Goal: Task Accomplishment & Management: Manage account settings

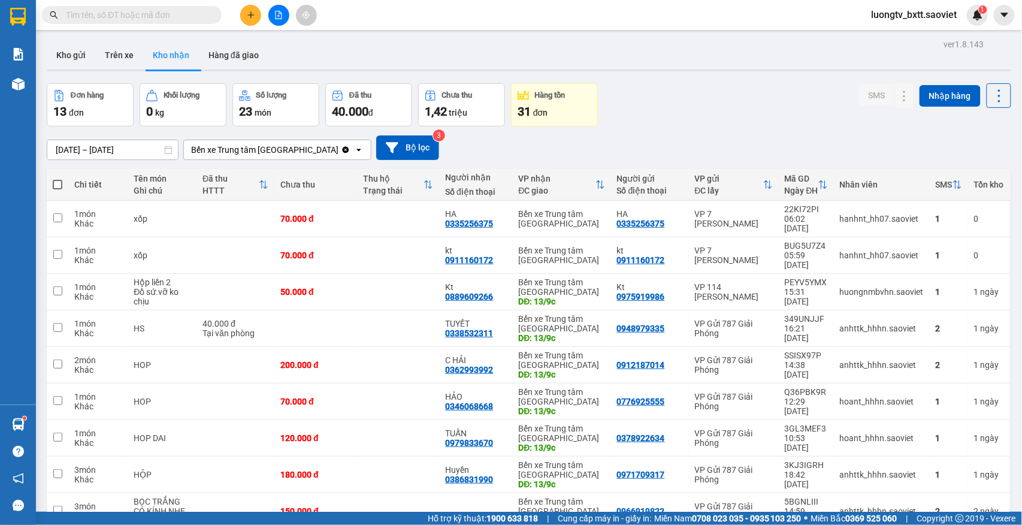
scroll to position [87, 0]
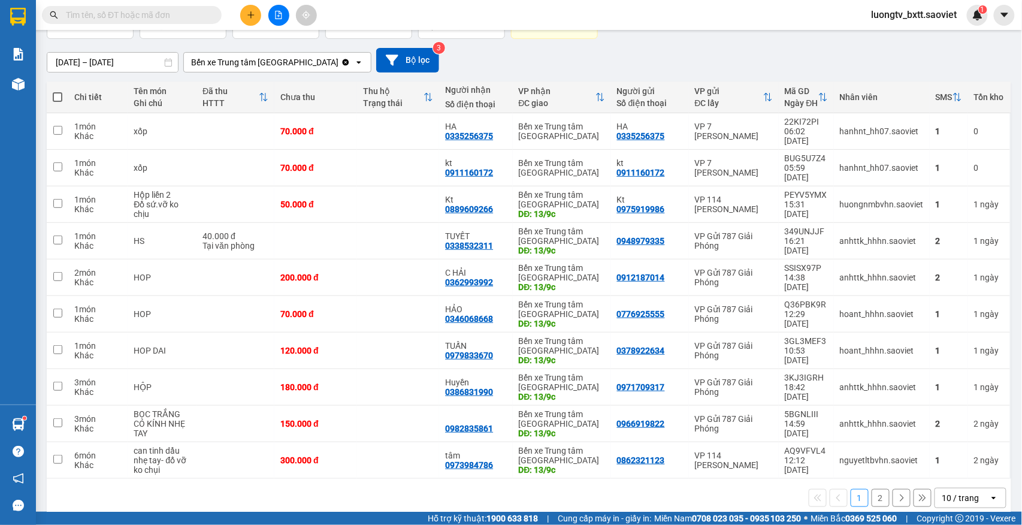
click at [871, 489] on button "2" at bounding box center [880, 498] width 18 height 18
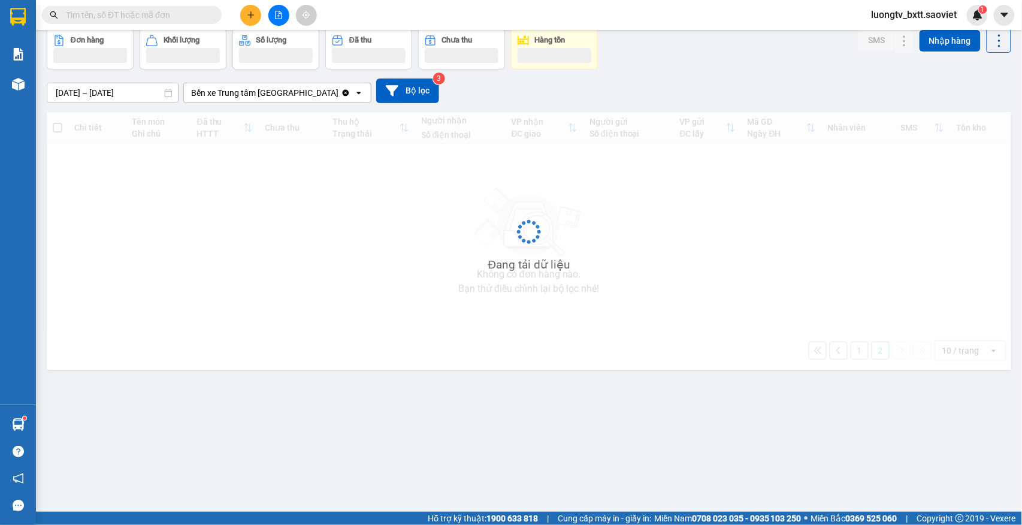
scroll to position [55, 0]
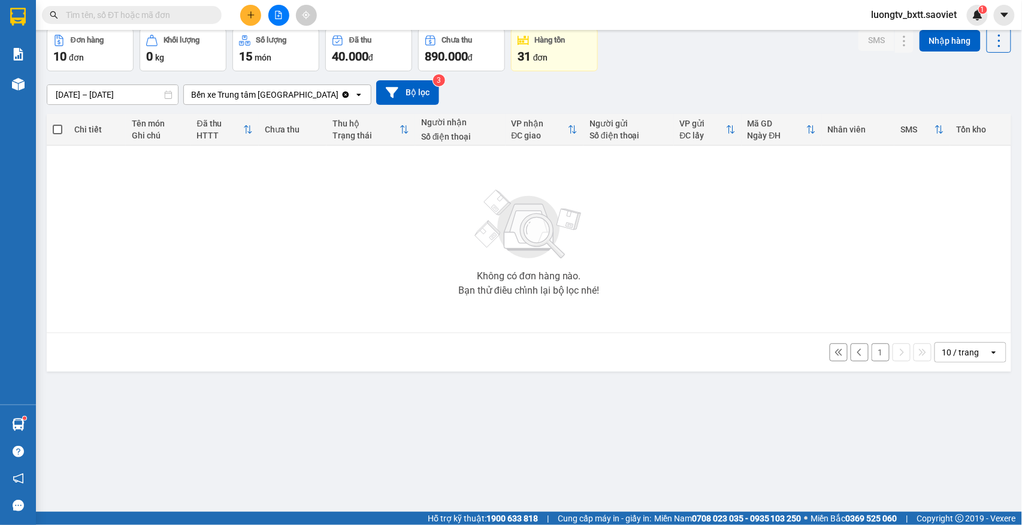
click at [762, 72] on div "[DATE] – [DATE] Press the down arrow key to interact with the calendar and sele…" at bounding box center [529, 92] width 964 height 43
click at [187, 17] on input "text" at bounding box center [136, 14] width 141 height 13
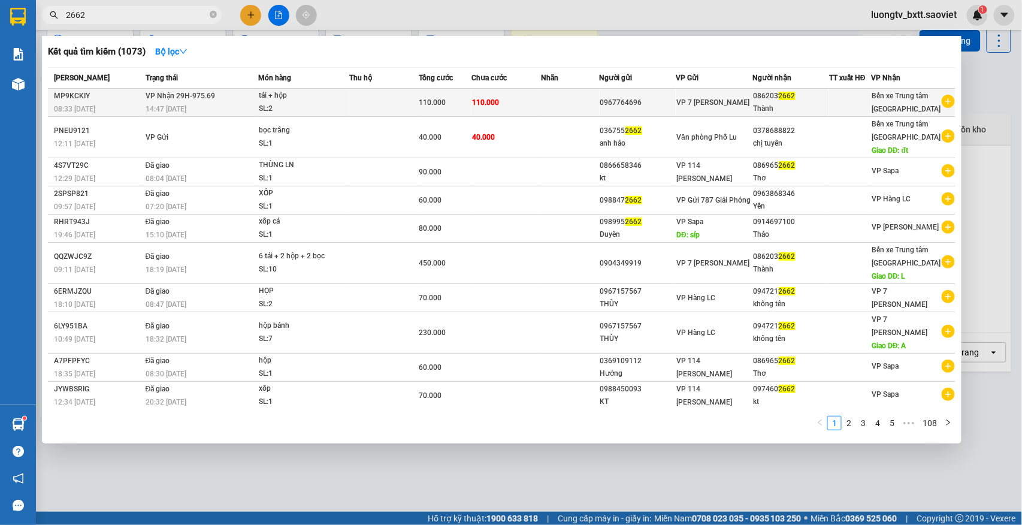
type input "2662"
click at [513, 104] on td "110.000" at bounding box center [506, 103] width 70 height 28
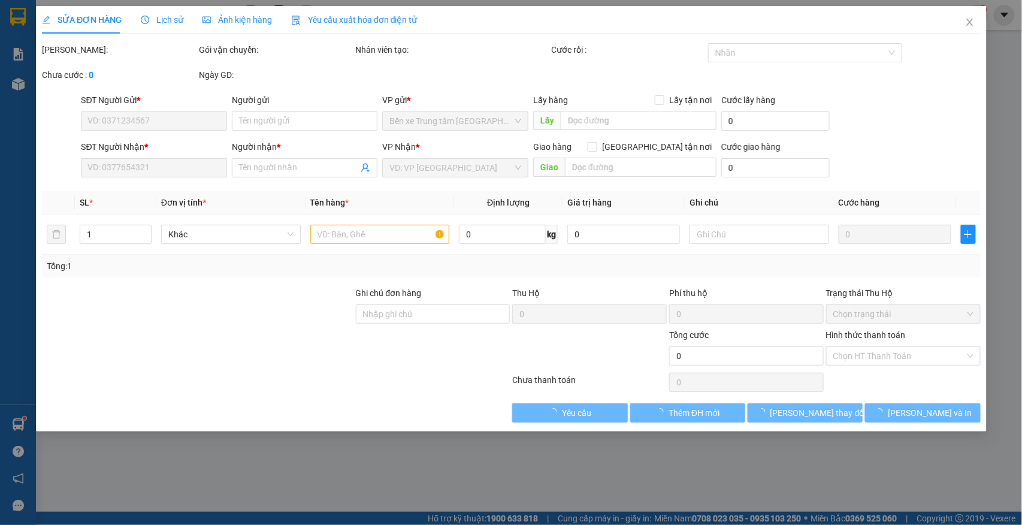
type input "0967764696"
type input "0862032662"
type input "Thành"
type input "110.000"
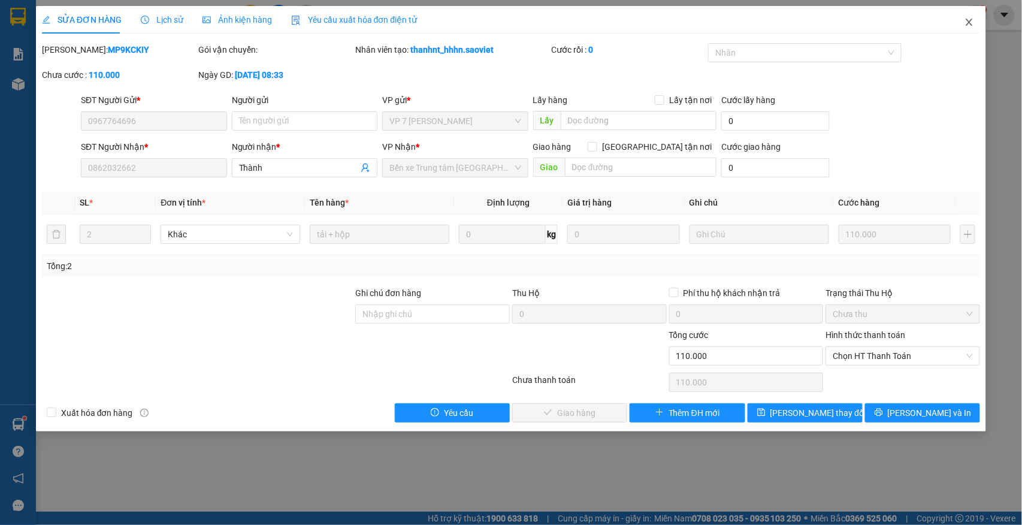
click at [966, 19] on icon "close" at bounding box center [969, 22] width 10 height 10
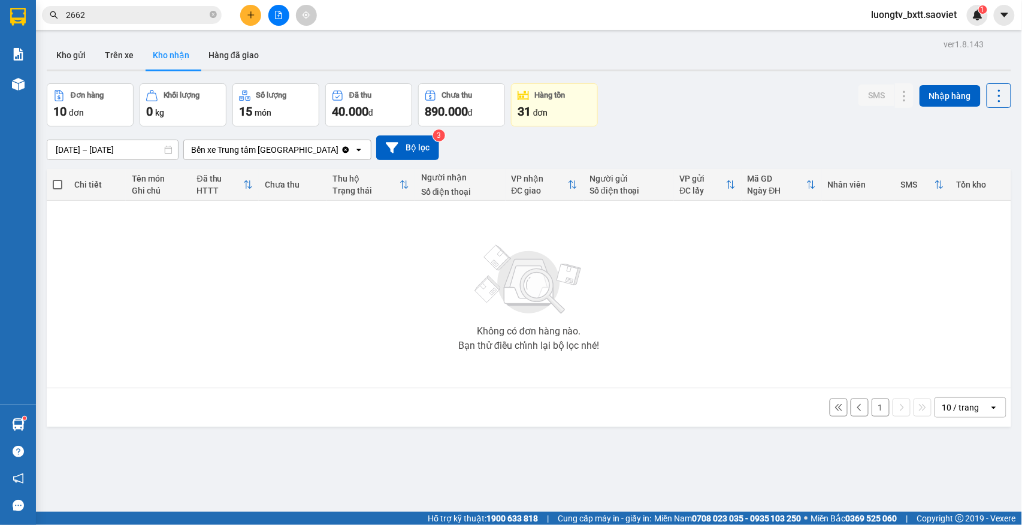
click at [680, 63] on div "Kho gửi Trên xe Kho nhận Hàng đã giao" at bounding box center [529, 57] width 964 height 32
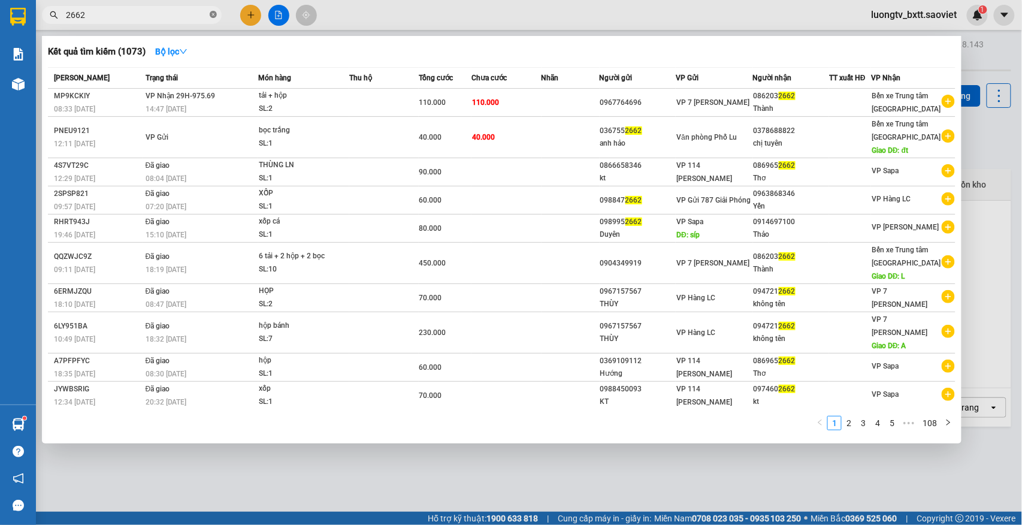
click at [211, 13] on icon "close-circle" at bounding box center [213, 14] width 7 height 7
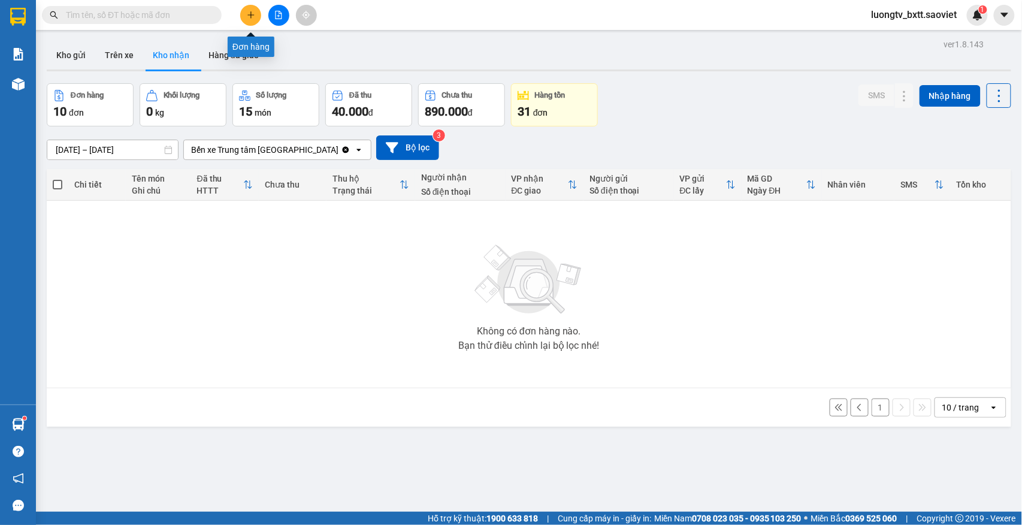
click at [247, 23] on button at bounding box center [250, 15] width 21 height 21
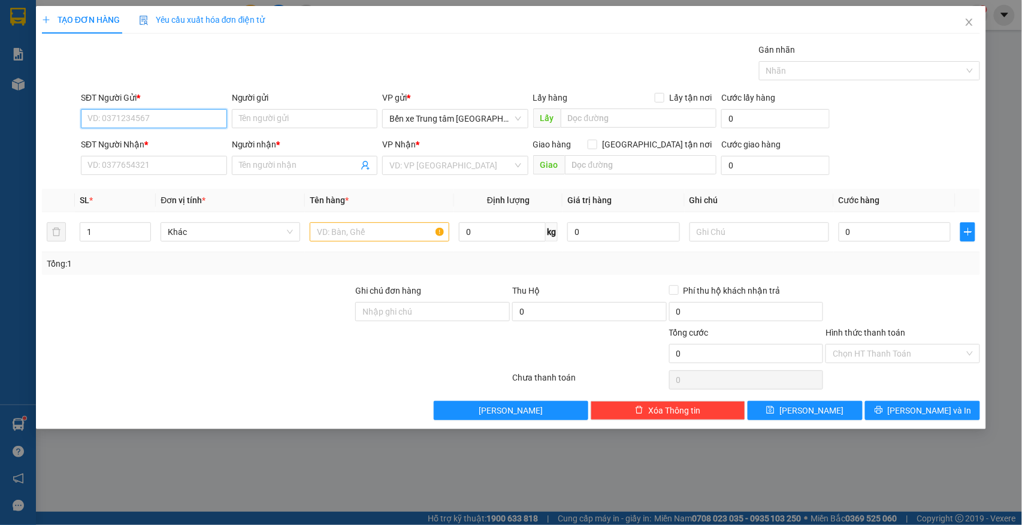
click at [151, 119] on input "SĐT Người Gửi *" at bounding box center [154, 118] width 146 height 19
type input "0912587667"
click at [275, 123] on input "Người gửi" at bounding box center [305, 118] width 146 height 19
click at [175, 125] on input "0912587667" at bounding box center [154, 118] width 146 height 19
click at [152, 143] on div "0912587667" at bounding box center [154, 143] width 132 height 13
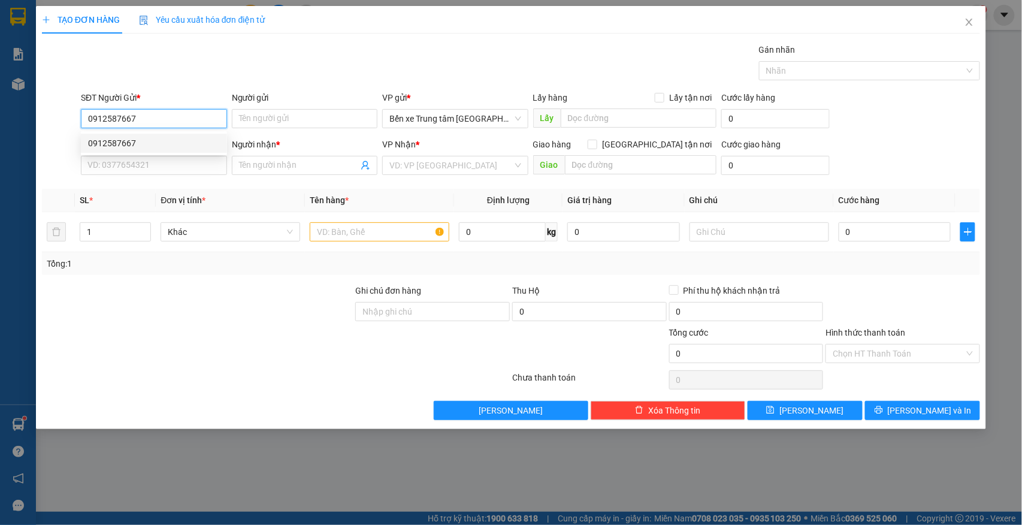
type input "0335426967"
type input "hiền - 0906245968"
click at [336, 235] on input "text" at bounding box center [380, 231] width 140 height 19
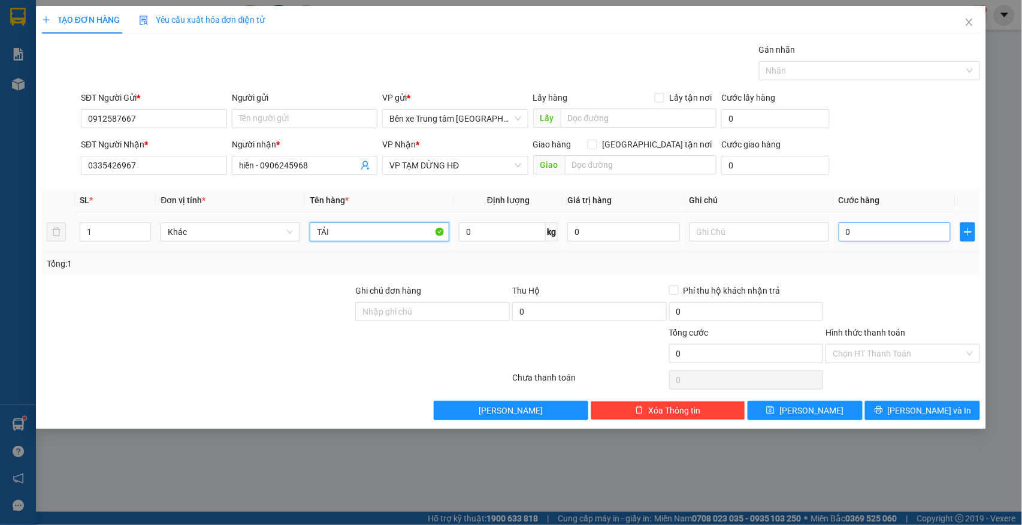
type input "TẢI"
click at [846, 238] on input "0" at bounding box center [894, 231] width 113 height 19
type input "6"
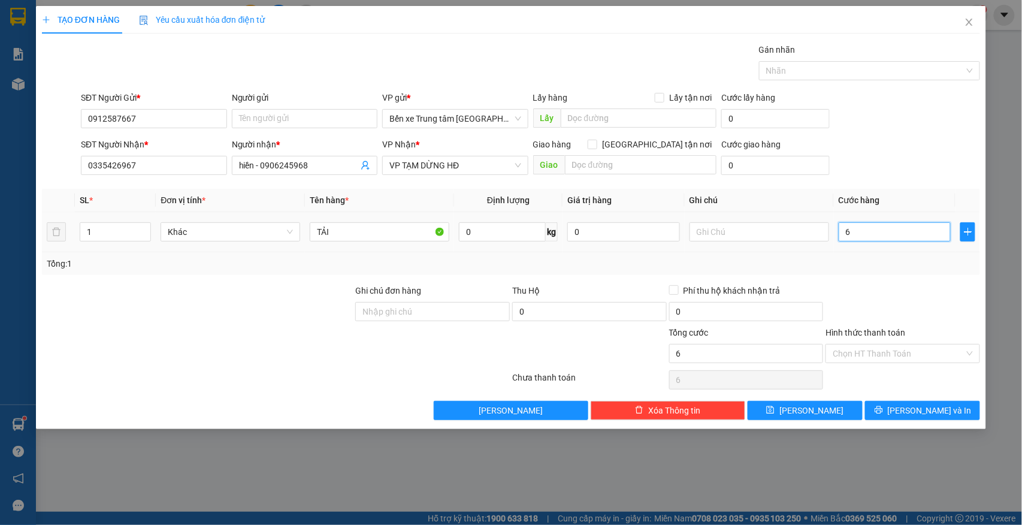
type input "60"
type input "60.000"
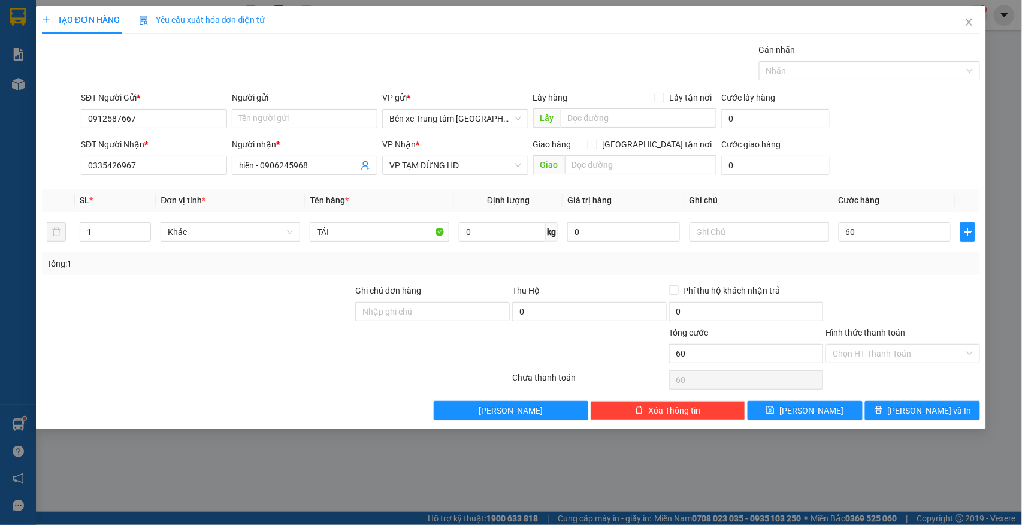
type input "60.000"
click at [889, 150] on div "SĐT Người Nhận * 0335426967 Người nhận * hiền - 0906245968 VP Nhận * VP TẠM DỪN…" at bounding box center [530, 159] width 904 height 42
click at [264, 116] on input "Người gửi" at bounding box center [305, 118] width 146 height 19
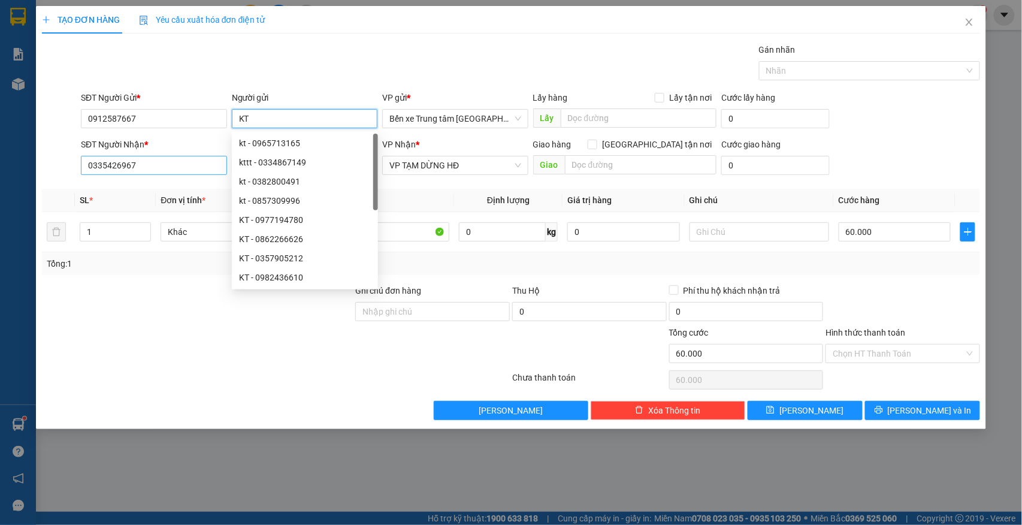
type input "KT"
drag, startPoint x: 144, startPoint y: 166, endPoint x: 42, endPoint y: 163, distance: 101.8
click at [42, 164] on div "SĐT Người Nhận * 0335426967 0335426967 Người nhận * hiền - 0906245968 VP Nhận *…" at bounding box center [511, 159] width 941 height 42
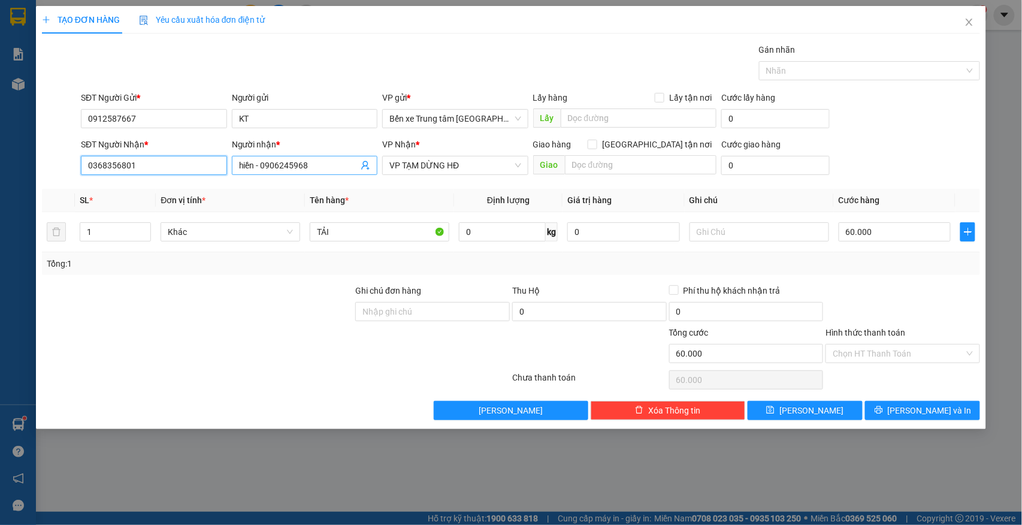
type input "0368356801"
click at [278, 159] on input "hiền - 0906245968" at bounding box center [299, 165] width 120 height 13
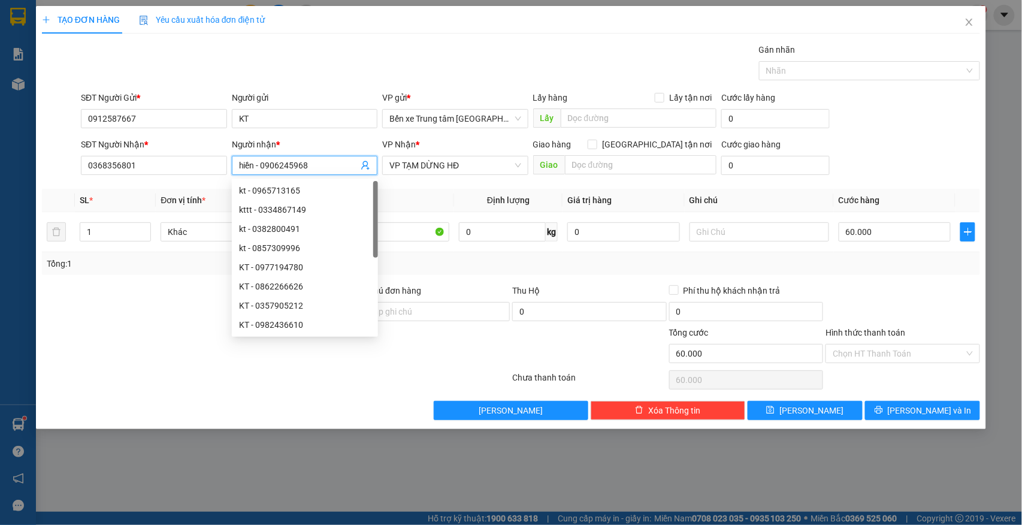
click at [310, 162] on input "hiền - 0906245968" at bounding box center [299, 165] width 120 height 13
type input "h"
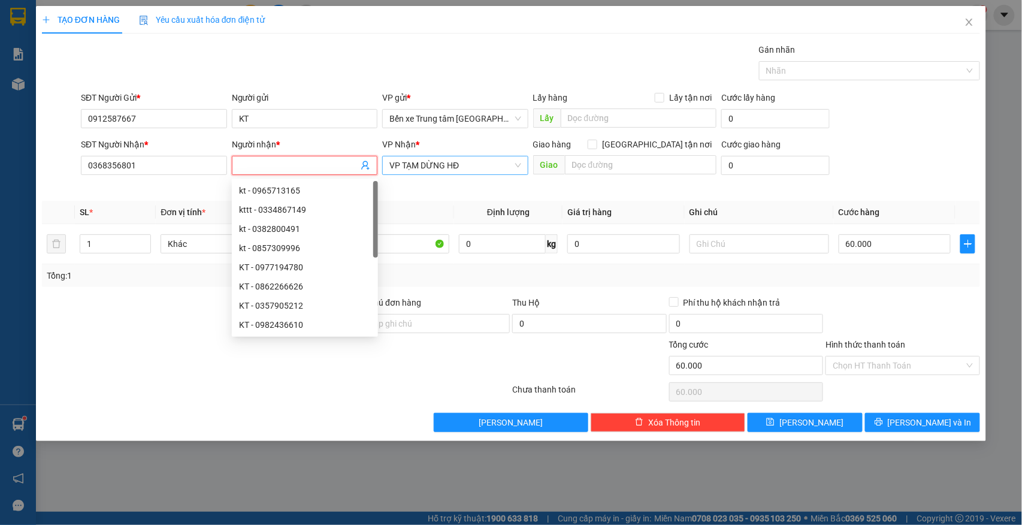
click at [453, 165] on span "VP TẠM DỪNG HĐ" at bounding box center [455, 165] width 132 height 18
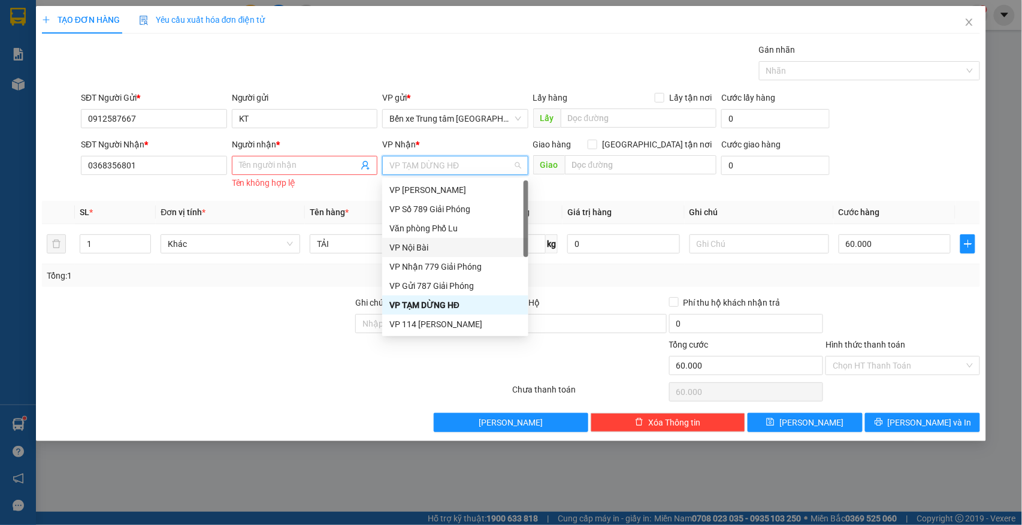
click at [430, 255] on div "VP Nội Bài" at bounding box center [455, 247] width 146 height 19
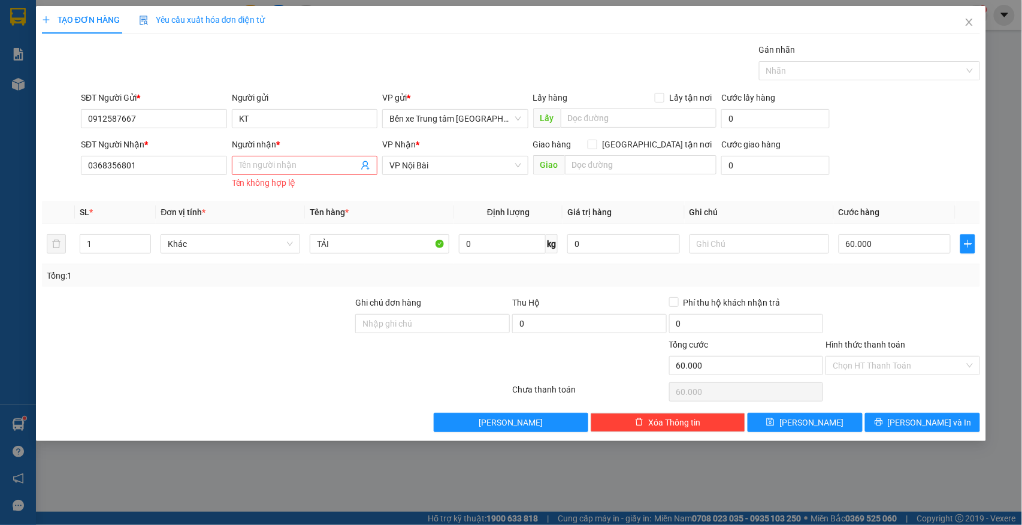
click at [327, 154] on div "Người nhận *" at bounding box center [305, 147] width 146 height 18
click at [393, 170] on span "VP Nội Bài" at bounding box center [455, 165] width 132 height 18
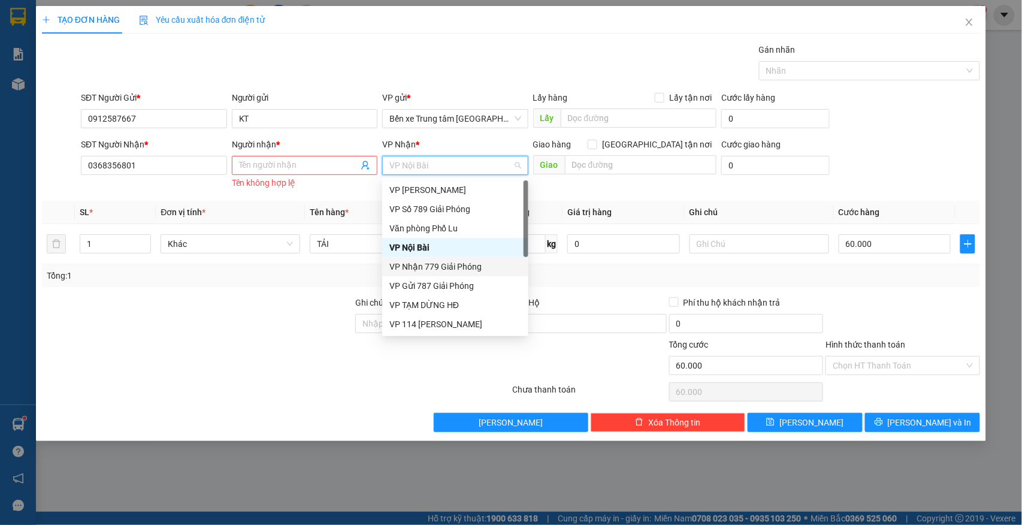
click at [439, 267] on div "VP Nhận 779 Giải Phóng" at bounding box center [455, 266] width 132 height 13
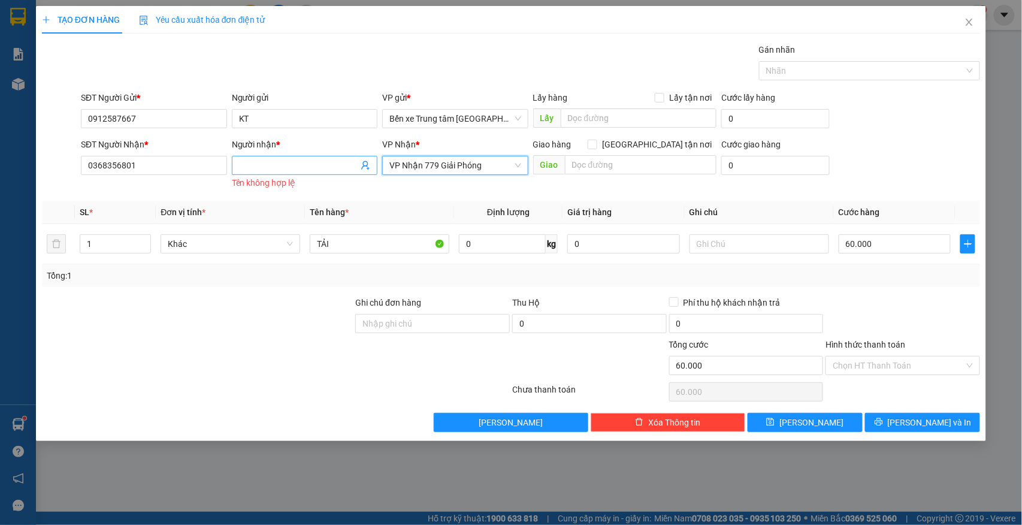
click at [340, 165] on input "Người nhận *" at bounding box center [299, 165] width 120 height 13
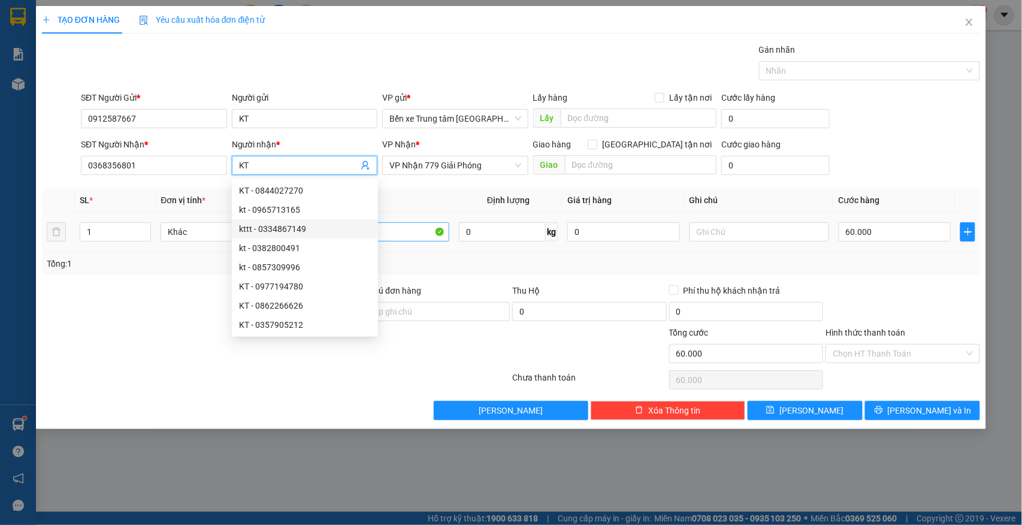
type input "KT"
click at [410, 236] on input "TẢI" at bounding box center [380, 231] width 140 height 19
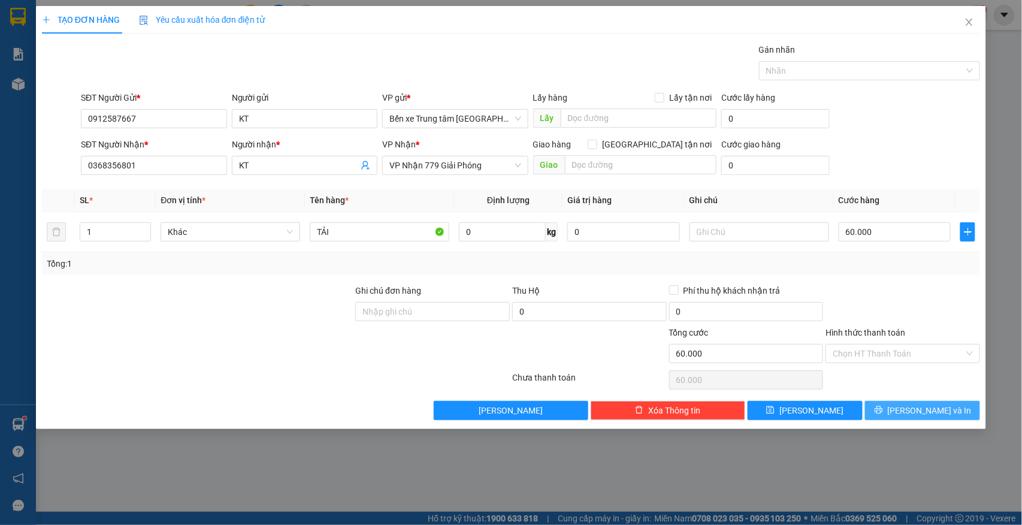
click at [927, 406] on span "[PERSON_NAME] và In" at bounding box center [929, 410] width 84 height 13
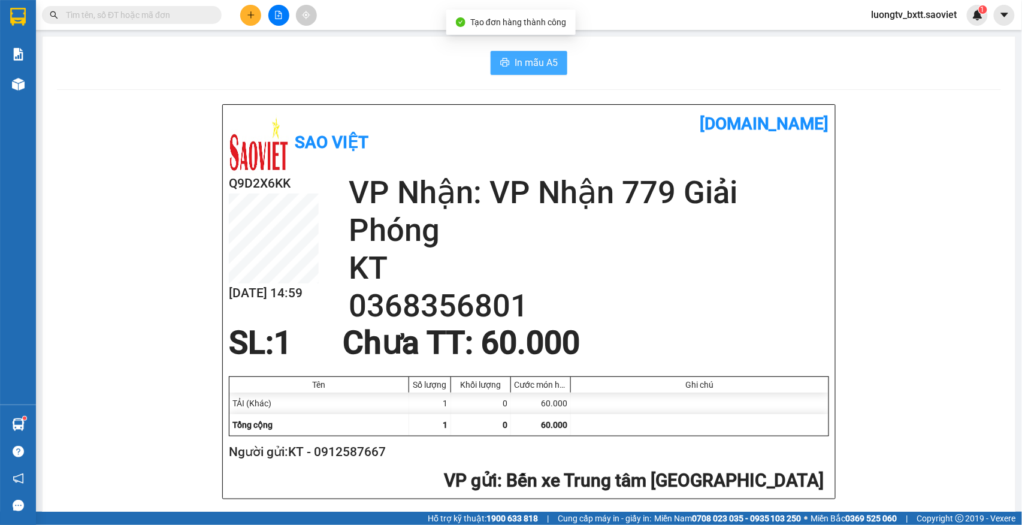
click at [532, 68] on span "In mẫu A5" at bounding box center [535, 62] width 43 height 15
drag, startPoint x: 949, startPoint y: 320, endPoint x: 914, endPoint y: 295, distance: 43.4
click at [305, 68] on div "In mẫu A5" at bounding box center [529, 63] width 944 height 24
click at [166, 13] on input "text" at bounding box center [136, 14] width 141 height 13
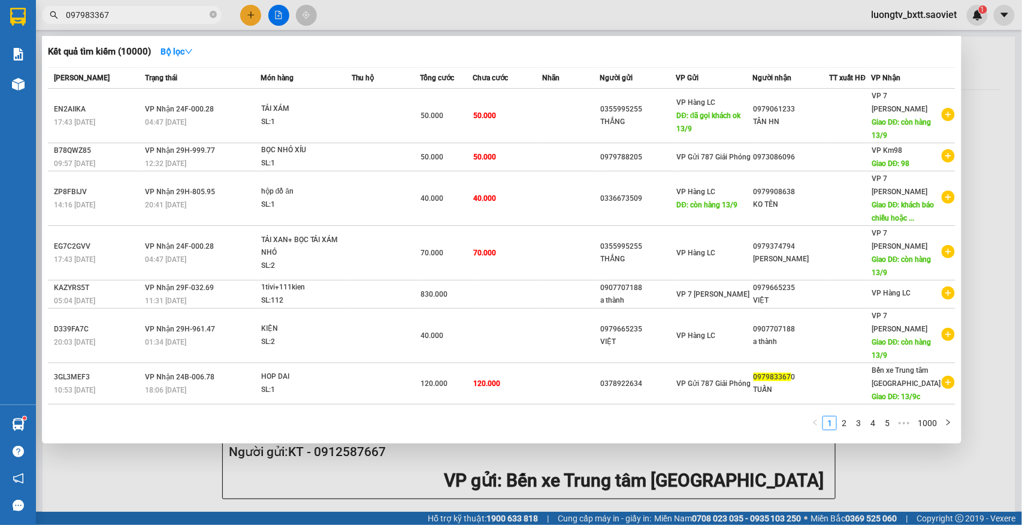
type input "0979833670"
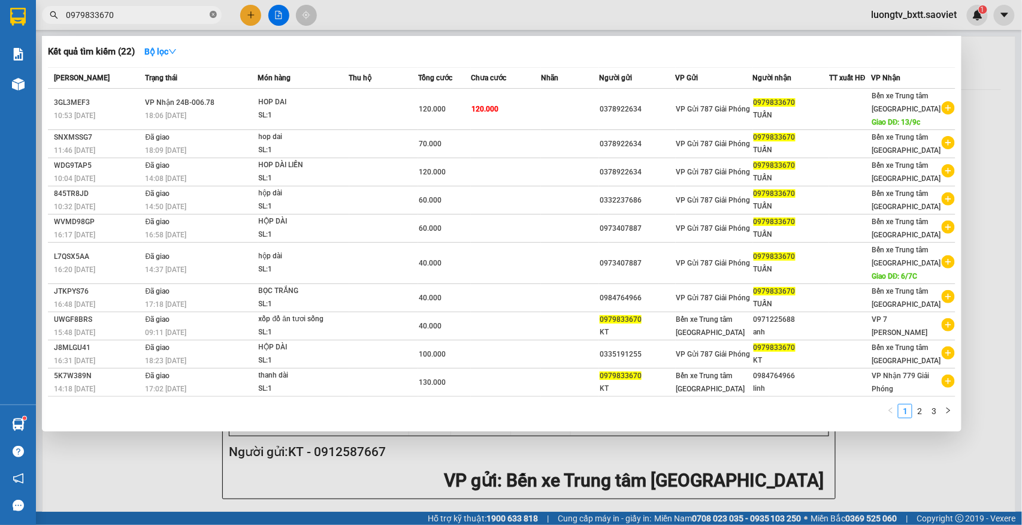
click at [213, 16] on icon "close-circle" at bounding box center [213, 14] width 7 height 7
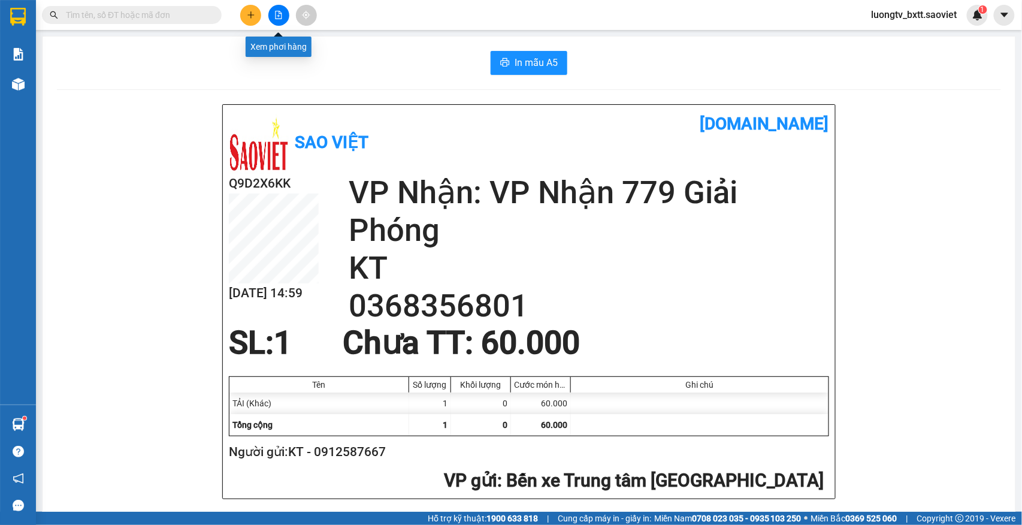
click at [278, 16] on icon "file-add" at bounding box center [278, 15] width 7 height 8
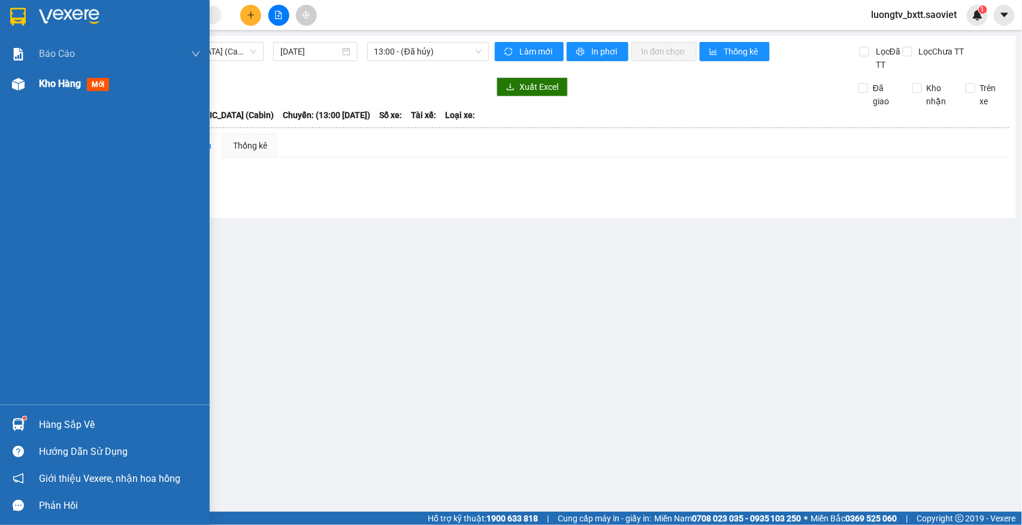
click at [58, 91] on div "Kho hàng mới" at bounding box center [76, 83] width 75 height 15
click at [58, 92] on div "Kho hàng mới" at bounding box center [120, 84] width 162 height 30
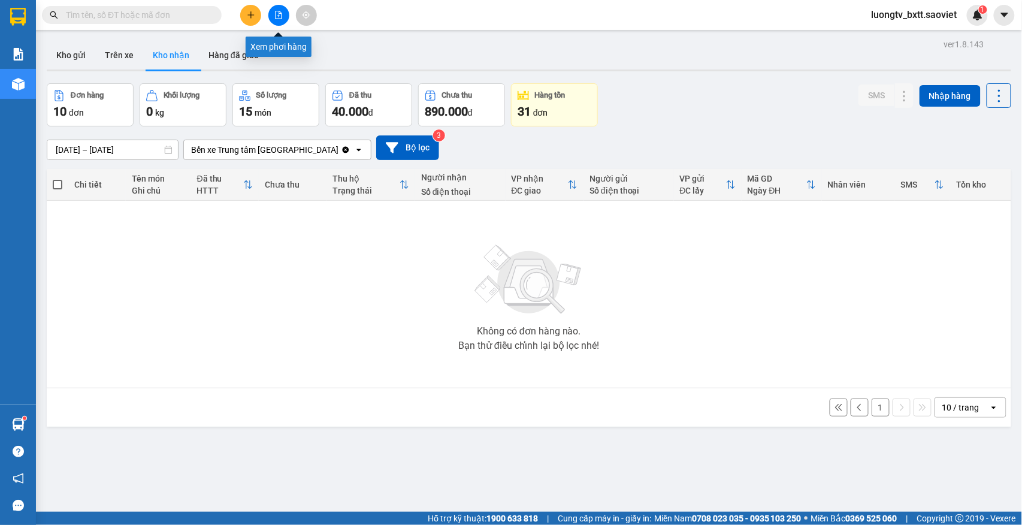
click at [269, 16] on button at bounding box center [278, 15] width 21 height 21
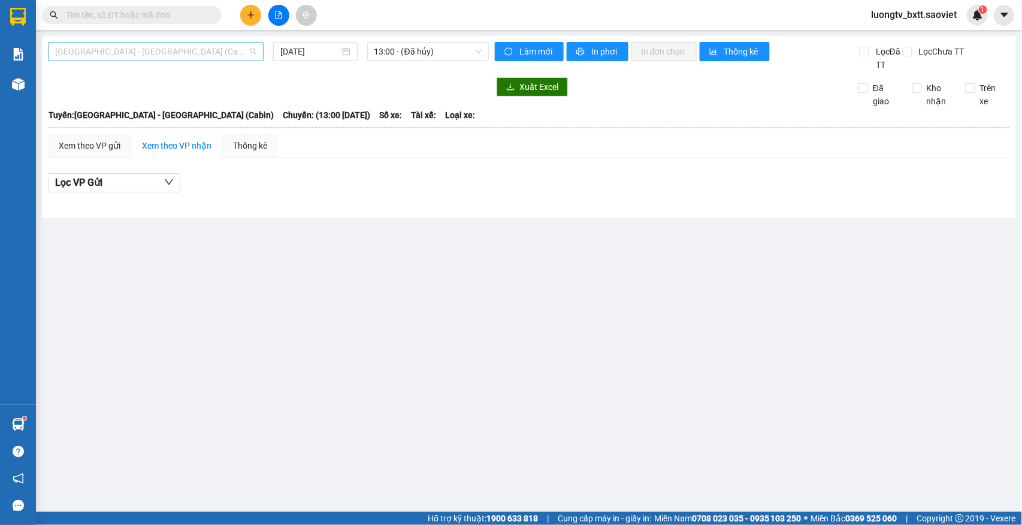
click at [188, 51] on span "[GEOGRAPHIC_DATA] - [GEOGRAPHIC_DATA] (Cabin)" at bounding box center [155, 52] width 201 height 18
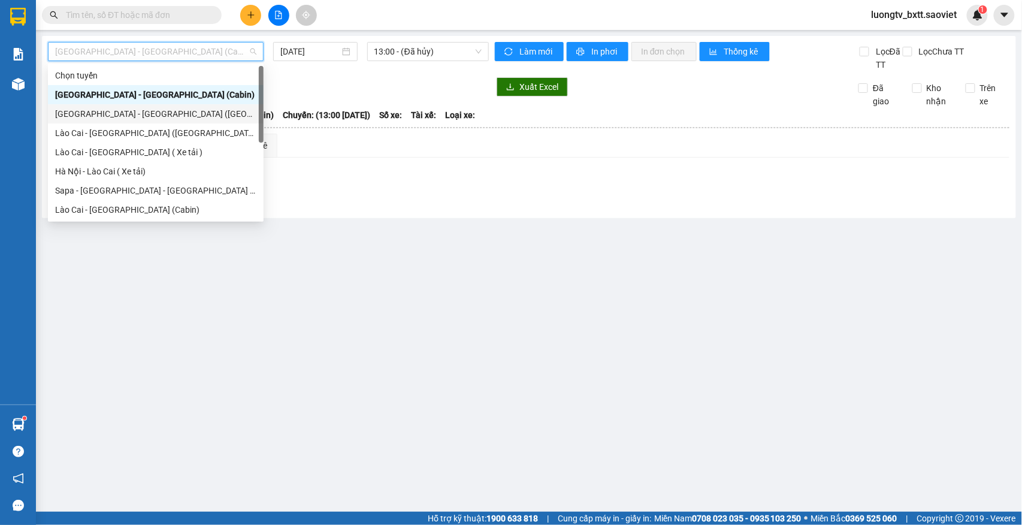
scroll to position [60, 0]
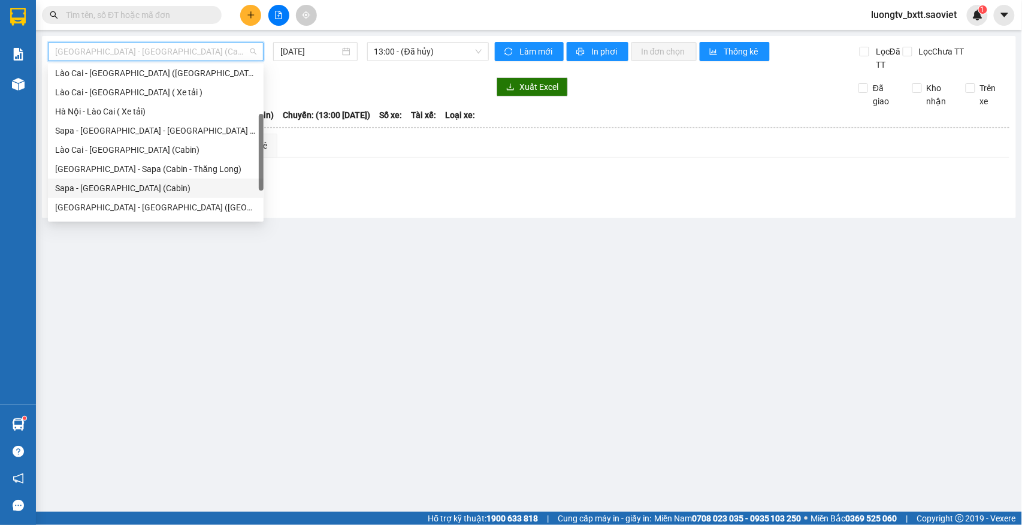
click at [113, 189] on div "Sapa - [GEOGRAPHIC_DATA] (Cabin)" at bounding box center [155, 187] width 201 height 13
type input "[DATE]"
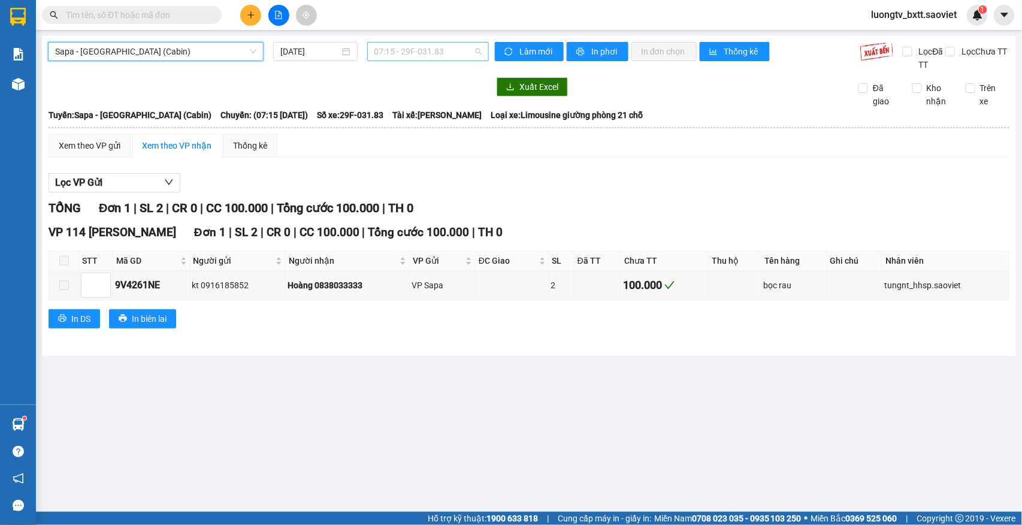
click at [407, 51] on span "07:15 - 29F-031.83" at bounding box center [427, 52] width 107 height 18
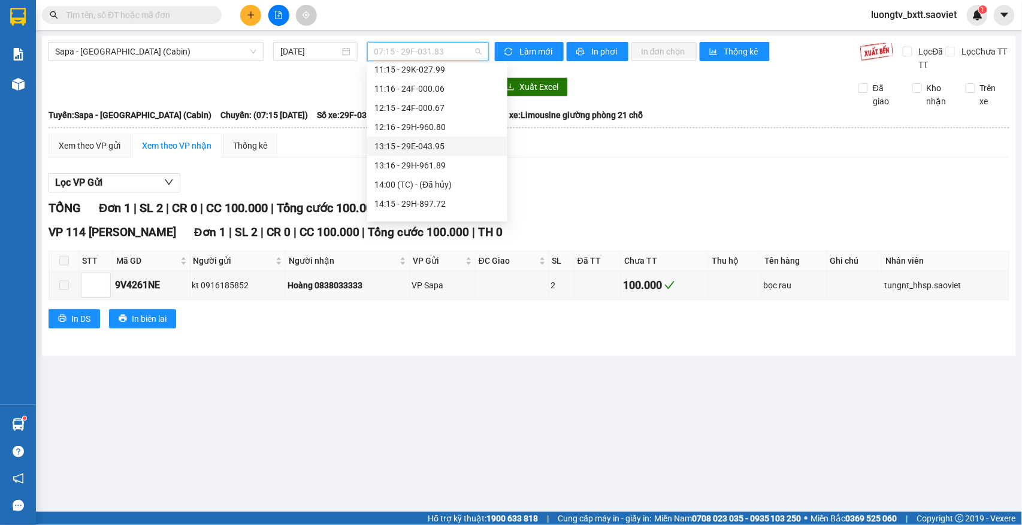
scroll to position [240, 0]
click at [406, 200] on div "15:15 - 24F-000.09" at bounding box center [437, 199] width 126 height 13
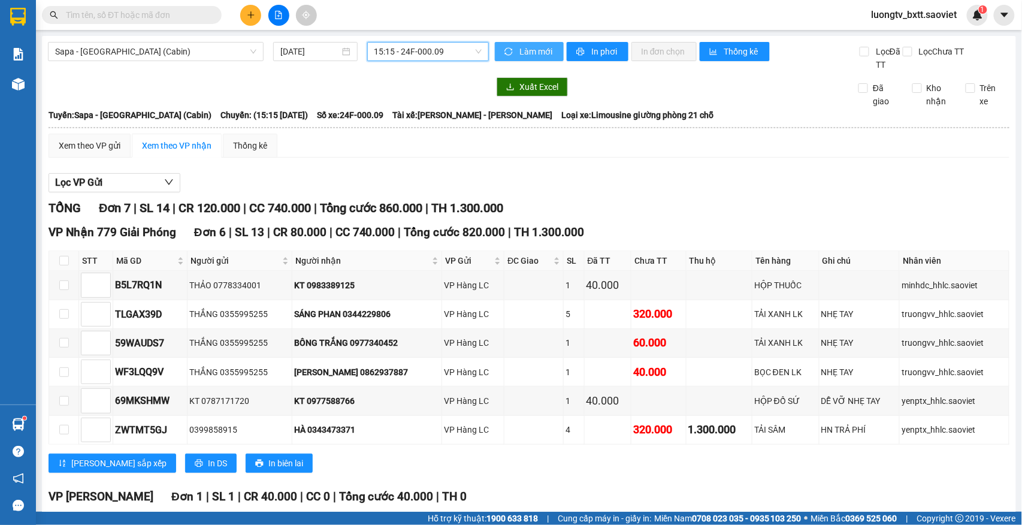
click at [534, 50] on span "Làm mới" at bounding box center [536, 51] width 35 height 13
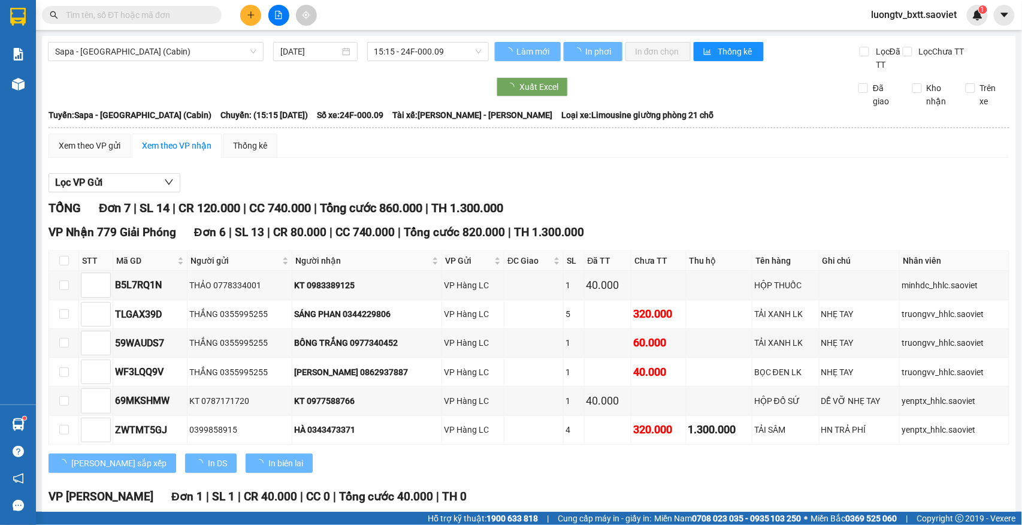
click at [400, 94] on div at bounding box center [268, 86] width 441 height 19
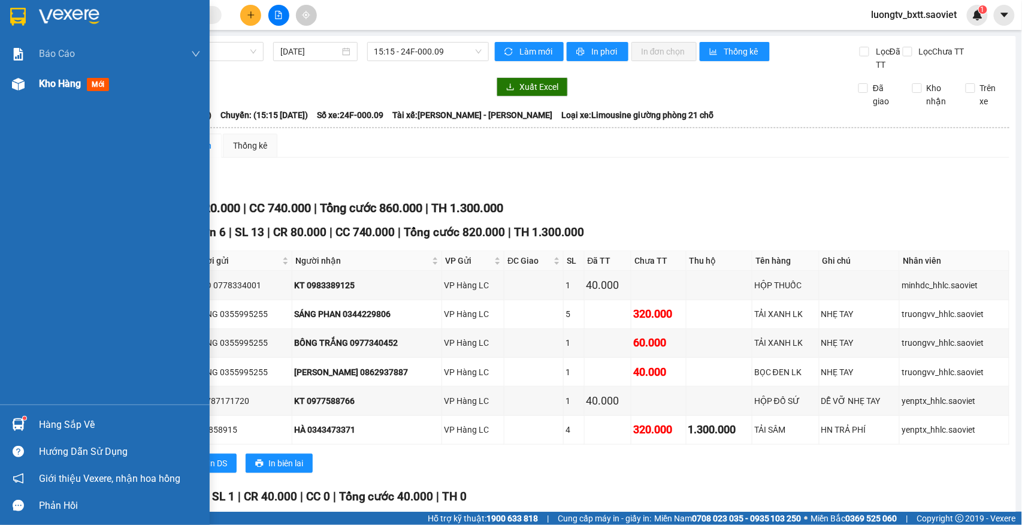
click at [46, 79] on span "Kho hàng" at bounding box center [60, 83] width 42 height 11
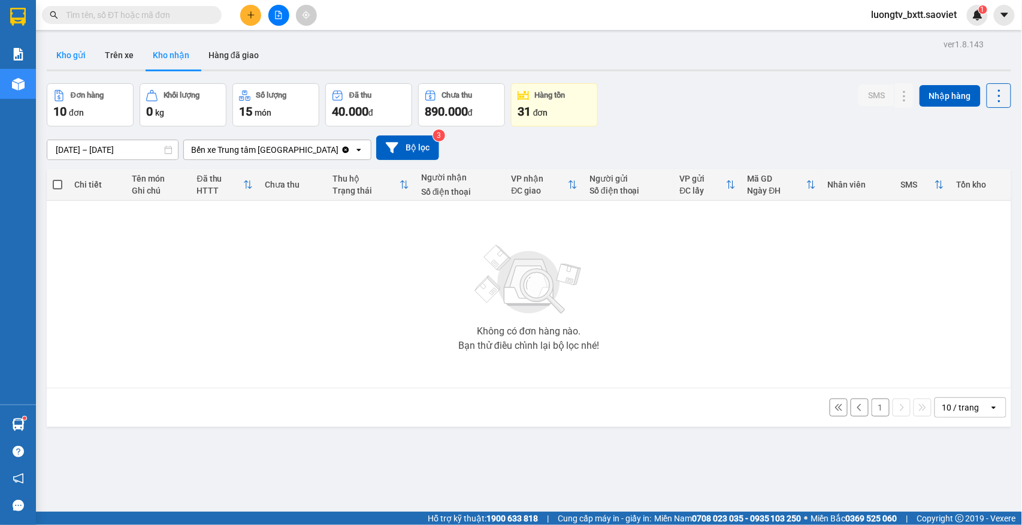
click at [68, 51] on button "Kho gửi" at bounding box center [71, 55] width 49 height 29
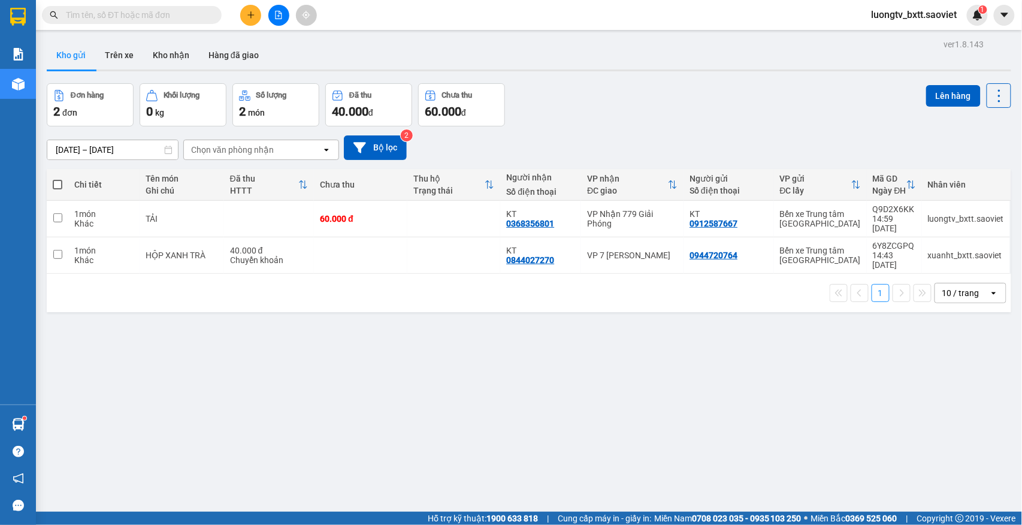
click at [58, 183] on span at bounding box center [58, 185] width 10 height 10
click at [57, 178] on input "checkbox" at bounding box center [57, 178] width 0 height 0
checkbox input "true"
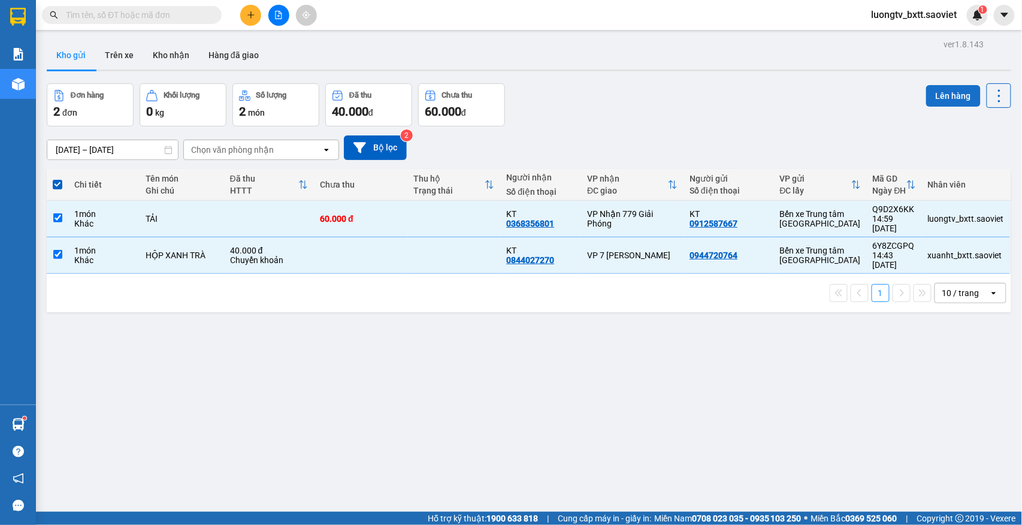
click at [926, 93] on button "Lên hàng" at bounding box center [953, 96] width 54 height 22
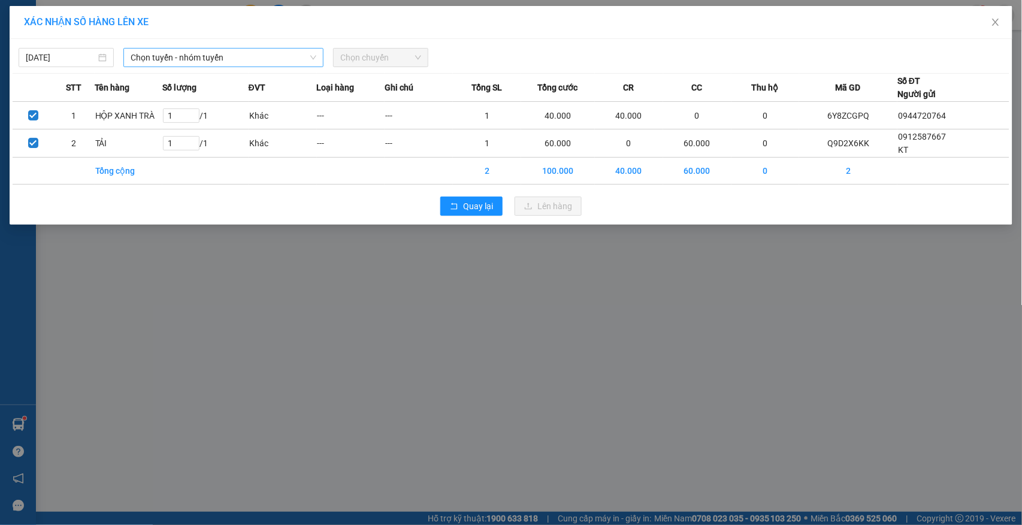
click at [257, 62] on span "Chọn tuyến - nhóm tuyến" at bounding box center [224, 58] width 186 height 18
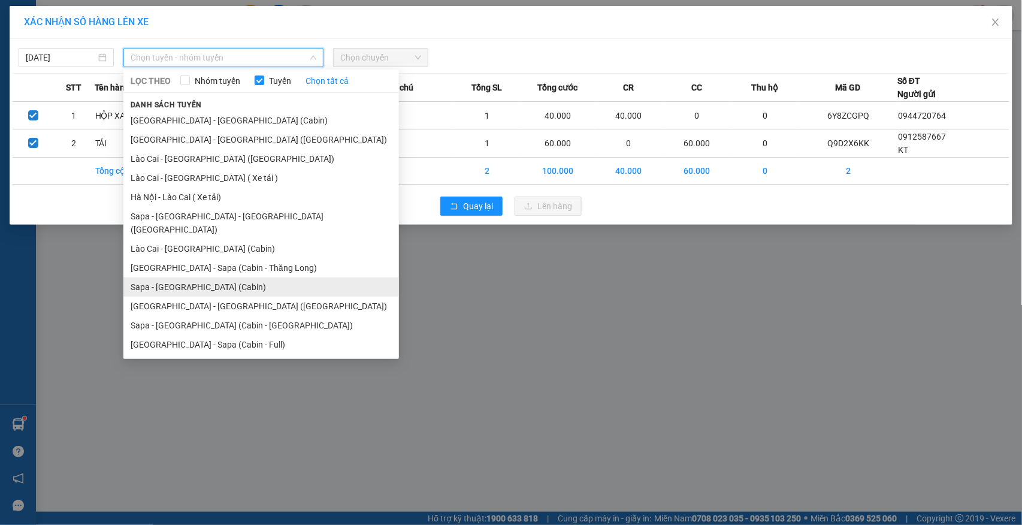
click at [183, 277] on li "Sapa - [GEOGRAPHIC_DATA] (Cabin)" at bounding box center [260, 286] width 275 height 19
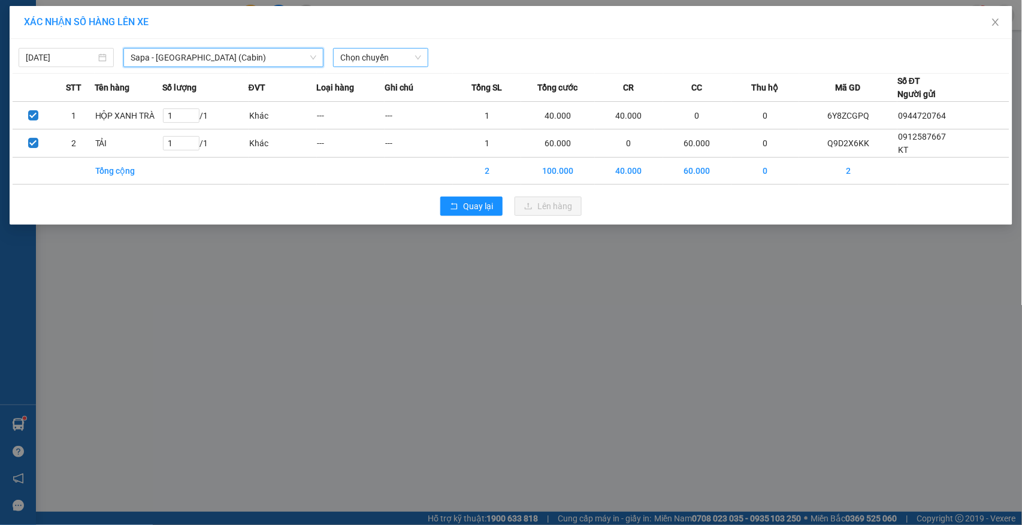
click at [384, 63] on span "Chọn chuyến" at bounding box center [380, 58] width 81 height 18
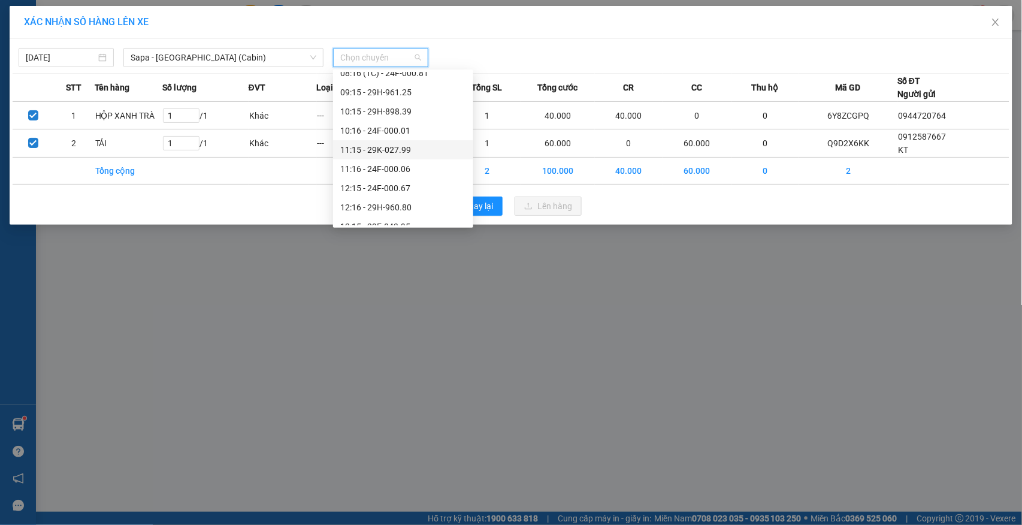
scroll to position [240, 0]
click at [377, 202] on div "15:15 - 24F-000.09" at bounding box center [403, 205] width 126 height 13
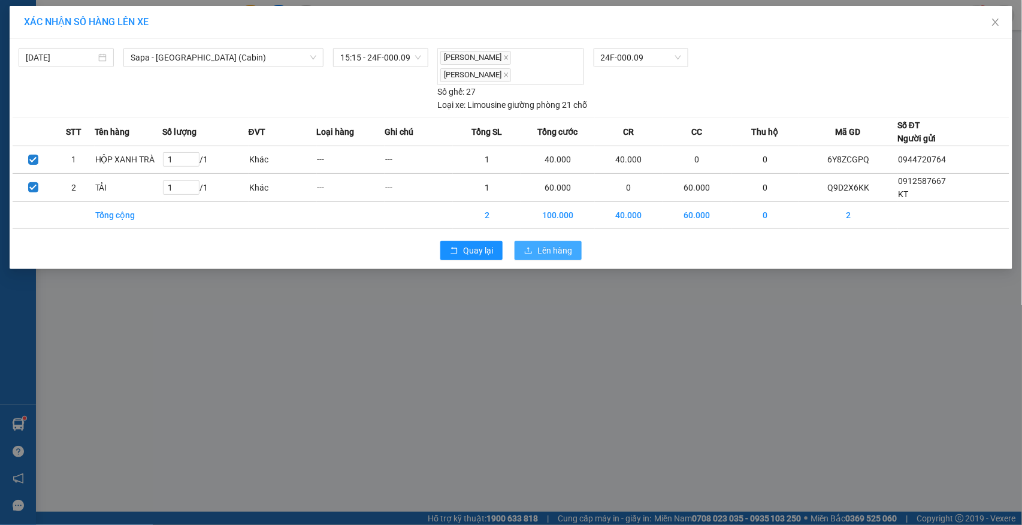
click at [552, 254] on span "Lên hàng" at bounding box center [554, 250] width 35 height 13
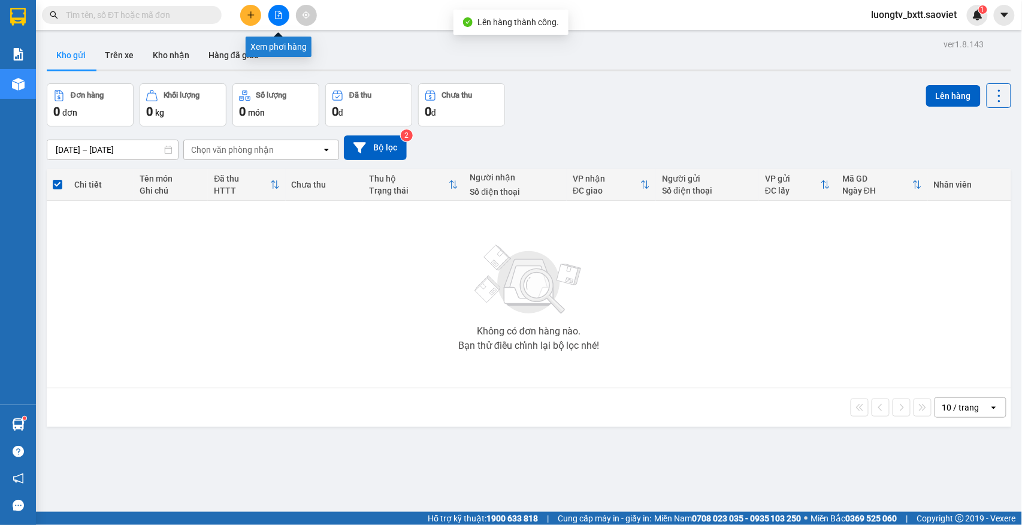
click at [280, 14] on icon "file-add" at bounding box center [278, 15] width 8 height 8
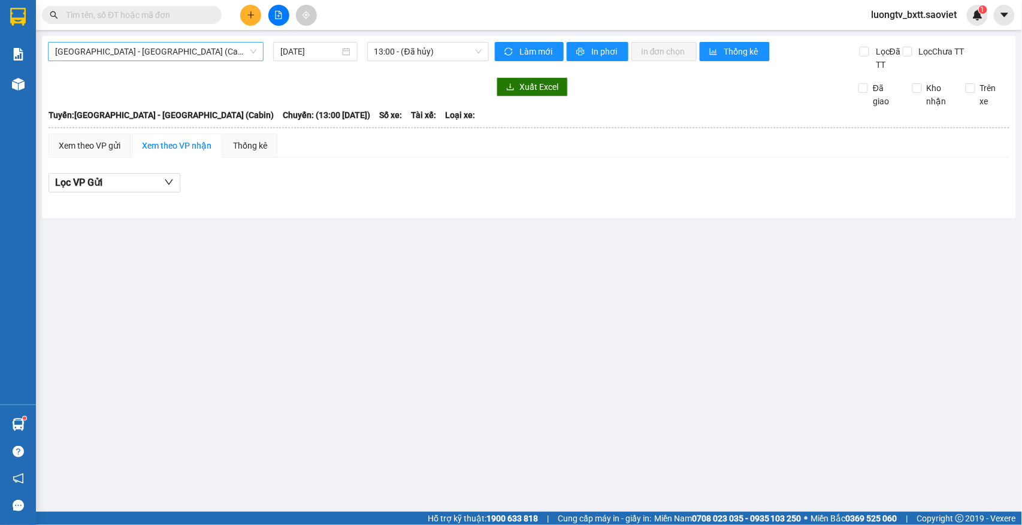
click at [154, 53] on span "[GEOGRAPHIC_DATA] - [GEOGRAPHIC_DATA] (Cabin)" at bounding box center [155, 52] width 201 height 18
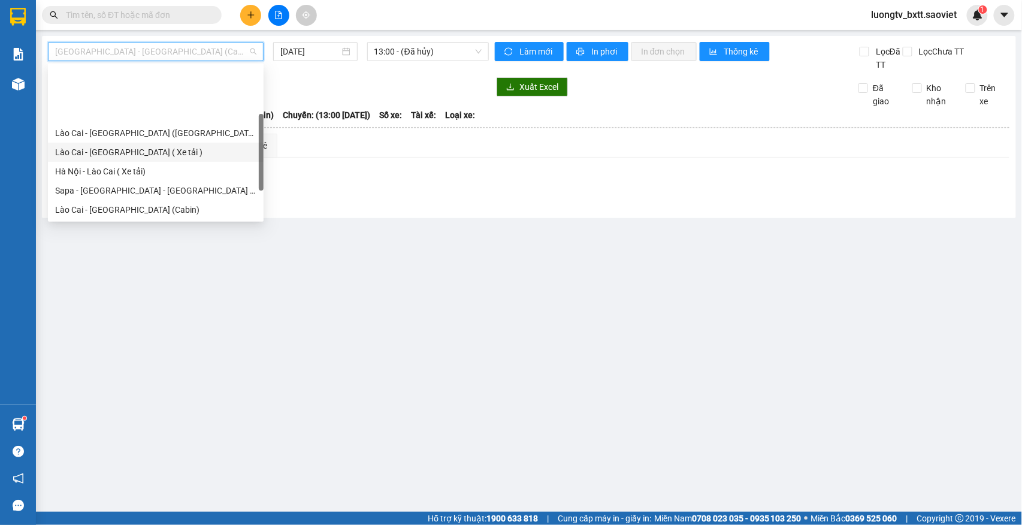
scroll to position [60, 0]
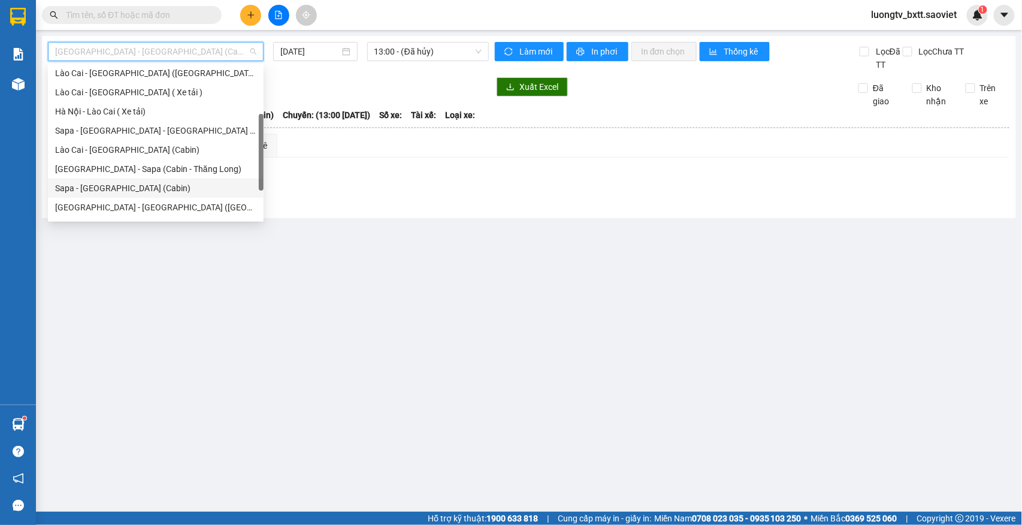
click at [118, 190] on div "Sapa - [GEOGRAPHIC_DATA] (Cabin)" at bounding box center [155, 187] width 201 height 13
type input "[DATE]"
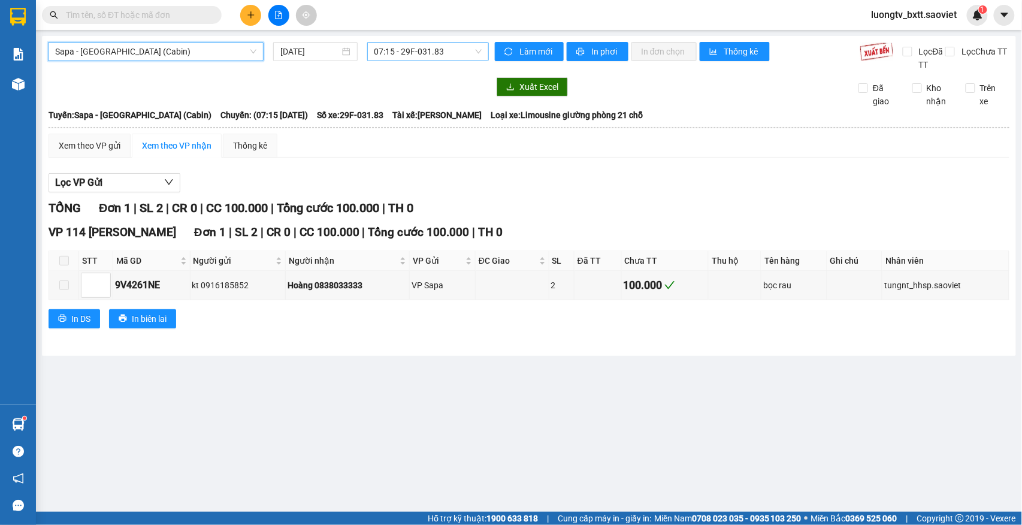
click at [436, 54] on span "07:15 - 29F-031.83" at bounding box center [427, 52] width 107 height 18
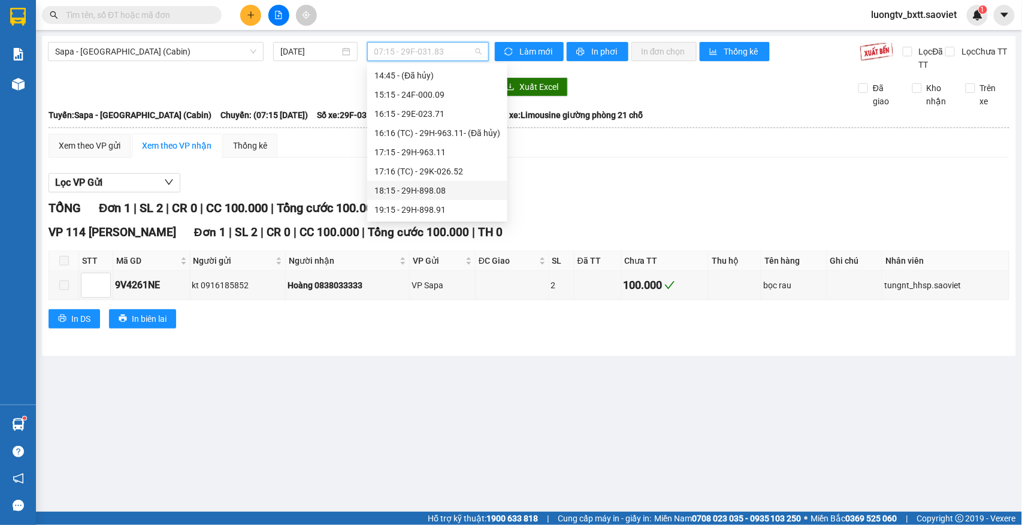
scroll to position [319, 0]
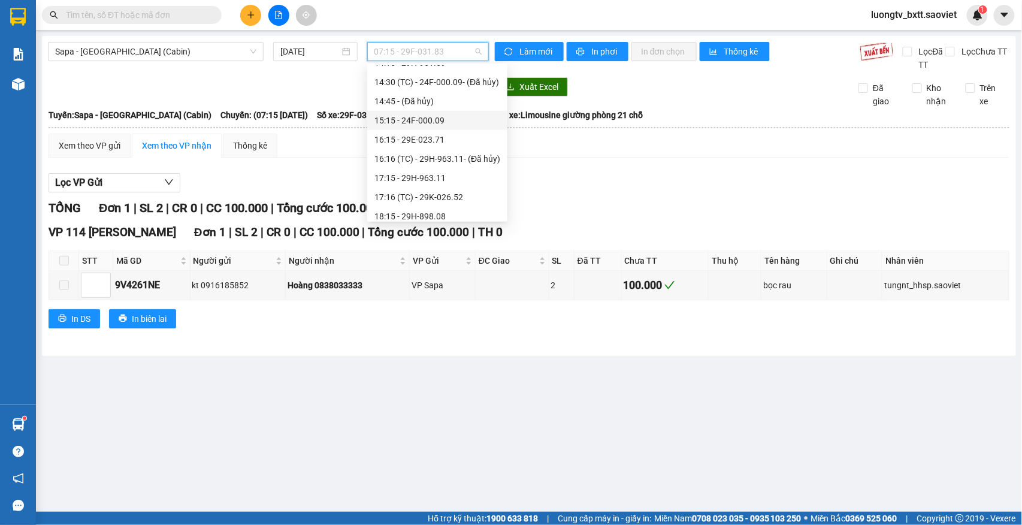
click at [427, 123] on div "15:15 - 24F-000.09" at bounding box center [437, 120] width 126 height 13
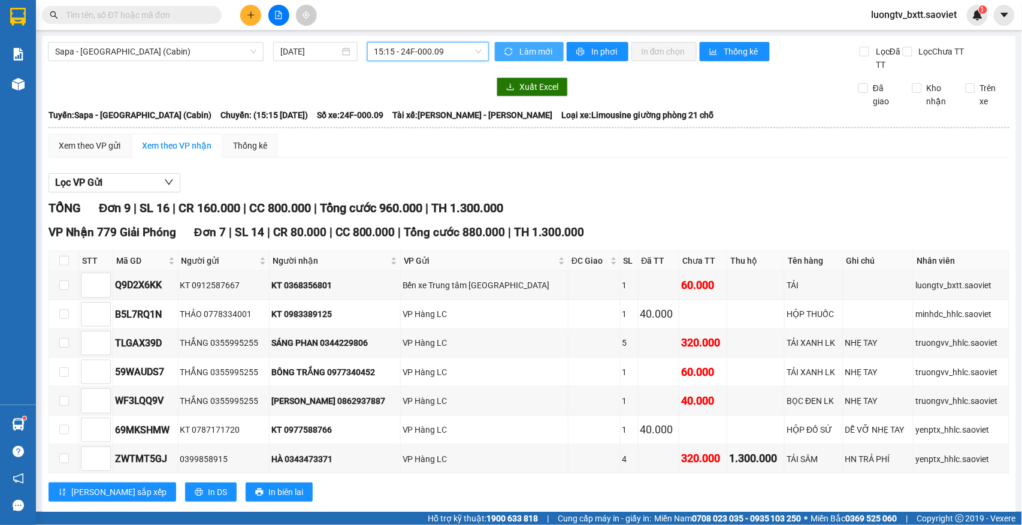
click at [519, 51] on span "Làm mới" at bounding box center [536, 51] width 35 height 13
click at [599, 53] on span "In phơi" at bounding box center [605, 51] width 28 height 13
click at [77, 147] on div "Xem theo VP gửi" at bounding box center [90, 145] width 62 height 13
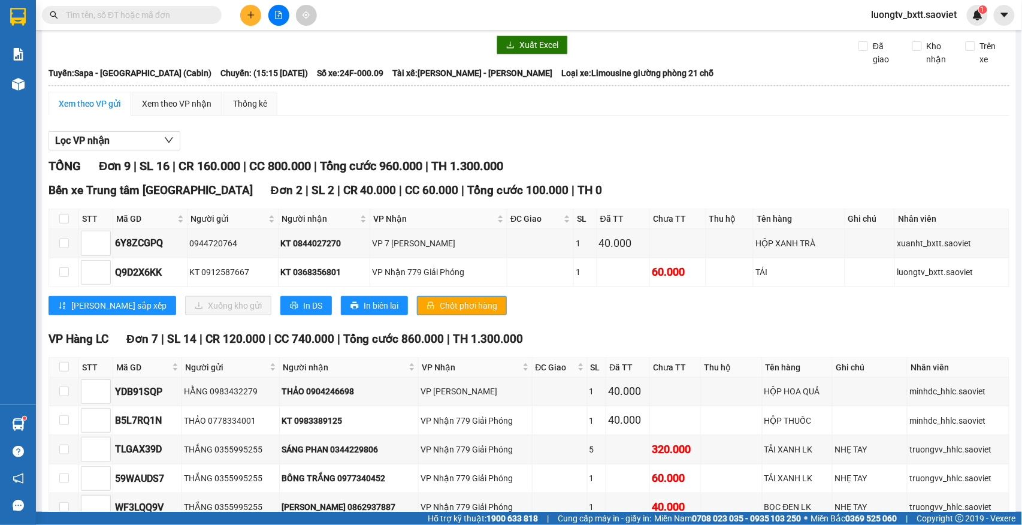
scroll to position [18, 0]
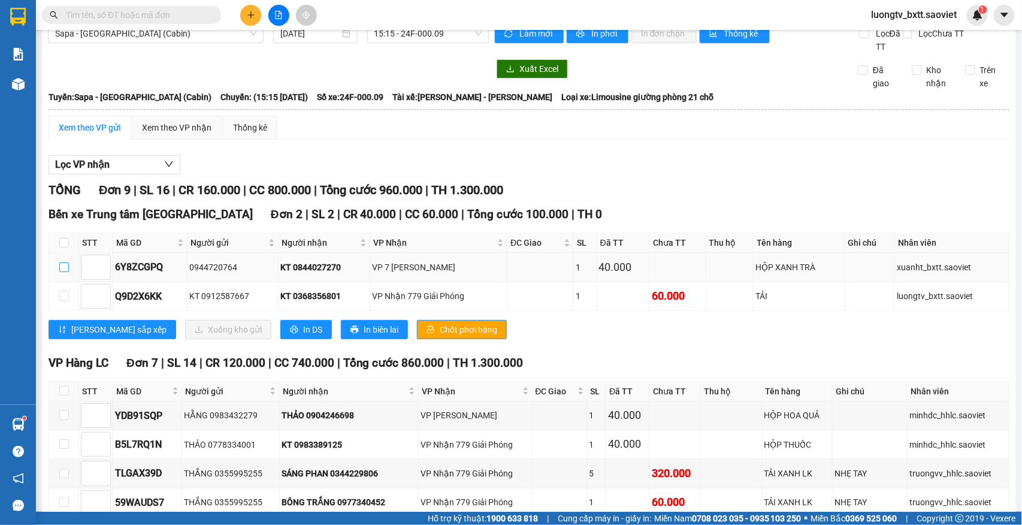
click at [65, 263] on input "checkbox" at bounding box center [64, 267] width 10 height 10
checkbox input "true"
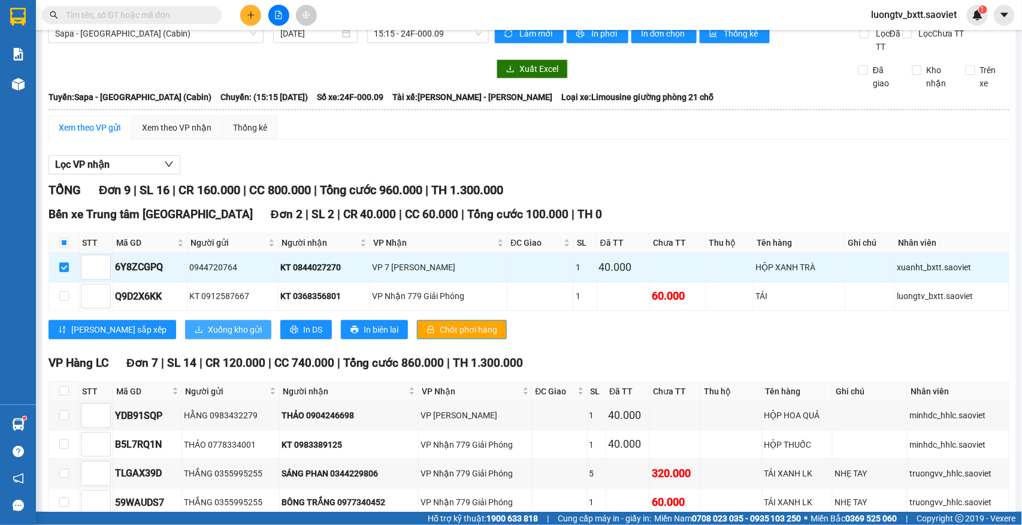
click at [208, 326] on span "Xuống kho gửi" at bounding box center [235, 329] width 54 height 13
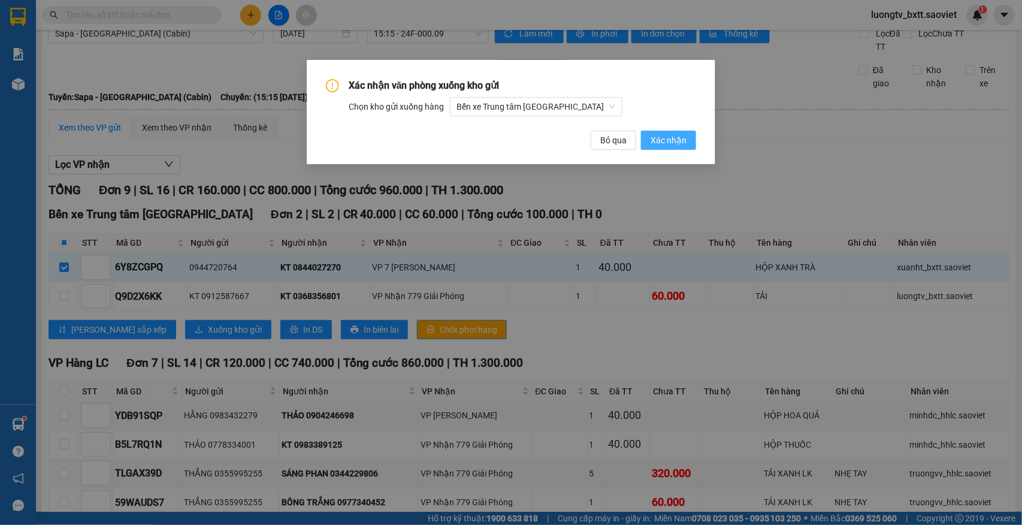
click at [655, 137] on span "Xác nhận" at bounding box center [668, 140] width 36 height 13
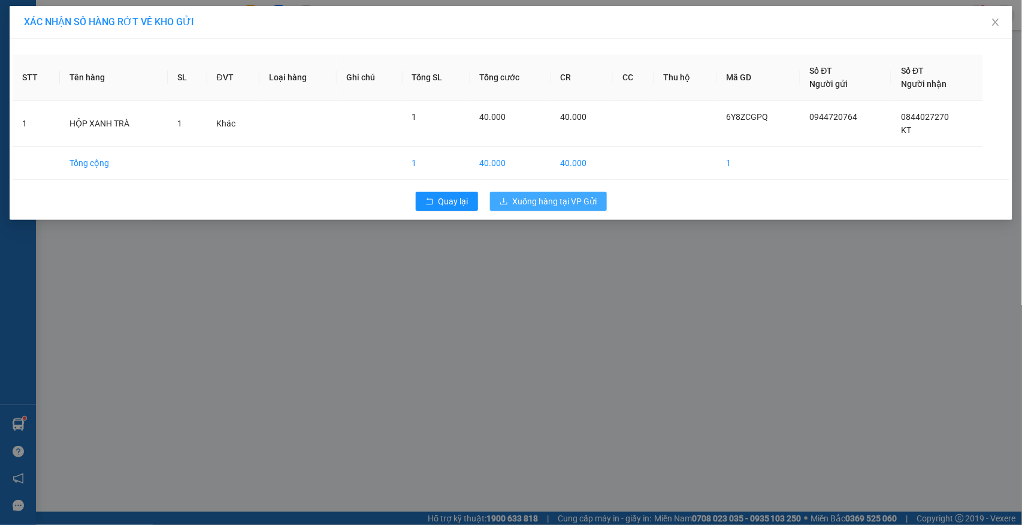
click at [546, 209] on button "Xuống hàng tại VP Gửi" at bounding box center [548, 201] width 117 height 19
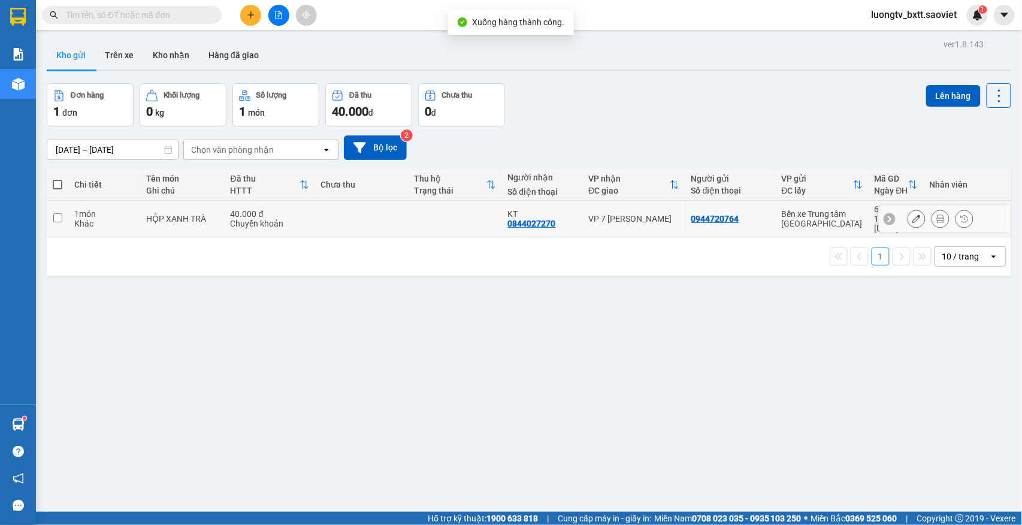
click at [441, 223] on td at bounding box center [454, 219] width 93 height 37
checkbox input "true"
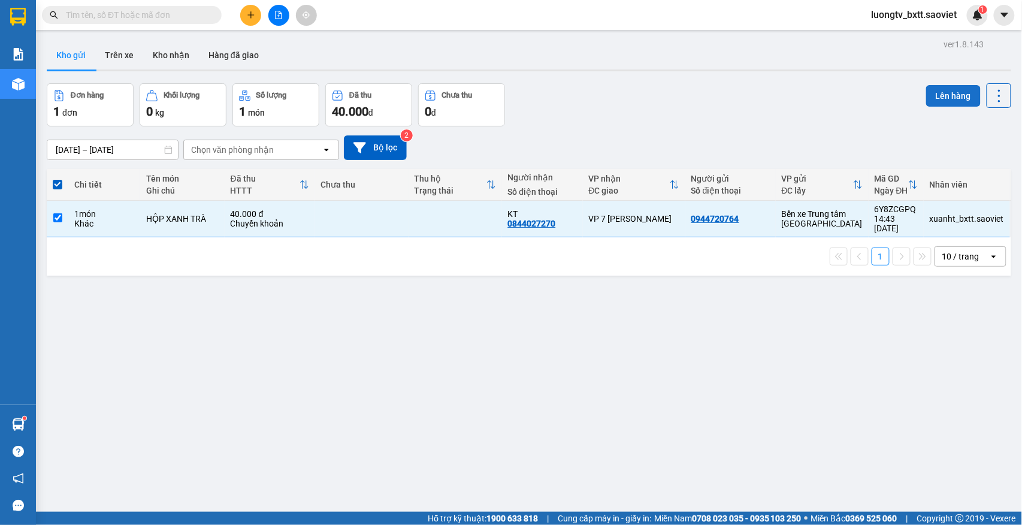
click at [926, 89] on button "Lên hàng" at bounding box center [953, 96] width 54 height 22
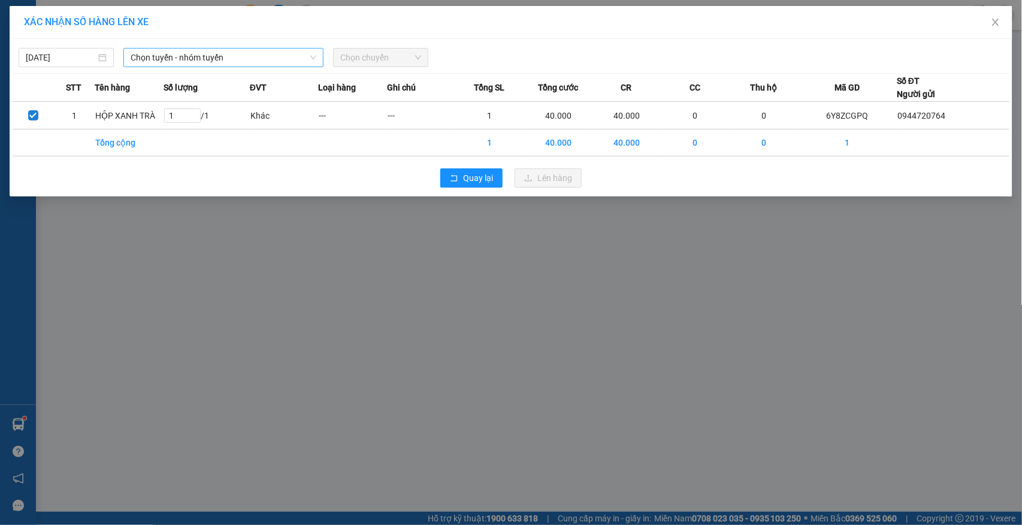
click at [248, 61] on span "Chọn tuyến - nhóm tuyến" at bounding box center [224, 58] width 186 height 18
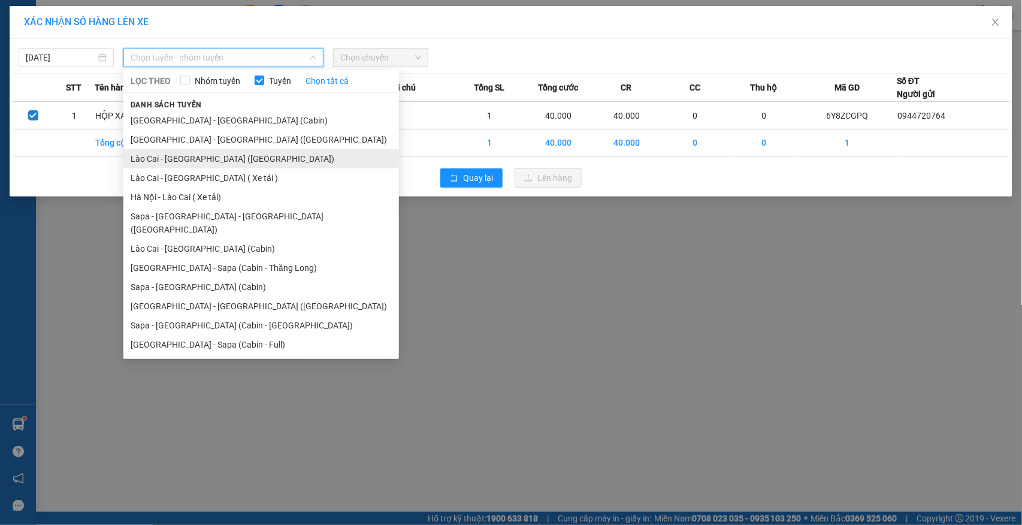
click at [220, 159] on li "Lào Cai - [GEOGRAPHIC_DATA] ([GEOGRAPHIC_DATA])" at bounding box center [260, 158] width 275 height 19
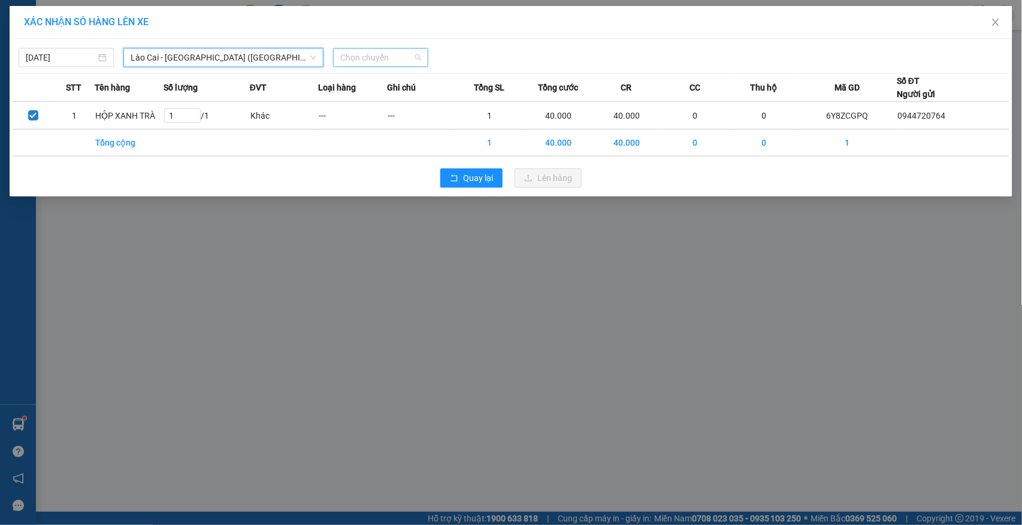
click at [367, 51] on span "Chọn chuyến" at bounding box center [380, 58] width 81 height 18
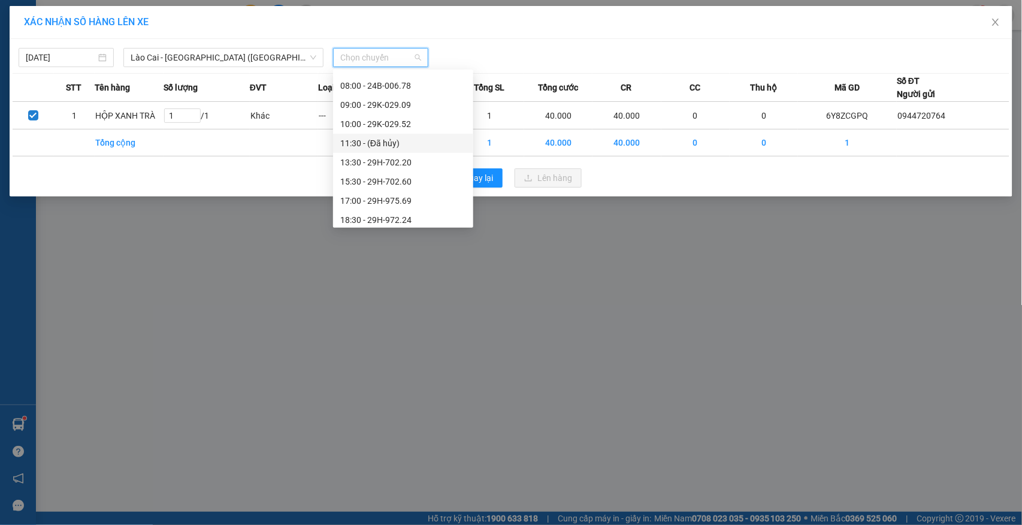
scroll to position [134, 0]
click at [389, 154] on div "15:30 - 29H-702.60" at bounding box center [403, 157] width 126 height 13
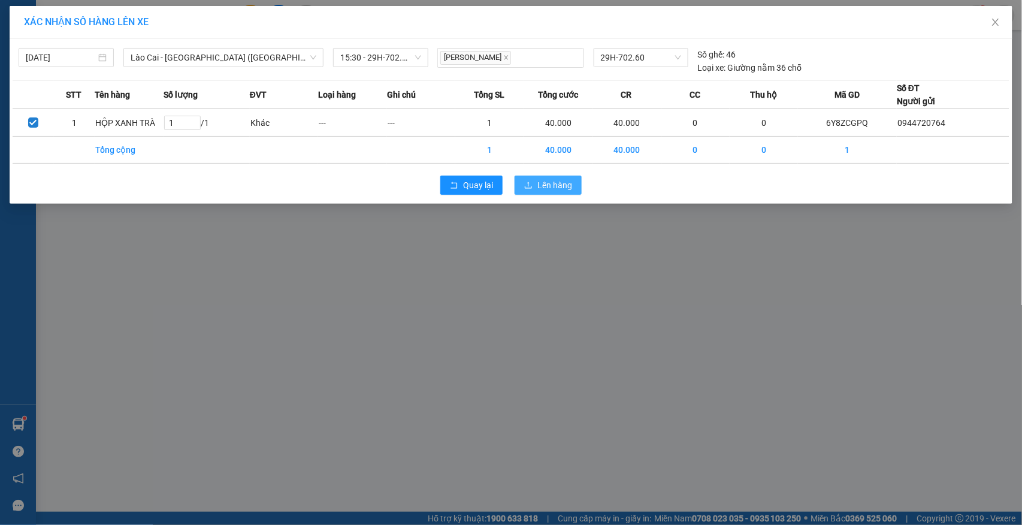
click at [553, 190] on span "Lên hàng" at bounding box center [554, 184] width 35 height 13
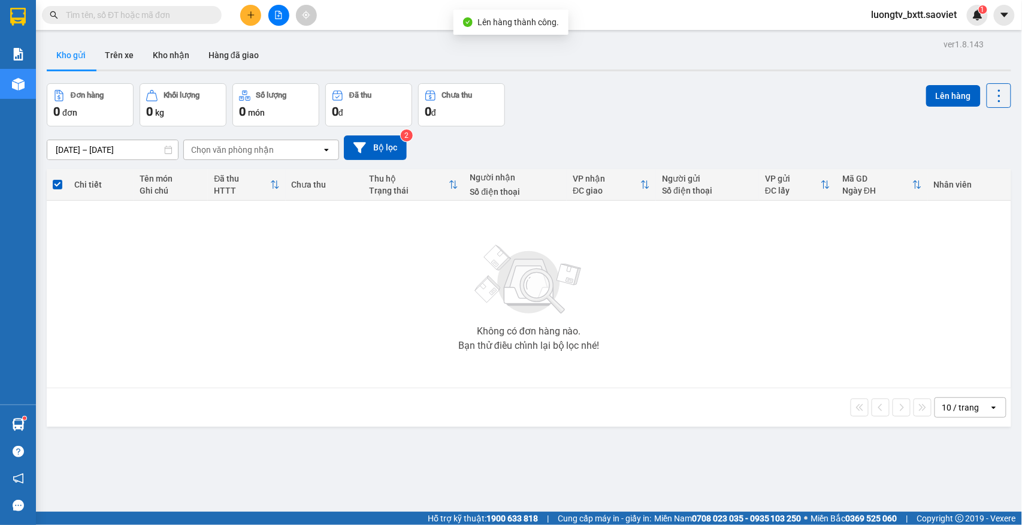
click at [657, 106] on div "Đơn hàng 0 đơn Khối lượng 0 kg Số lượng 0 món Đã thu 0 đ Chưa thu 0 đ Lên hàng" at bounding box center [529, 104] width 964 height 43
click at [284, 17] on button at bounding box center [278, 15] width 21 height 21
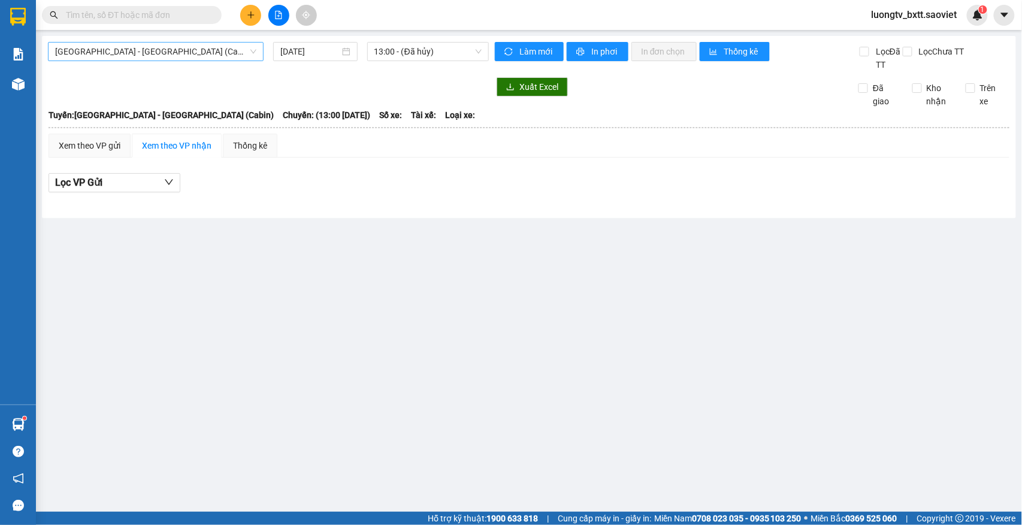
click at [159, 48] on span "[GEOGRAPHIC_DATA] - [GEOGRAPHIC_DATA] (Cabin)" at bounding box center [155, 52] width 201 height 18
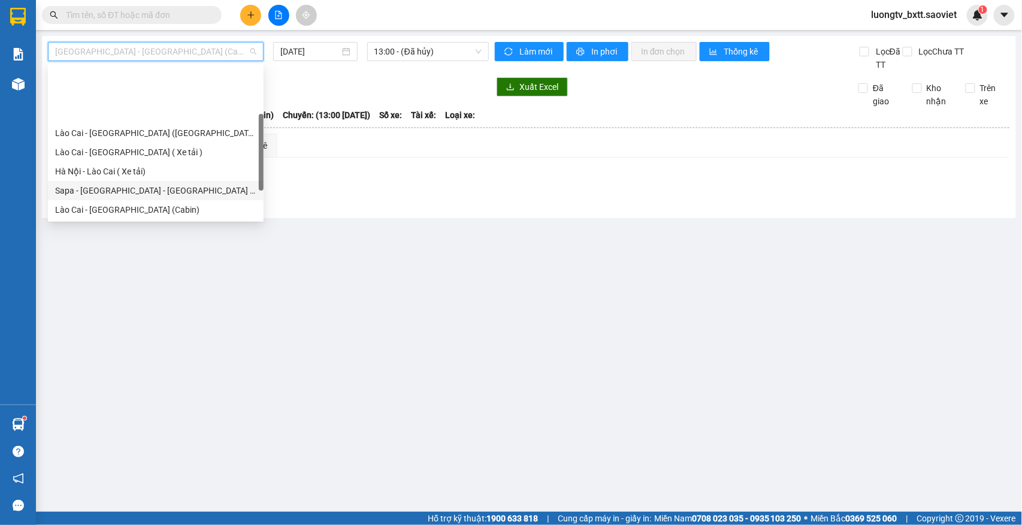
scroll to position [60, 0]
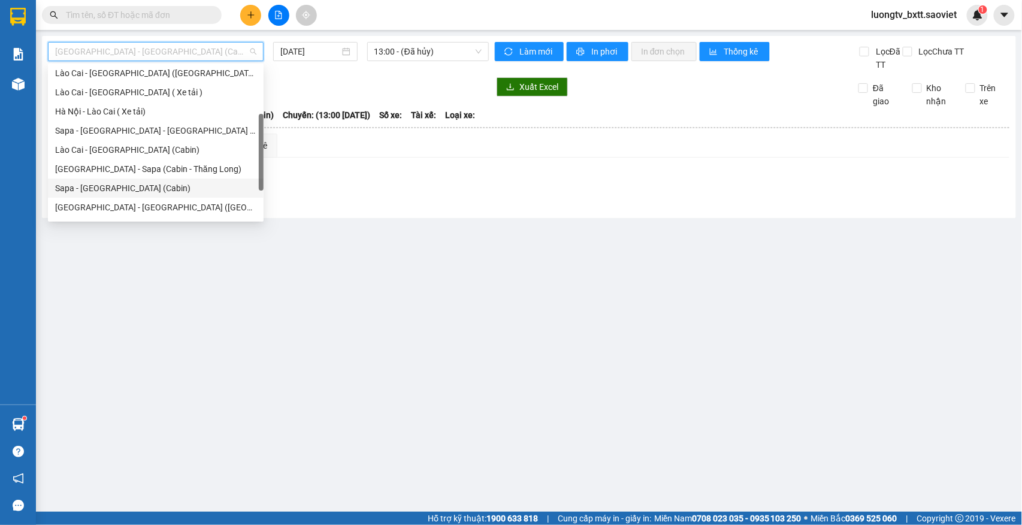
click at [120, 189] on div "Sapa - [GEOGRAPHIC_DATA] (Cabin)" at bounding box center [155, 187] width 201 height 13
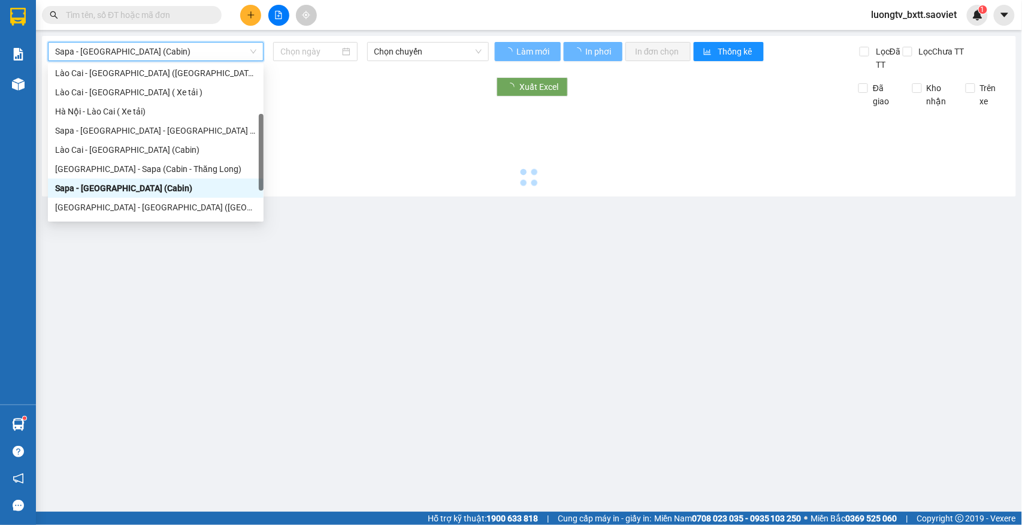
type input "[DATE]"
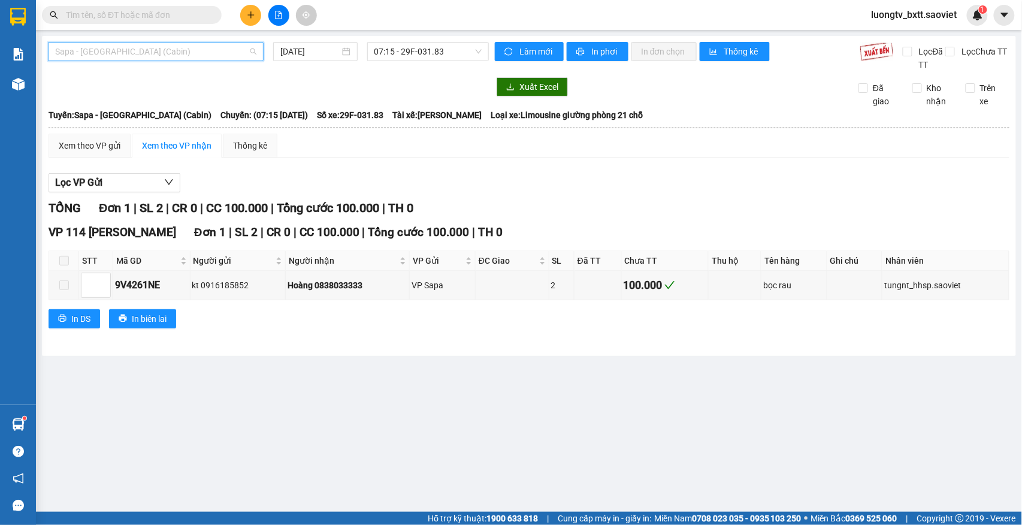
click at [207, 53] on span "Sapa - [GEOGRAPHIC_DATA] (Cabin)" at bounding box center [155, 52] width 201 height 18
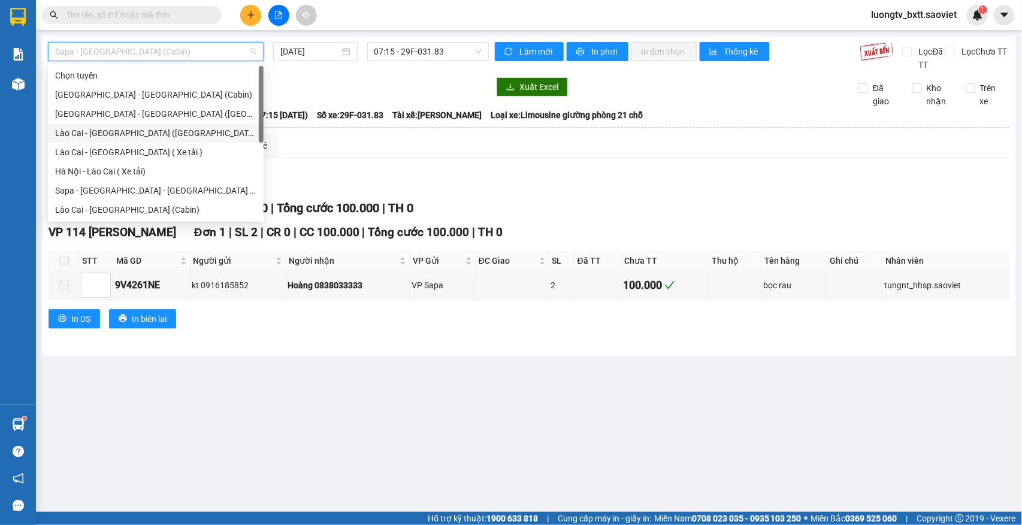
click at [107, 130] on div "Lào Cai - [GEOGRAPHIC_DATA] ([GEOGRAPHIC_DATA])" at bounding box center [155, 132] width 201 height 13
type input "[DATE]"
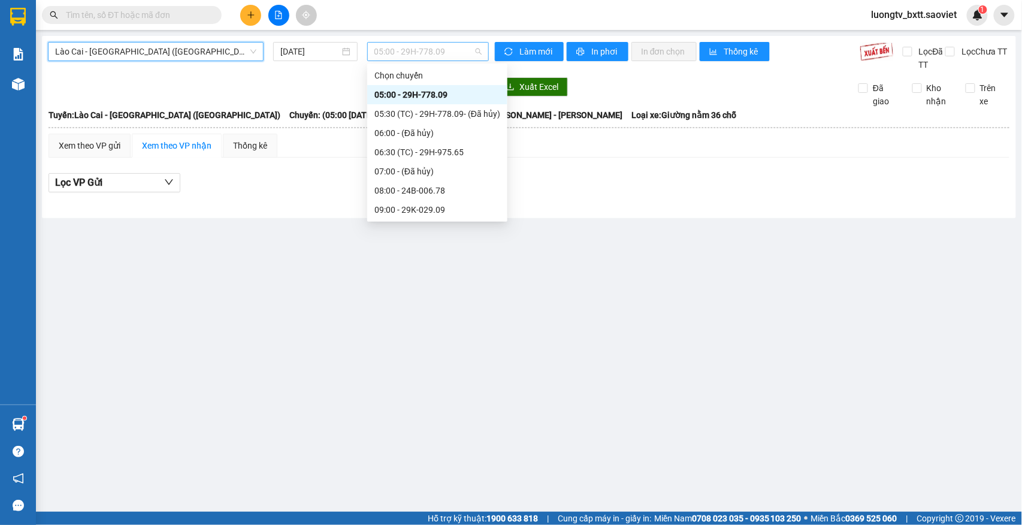
click at [417, 50] on span "05:00 - 29H-778.09" at bounding box center [427, 52] width 107 height 18
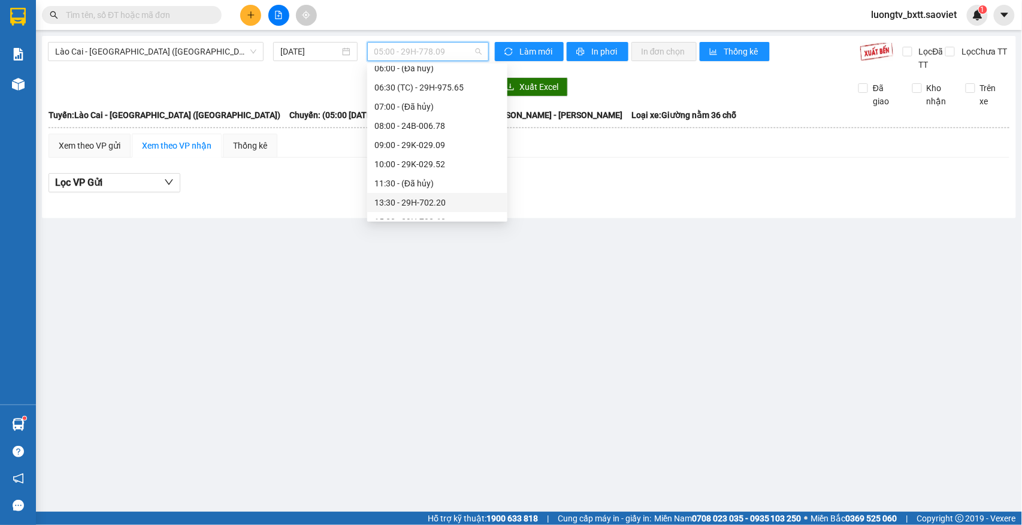
scroll to position [134, 0]
click at [410, 152] on div "15:30 - 29H-702.60" at bounding box center [437, 152] width 126 height 13
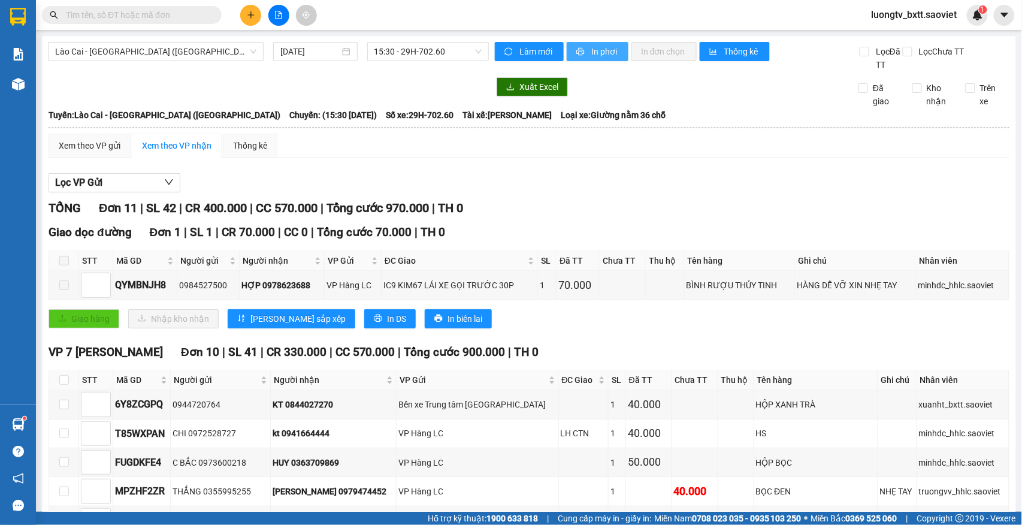
click at [596, 49] on span "In phơi" at bounding box center [605, 51] width 28 height 13
click at [605, 101] on div "Xuất Excel Đã giao Kho nhận Trên xe" at bounding box center [529, 92] width 962 height 31
click at [516, 38] on div "Lào Cai - Hà Nội (Giường) 13/09/2025 15:30 - 29H-702.60 Làm mới In phơi In đơn …" at bounding box center [529, 385] width 974 height 699
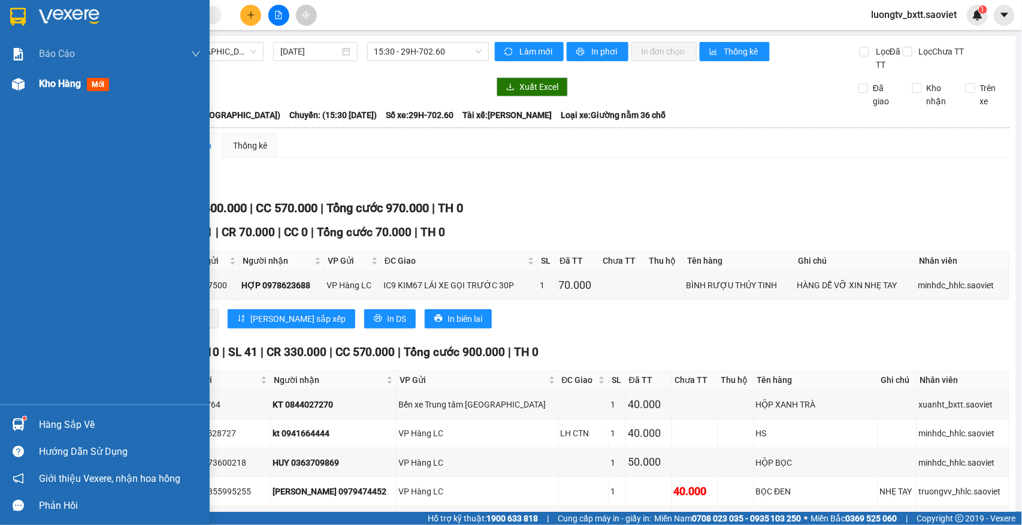
click at [53, 80] on span "Kho hàng" at bounding box center [60, 83] width 42 height 11
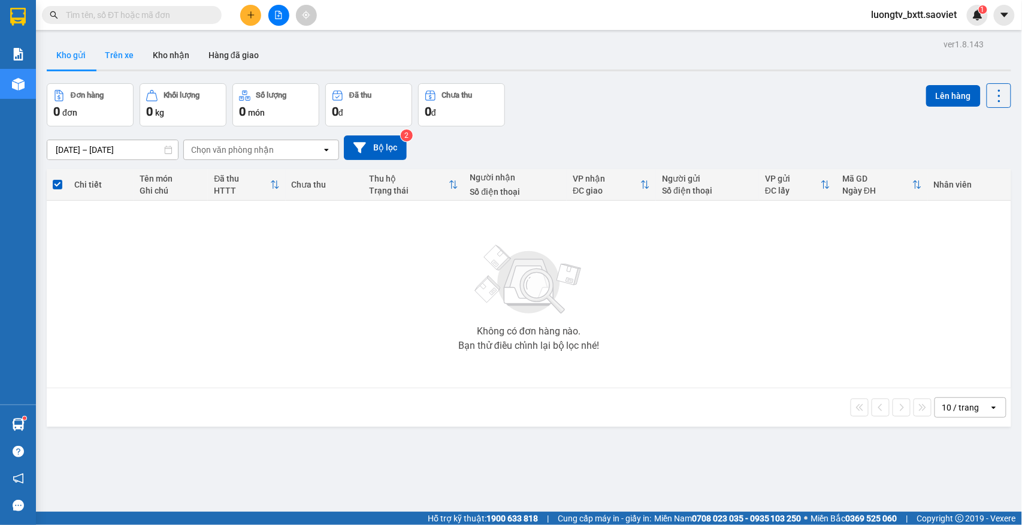
click at [111, 47] on button "Trên xe" at bounding box center [119, 55] width 48 height 29
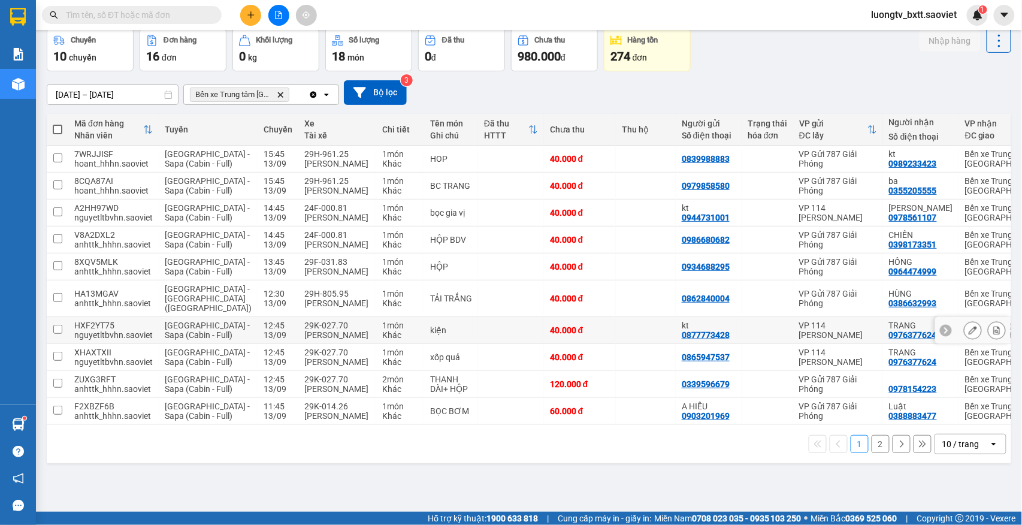
scroll to position [111, 0]
click at [871, 453] on button "2" at bounding box center [880, 444] width 18 height 18
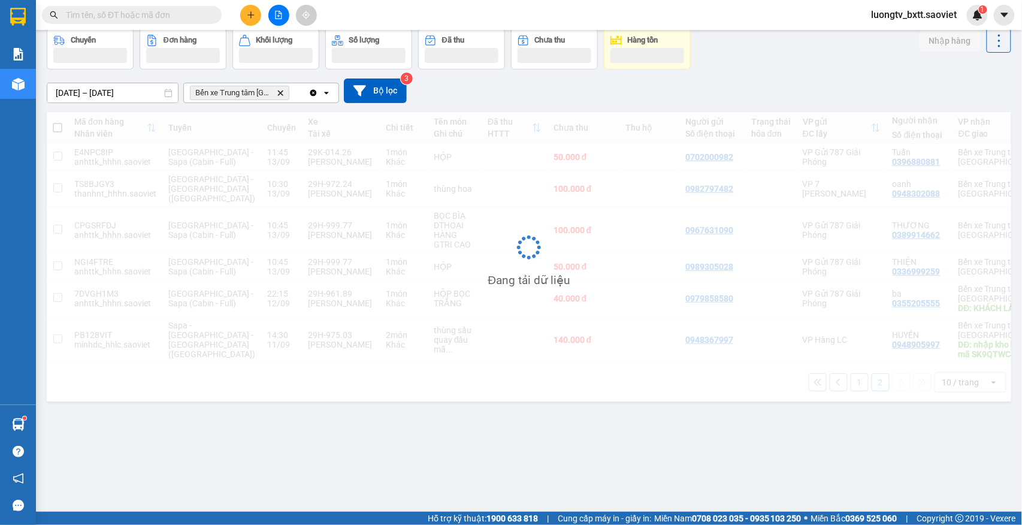
scroll to position [55, 0]
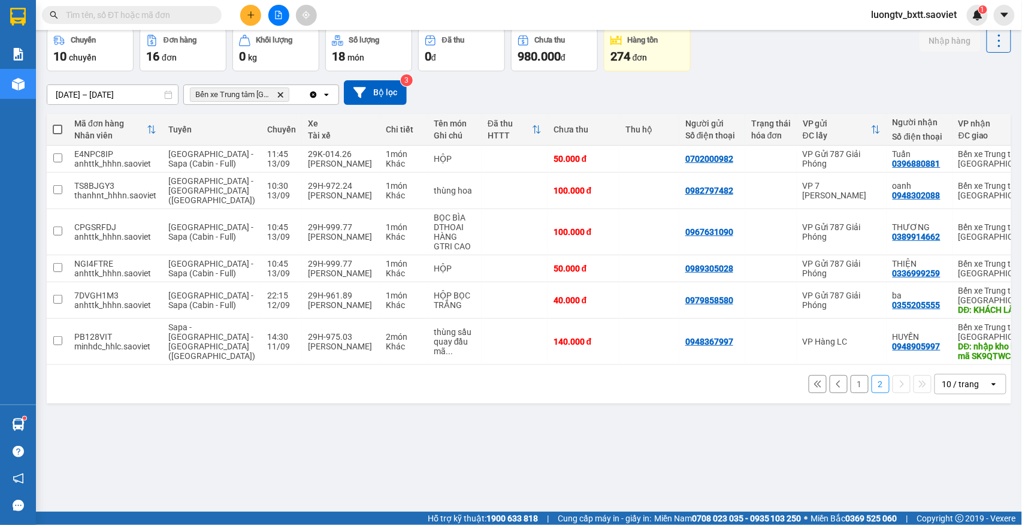
click at [850, 393] on button "1" at bounding box center [859, 384] width 18 height 18
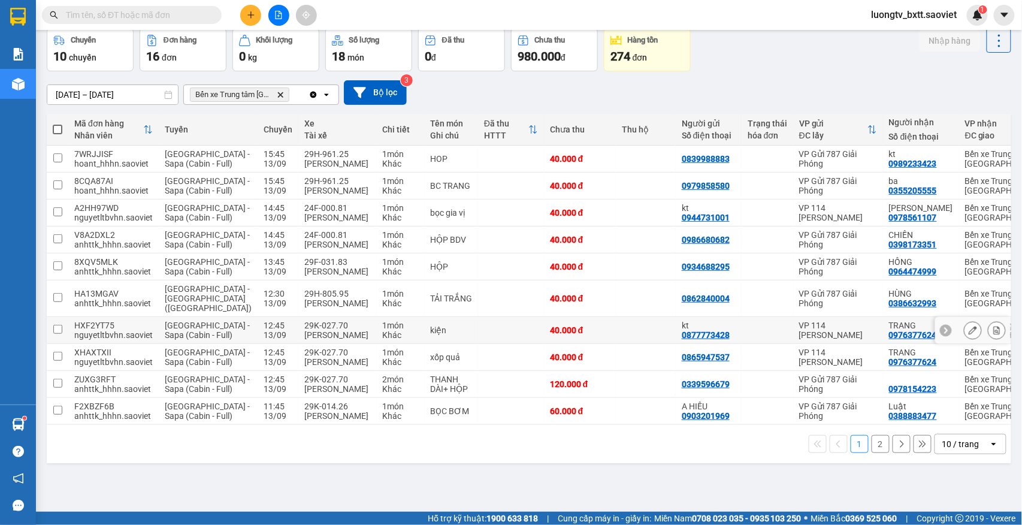
scroll to position [111, 0]
click at [201, 19] on input "text" at bounding box center [136, 14] width 141 height 13
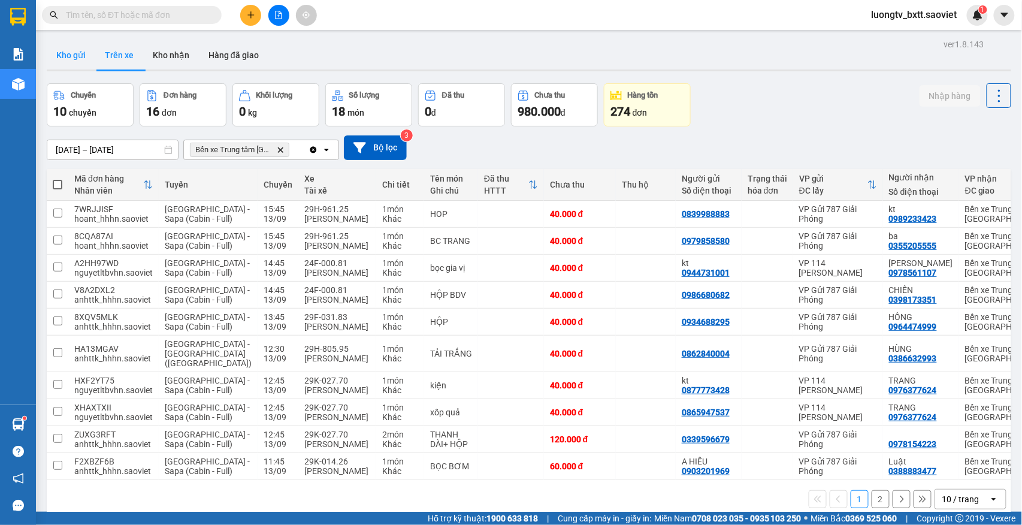
click at [77, 56] on button "Kho gửi" at bounding box center [71, 55] width 49 height 29
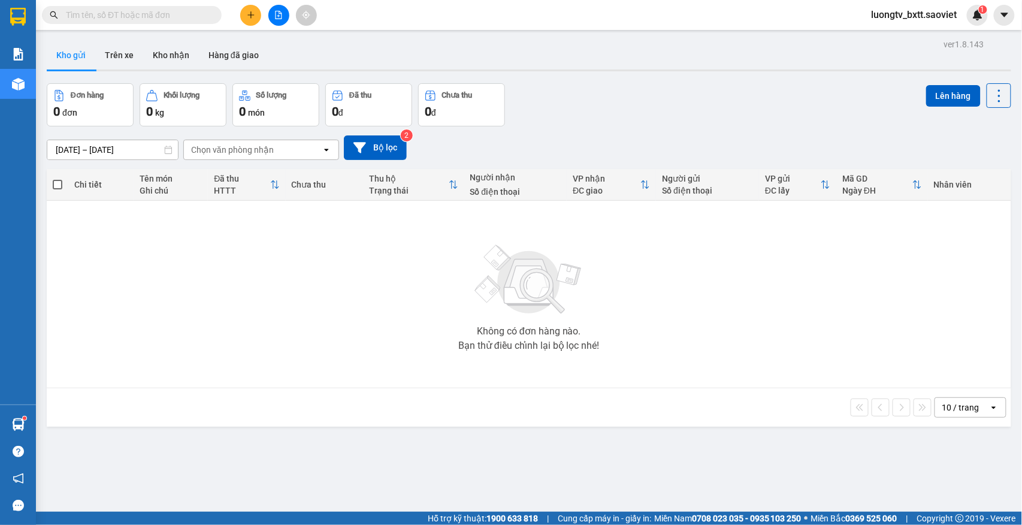
click at [149, 14] on input "text" at bounding box center [136, 14] width 141 height 13
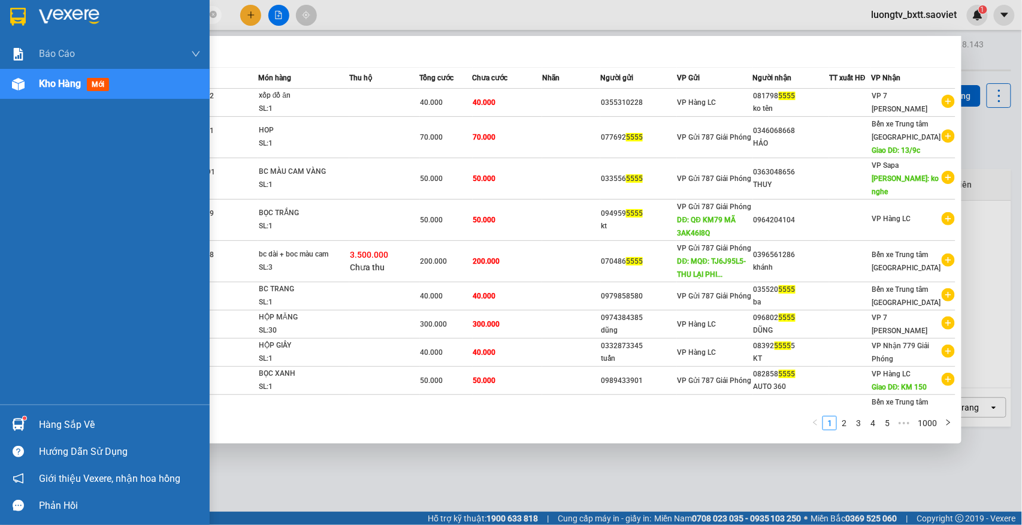
type input "5555"
click at [60, 85] on span "Kho hàng" at bounding box center [60, 83] width 42 height 11
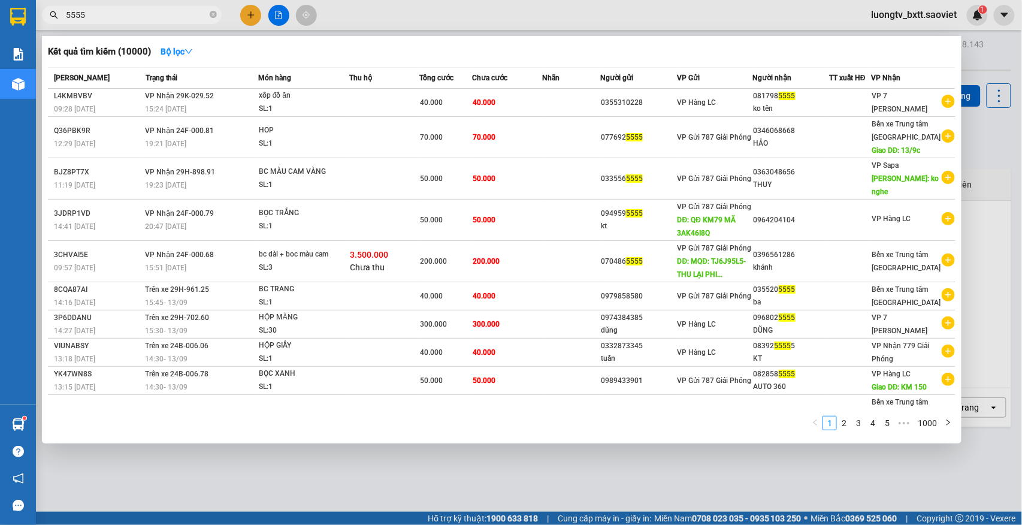
click at [993, 166] on div at bounding box center [511, 262] width 1022 height 525
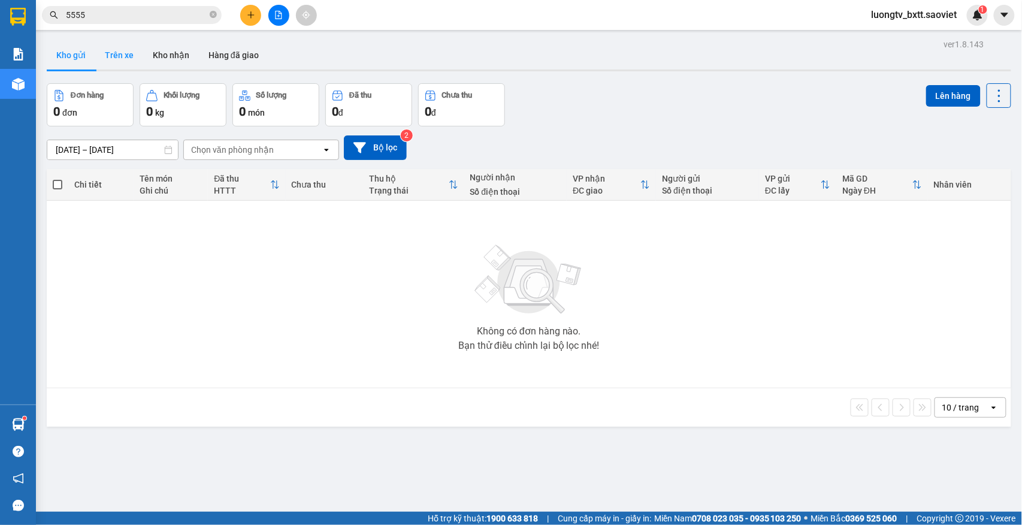
click at [128, 56] on button "Trên xe" at bounding box center [119, 55] width 48 height 29
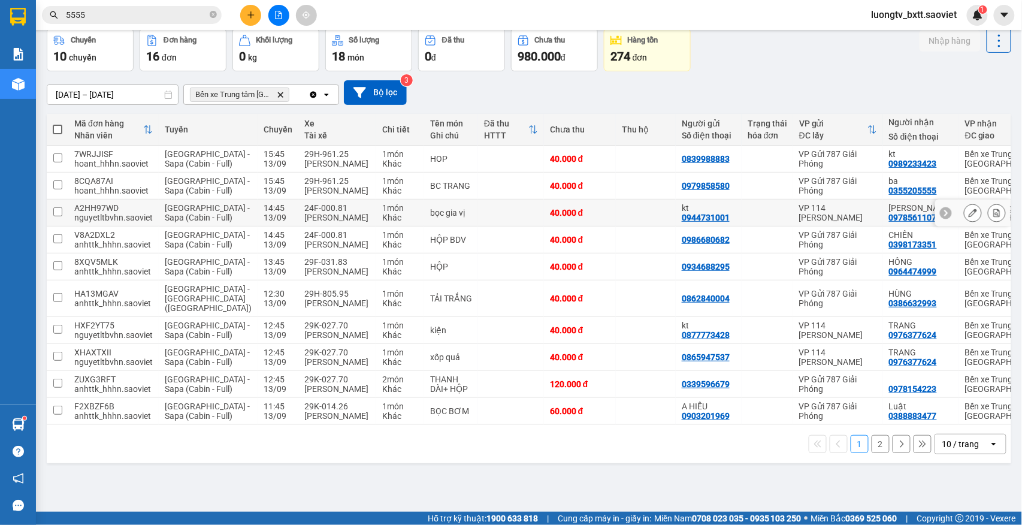
scroll to position [111, 0]
click at [856, 454] on div "1 2 10 / trang open" at bounding box center [528, 444] width 955 height 20
click at [871, 453] on button "2" at bounding box center [880, 444] width 18 height 18
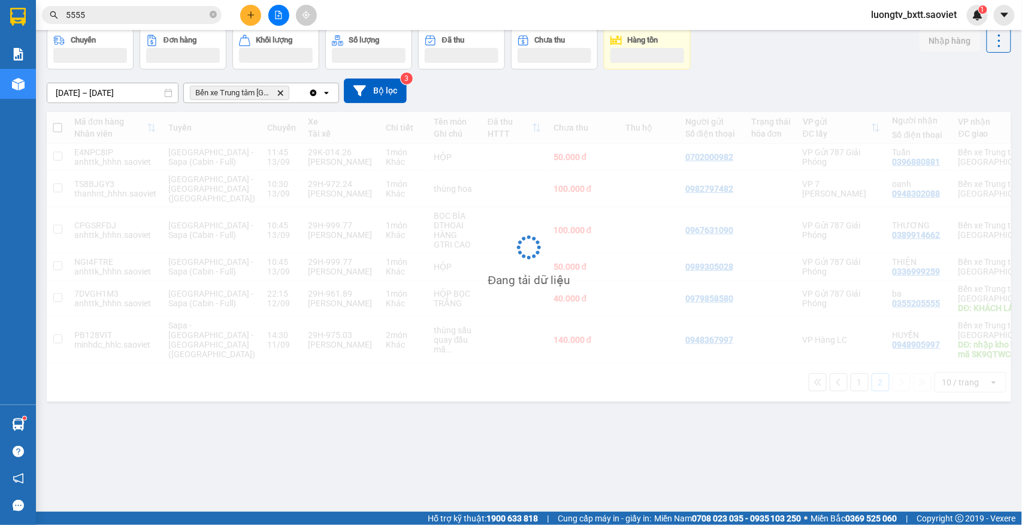
scroll to position [55, 0]
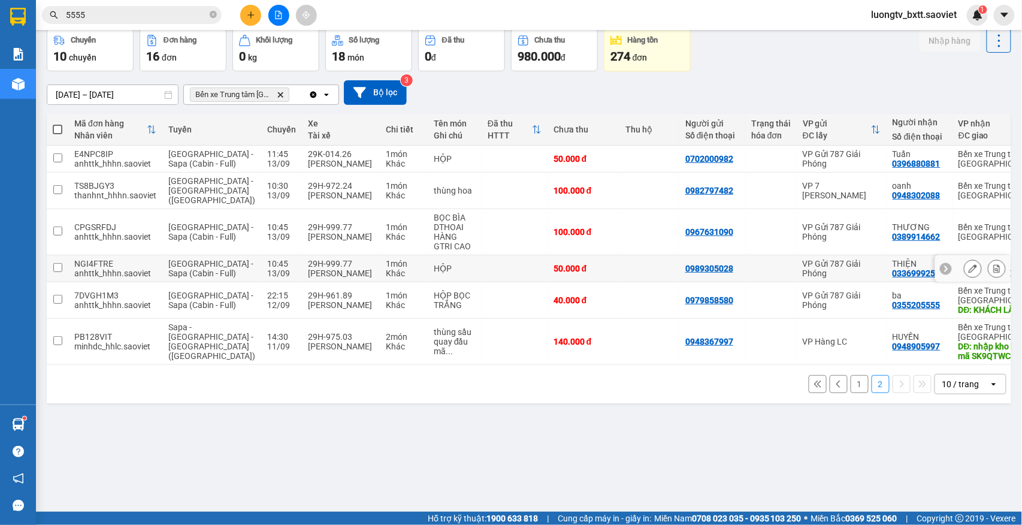
click at [685, 273] on div "0989305028" at bounding box center [709, 268] width 48 height 10
click at [619, 243] on td at bounding box center [649, 232] width 60 height 46
checkbox input "true"
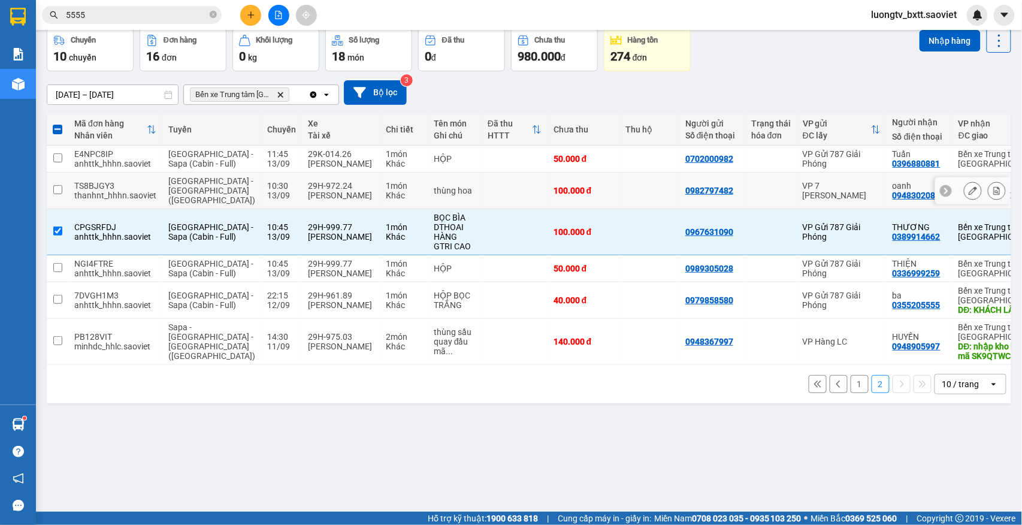
click at [619, 209] on td at bounding box center [649, 190] width 60 height 37
checkbox input "true"
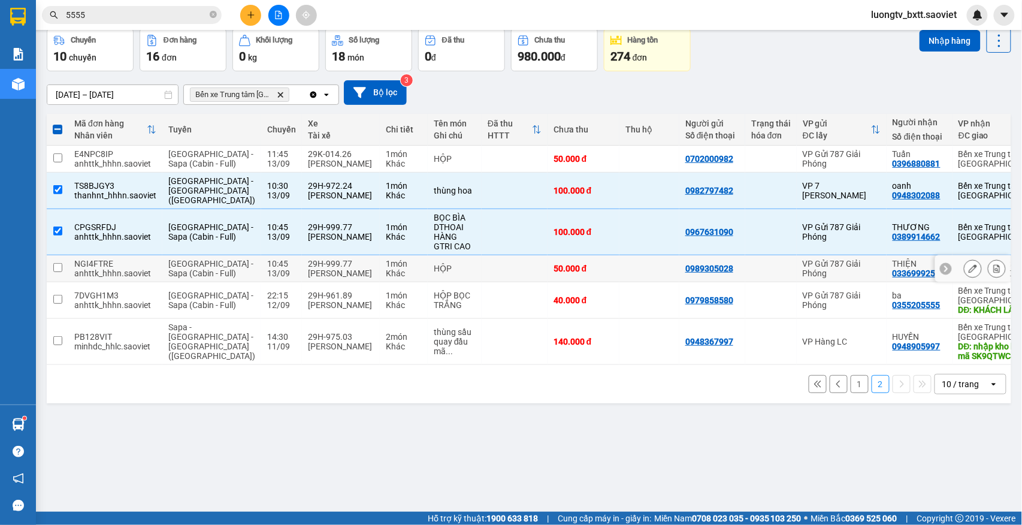
click at [619, 281] on td at bounding box center [649, 268] width 60 height 27
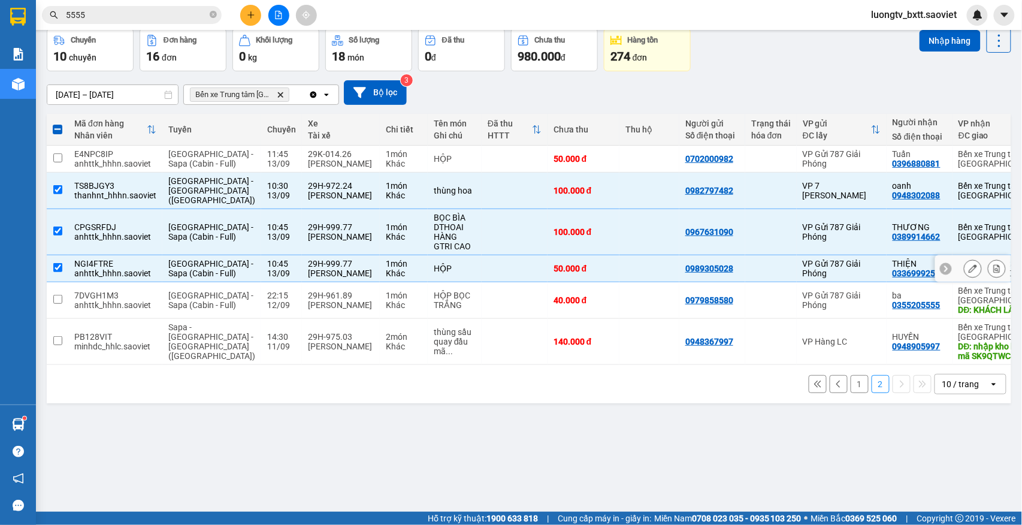
checkbox input "true"
click at [928, 44] on button "Nhập hàng" at bounding box center [949, 41] width 61 height 22
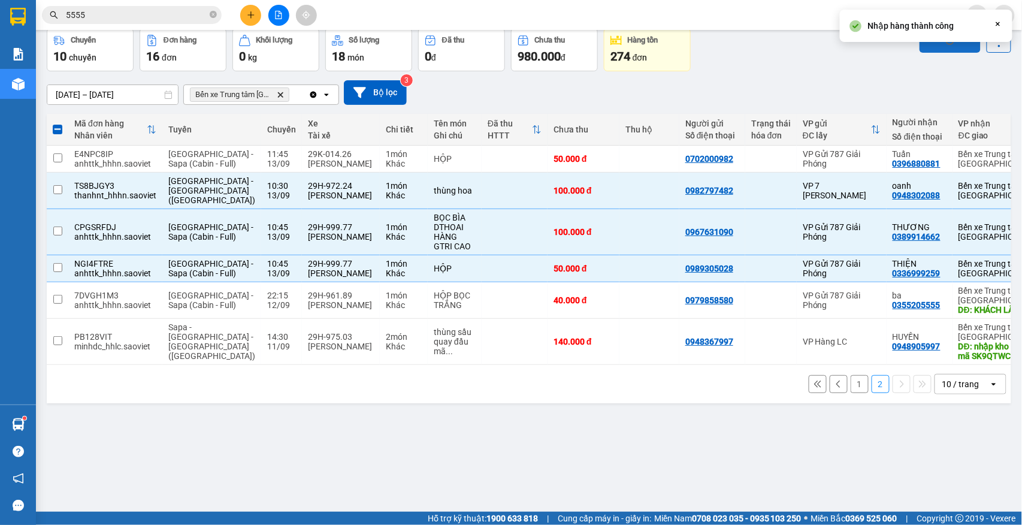
checkbox input "false"
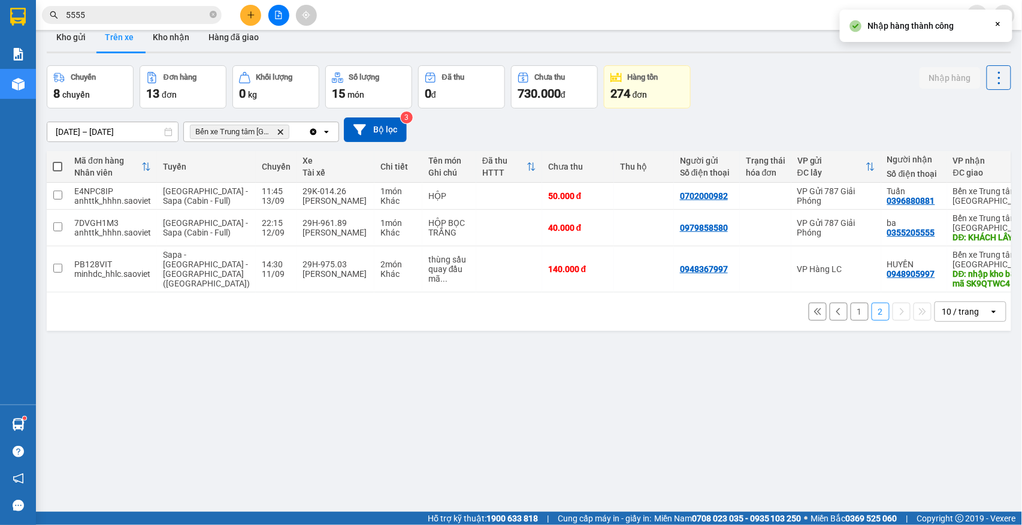
scroll to position [0, 0]
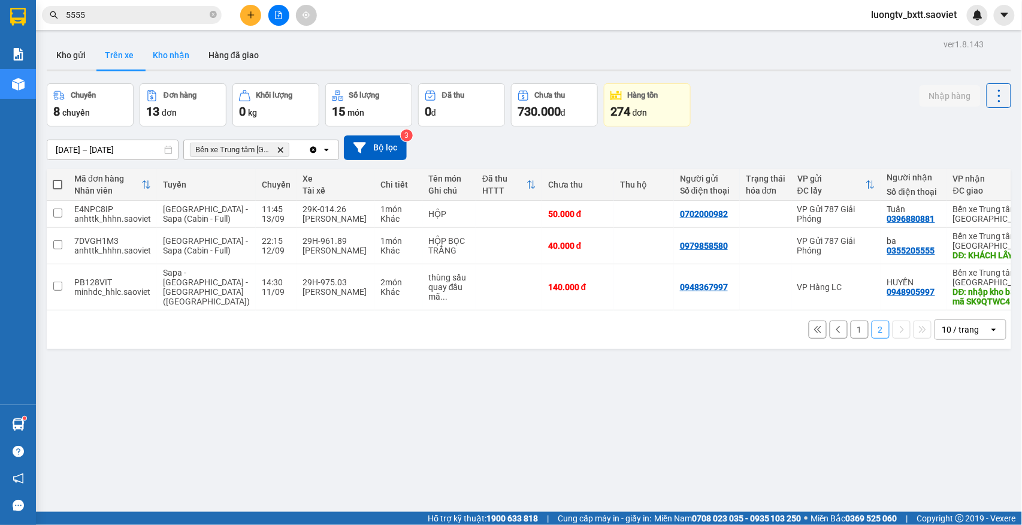
click at [178, 53] on button "Kho nhận" at bounding box center [171, 55] width 56 height 29
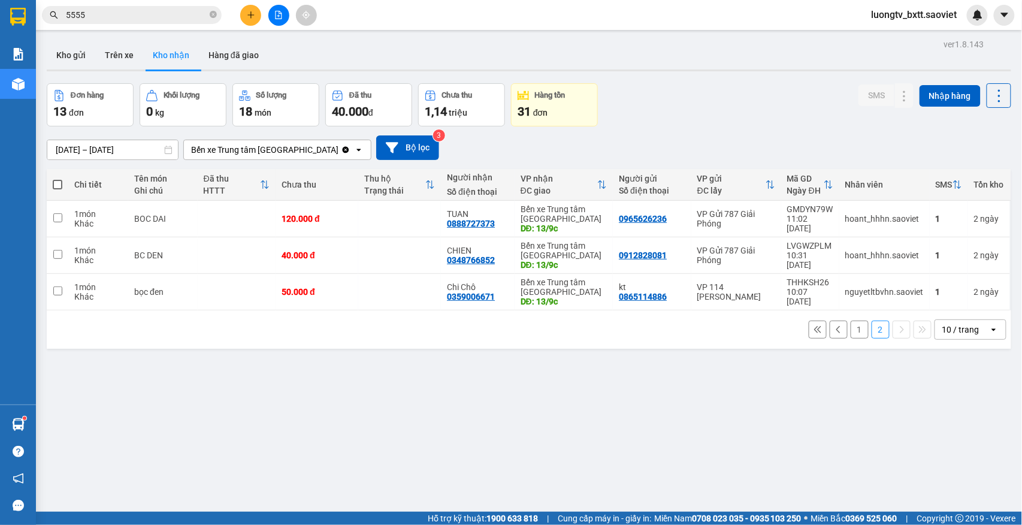
click at [850, 325] on button "1" at bounding box center [859, 329] width 18 height 18
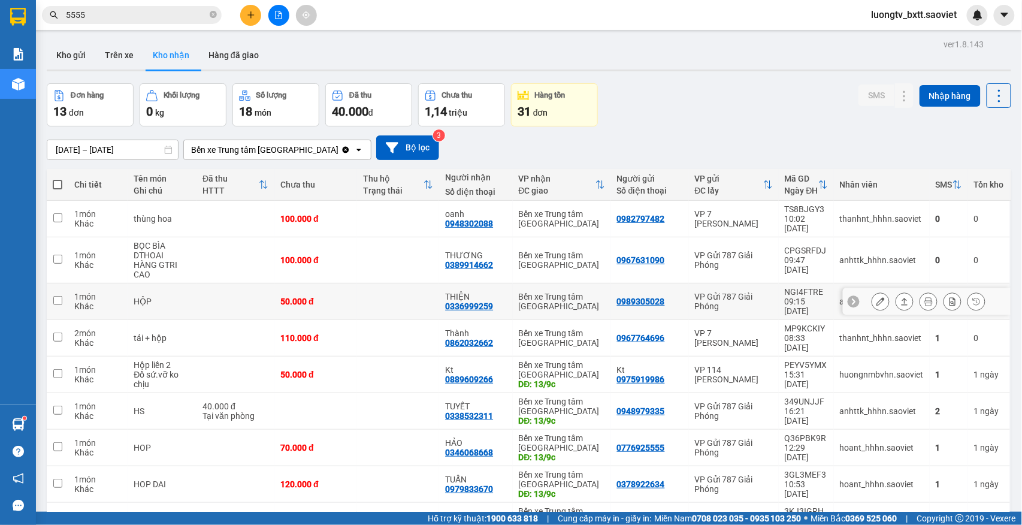
click at [346, 292] on td "50.000 đ" at bounding box center [315, 301] width 83 height 37
checkbox input "true"
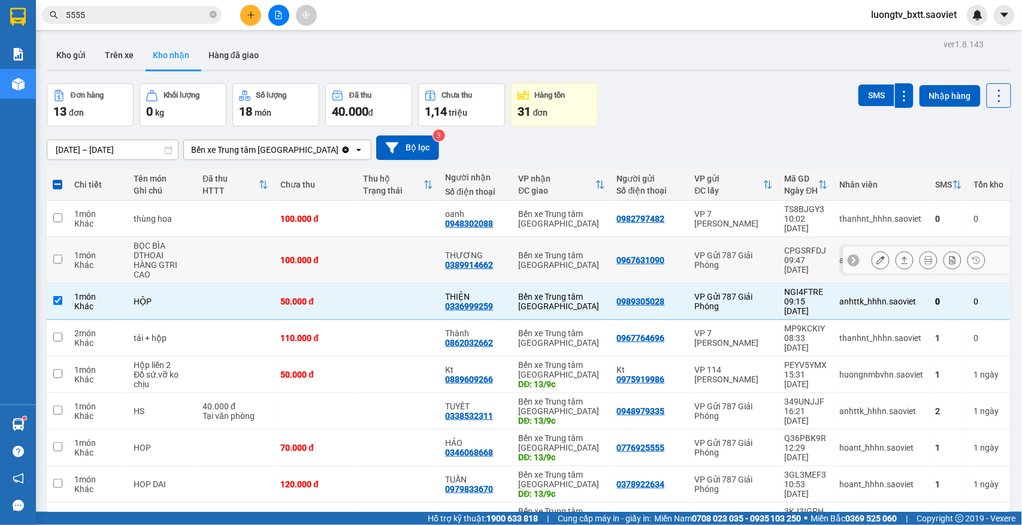
click at [348, 252] on td "100.000 đ" at bounding box center [315, 260] width 83 height 46
checkbox input "true"
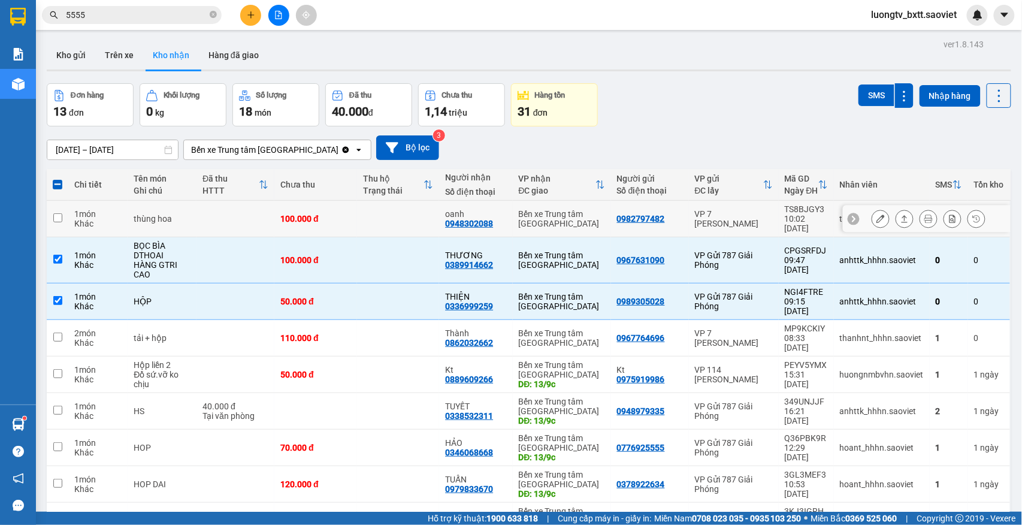
click at [371, 211] on td at bounding box center [398, 219] width 83 height 37
checkbox input "true"
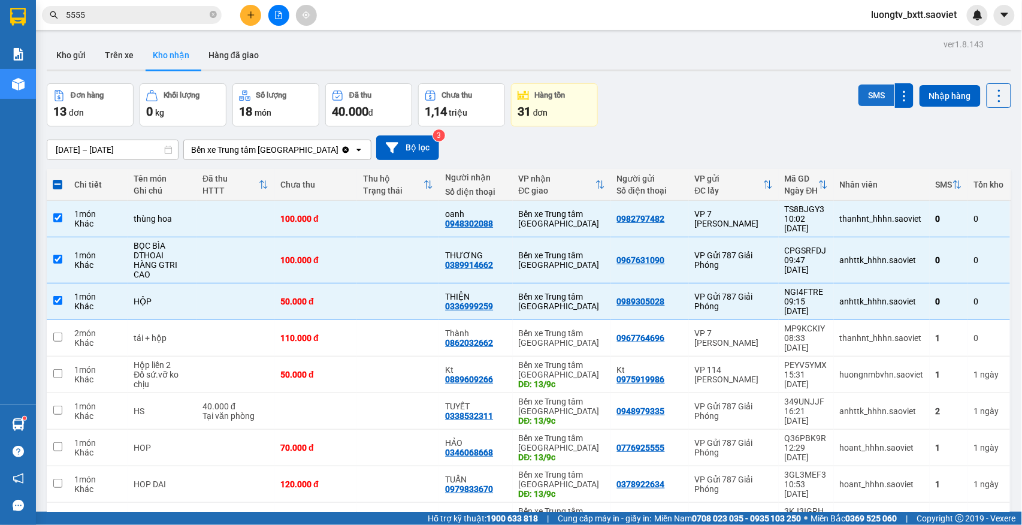
click at [858, 99] on button "SMS" at bounding box center [876, 95] width 36 height 22
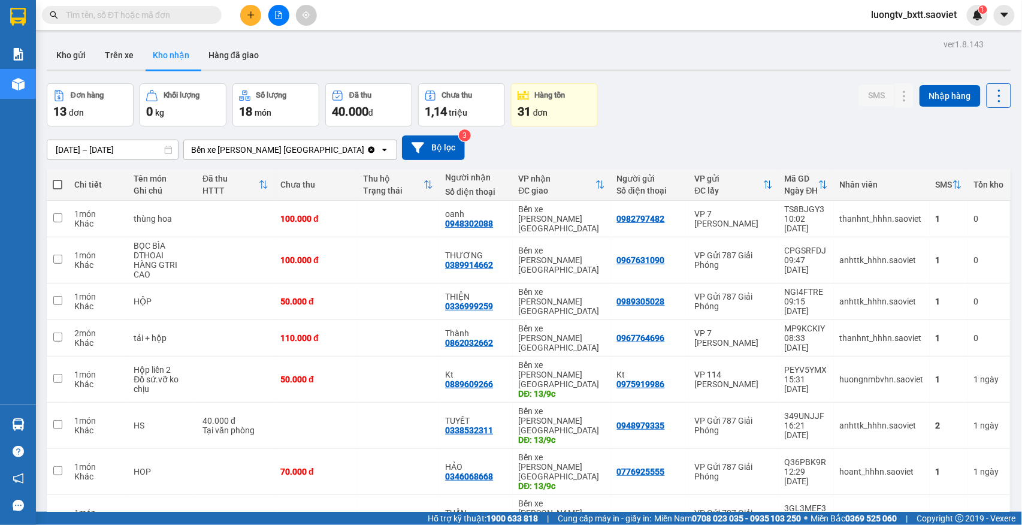
click at [168, 13] on input "text" at bounding box center [136, 14] width 141 height 13
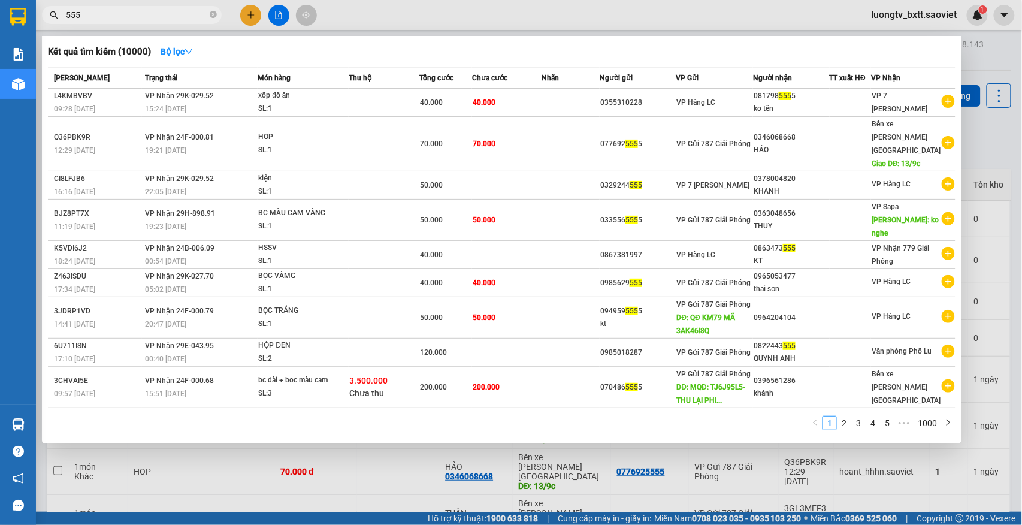
type input "5555"
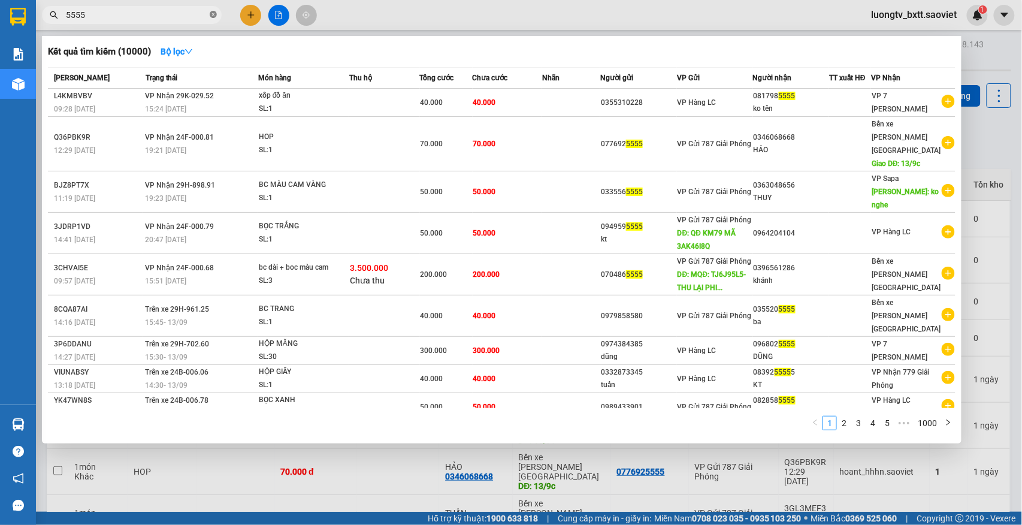
click at [211, 13] on icon "close-circle" at bounding box center [213, 14] width 7 height 7
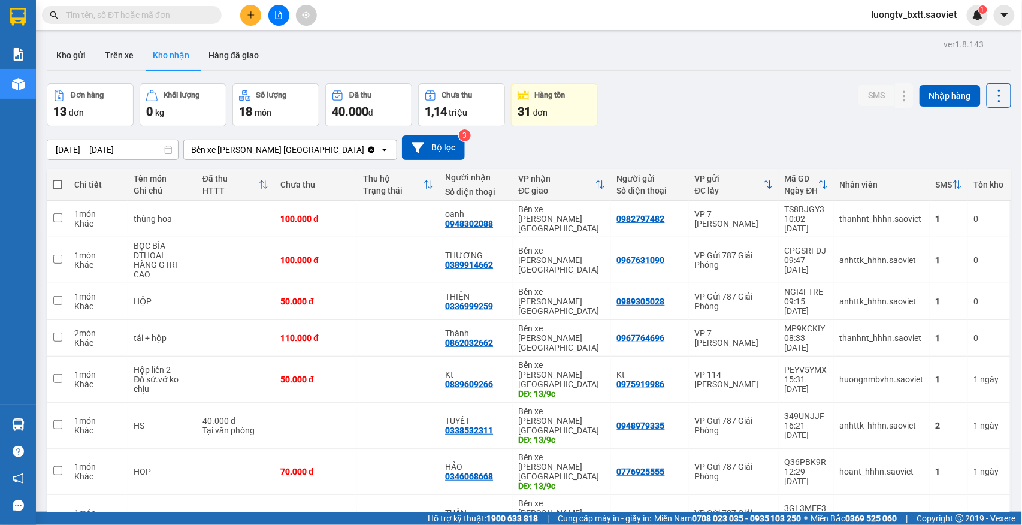
click at [195, 13] on input "text" at bounding box center [136, 14] width 141 height 13
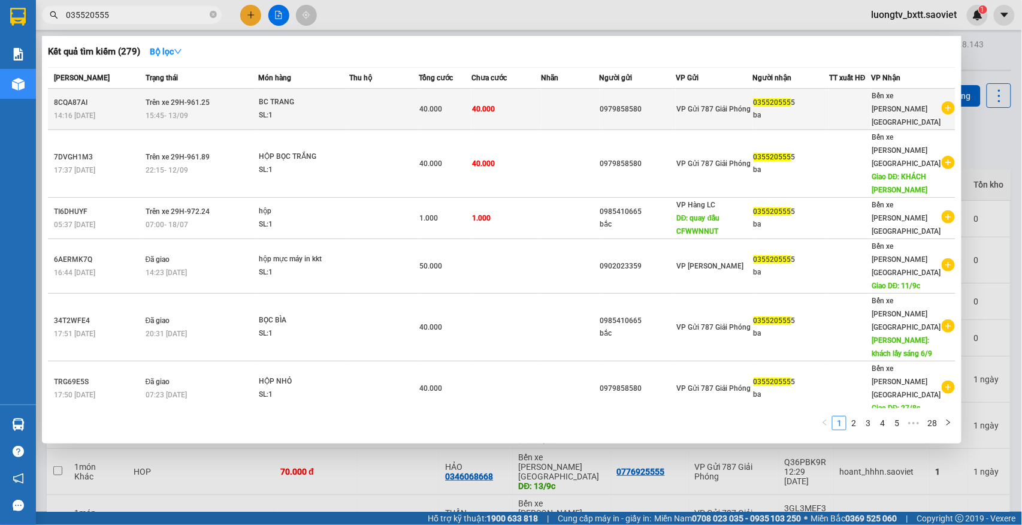
type input "035520555"
click at [558, 108] on td at bounding box center [570, 109] width 58 height 41
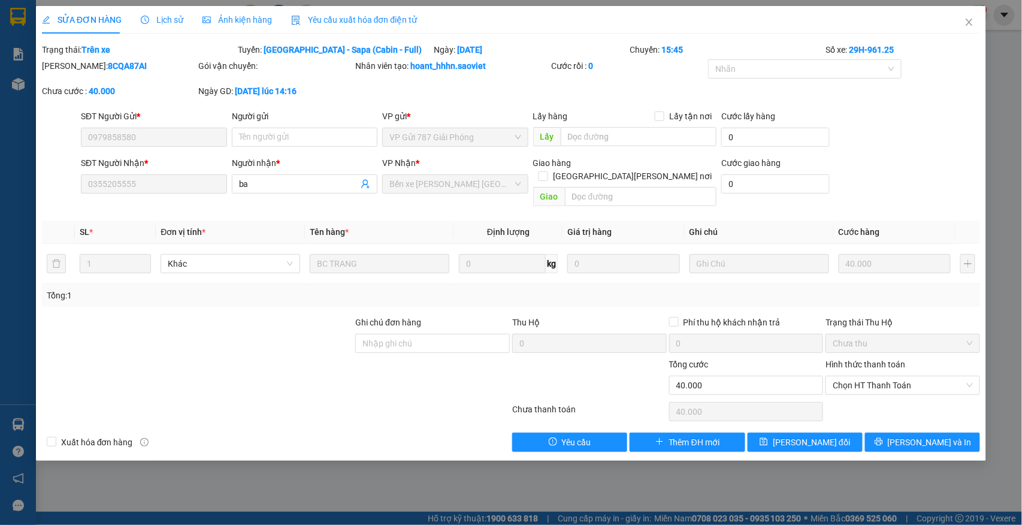
type input "0979858580"
type input "0355205555"
type input "ba"
type input "40.000"
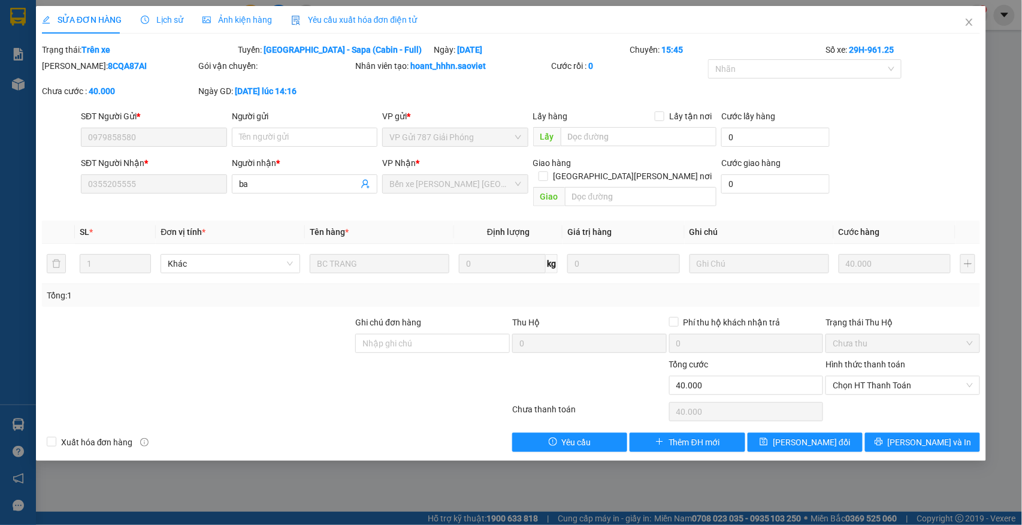
click at [163, 20] on span "Lịch sử" at bounding box center [162, 20] width 43 height 10
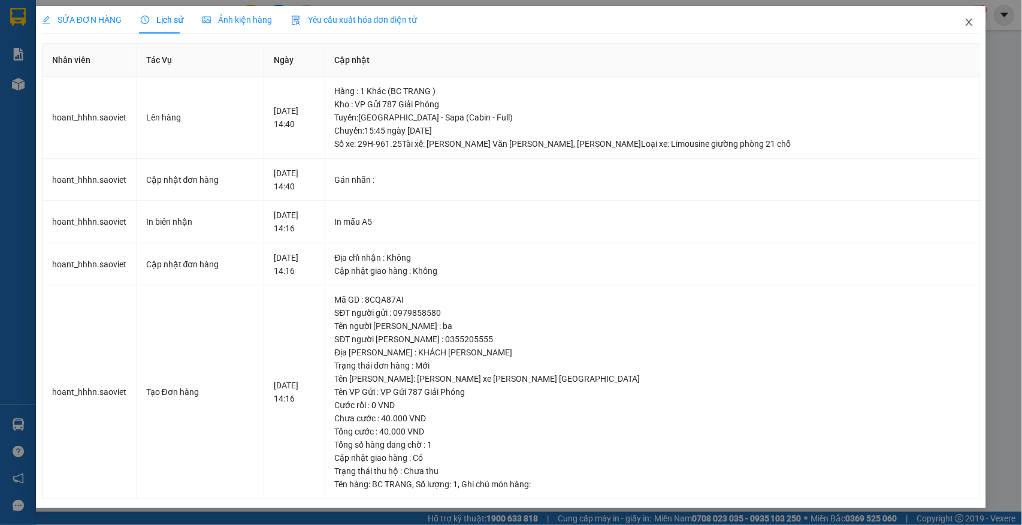
click at [968, 20] on icon "close" at bounding box center [969, 22] width 10 height 10
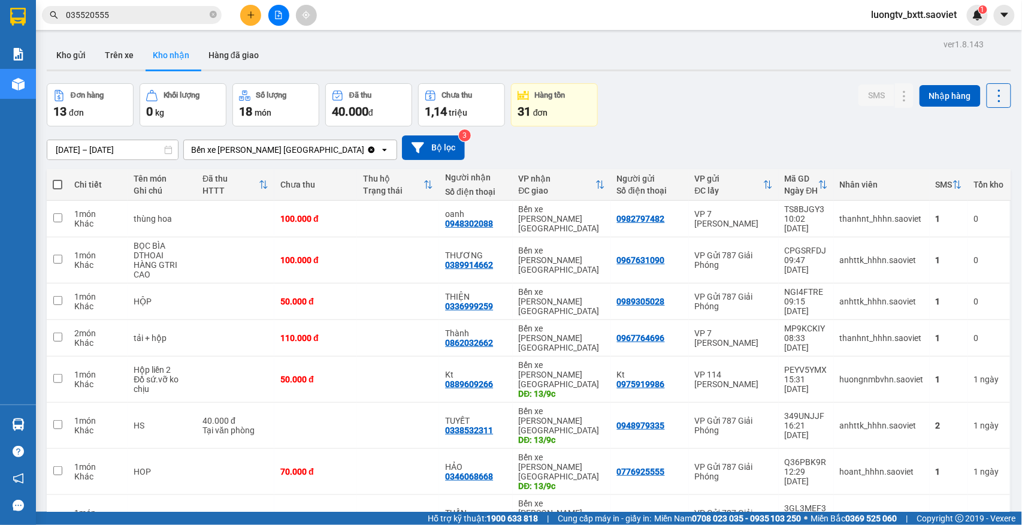
click at [138, 17] on input "035520555" at bounding box center [136, 14] width 141 height 13
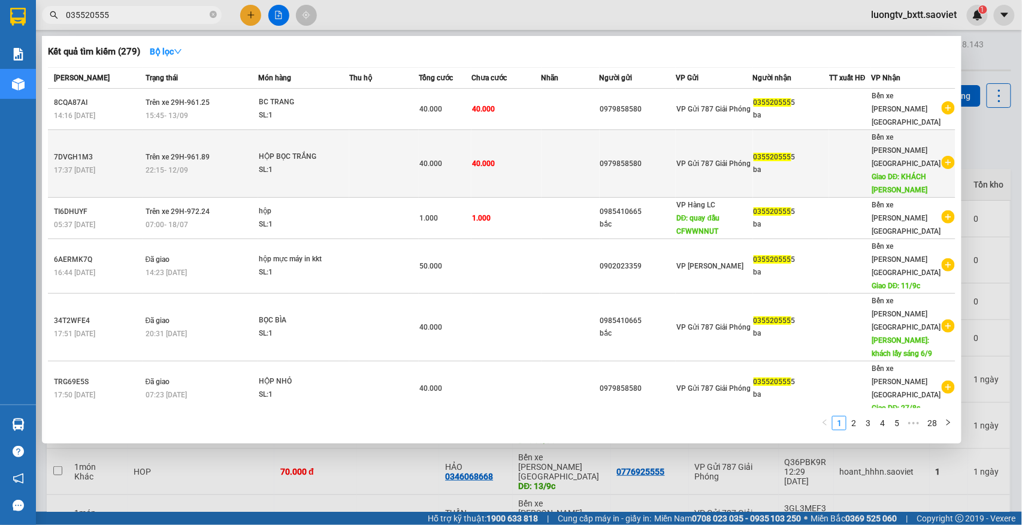
click at [346, 150] on div "HỘP BỌC TRẮNG" at bounding box center [304, 156] width 90 height 13
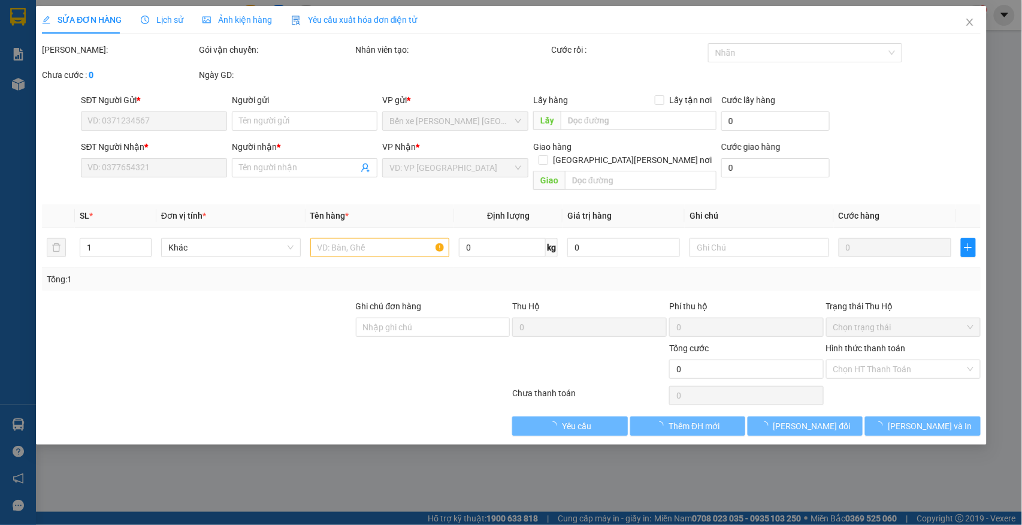
type input "0979858580"
type input "0355205555"
type input "ba"
type input "KHÁCH LẤY LC"
type input "40.000"
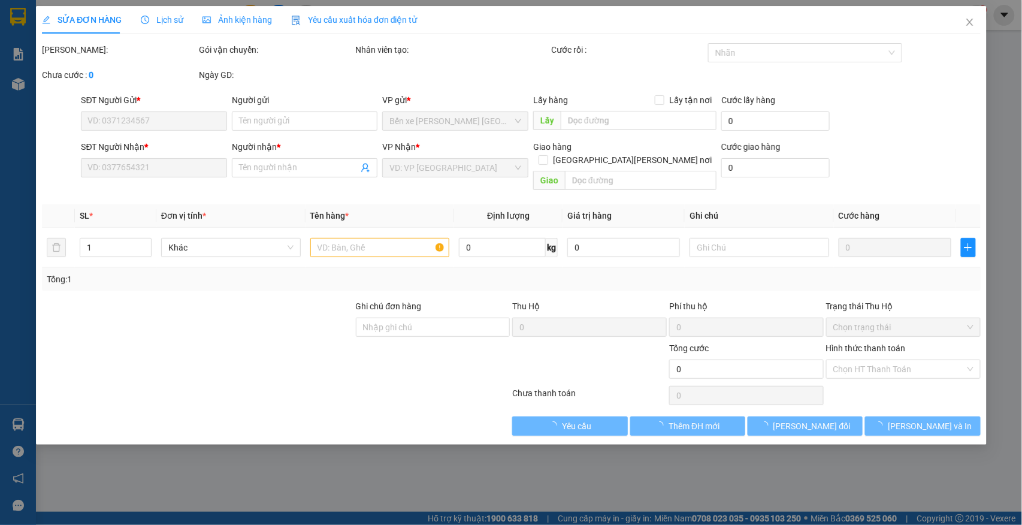
type input "40.000"
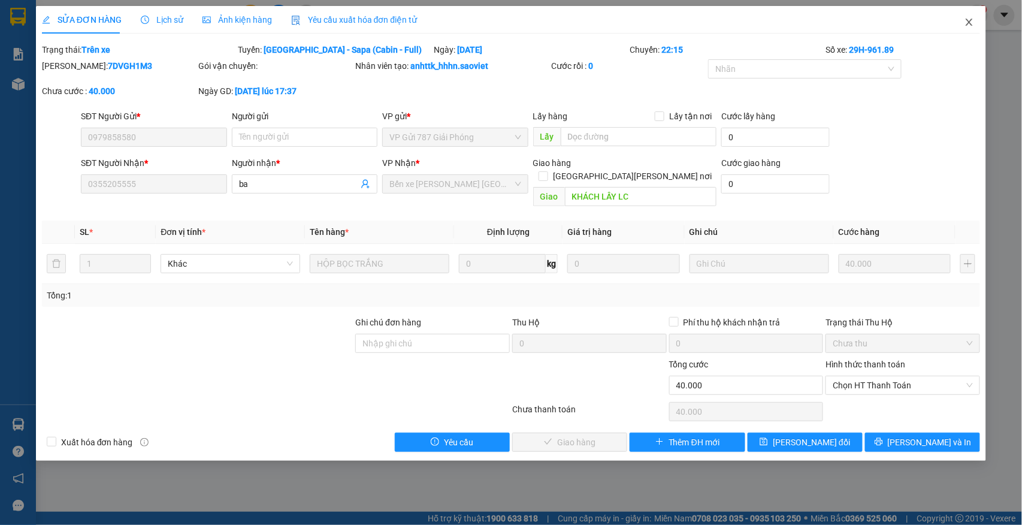
click at [970, 25] on icon "close" at bounding box center [969, 22] width 10 height 10
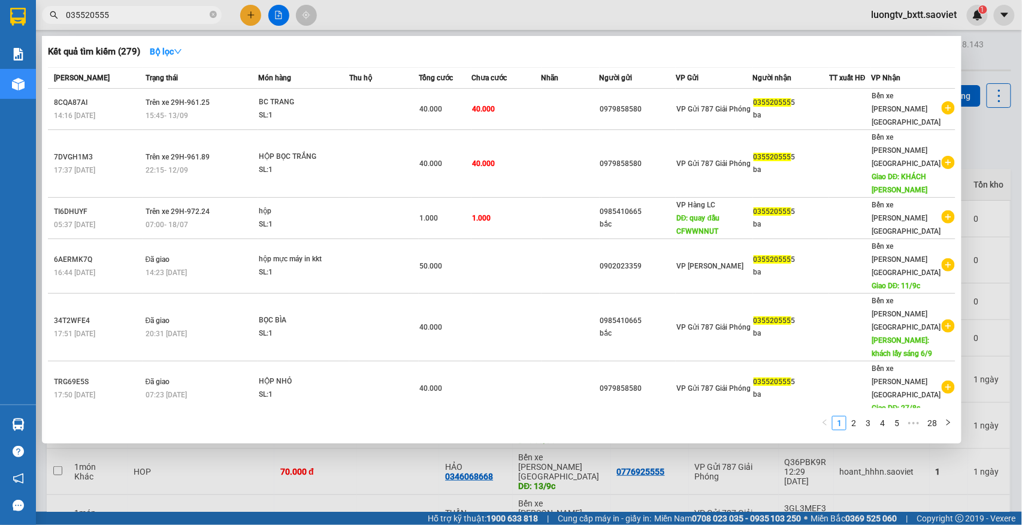
click at [168, 19] on input "035520555" at bounding box center [136, 14] width 141 height 13
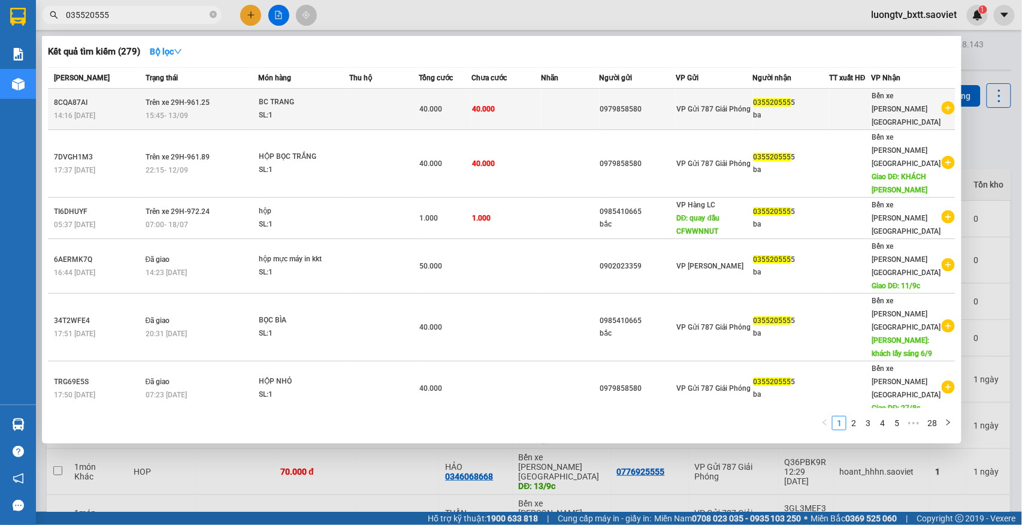
click at [326, 109] on div "SL: 1" at bounding box center [304, 115] width 90 height 13
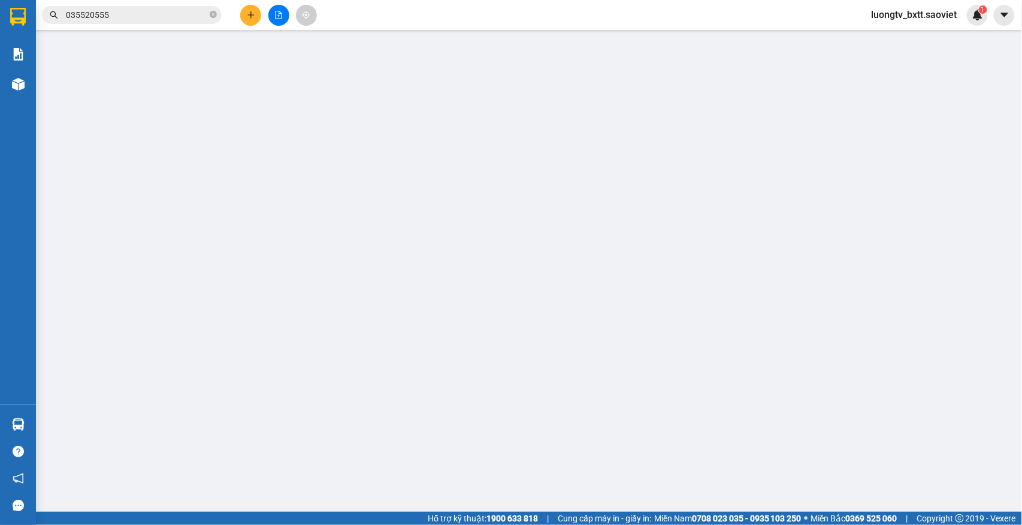
type input "0979858580"
type input "0355205555"
type input "ba"
type input "40.000"
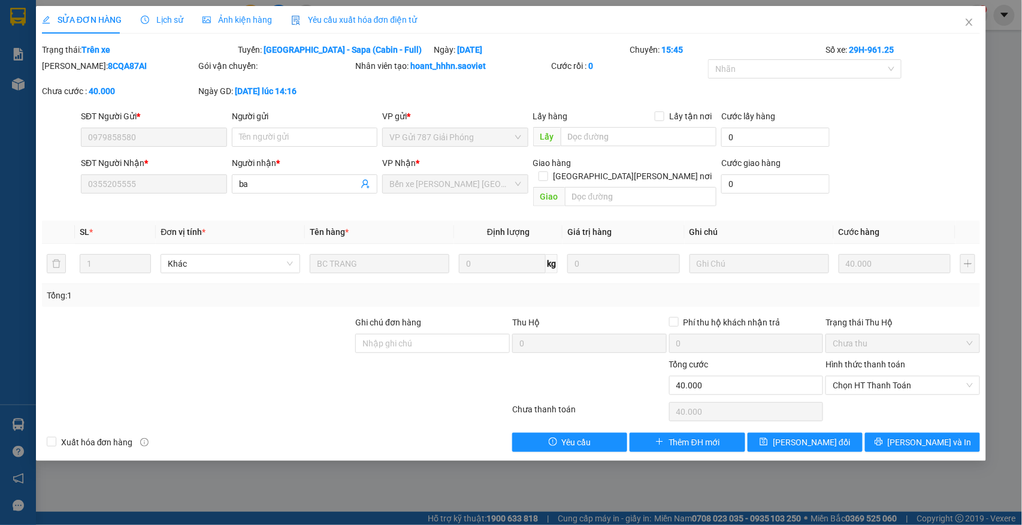
click at [159, 12] on div "Lịch sử" at bounding box center [162, 20] width 43 height 28
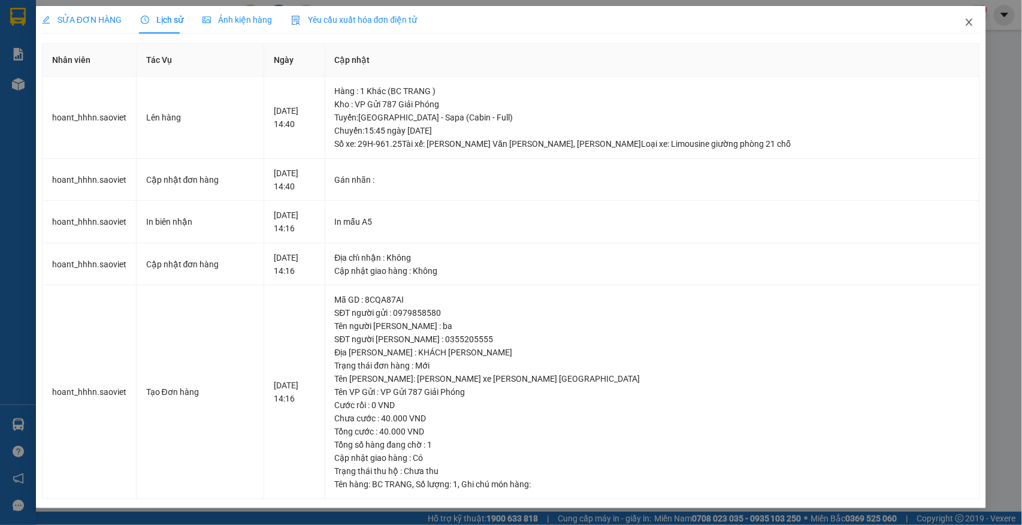
click at [968, 22] on icon "close" at bounding box center [969, 22] width 7 height 7
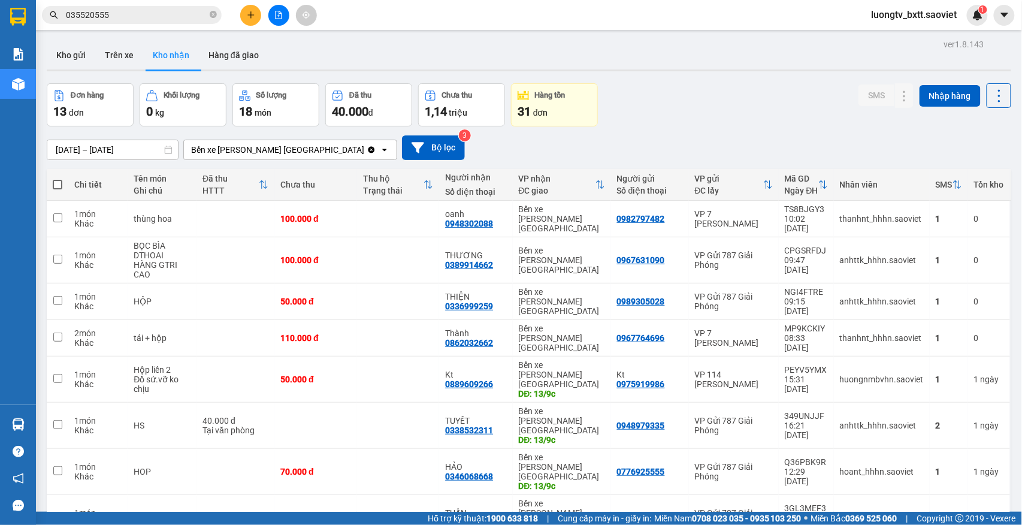
click at [692, 79] on div "ver 1.8.143 Kho gửi Trên xe Kho nhận Hàng đã giao Đơn hàng 13 đơn Khối lượng 0 …" at bounding box center [529, 356] width 974 height 640
click at [210, 17] on icon "close-circle" at bounding box center [213, 14] width 7 height 7
drag, startPoint x: 771, startPoint y: 127, endPoint x: 765, endPoint y: 126, distance: 6.1
click at [770, 127] on div "11/09/2025 – 13/09/2025 Press the down arrow key to interact with the calendar …" at bounding box center [529, 147] width 964 height 43
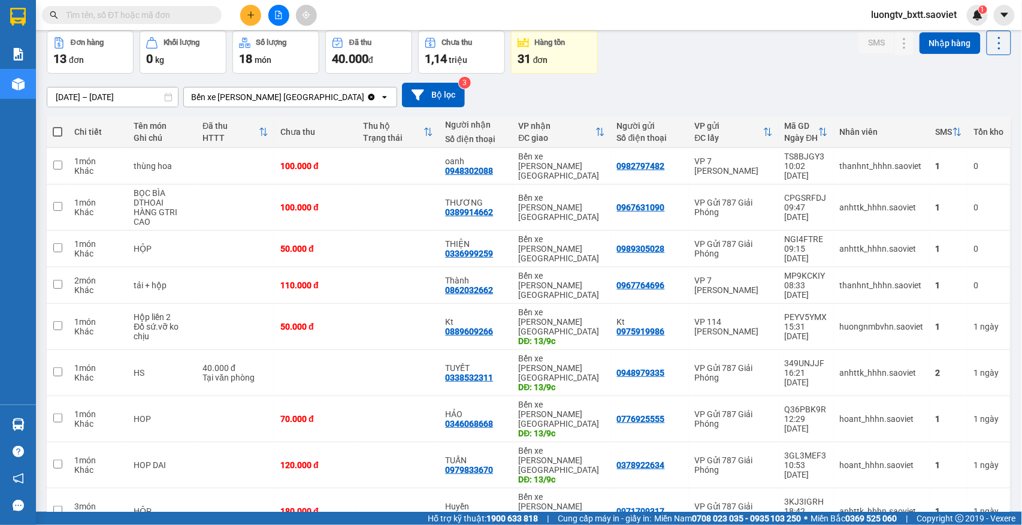
scroll to position [80, 0]
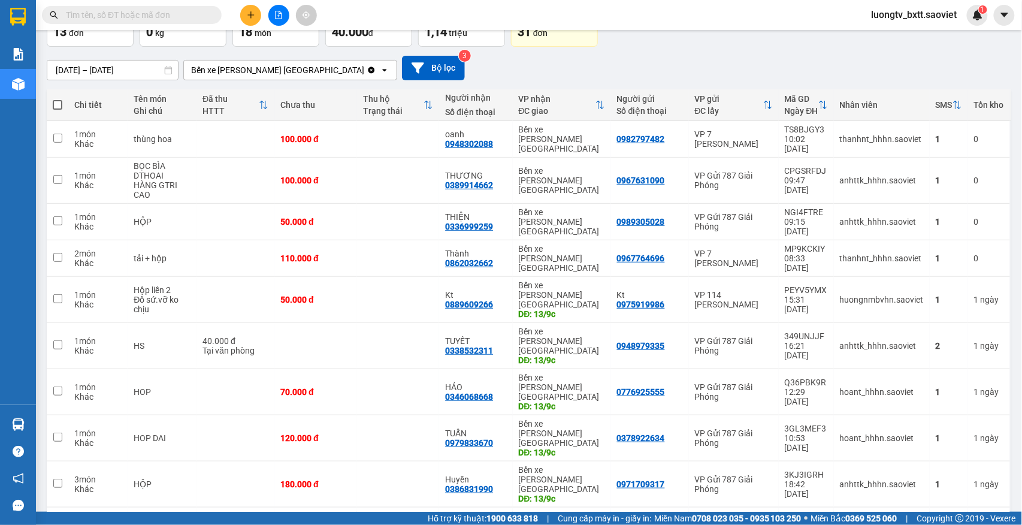
click at [55, 104] on span at bounding box center [58, 105] width 10 height 10
click at [57, 99] on input "checkbox" at bounding box center [57, 99] width 0 height 0
checkbox input "true"
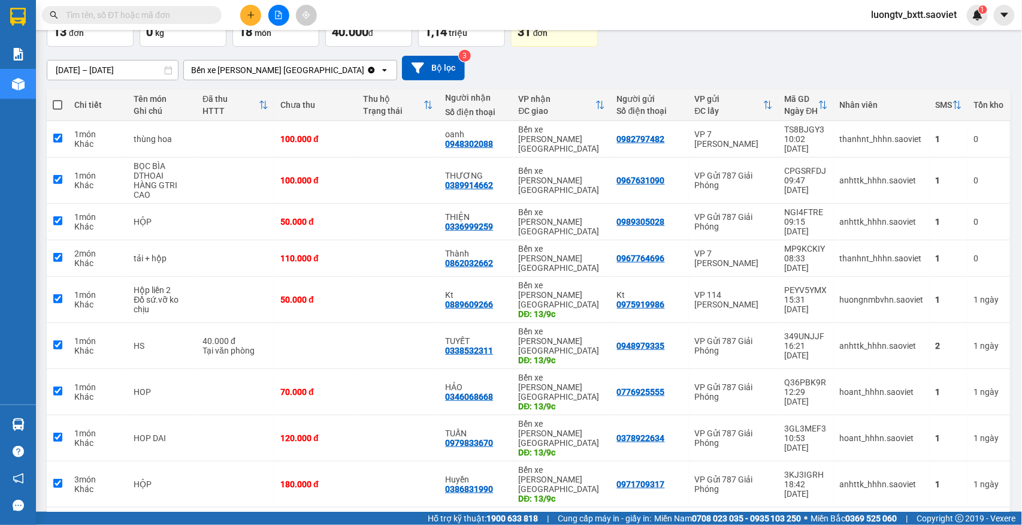
checkbox input "true"
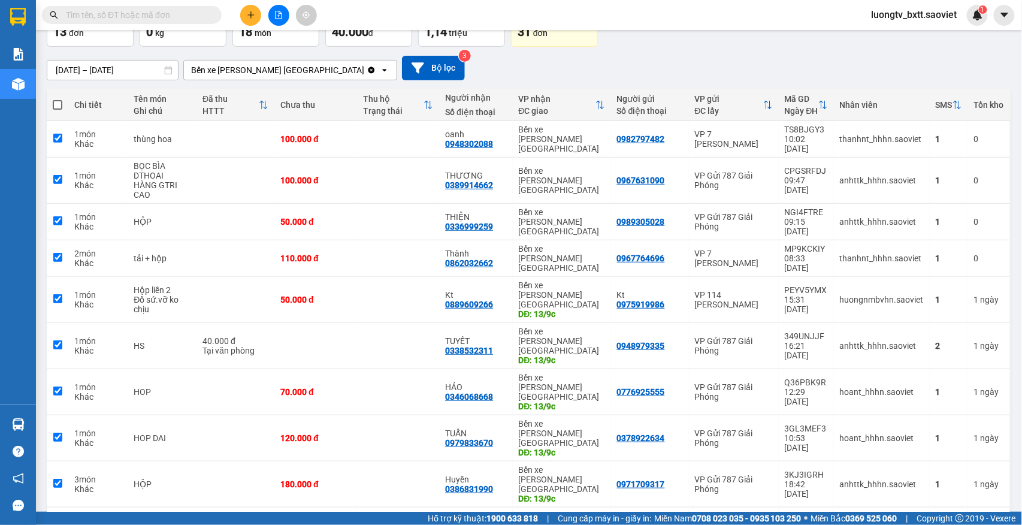
checkbox input "true"
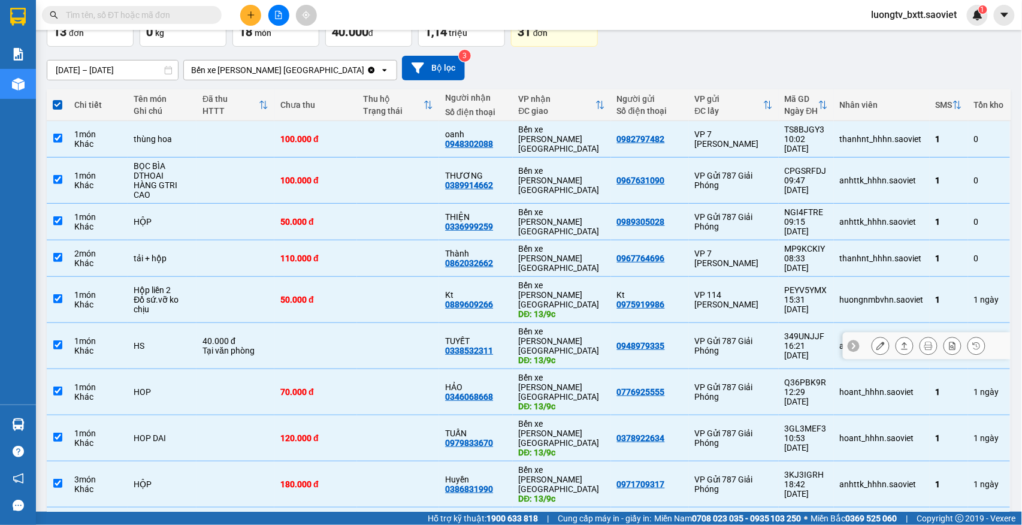
click at [401, 323] on td at bounding box center [398, 346] width 83 height 46
checkbox input "false"
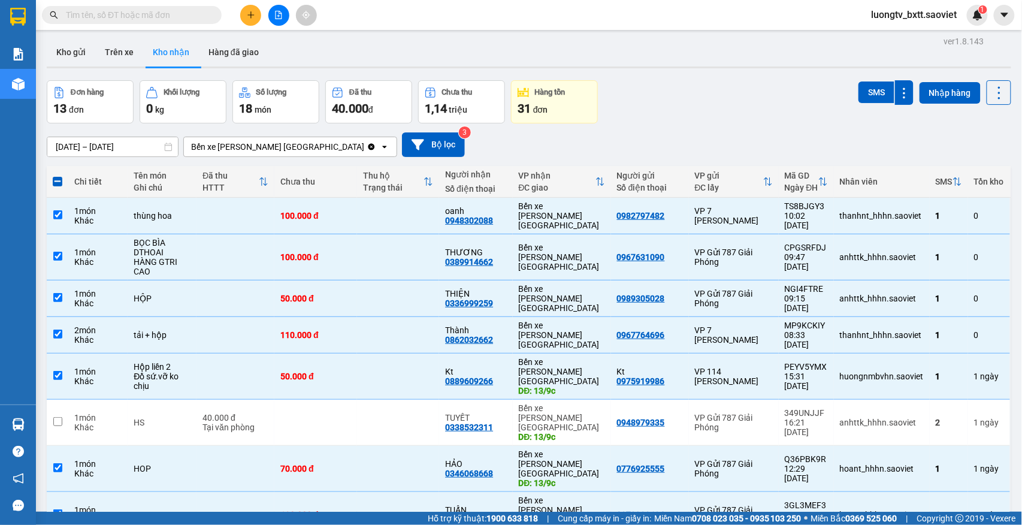
scroll to position [0, 0]
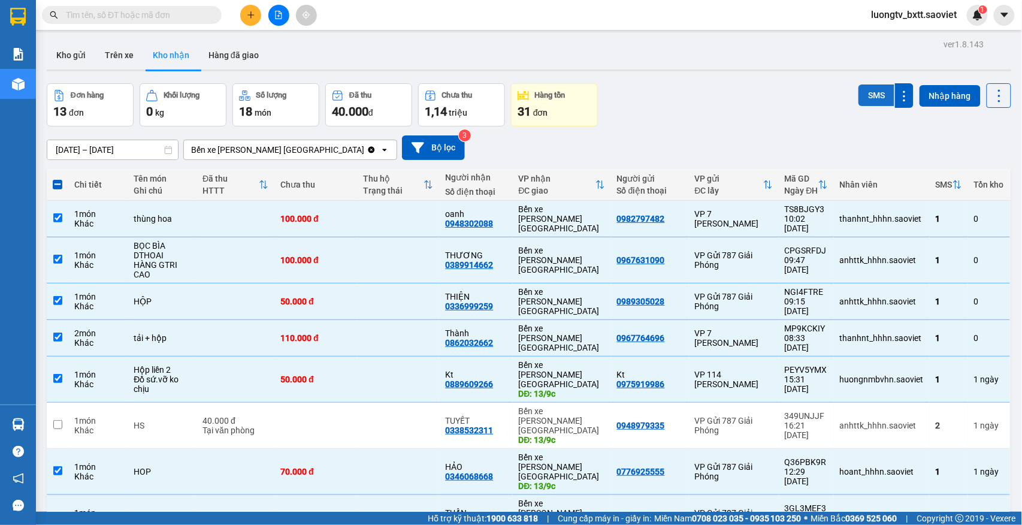
click at [858, 96] on button "SMS" at bounding box center [876, 95] width 36 height 22
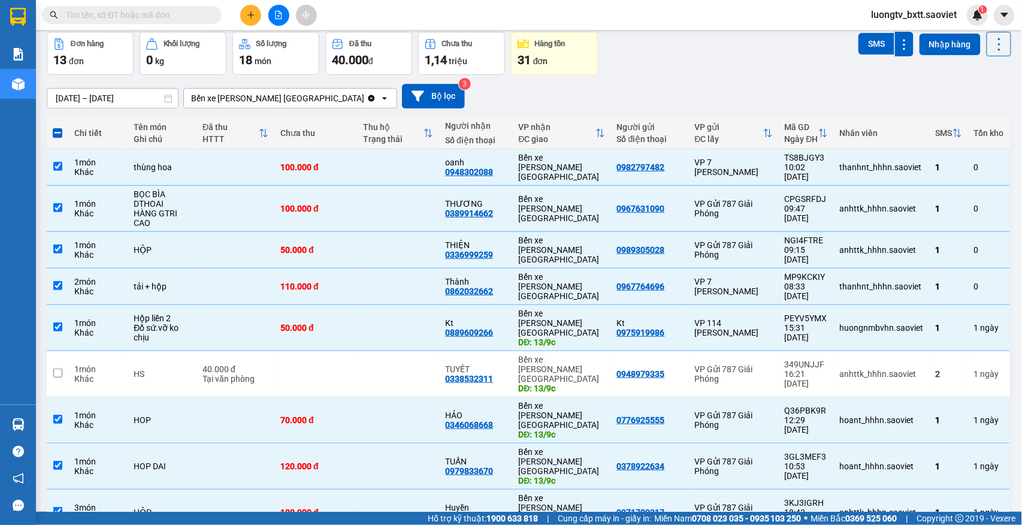
scroll to position [87, 0]
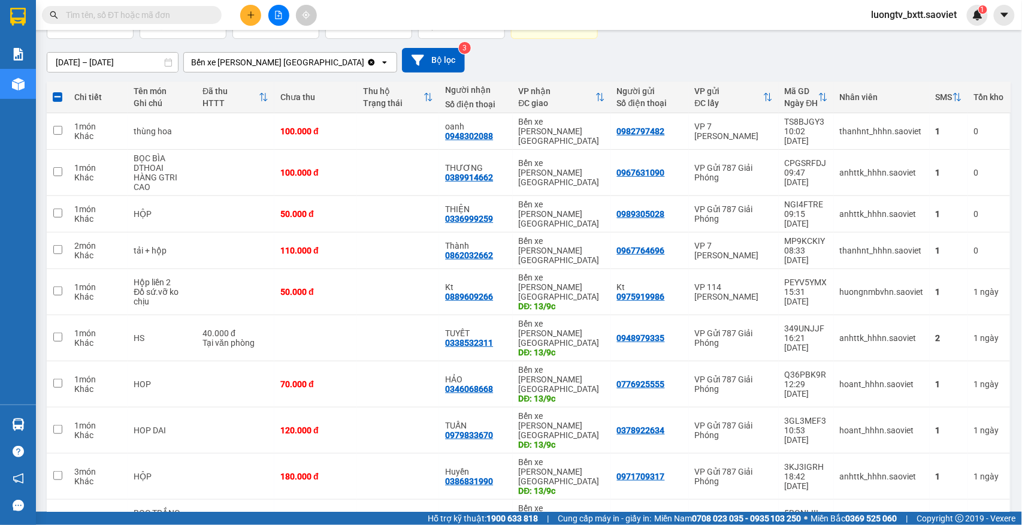
checkbox input "false"
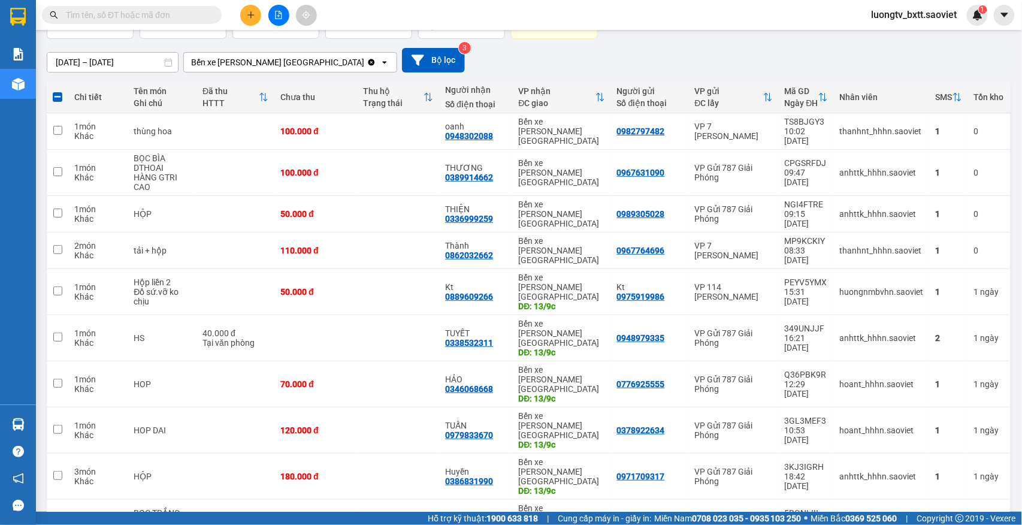
checkbox input "false"
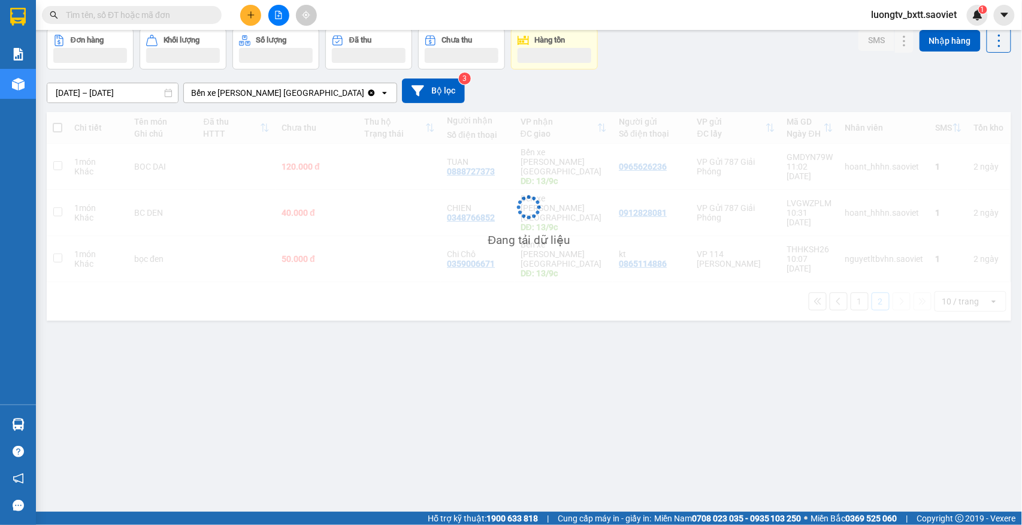
scroll to position [55, 0]
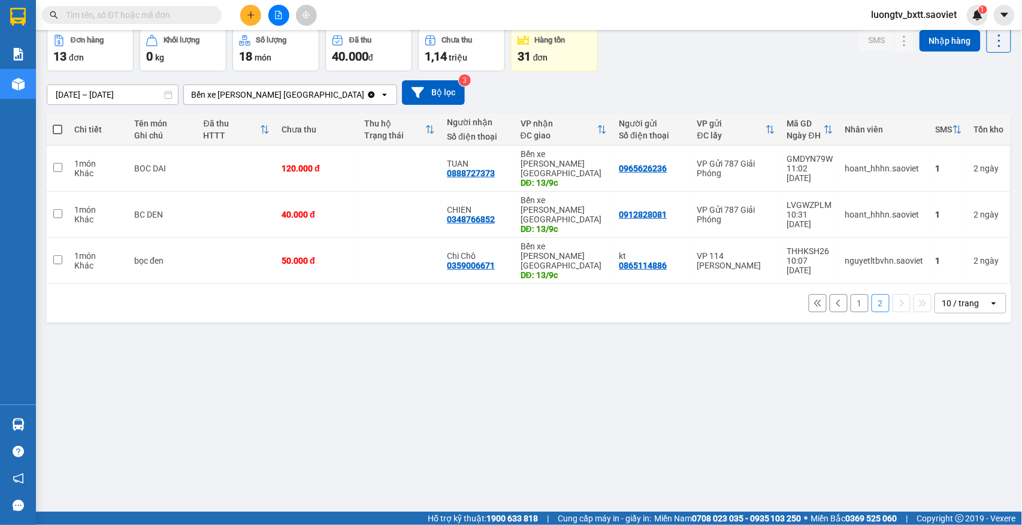
click at [53, 131] on span at bounding box center [58, 130] width 10 height 10
click at [57, 123] on input "checkbox" at bounding box center [57, 123] width 0 height 0
checkbox input "true"
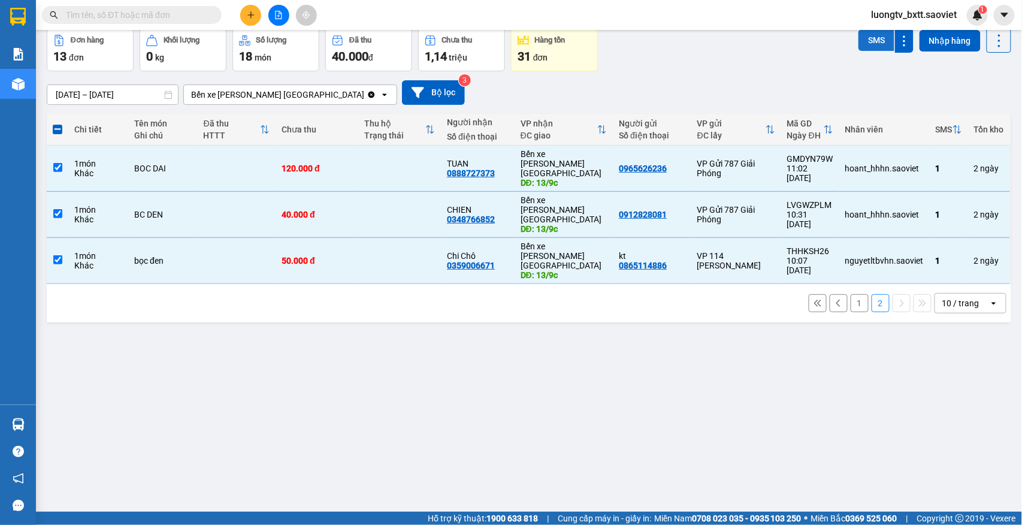
click at [858, 41] on button "SMS" at bounding box center [876, 40] width 36 height 22
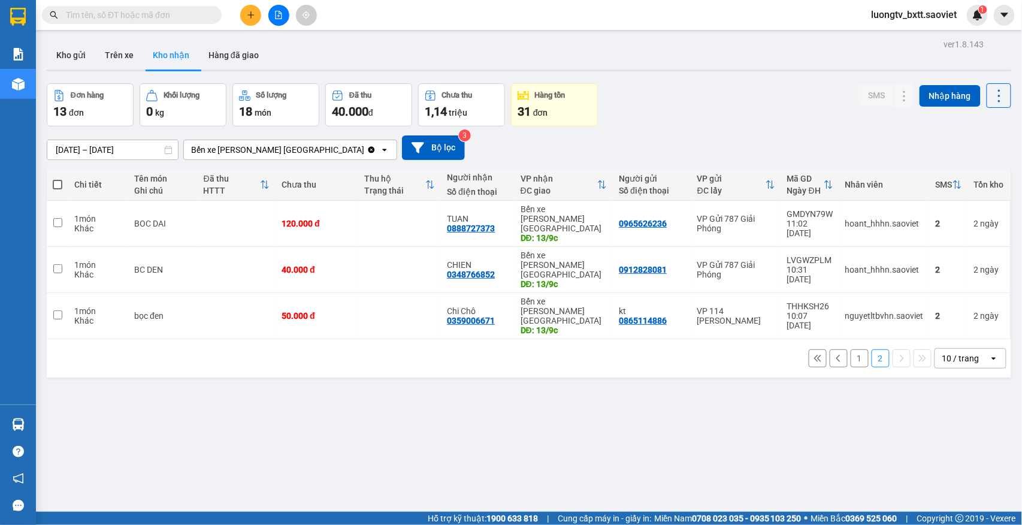
click at [850, 349] on button "1" at bounding box center [859, 358] width 18 height 18
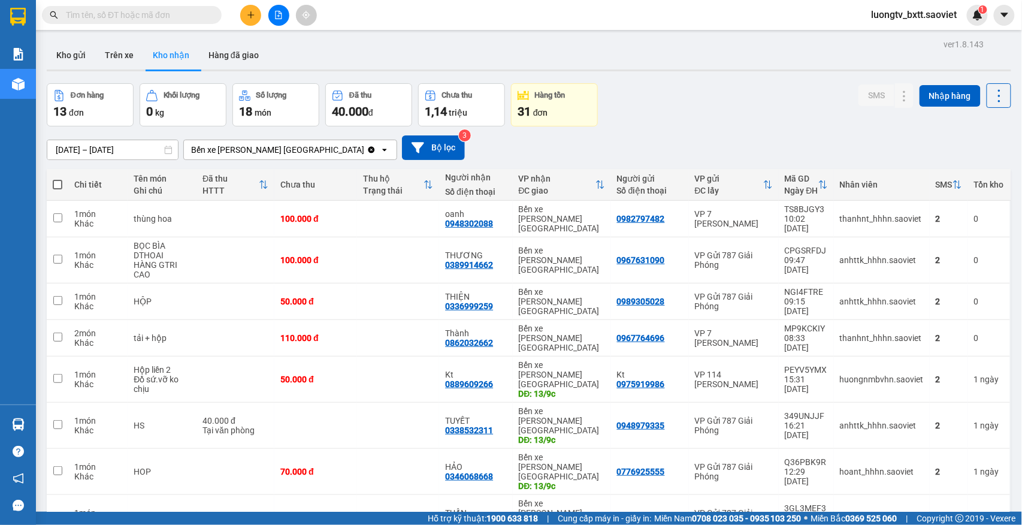
click at [726, 132] on div "11/09/2025 – 13/09/2025 Press the down arrow key to interact with the calendar …" at bounding box center [529, 147] width 964 height 43
click at [283, 13] on button at bounding box center [278, 15] width 21 height 21
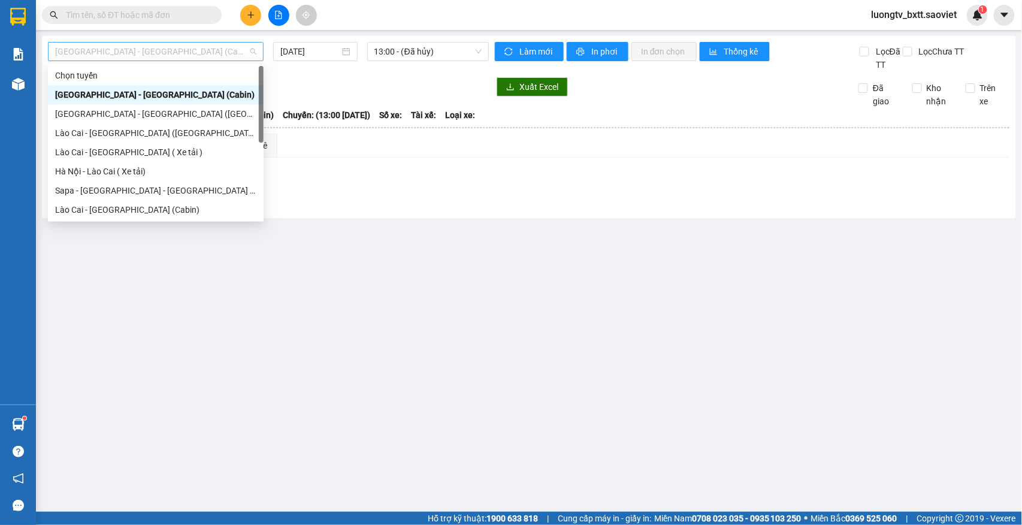
click at [149, 51] on span "[GEOGRAPHIC_DATA] - [GEOGRAPHIC_DATA] (Cabin)" at bounding box center [155, 52] width 201 height 18
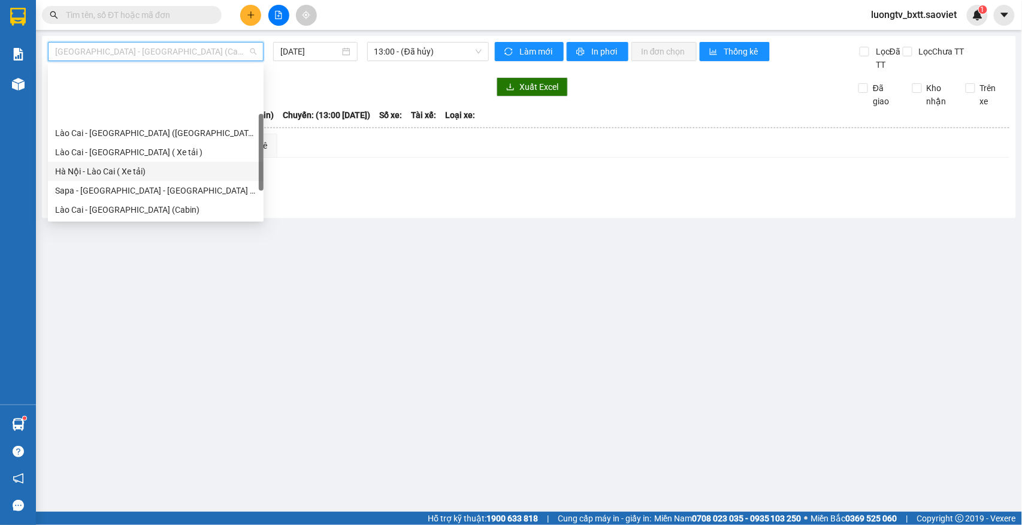
scroll to position [96, 0]
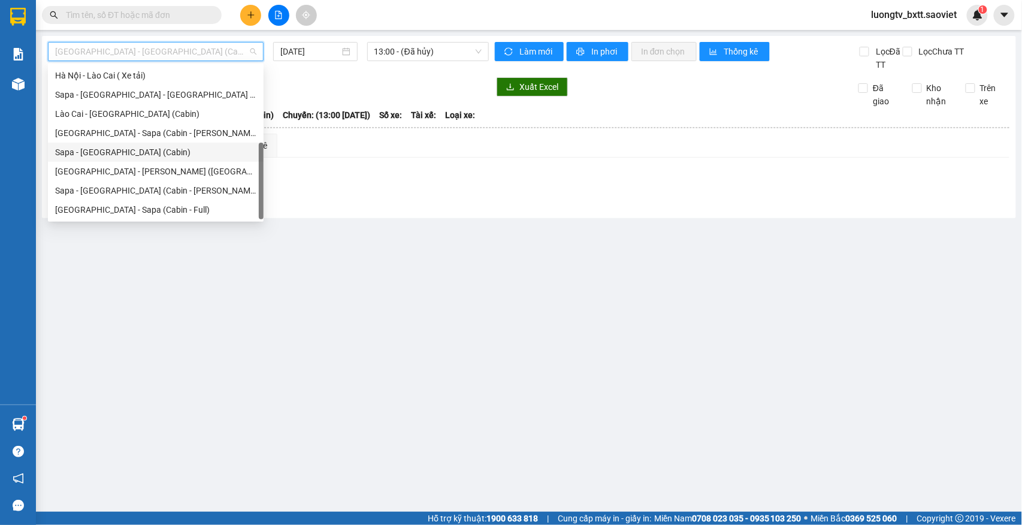
click at [125, 149] on div "Sapa - [GEOGRAPHIC_DATA] (Cabin)" at bounding box center [155, 152] width 201 height 13
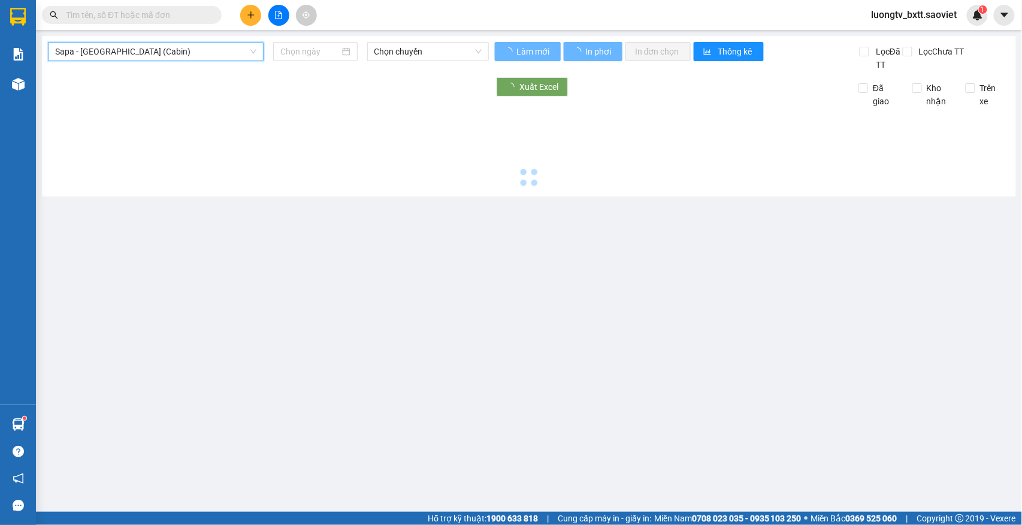
type input "[DATE]"
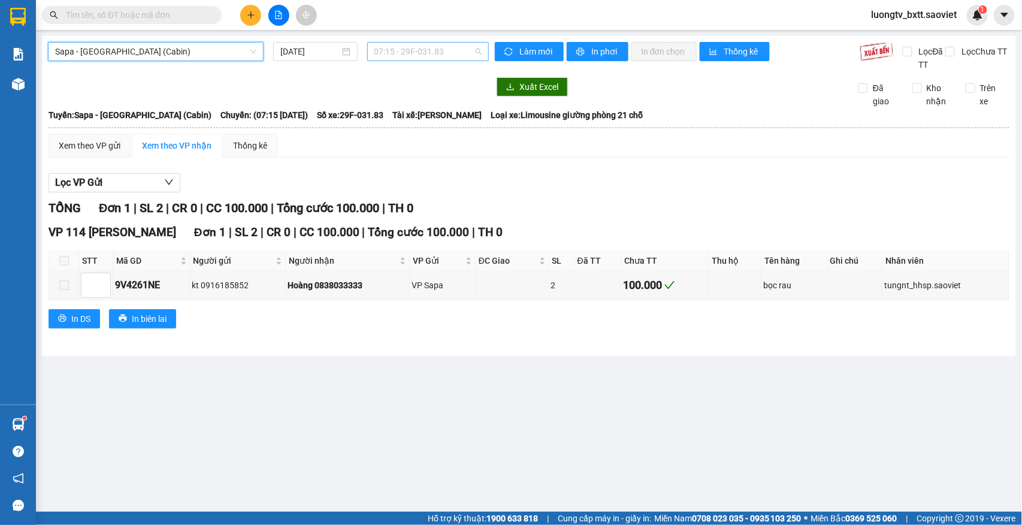
click at [417, 53] on span "07:15 - 29F-031.83" at bounding box center [427, 52] width 107 height 18
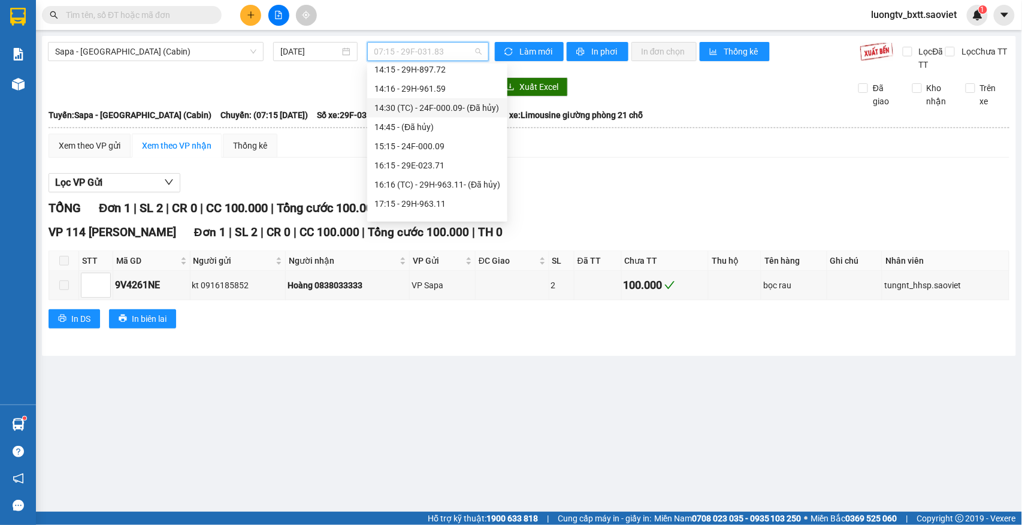
scroll to position [319, 0]
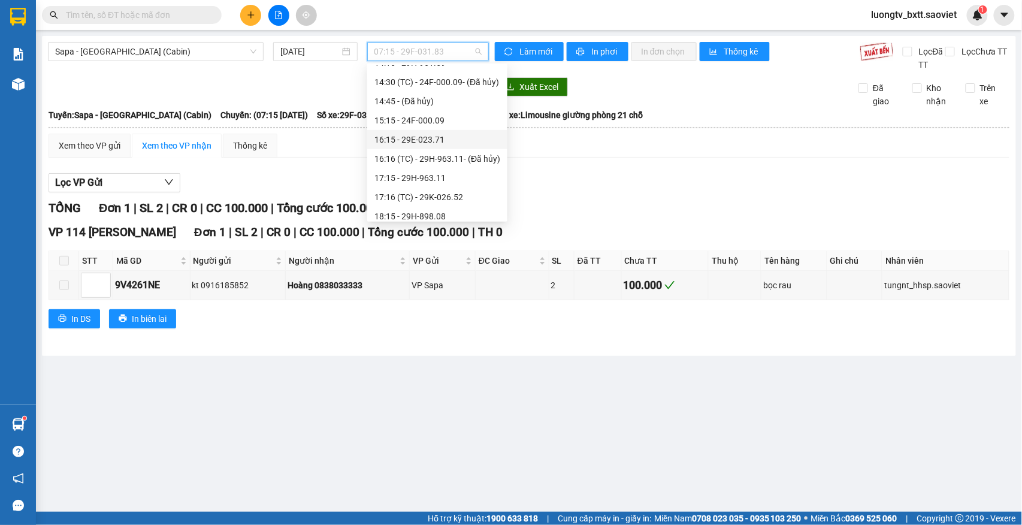
click at [420, 144] on div "16:15 - 29E-023.71" at bounding box center [437, 139] width 126 height 13
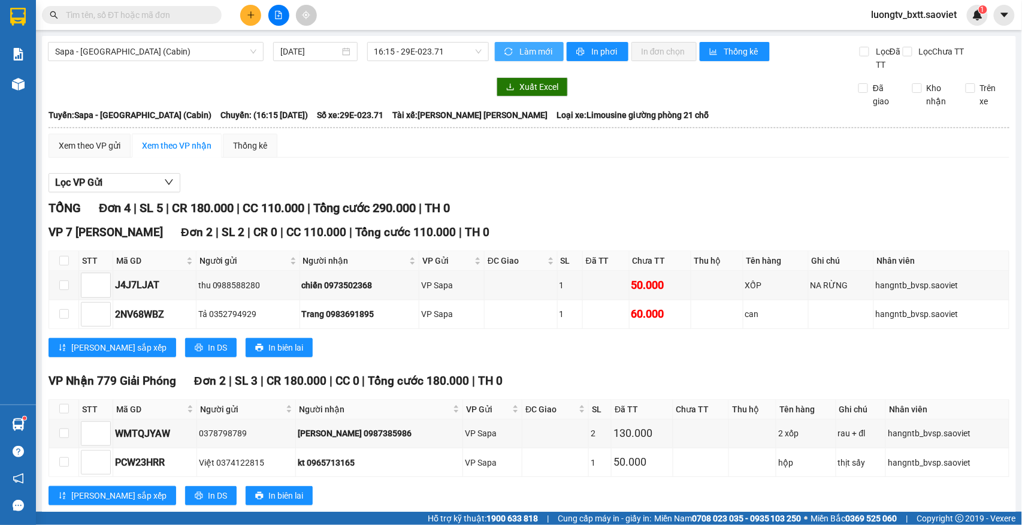
click at [523, 48] on span "Làm mới" at bounding box center [536, 51] width 35 height 13
click at [591, 55] on span "In phơi" at bounding box center [605, 51] width 28 height 13
click at [679, 164] on div "Xem theo VP gửi Xem theo VP nhận Thống kê Lọc VP Gửi TỔNG Đơn 4 | SL 5 | CR 18…" at bounding box center [529, 327] width 960 height 386
click at [187, 13] on input "text" at bounding box center [136, 14] width 141 height 13
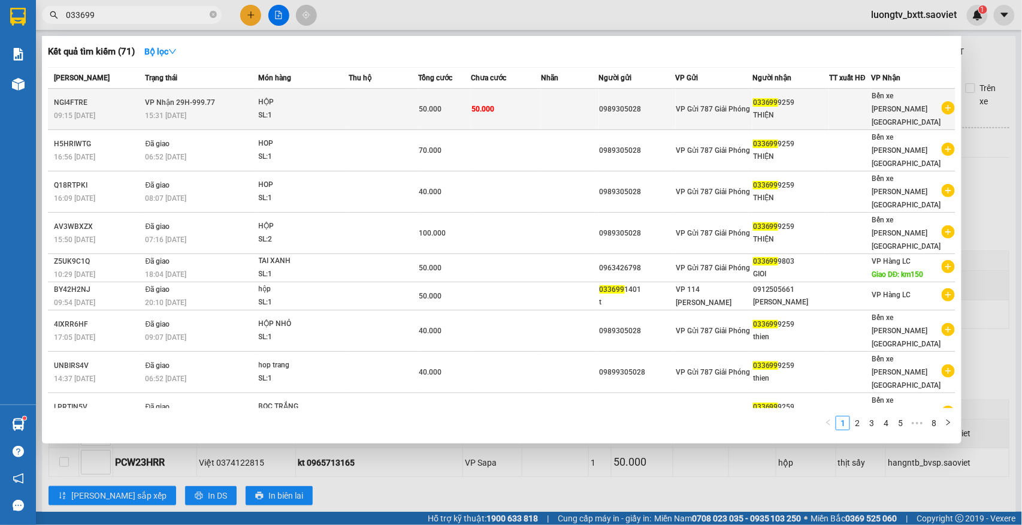
type input "033699"
click at [520, 101] on td "50.000" at bounding box center [505, 109] width 69 height 41
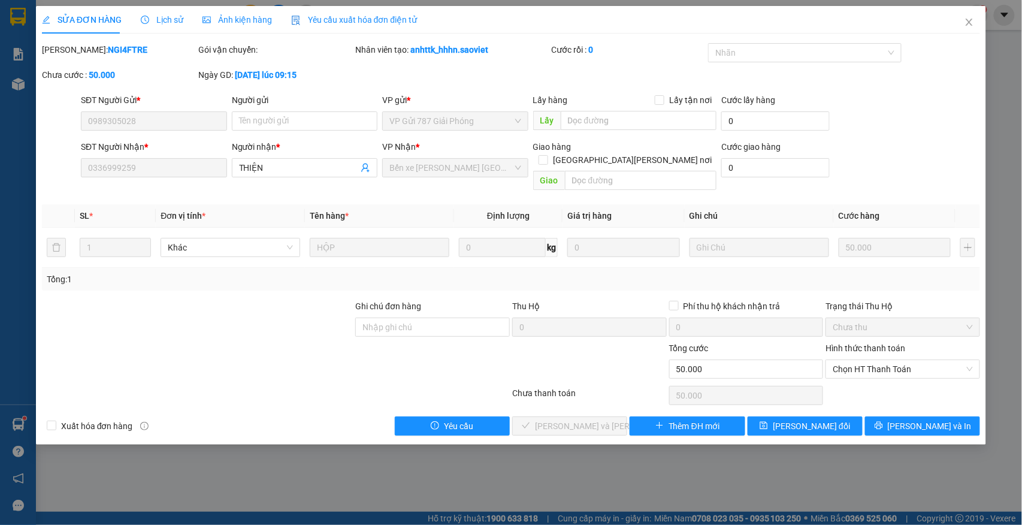
type input "0989305028"
type input "0336999259"
type input "THIỆN"
type input "50.000"
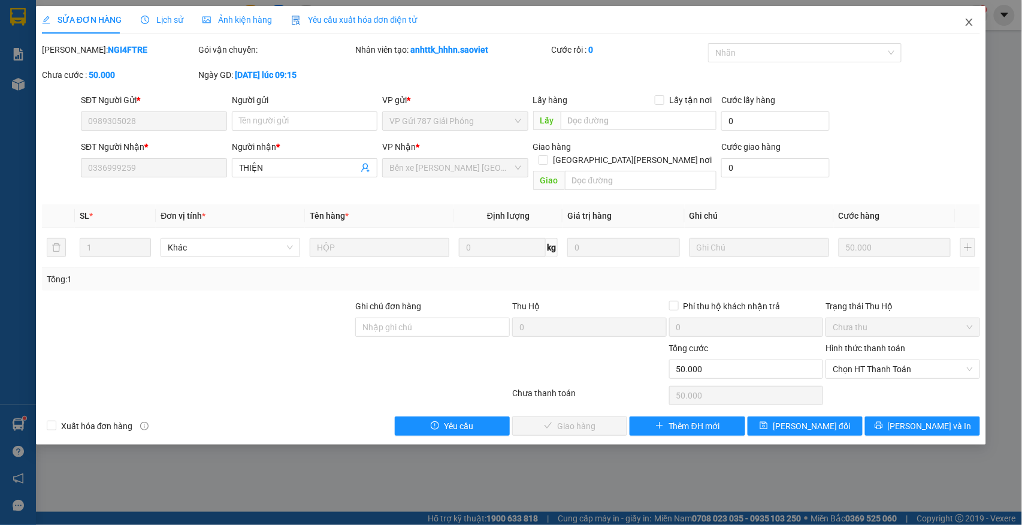
click at [970, 16] on span "Close" at bounding box center [969, 23] width 34 height 34
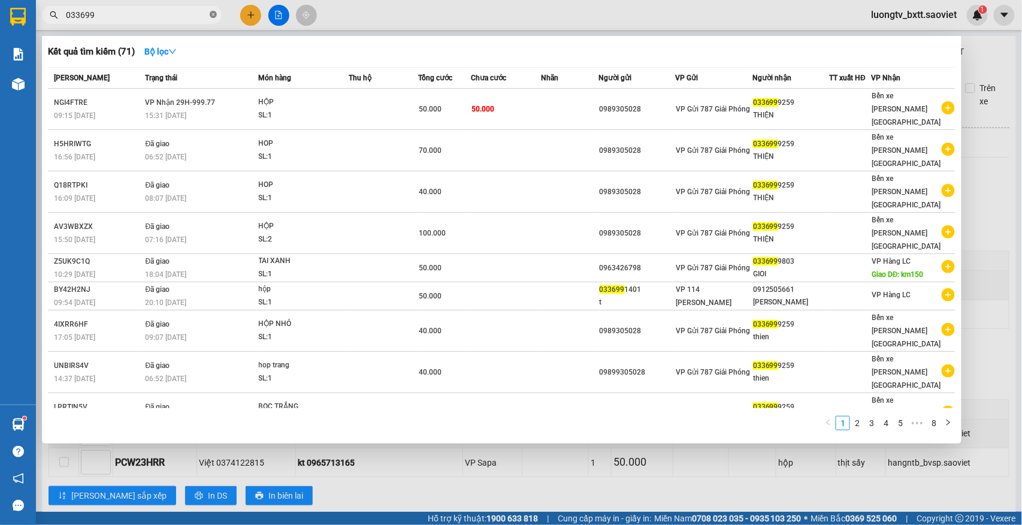
click at [212, 15] on icon "close-circle" at bounding box center [213, 14] width 7 height 7
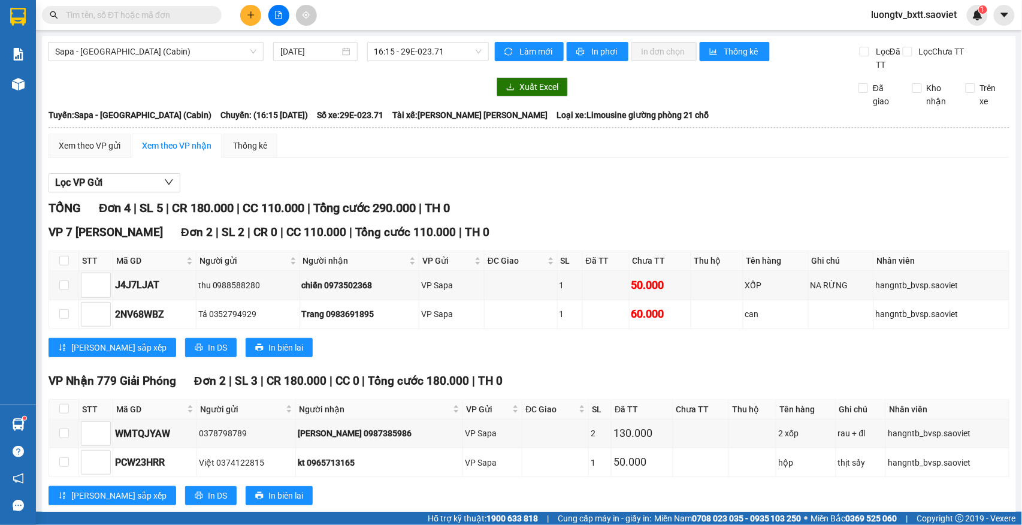
click at [195, 17] on input "text" at bounding box center [136, 14] width 141 height 13
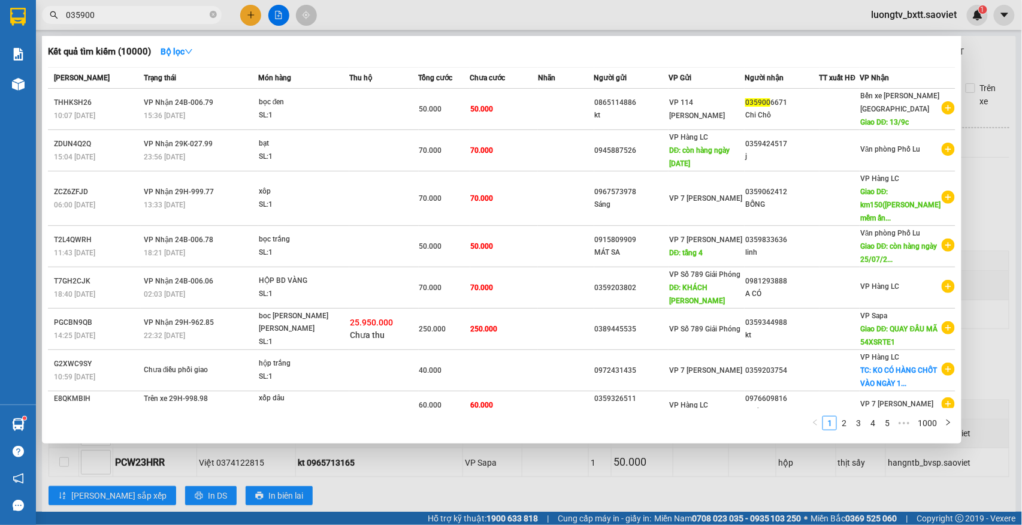
type input "0359006"
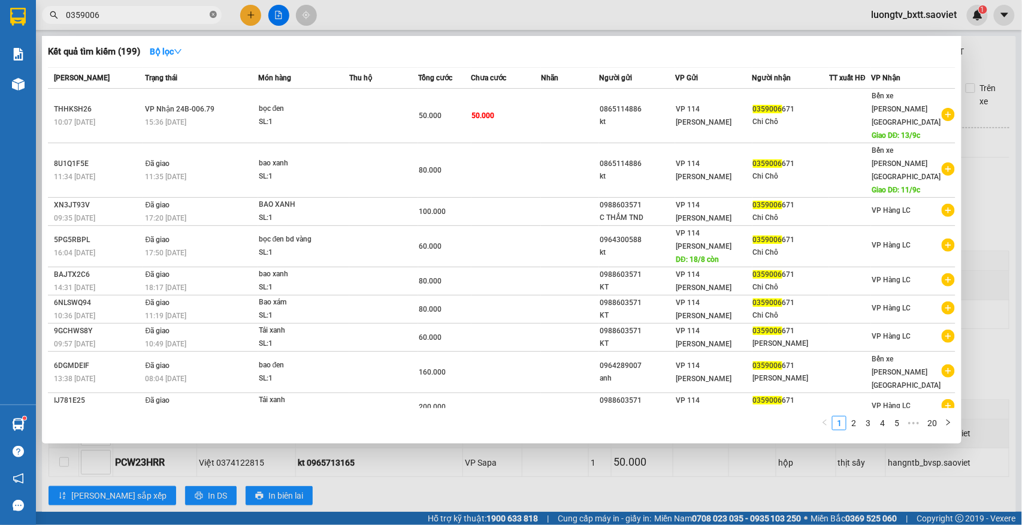
click at [214, 16] on icon "close-circle" at bounding box center [213, 14] width 7 height 7
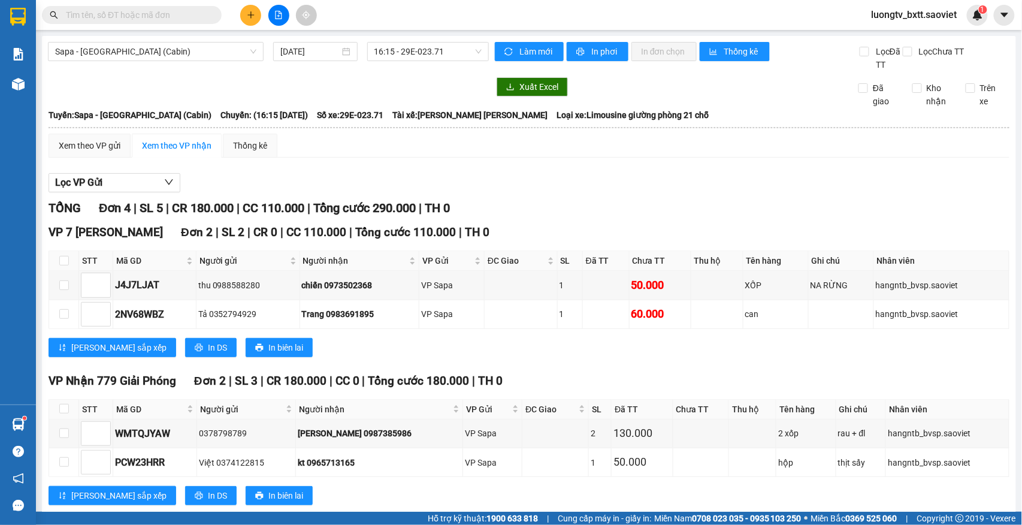
click at [187, 12] on input "text" at bounding box center [136, 14] width 141 height 13
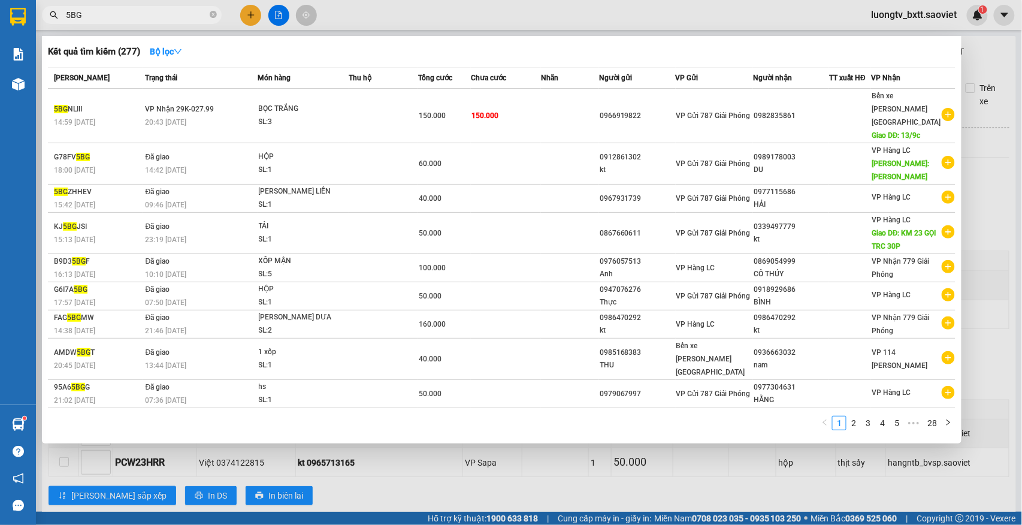
type input "5BG"
click at [211, 12] on icon "close-circle" at bounding box center [213, 14] width 7 height 7
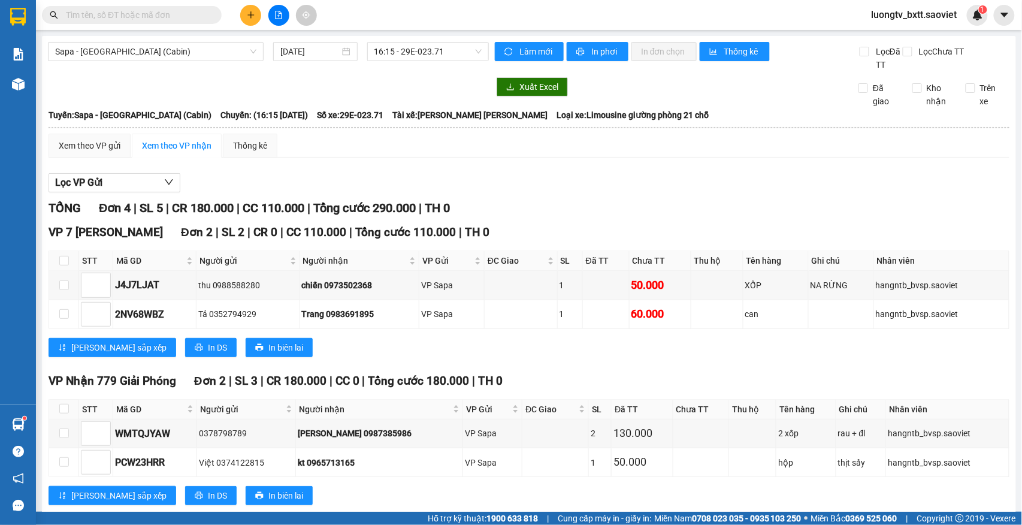
click at [204, 16] on input "text" at bounding box center [136, 14] width 141 height 13
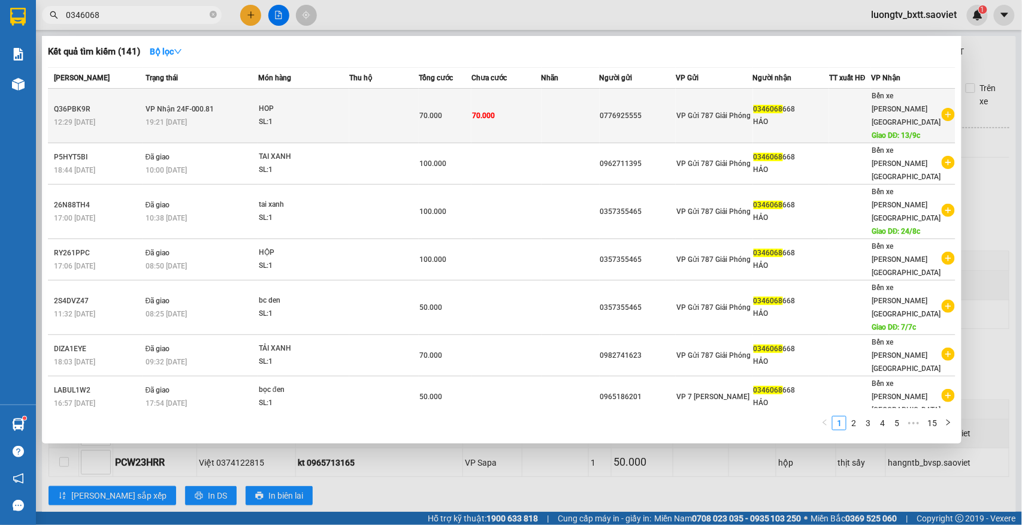
type input "0346068"
click at [534, 113] on td "70.000" at bounding box center [506, 116] width 70 height 54
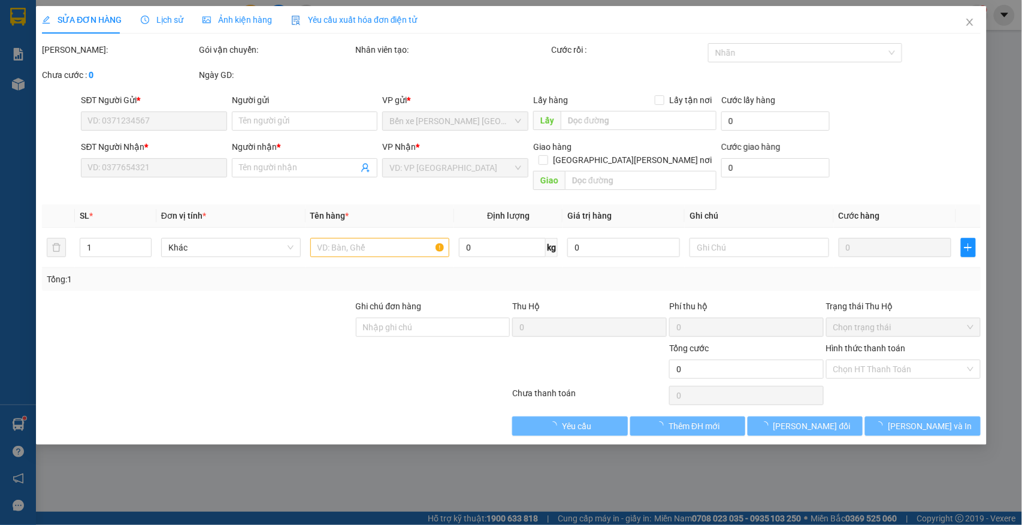
type input "0776925555"
type input "0346068668"
type input "HẢO"
type input "13/9c"
type input "70.000"
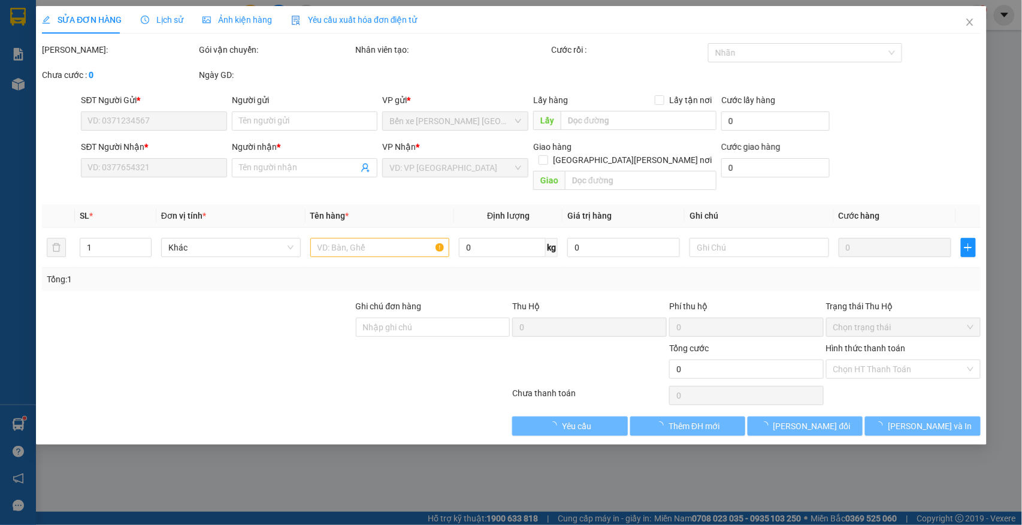
type input "70.000"
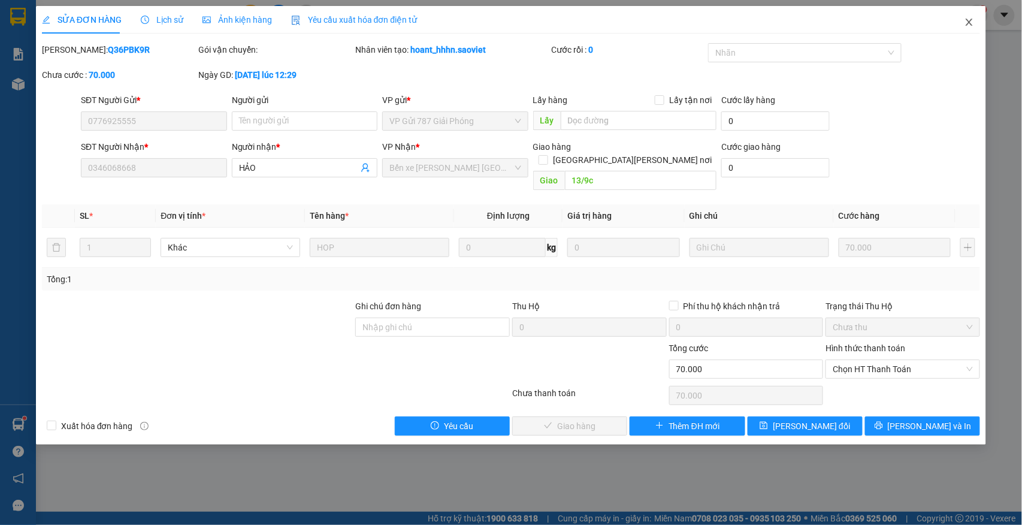
click at [970, 20] on icon "close" at bounding box center [969, 22] width 10 height 10
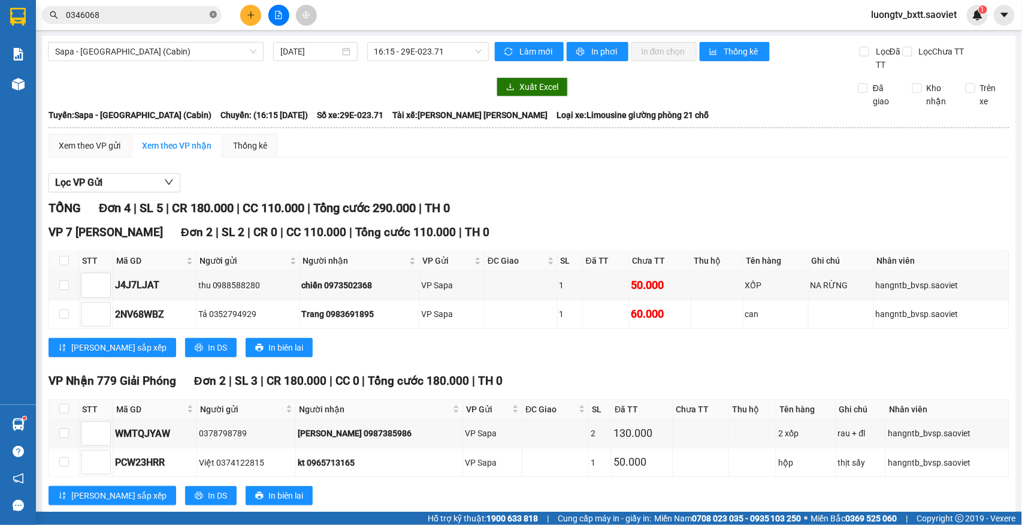
click at [216, 14] on icon "close-circle" at bounding box center [213, 14] width 7 height 7
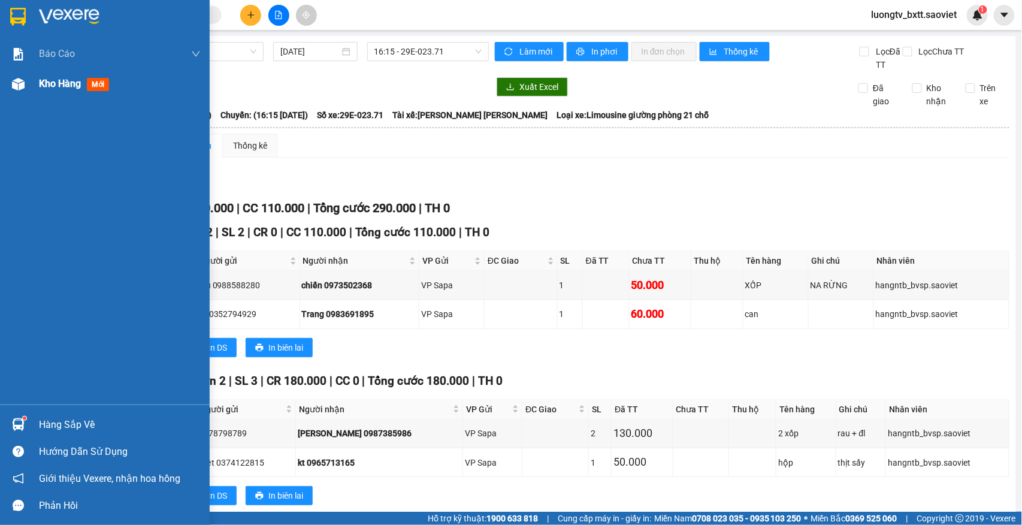
click at [58, 86] on span "Kho hàng" at bounding box center [60, 83] width 42 height 11
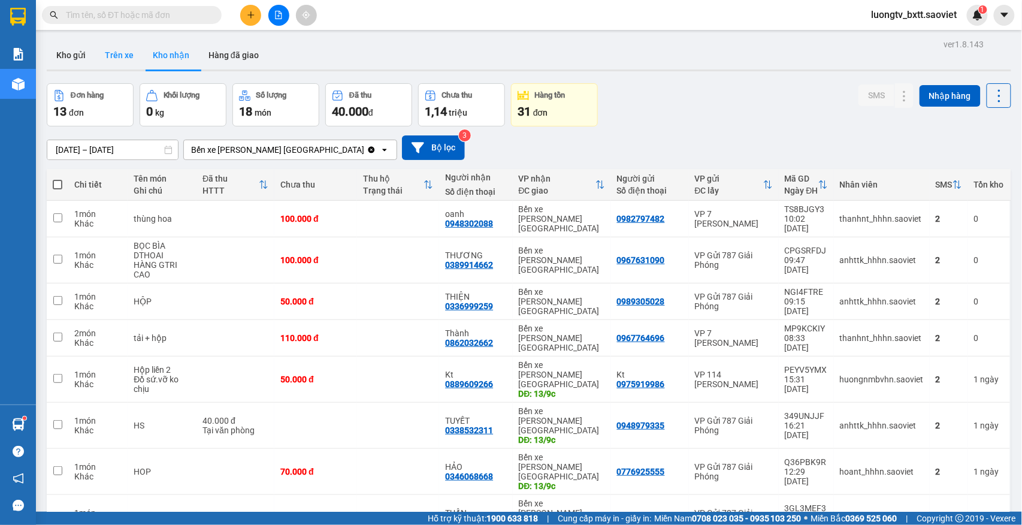
click at [123, 56] on button "Trên xe" at bounding box center [119, 55] width 48 height 29
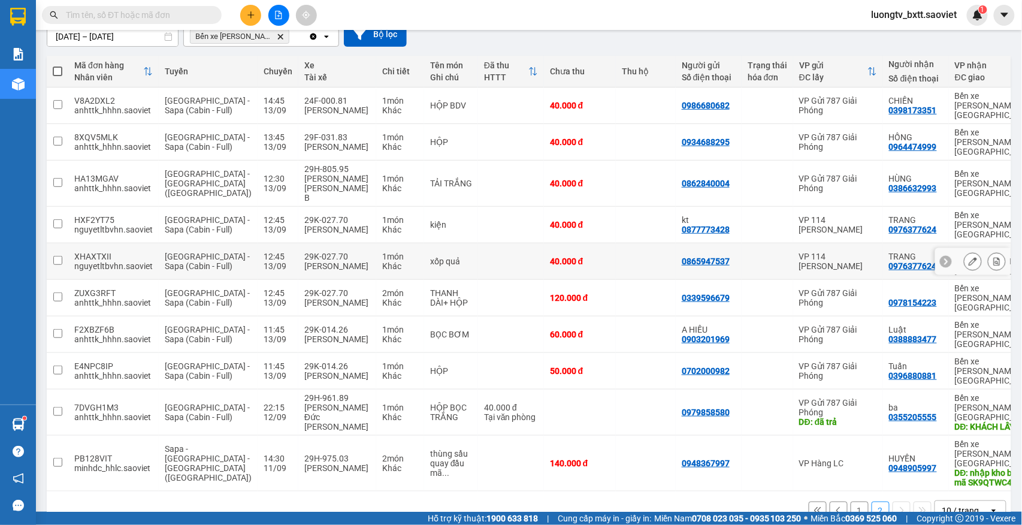
scroll to position [121, 0]
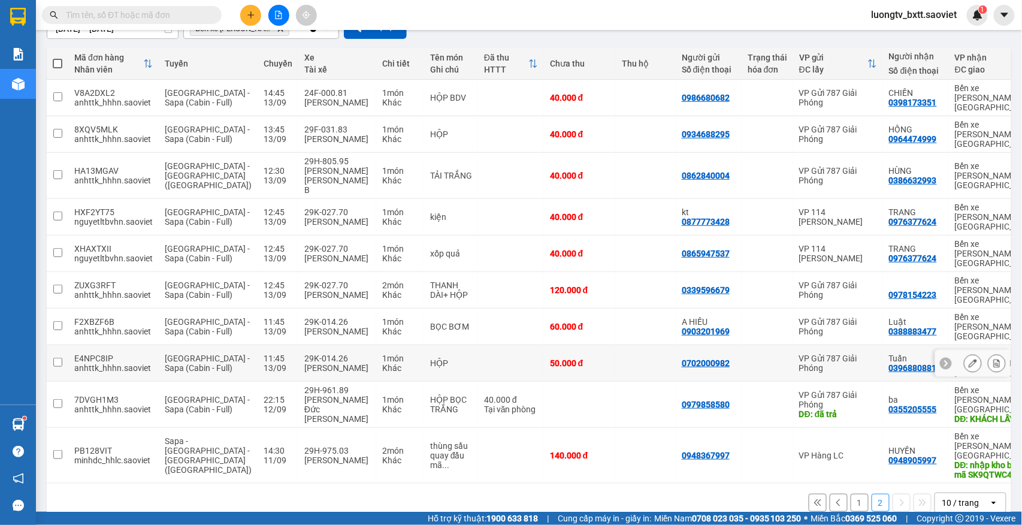
click at [891, 363] on div "0396880881" at bounding box center [913, 368] width 48 height 10
click at [828, 353] on div "VP Gửi 787 Giải Phóng" at bounding box center [838, 362] width 78 height 19
checkbox input "true"
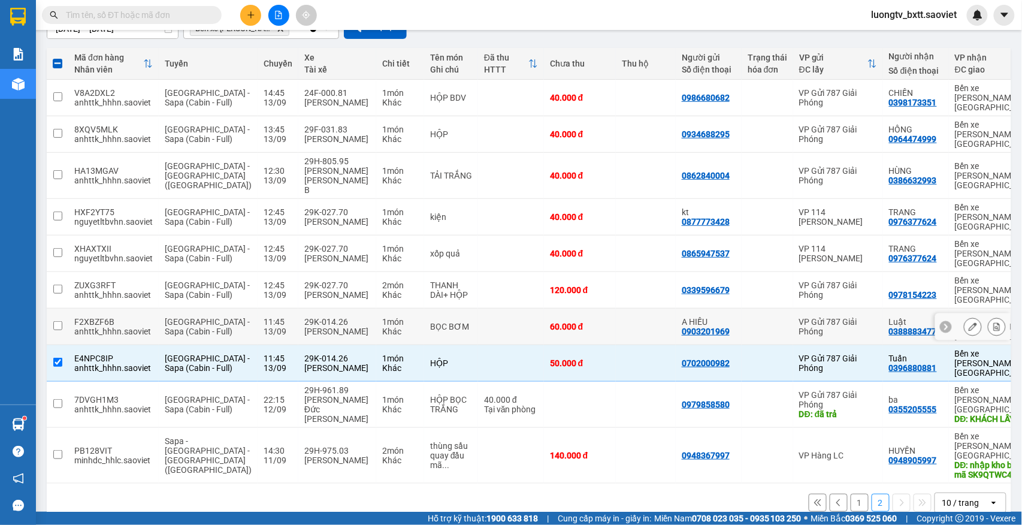
click at [826, 317] on div "VP Gửi 787 Giải Phóng" at bounding box center [838, 326] width 78 height 19
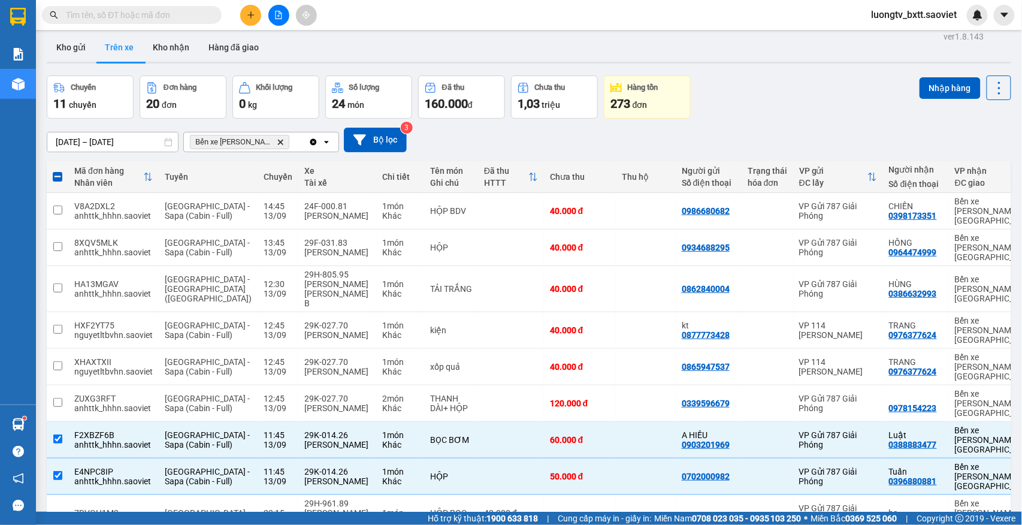
scroll to position [0, 0]
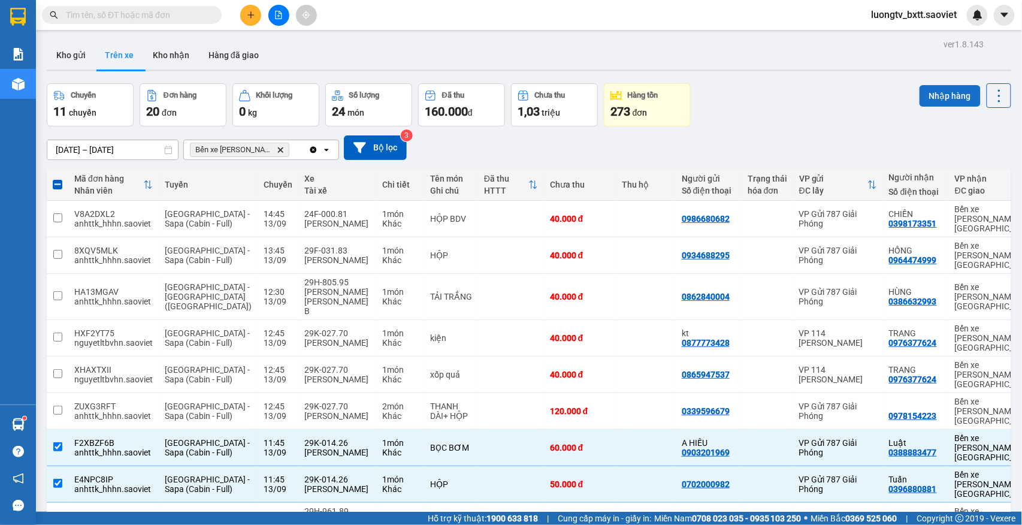
click at [935, 99] on button "Nhập hàng" at bounding box center [949, 96] width 61 height 22
checkbox input "false"
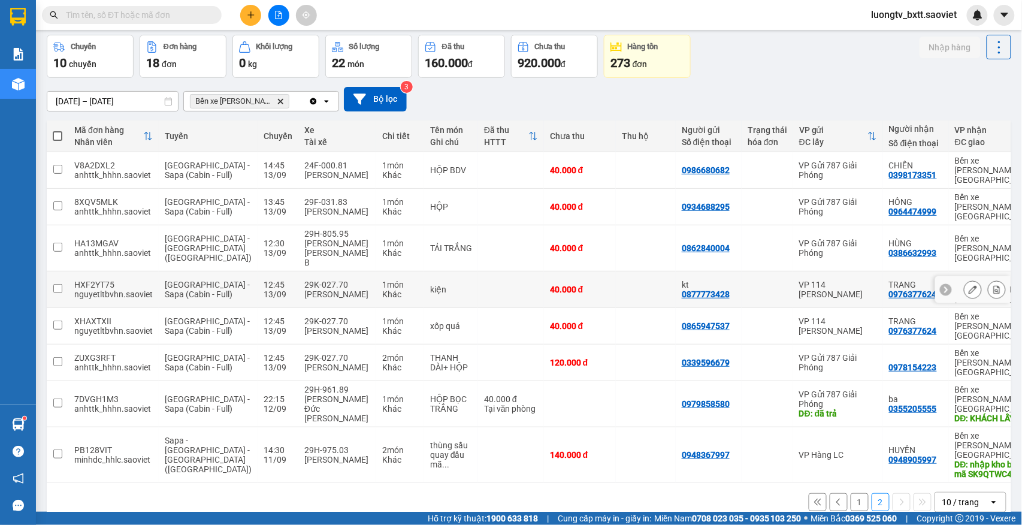
scroll to position [55, 0]
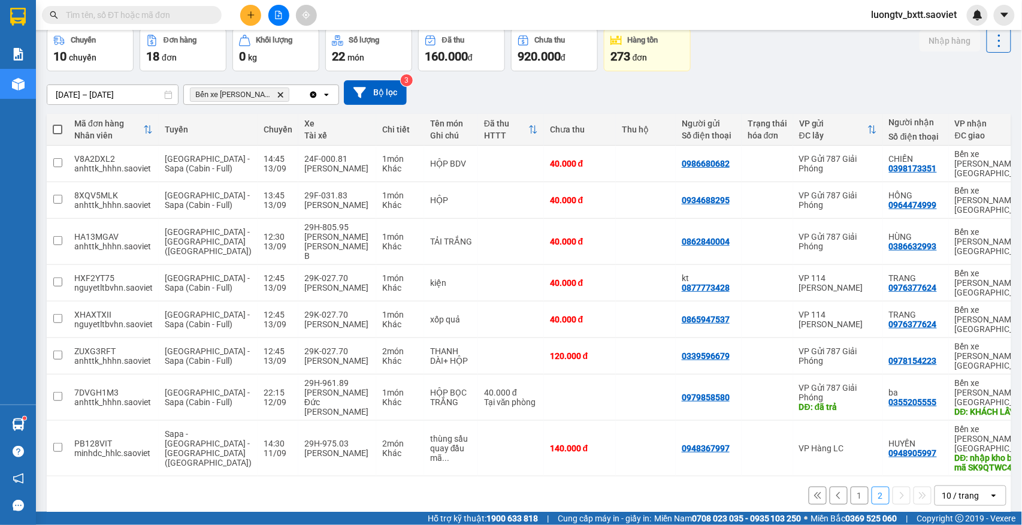
click at [850, 486] on button "1" at bounding box center [859, 495] width 18 height 18
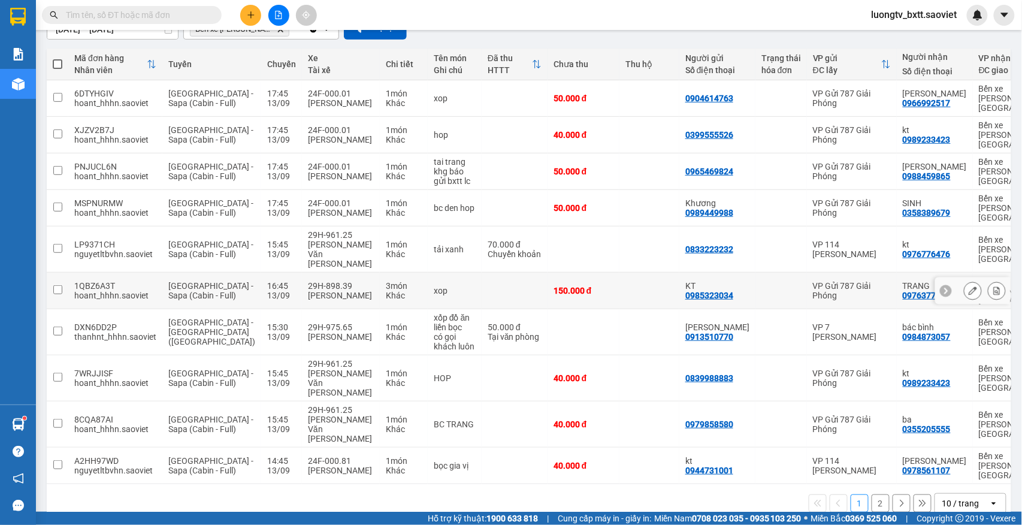
scroll to position [121, 0]
click at [871, 493] on button "2" at bounding box center [880, 502] width 18 height 18
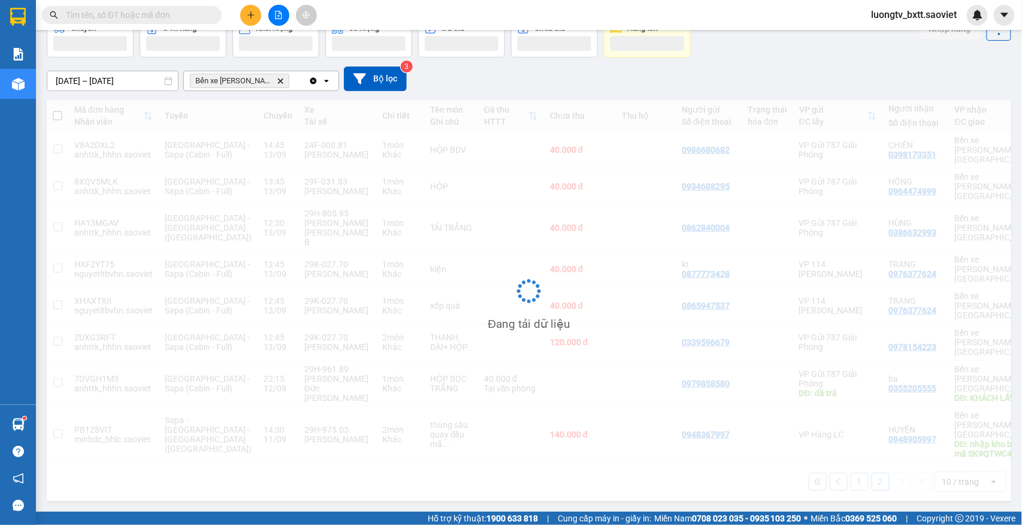
scroll to position [55, 0]
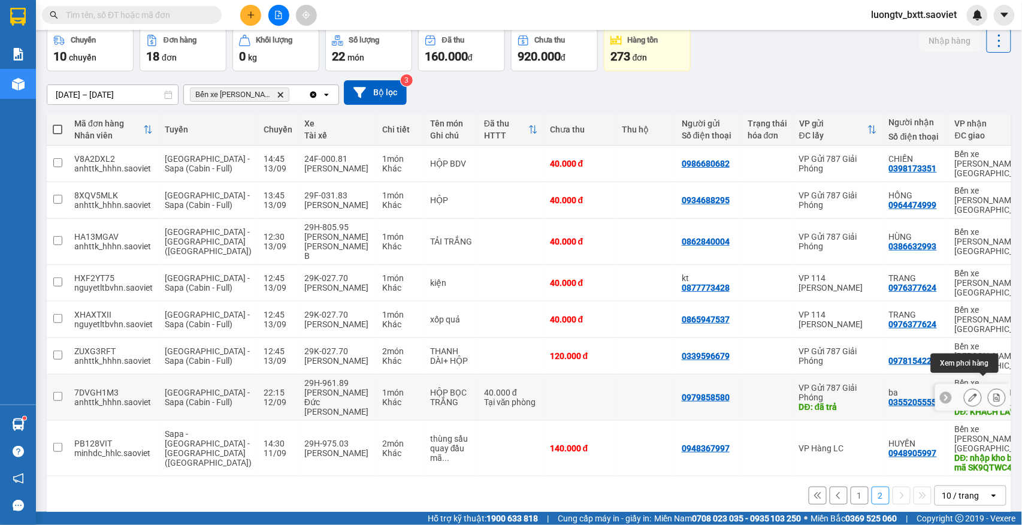
click at [992, 393] on icon at bounding box center [996, 397] width 8 height 8
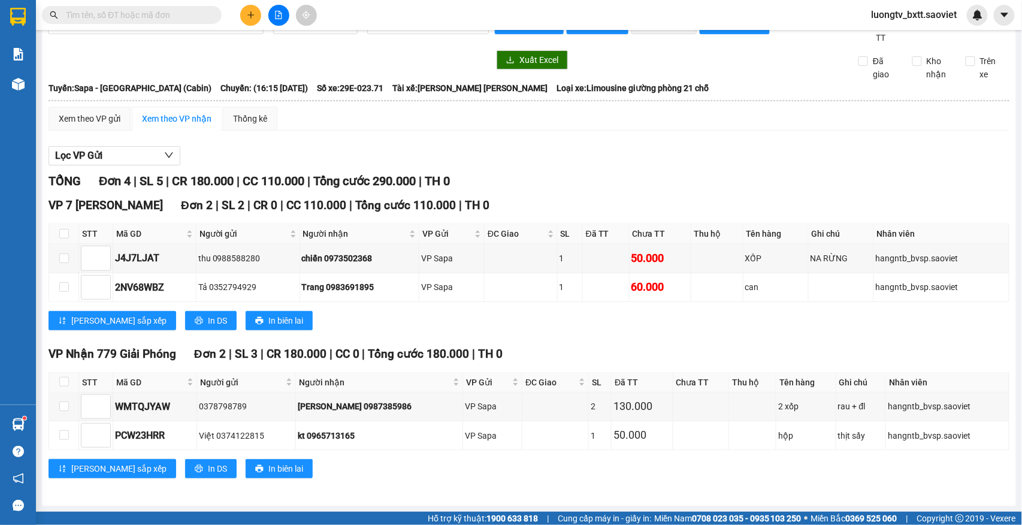
scroll to position [30, 0]
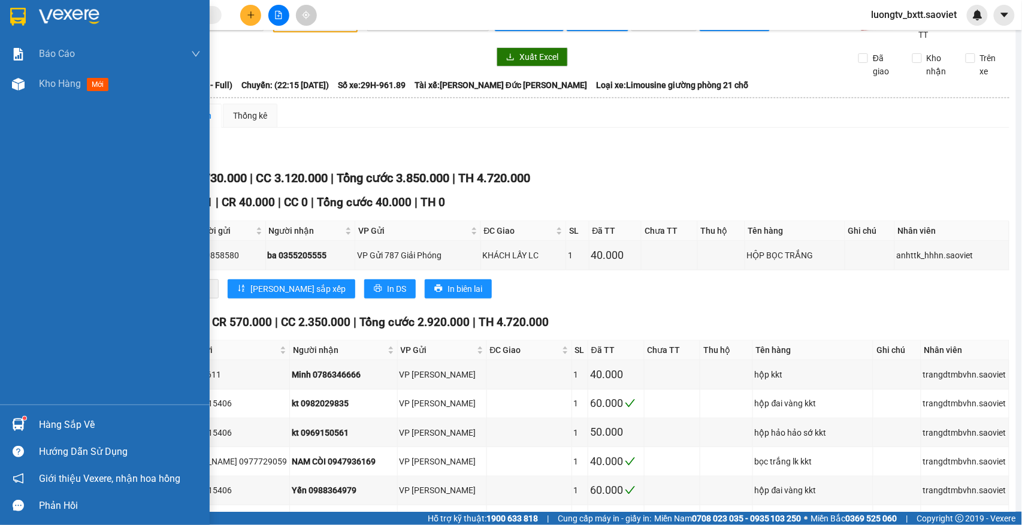
type input "12/09/2025"
click at [49, 83] on span "Kho hàng" at bounding box center [60, 83] width 42 height 11
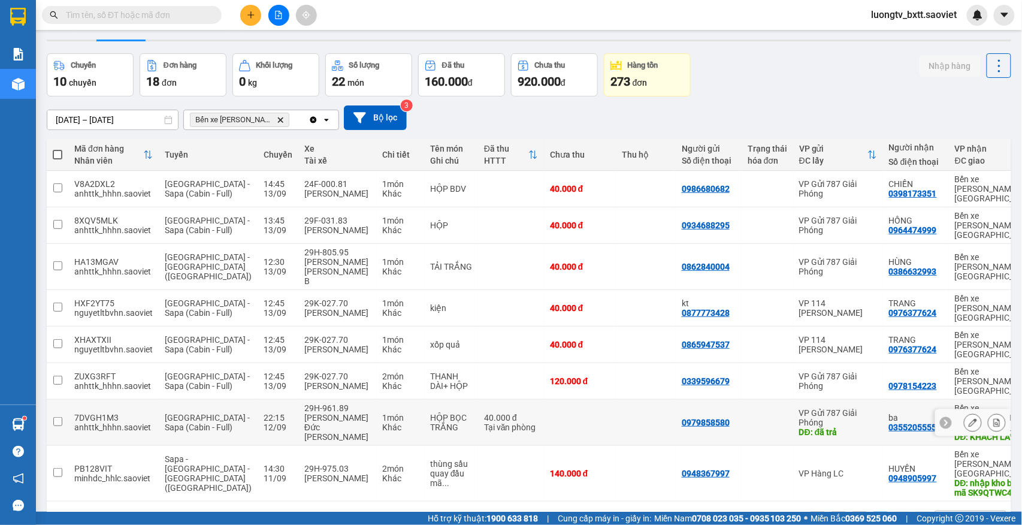
click at [799, 412] on div "VP Gửi 787 Giải Phóng" at bounding box center [838, 417] width 78 height 19
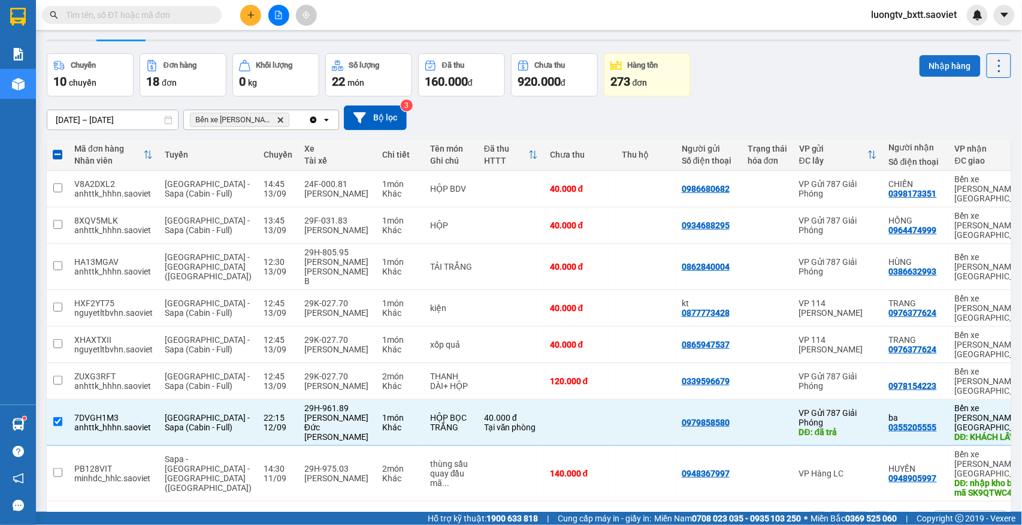
click at [926, 59] on button "Nhập hàng" at bounding box center [949, 66] width 61 height 22
checkbox input "false"
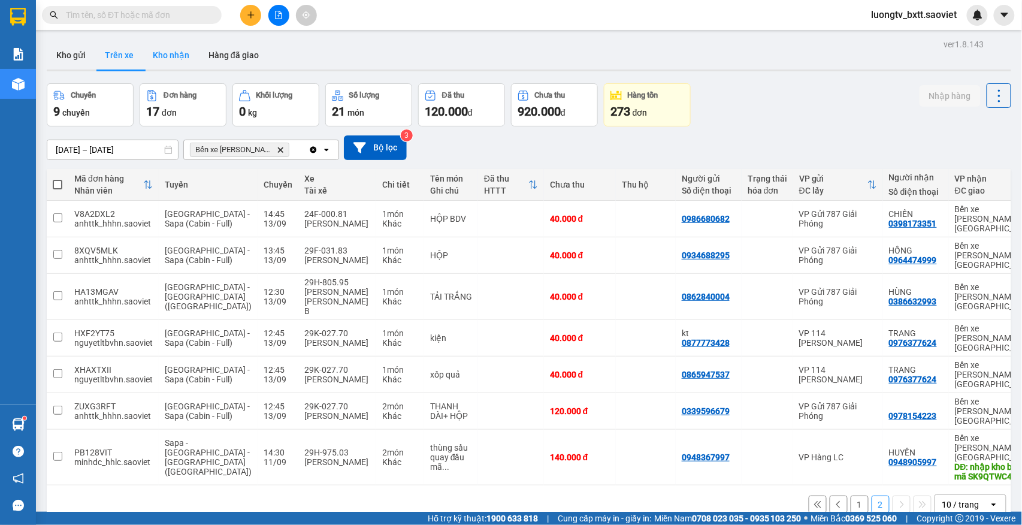
click at [173, 48] on button "Kho nhận" at bounding box center [171, 55] width 56 height 29
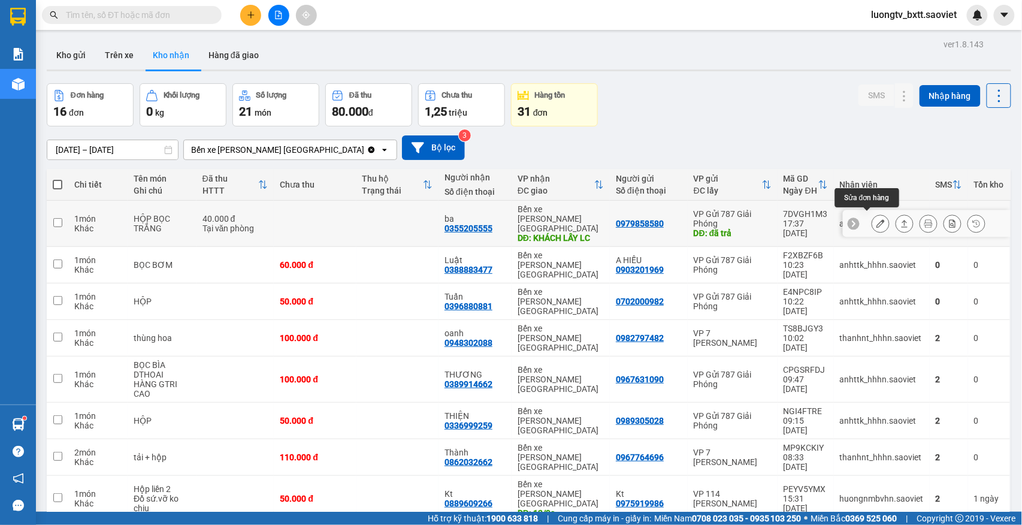
click at [876, 221] on icon at bounding box center [880, 223] width 8 height 8
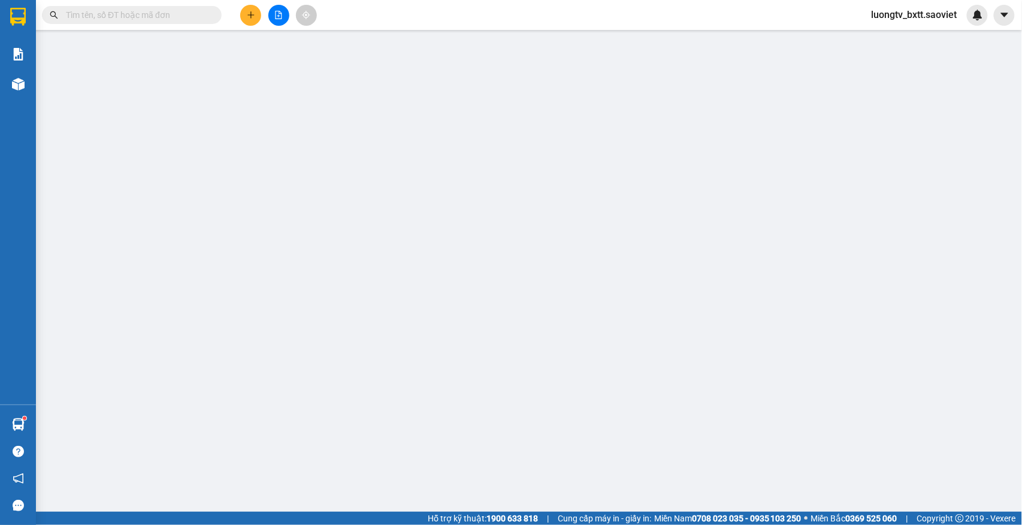
type input "0979858580"
type input "đã trả"
type input "0355205555"
type input "ba"
type input "KHÁCH LẤY LC"
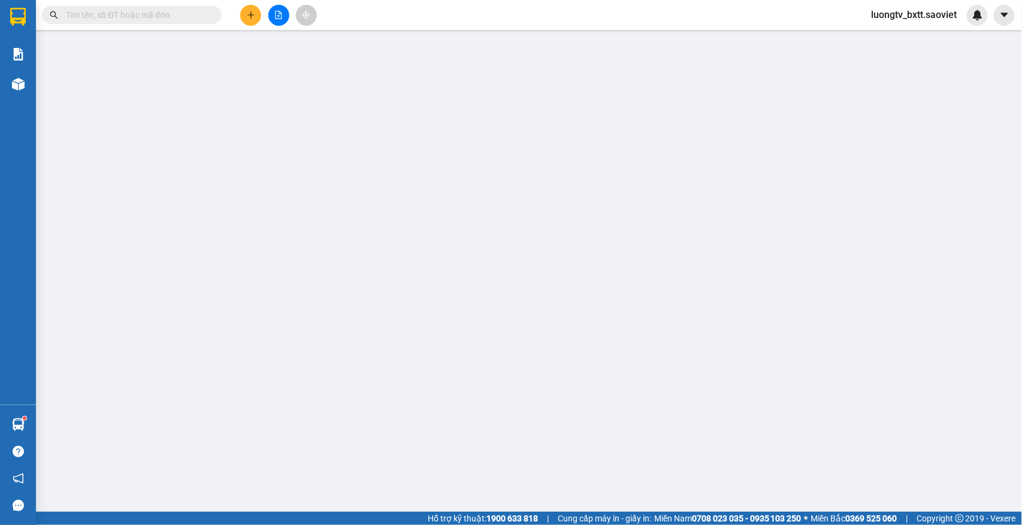
type input "40.000"
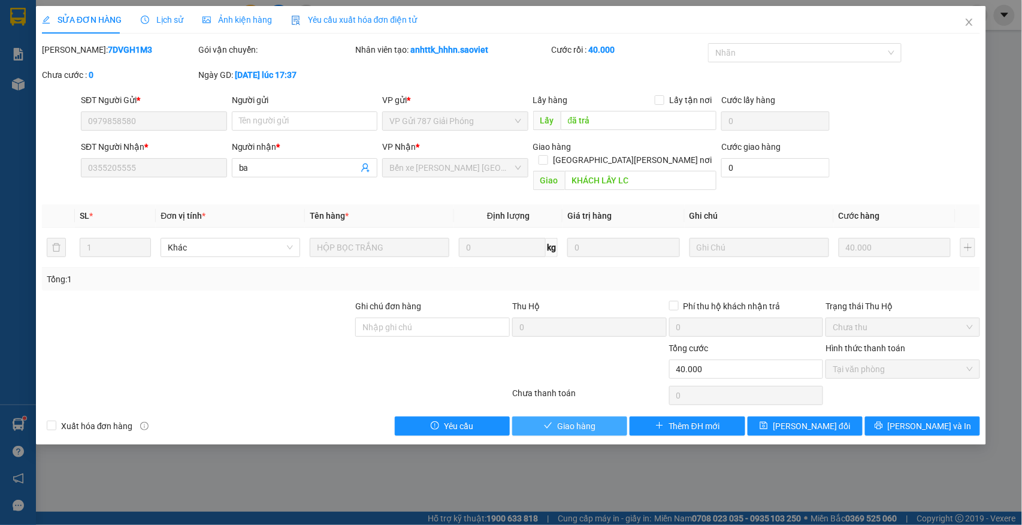
click at [592, 419] on span "Giao hàng" at bounding box center [576, 425] width 38 height 13
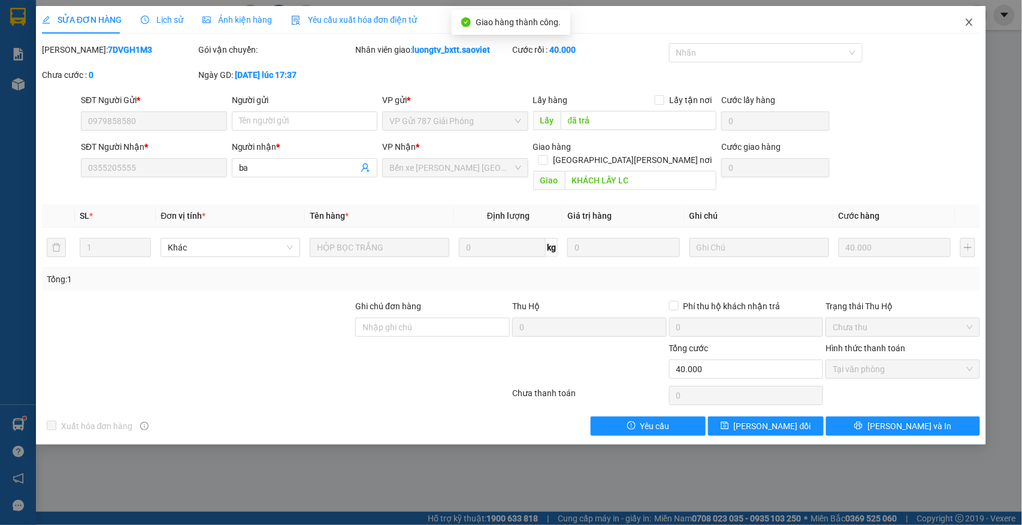
click at [969, 23] on icon "close" at bounding box center [969, 22] width 7 height 7
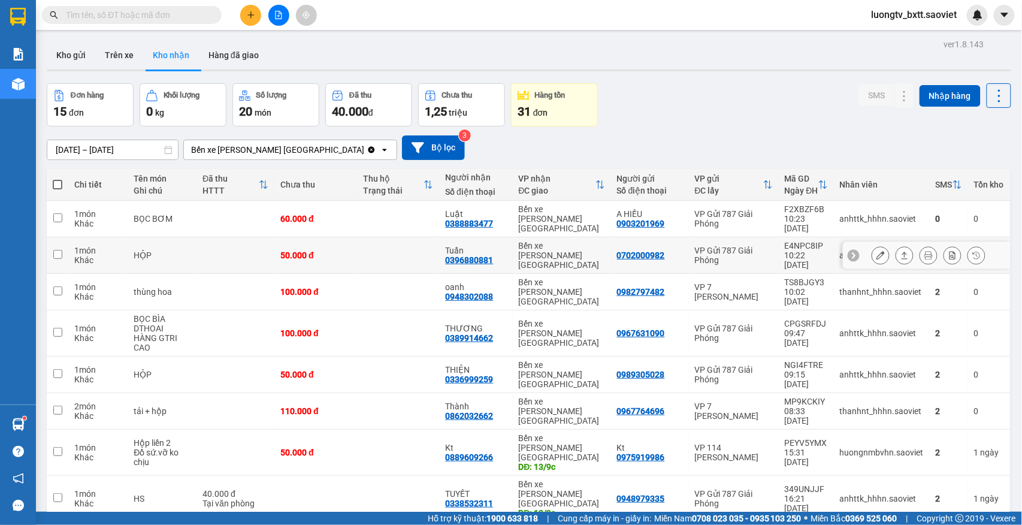
click at [375, 240] on td at bounding box center [398, 255] width 83 height 37
checkbox input "true"
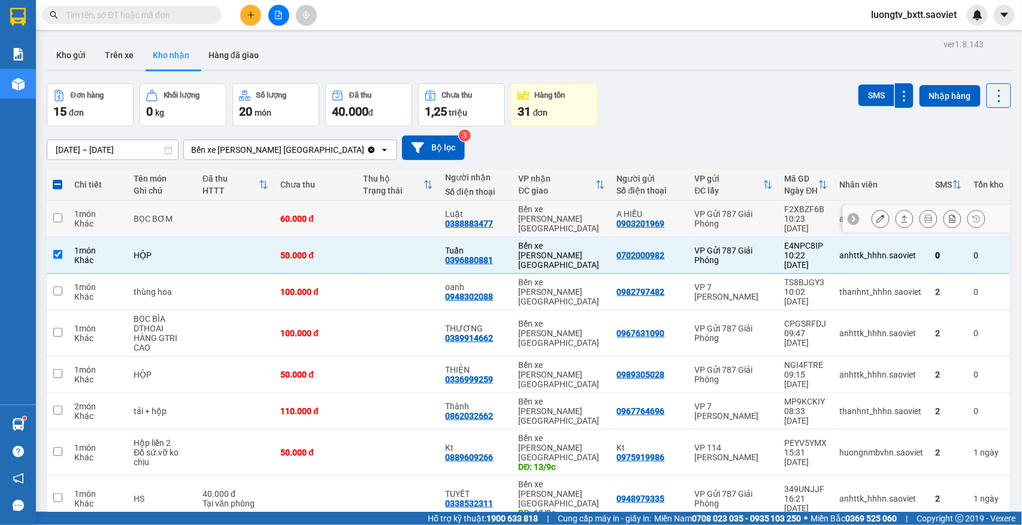
click at [381, 209] on td at bounding box center [398, 219] width 83 height 37
checkbox input "true"
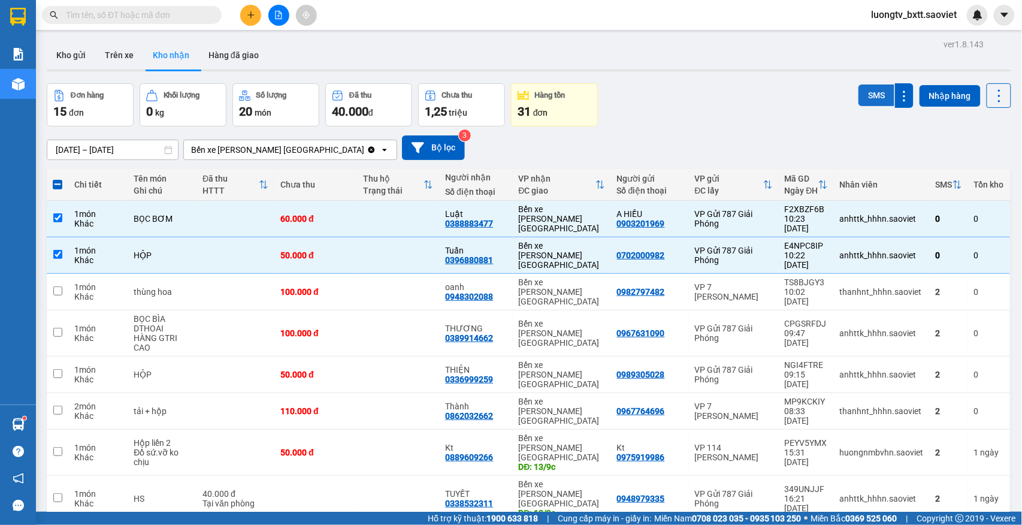
click at [858, 92] on button "SMS" at bounding box center [876, 95] width 36 height 22
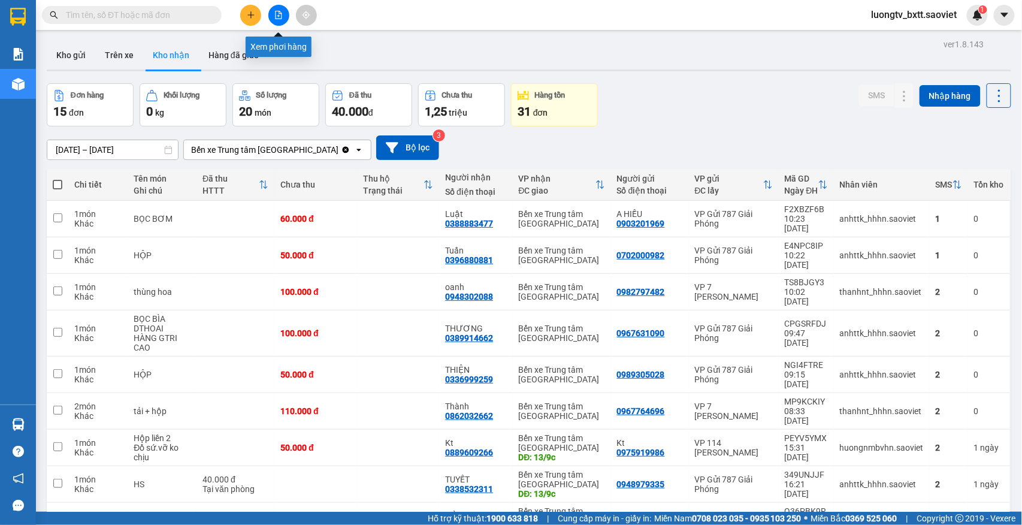
click at [277, 18] on icon "file-add" at bounding box center [278, 15] width 8 height 8
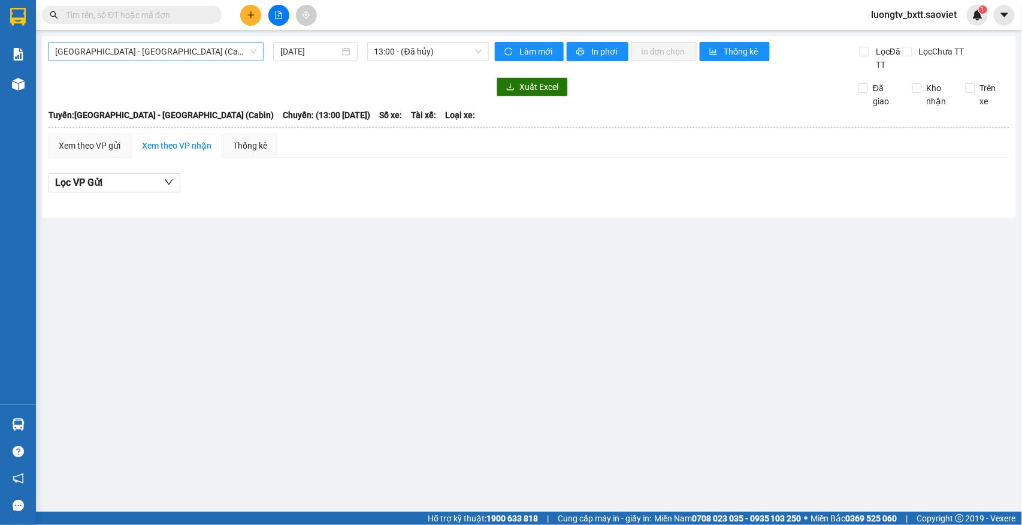
click at [241, 54] on span "[GEOGRAPHIC_DATA] - [GEOGRAPHIC_DATA] (Cabin)" at bounding box center [155, 52] width 201 height 18
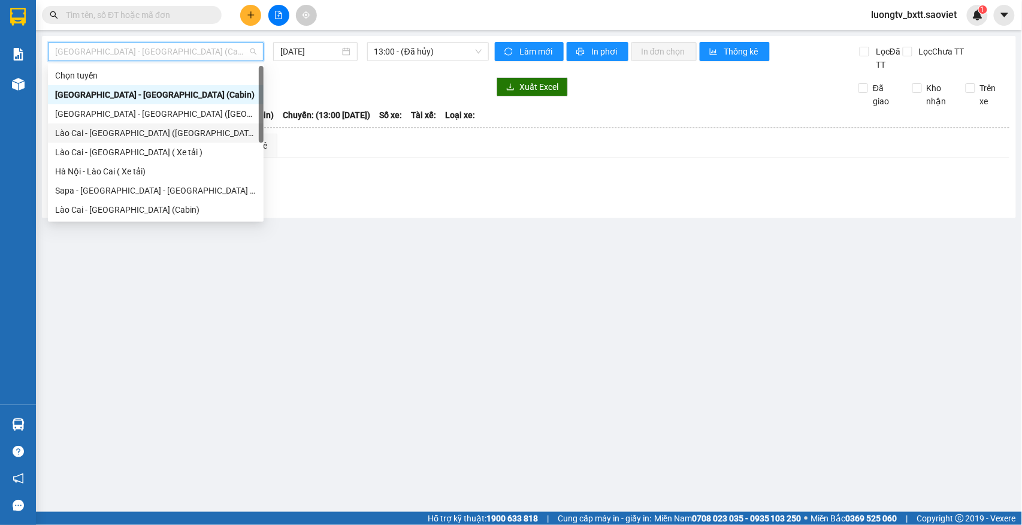
click at [147, 128] on div "Lào Cai - [GEOGRAPHIC_DATA] ([GEOGRAPHIC_DATA])" at bounding box center [155, 132] width 201 height 13
type input "[DATE]"
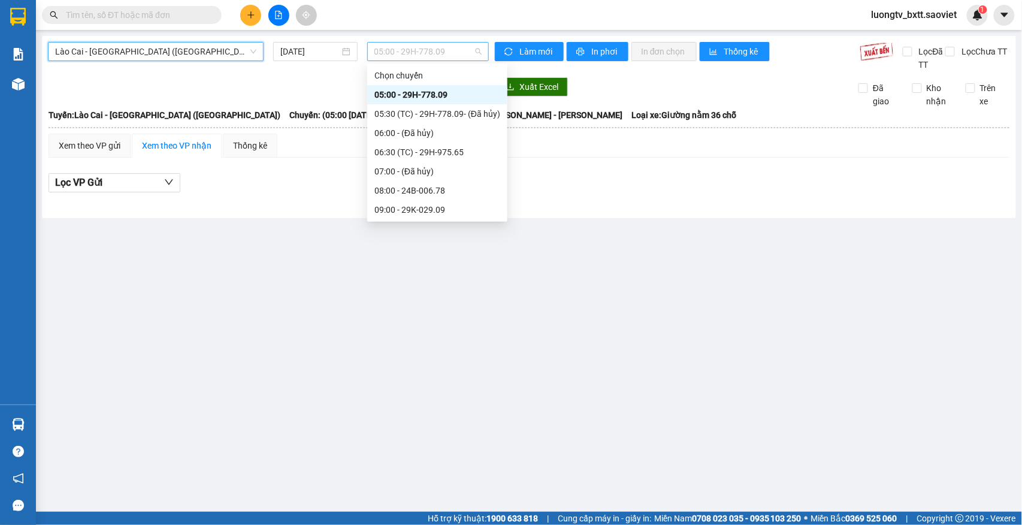
click at [436, 46] on span "05:00 - 29H-778.09" at bounding box center [427, 52] width 107 height 18
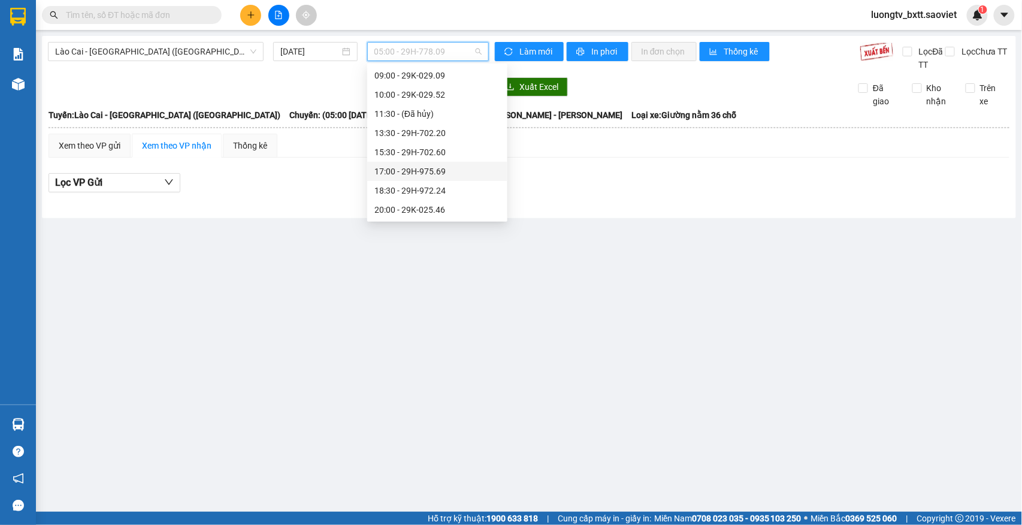
click at [418, 174] on div "17:00 - 29H-975.69" at bounding box center [437, 171] width 126 height 13
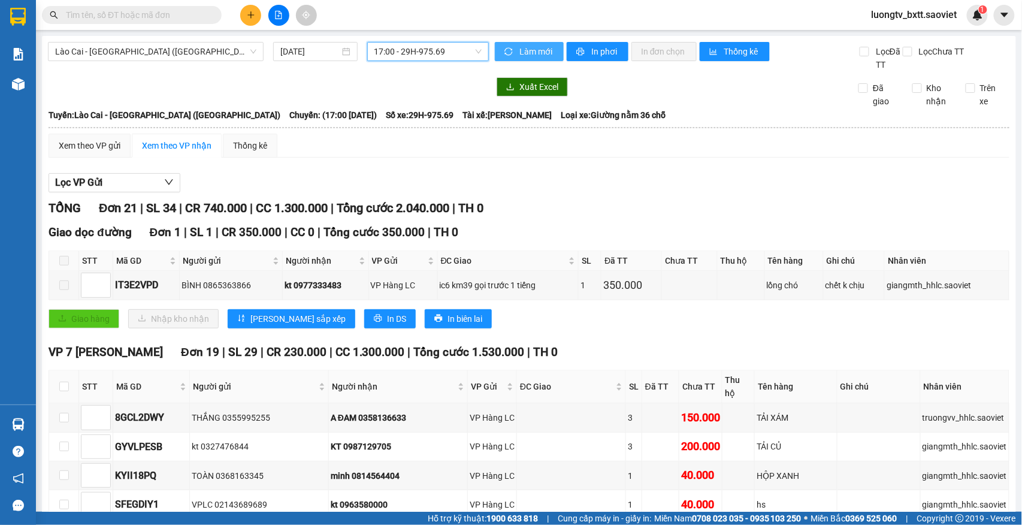
click at [531, 53] on span "Làm mới" at bounding box center [536, 51] width 35 height 13
click at [591, 49] on span "In phơi" at bounding box center [605, 51] width 28 height 13
click at [763, 157] on div "Xem theo VP gửi Xem theo VP nhận Thống kê" at bounding box center [529, 146] width 960 height 24
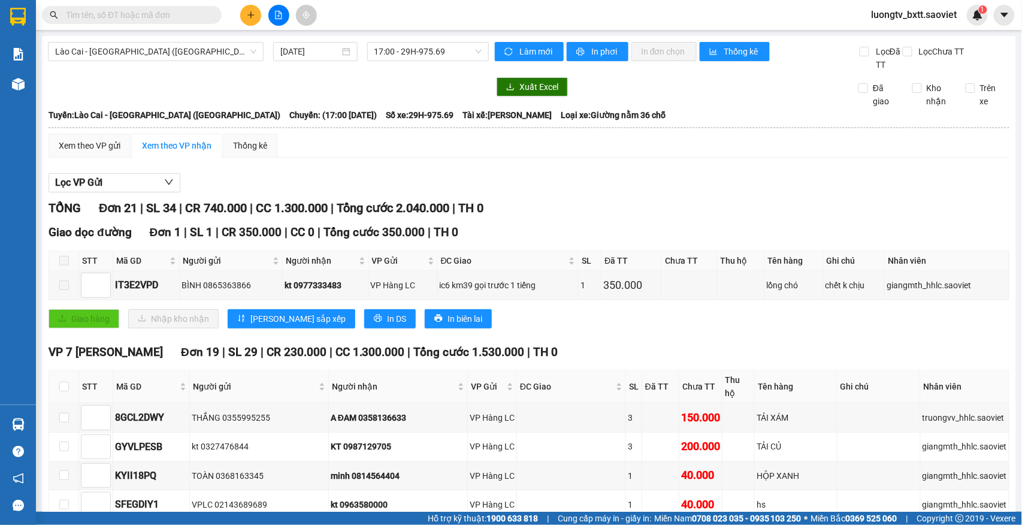
click at [189, 15] on input "text" at bounding box center [136, 14] width 141 height 13
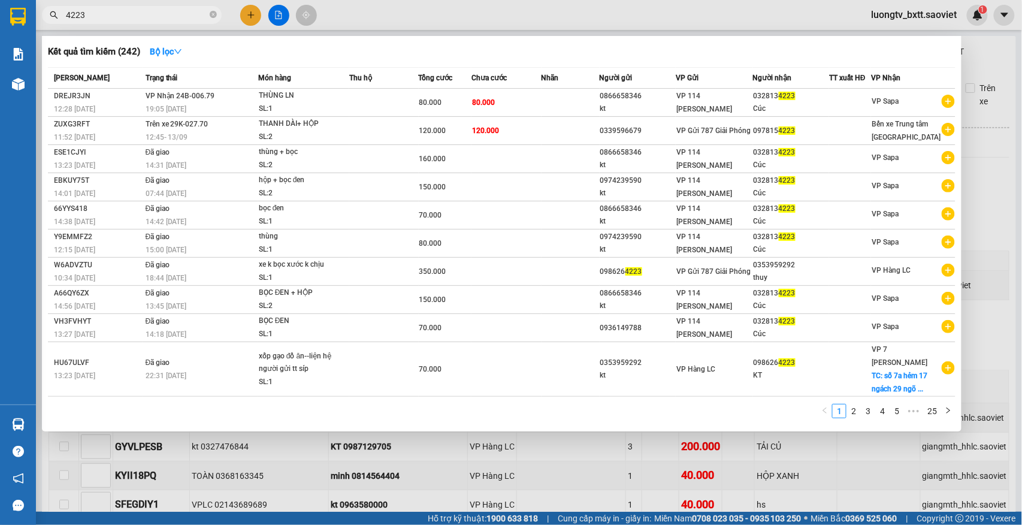
type input "4223"
click at [975, 49] on div at bounding box center [511, 262] width 1022 height 525
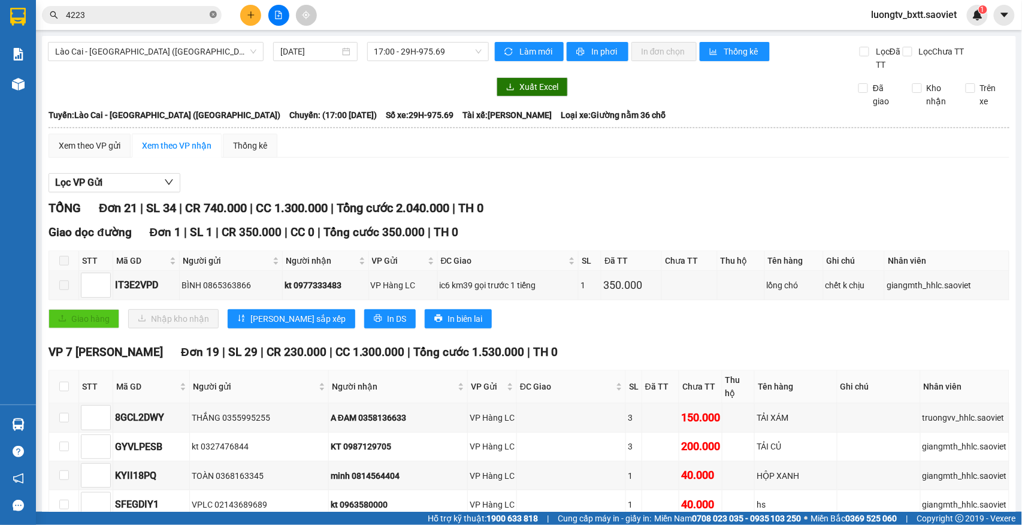
click at [211, 16] on icon "close-circle" at bounding box center [213, 14] width 7 height 7
click at [245, 12] on button at bounding box center [250, 15] width 21 height 21
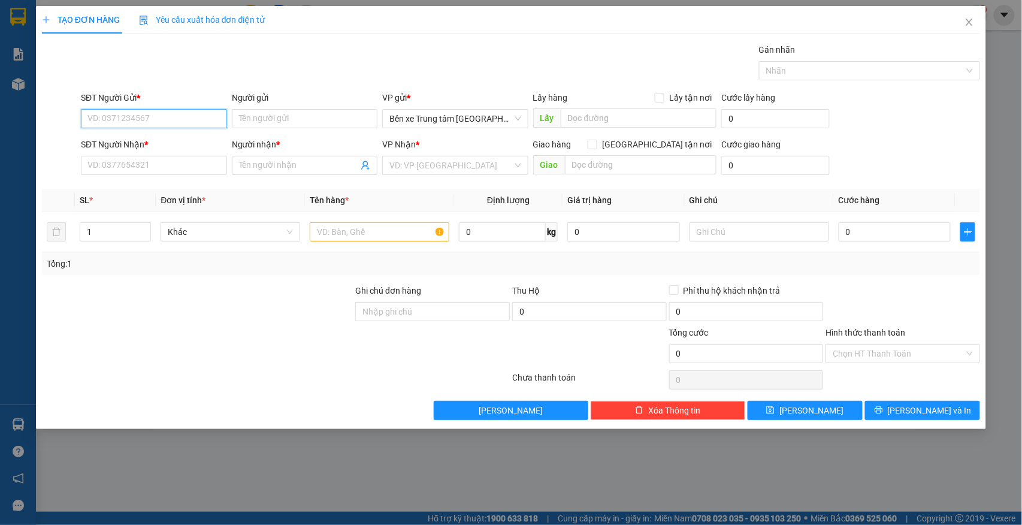
click at [199, 122] on input "SĐT Người Gửi *" at bounding box center [154, 118] width 146 height 19
type input "0911500502"
click at [126, 151] on div "0911500502 - kt" at bounding box center [154, 143] width 146 height 19
type input "kt"
type input "0983127576"
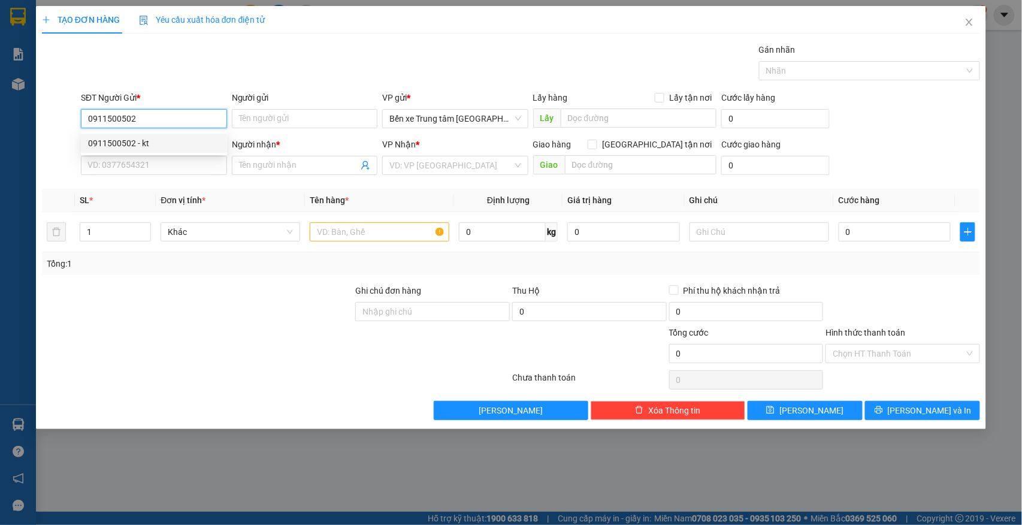
type input "C PHƯƠNG"
type input "0911500502"
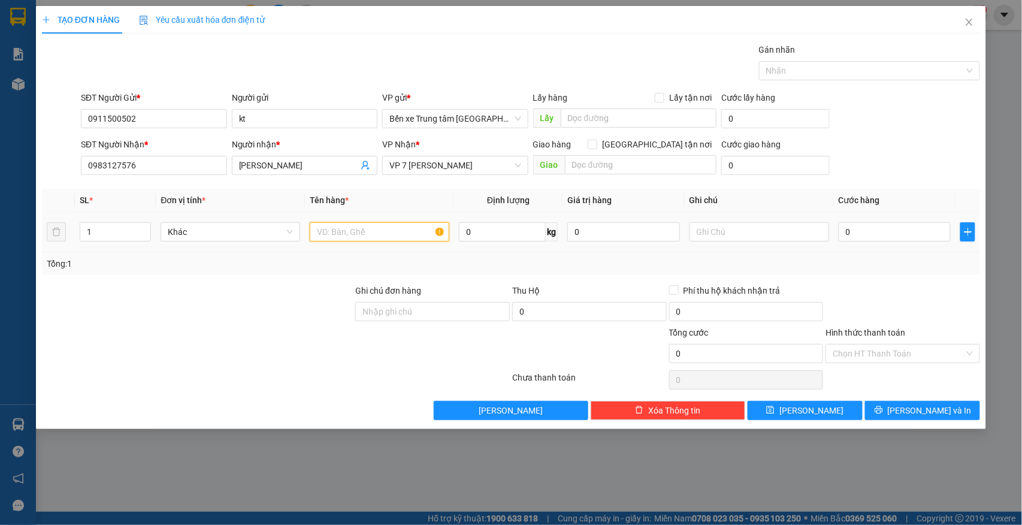
click at [362, 238] on input "text" at bounding box center [380, 231] width 140 height 19
type input "BỌC XANH"
click at [889, 232] on input "0" at bounding box center [894, 231] width 113 height 19
type input "6"
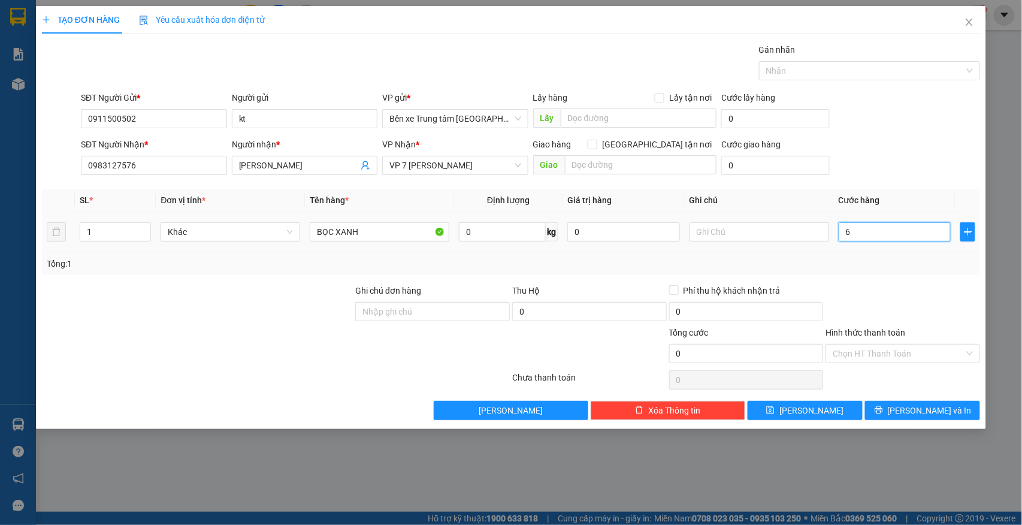
type input "6"
type input "60"
click at [886, 357] on input "Hình thức thanh toán" at bounding box center [898, 353] width 132 height 18
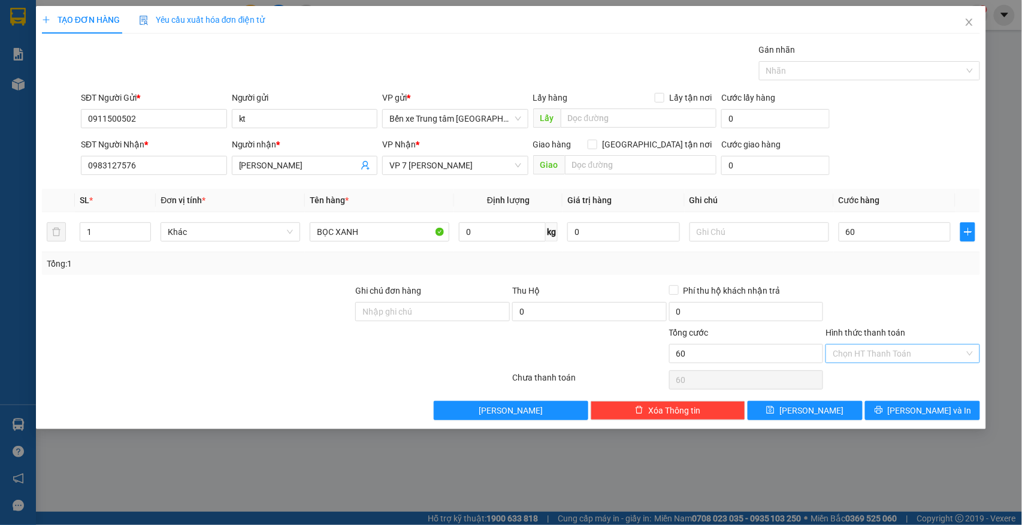
type input "60.000"
click at [862, 415] on div "Chuyển khoản" at bounding box center [903, 417] width 140 height 13
type input "0"
click at [896, 405] on button "[PERSON_NAME] và In" at bounding box center [922, 410] width 115 height 19
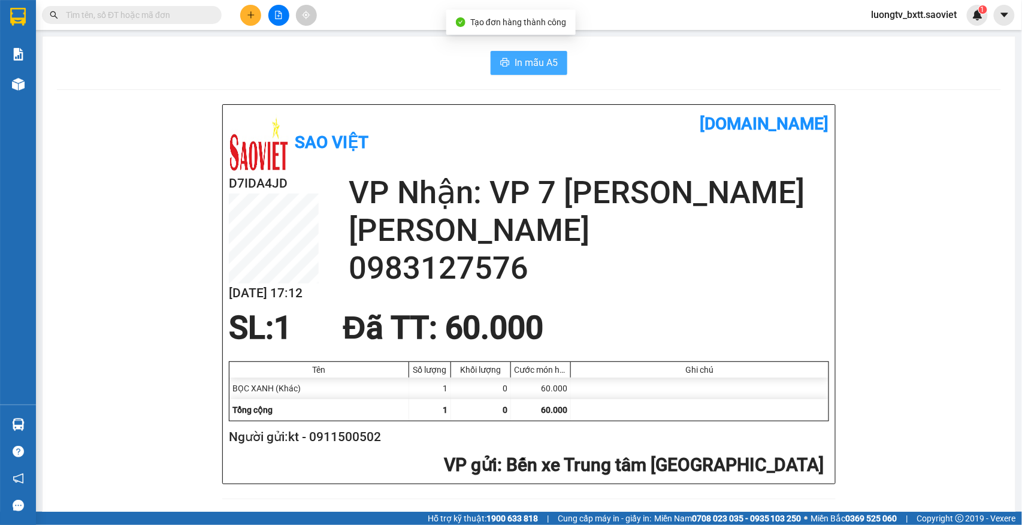
click at [533, 56] on span "In mẫu A5" at bounding box center [535, 62] width 43 height 15
click at [369, 69] on div "In mẫu A5" at bounding box center [529, 63] width 944 height 24
click at [278, 11] on icon "file-add" at bounding box center [278, 15] width 7 height 8
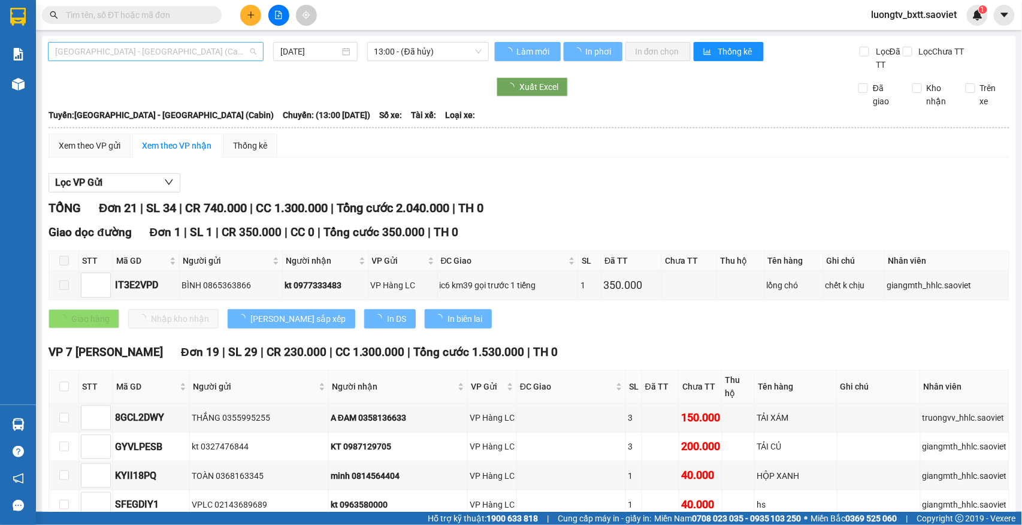
click at [186, 49] on span "[GEOGRAPHIC_DATA] - [GEOGRAPHIC_DATA] (Cabin)" at bounding box center [155, 52] width 201 height 18
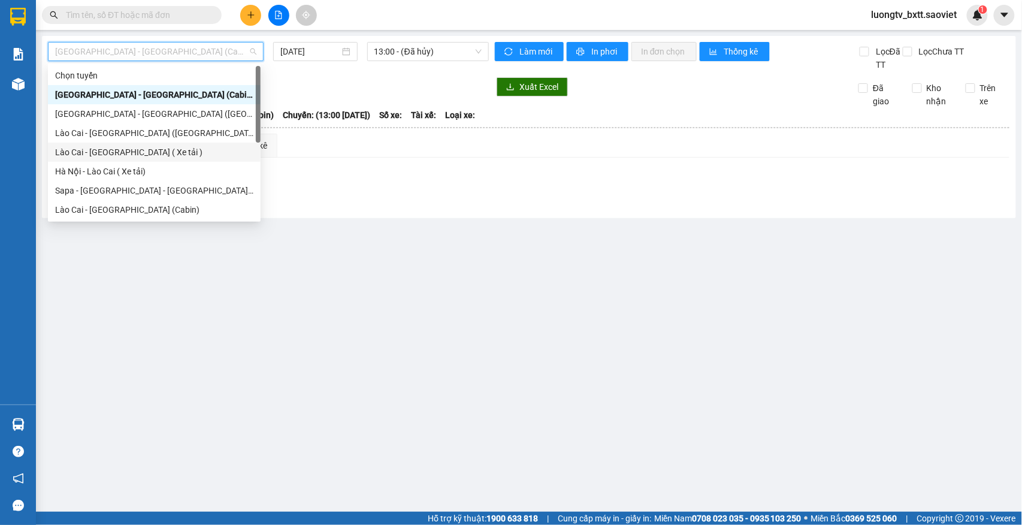
scroll to position [60, 0]
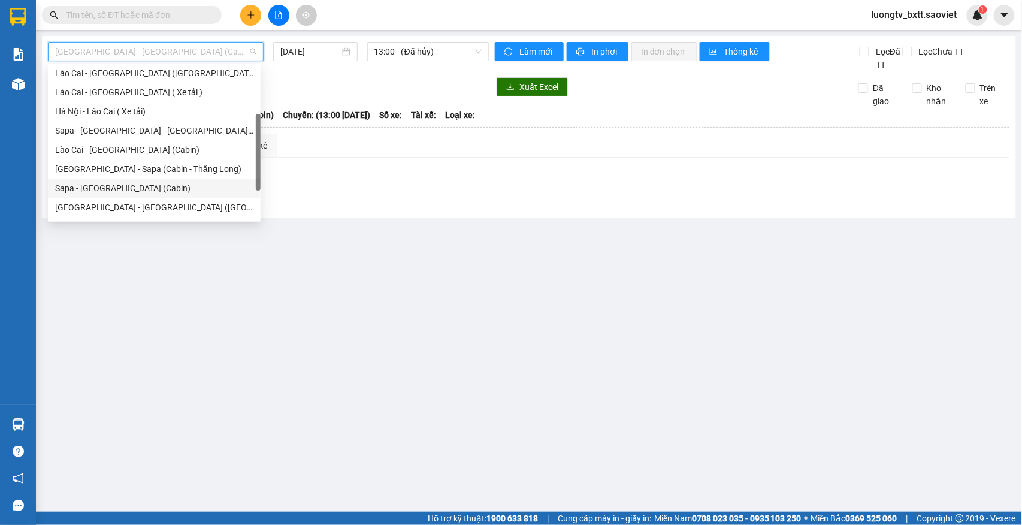
click at [120, 182] on div "Sapa - [GEOGRAPHIC_DATA] (Cabin)" at bounding box center [154, 187] width 198 height 13
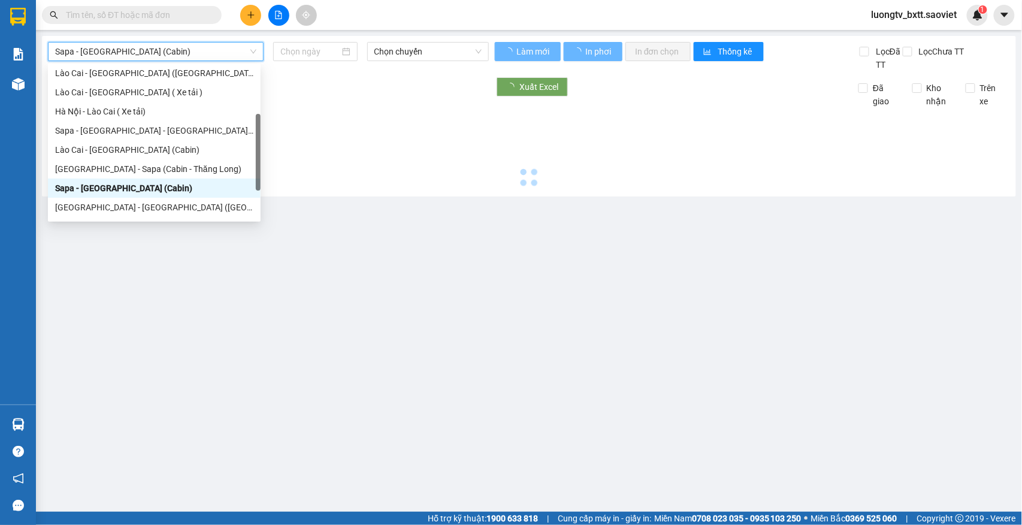
type input "[DATE]"
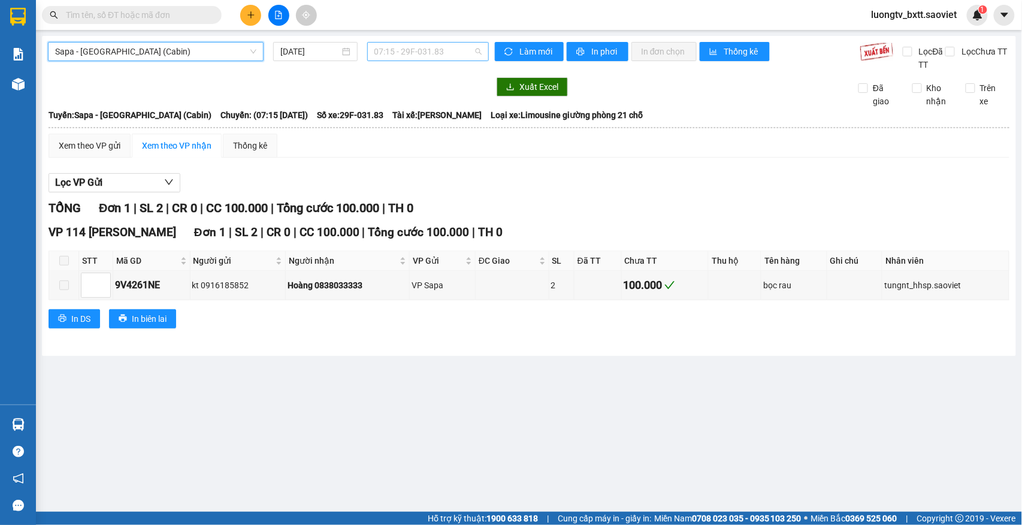
click at [454, 54] on span "07:15 - 29F-031.83" at bounding box center [427, 52] width 107 height 18
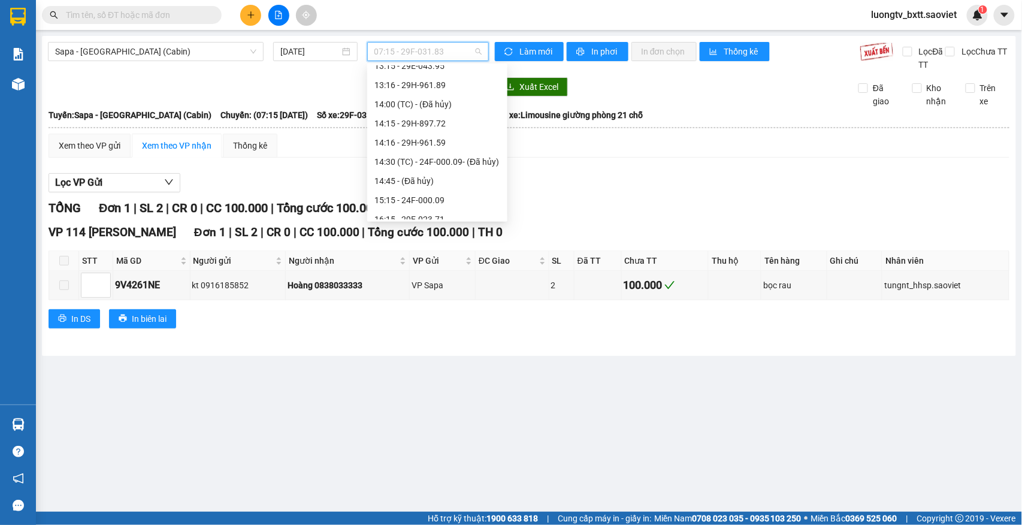
scroll to position [399, 0]
click at [423, 95] on div "17:15 - 29H-963.11" at bounding box center [437, 98] width 126 height 13
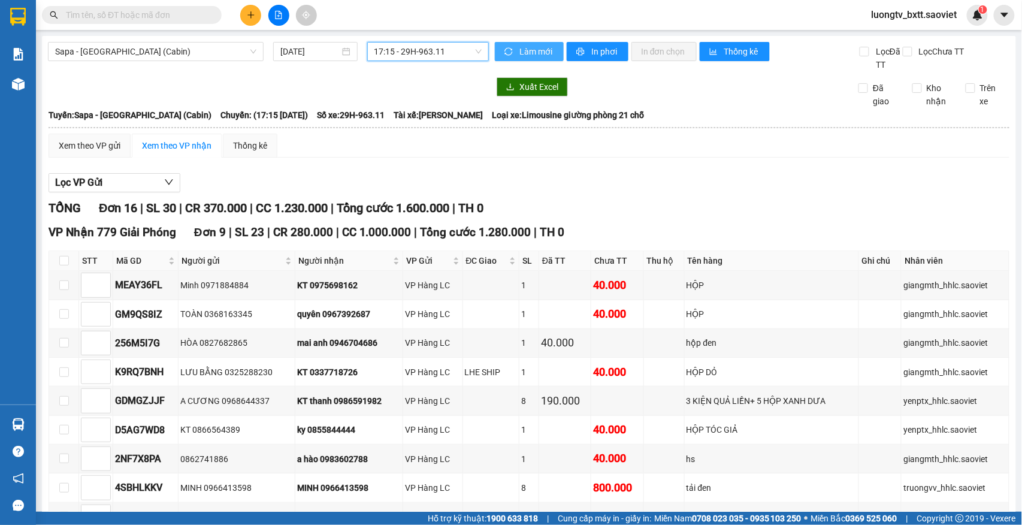
click at [531, 56] on span "Làm mới" at bounding box center [536, 51] width 35 height 13
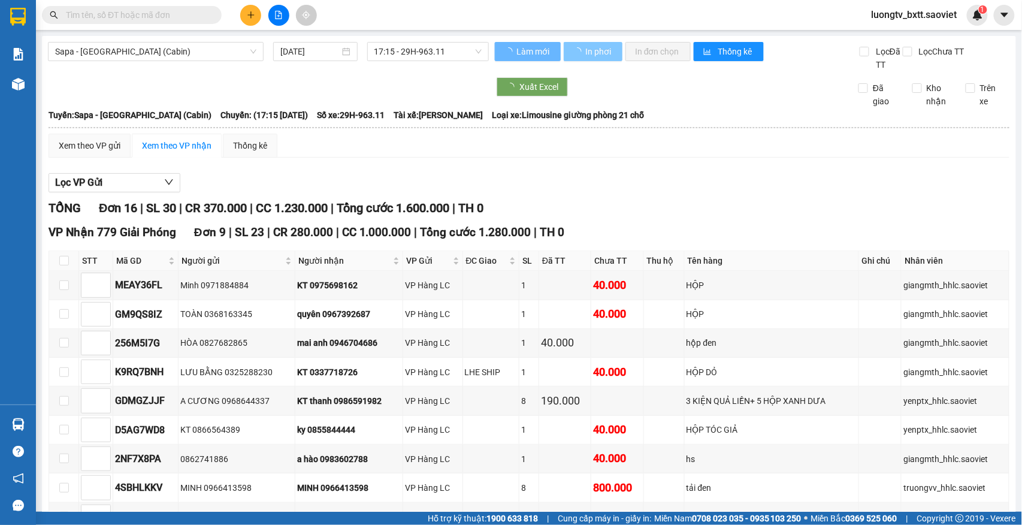
click at [595, 48] on span "In phơi" at bounding box center [599, 51] width 28 height 13
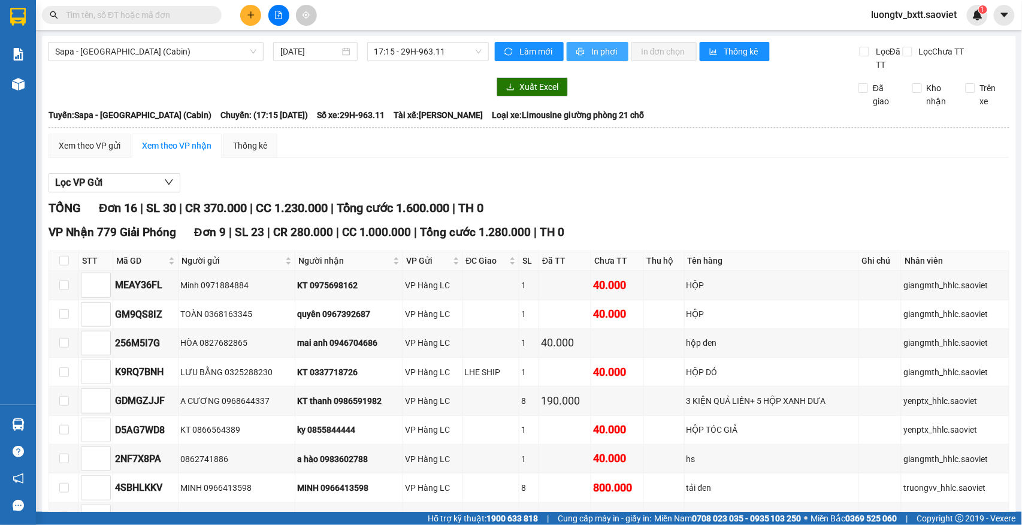
click at [595, 48] on span "In phơi" at bounding box center [605, 51] width 28 height 13
click at [454, 49] on span "17:15 - 29H-963.11" at bounding box center [427, 52] width 107 height 18
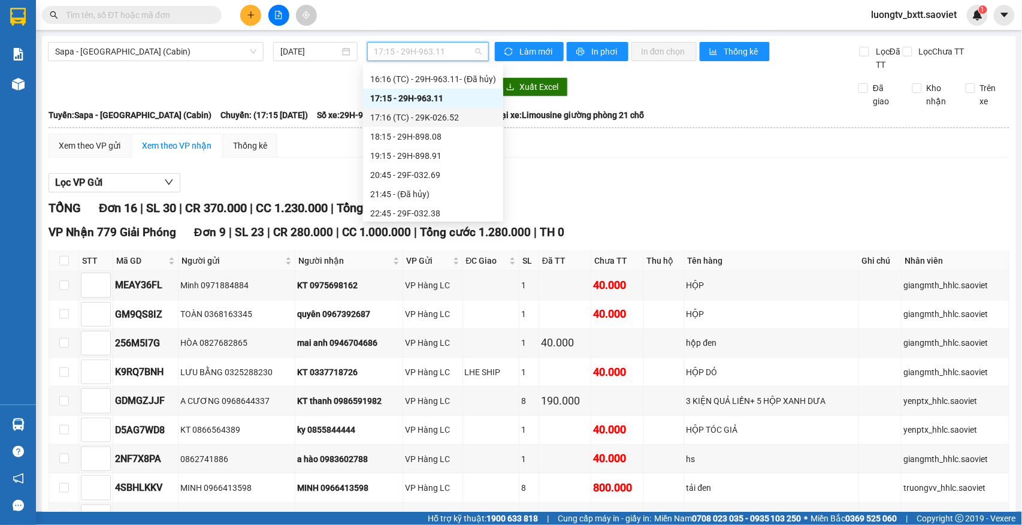
click at [432, 108] on div "17:16 (TC) - 29K-026.52" at bounding box center [433, 117] width 140 height 19
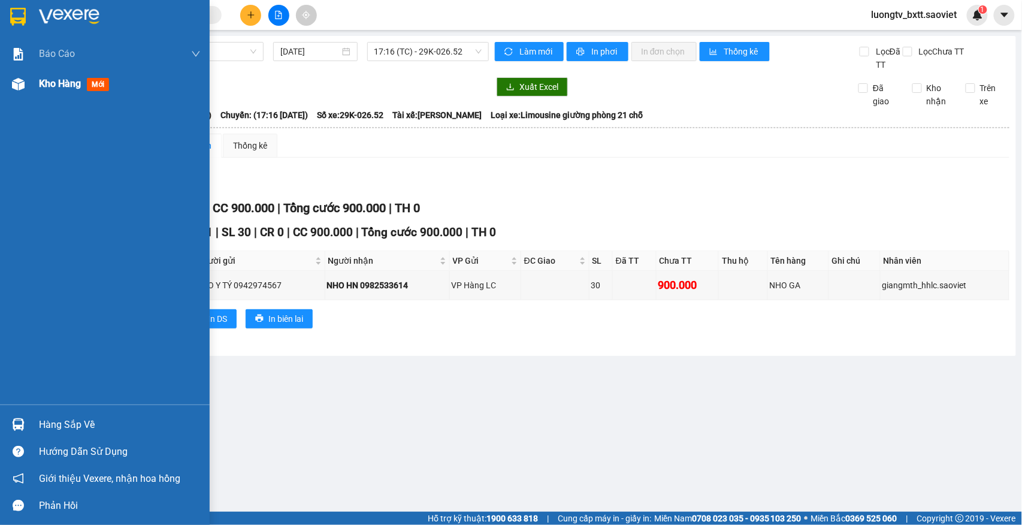
click at [51, 89] on span "Kho hàng" at bounding box center [60, 83] width 42 height 11
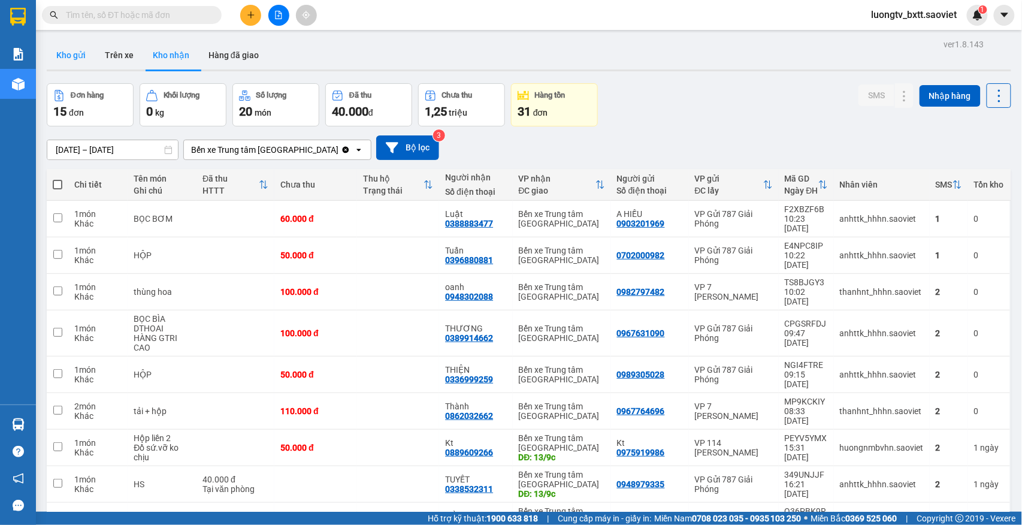
click at [77, 55] on button "Kho gửi" at bounding box center [71, 55] width 49 height 29
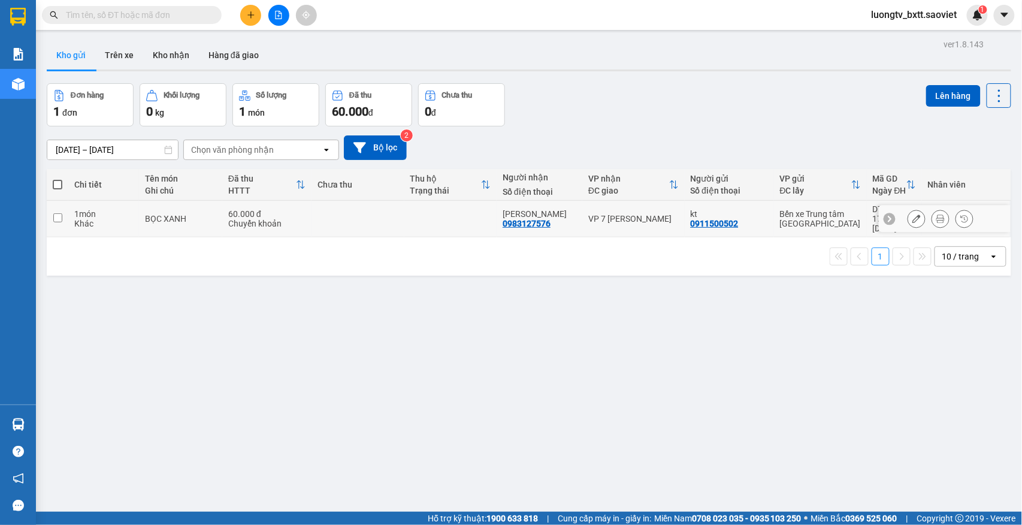
click at [325, 224] on td at bounding box center [357, 219] width 93 height 37
checkbox input "true"
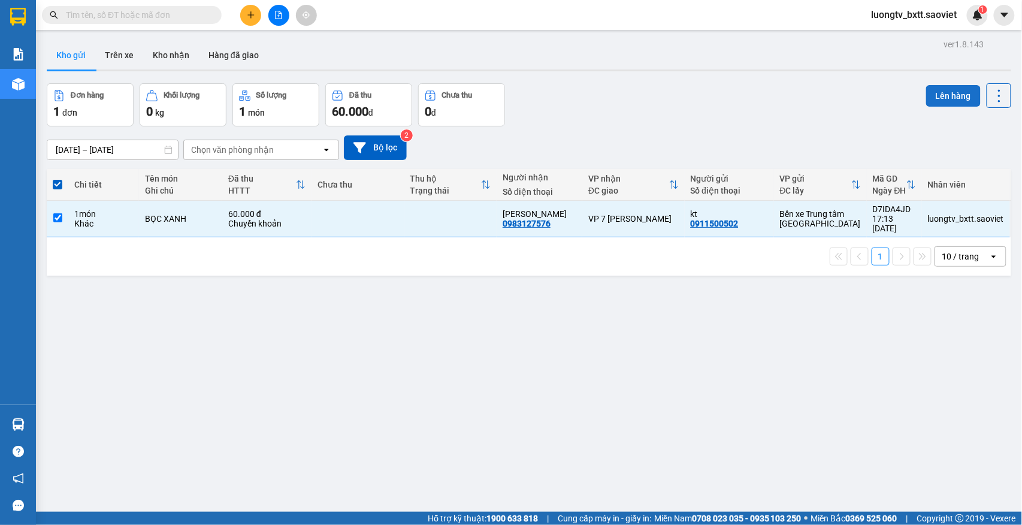
click at [932, 98] on button "Lên hàng" at bounding box center [953, 96] width 54 height 22
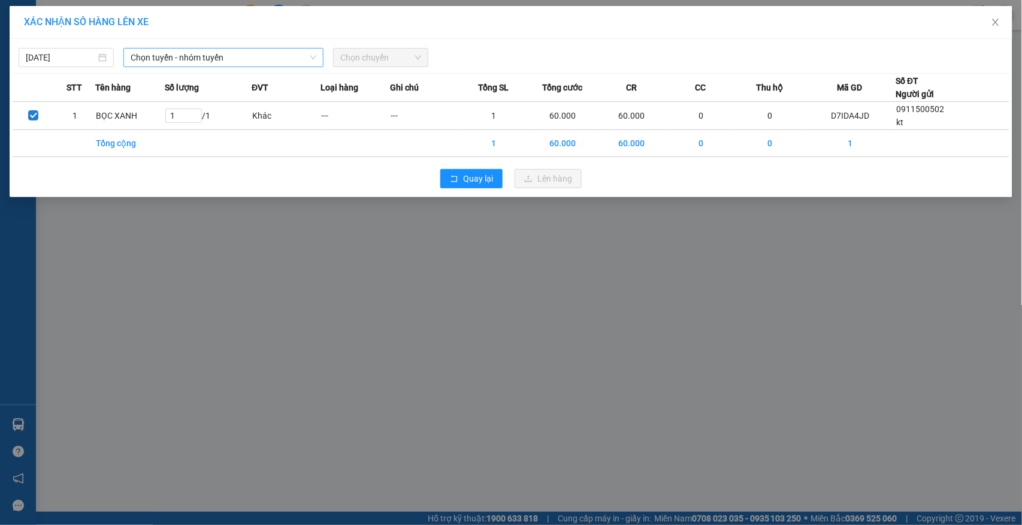
click at [176, 60] on span "Chọn tuyến - nhóm tuyến" at bounding box center [224, 58] width 186 height 18
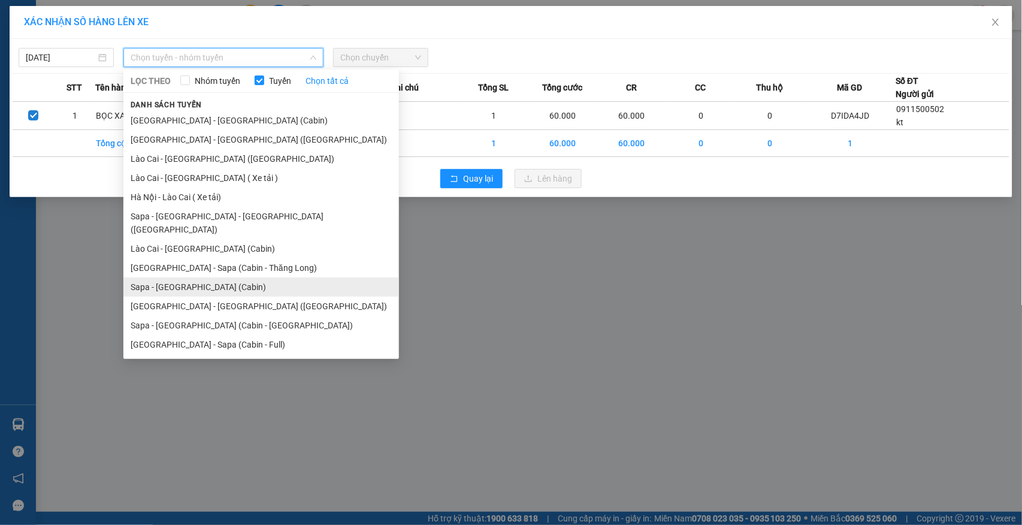
click at [183, 277] on li "Sapa - [GEOGRAPHIC_DATA] (Cabin)" at bounding box center [260, 286] width 275 height 19
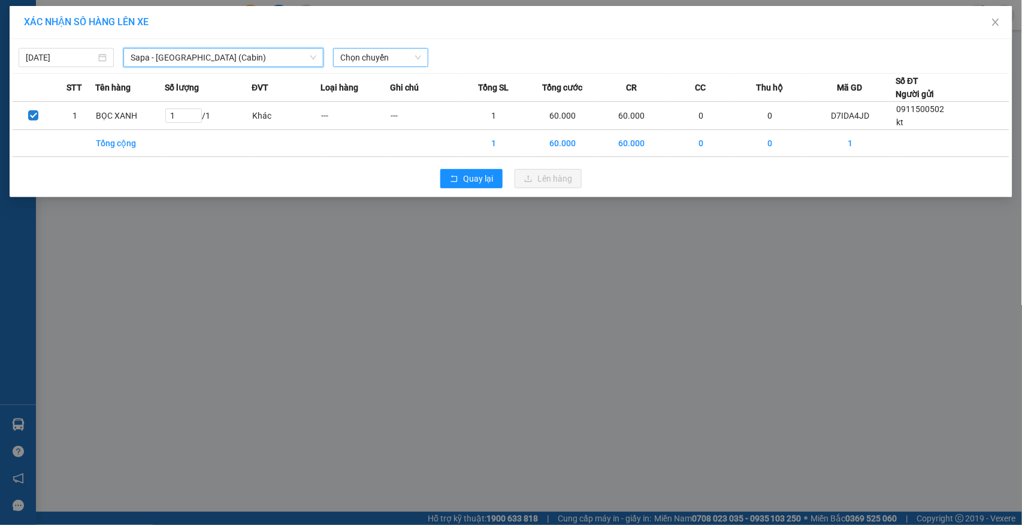
click at [368, 63] on span "Chọn chuyến" at bounding box center [380, 58] width 81 height 18
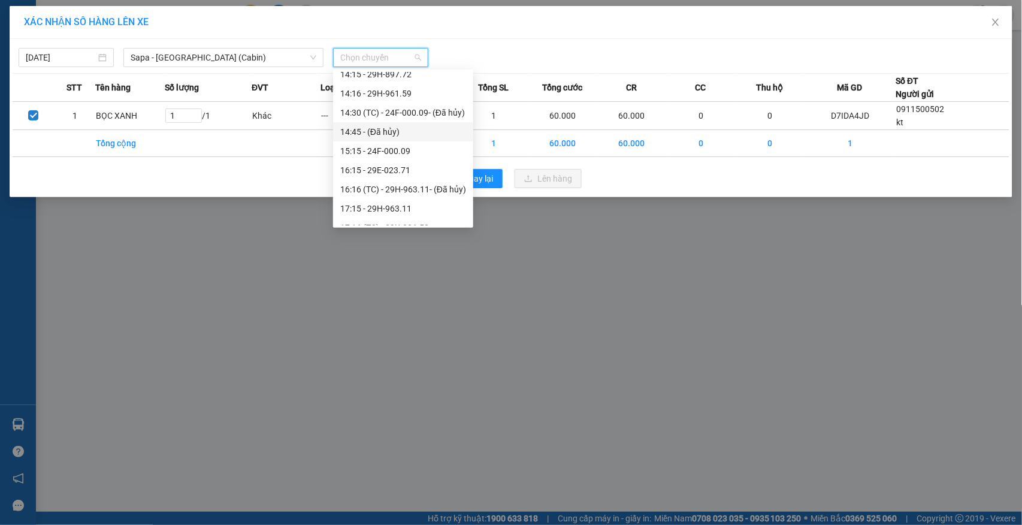
scroll to position [319, 0]
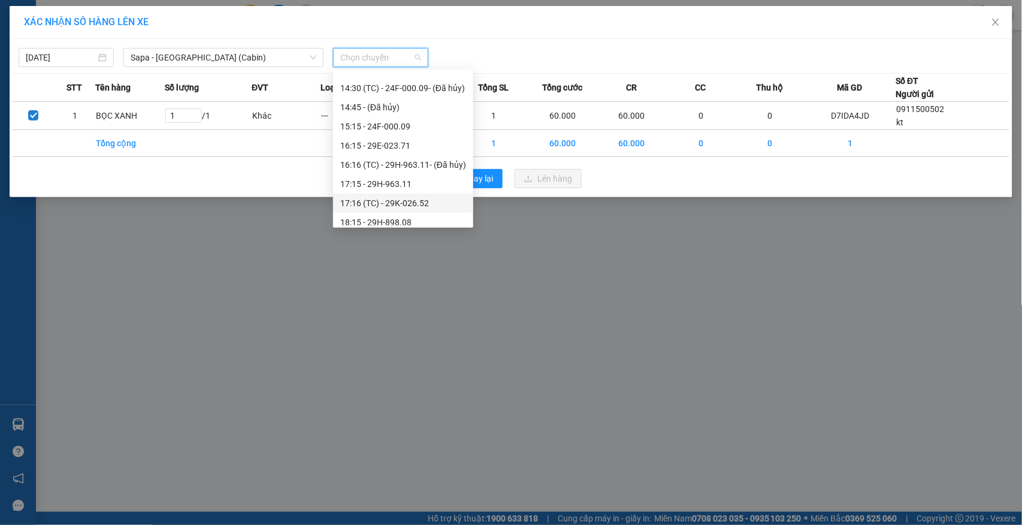
click at [378, 196] on div "17:16 (TC) - 29K-026.52" at bounding box center [403, 202] width 126 height 13
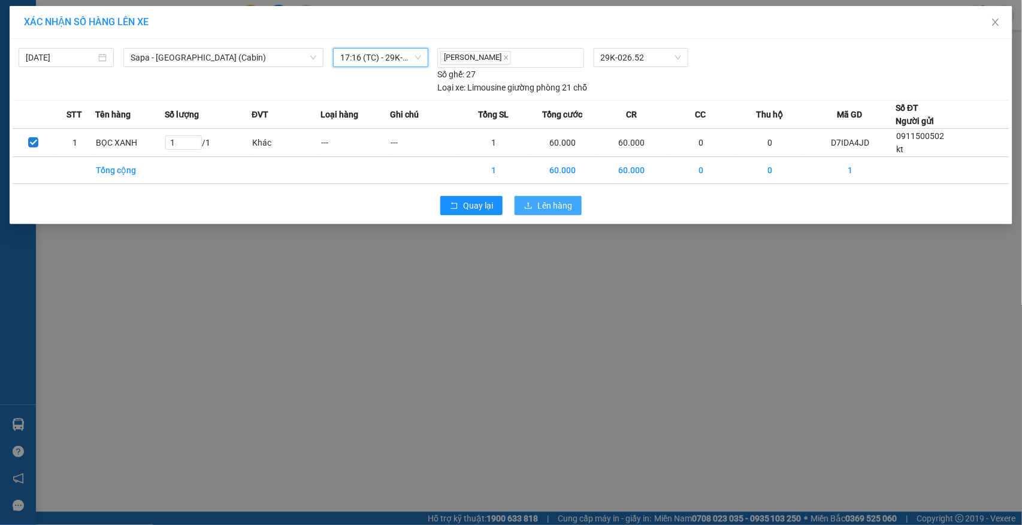
click at [561, 208] on span "Lên hàng" at bounding box center [554, 205] width 35 height 13
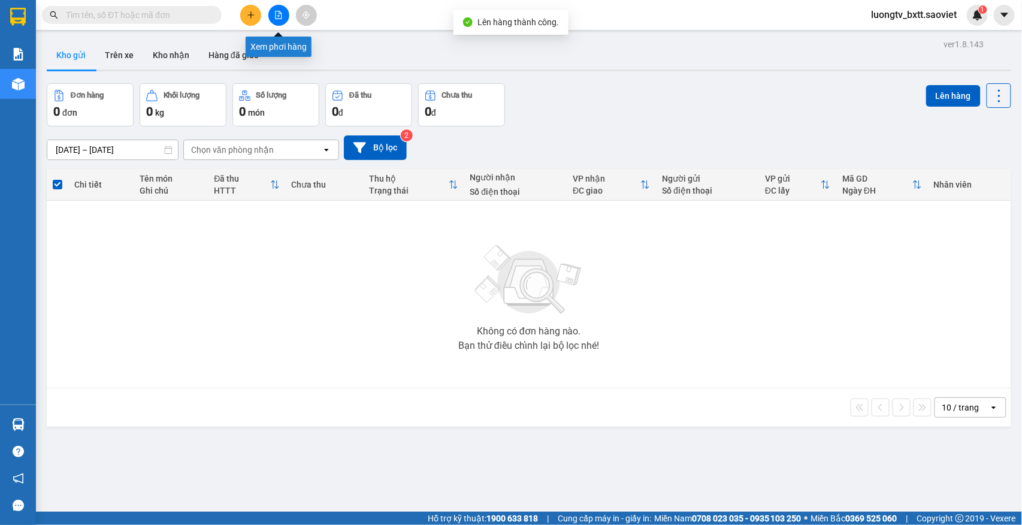
click at [278, 13] on icon "file-add" at bounding box center [278, 15] width 8 height 8
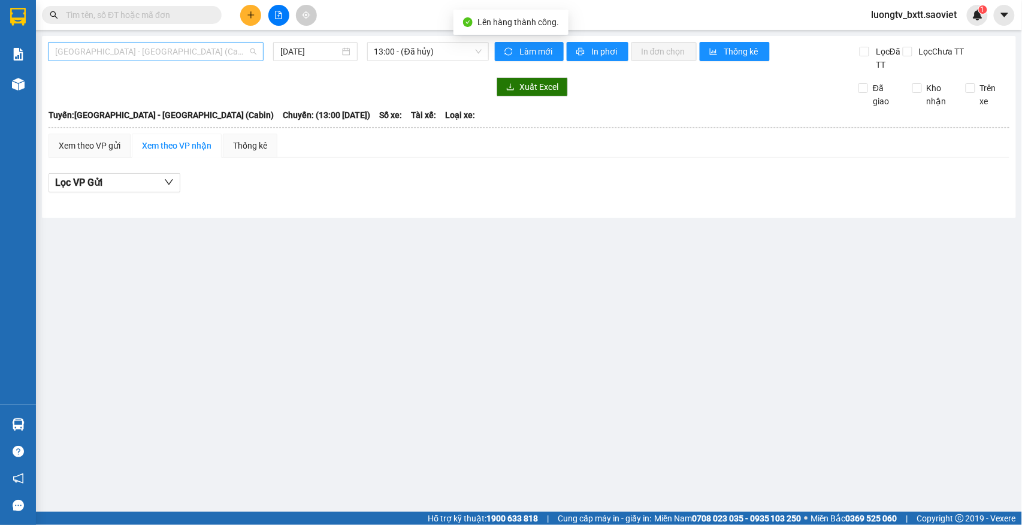
click at [168, 53] on span "[GEOGRAPHIC_DATA] - [GEOGRAPHIC_DATA] (Cabin)" at bounding box center [155, 52] width 201 height 18
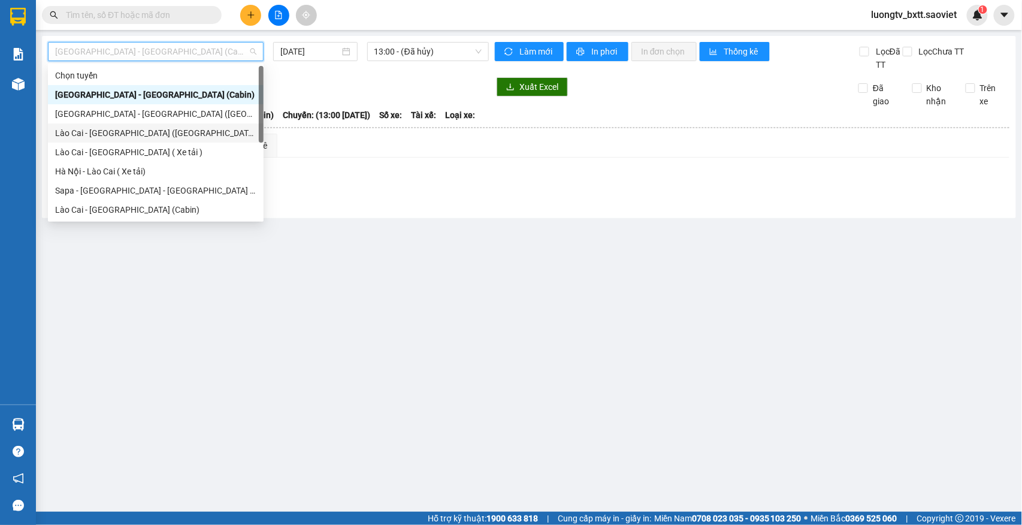
scroll to position [60, 0]
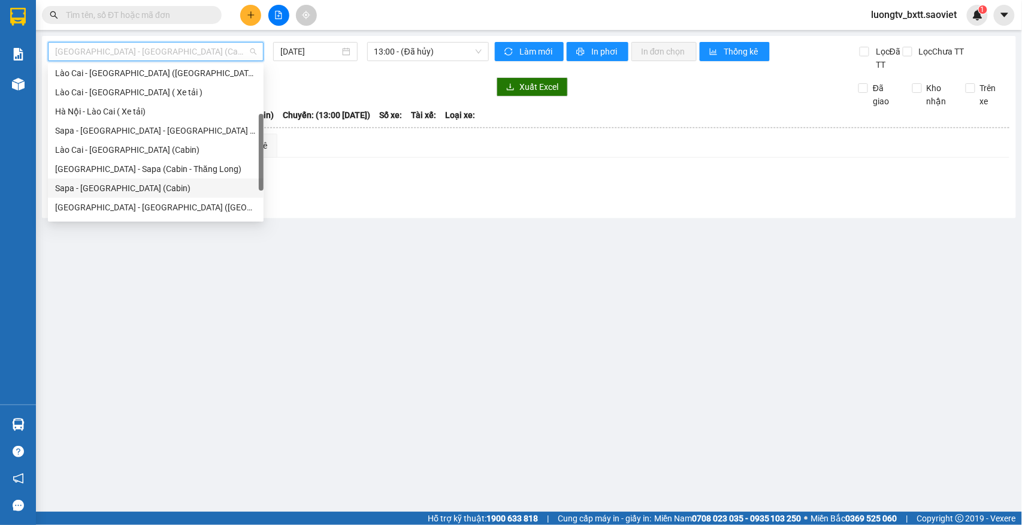
click at [130, 180] on div "Sapa - [GEOGRAPHIC_DATA] (Cabin)" at bounding box center [156, 187] width 216 height 19
type input "[DATE]"
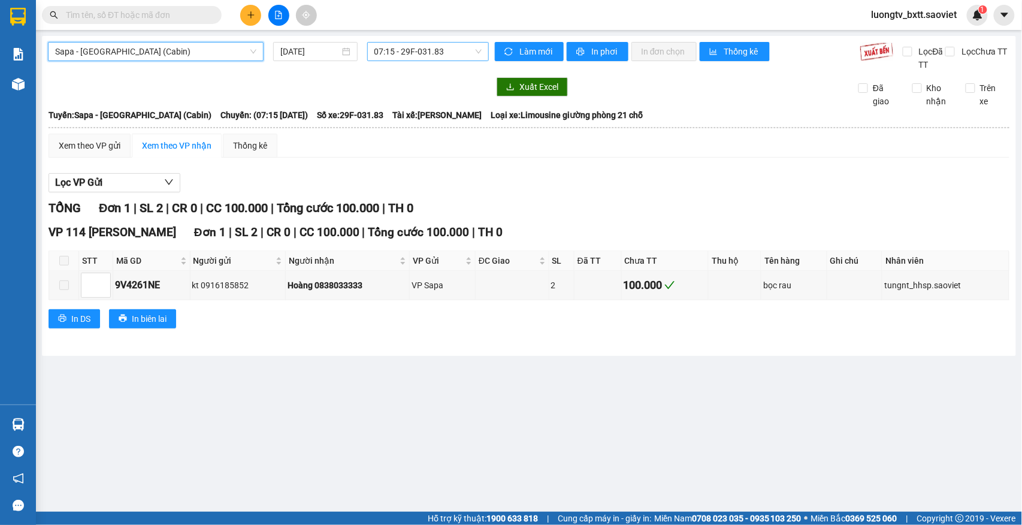
click at [448, 49] on span "07:15 - 29F-031.83" at bounding box center [427, 52] width 107 height 18
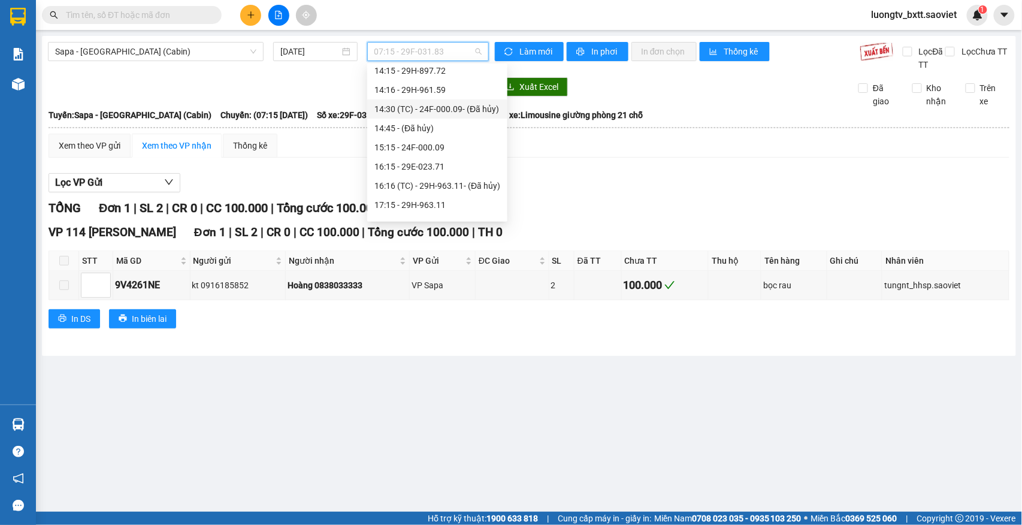
scroll to position [319, 0]
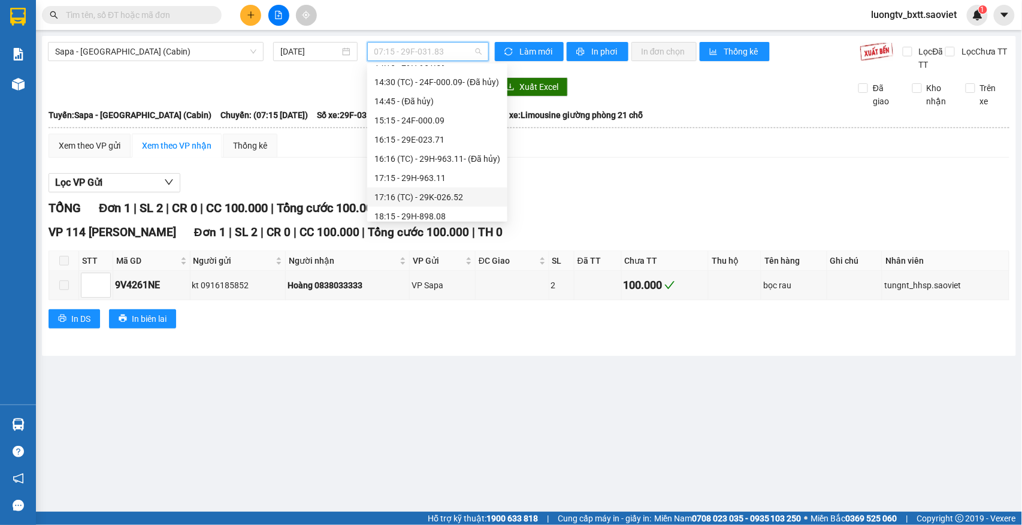
click at [418, 194] on div "17:16 (TC) - 29K-026.52" at bounding box center [437, 196] width 126 height 13
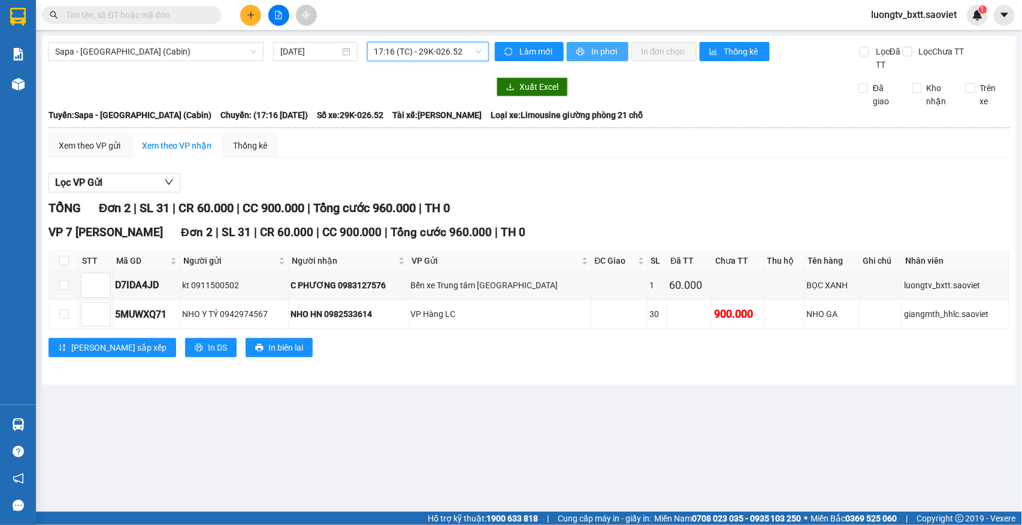
click at [576, 55] on icon "printer" at bounding box center [580, 51] width 8 height 8
click at [691, 128] on hr at bounding box center [529, 127] width 960 height 1
click at [701, 97] on div "Xuất Excel Đã giao Kho nhận Trên xe" at bounding box center [529, 92] width 962 height 31
click at [595, 49] on span "In phơi" at bounding box center [605, 51] width 28 height 13
click at [719, 101] on div "Xuất Excel Đã giao Kho nhận Trên xe" at bounding box center [529, 92] width 962 height 31
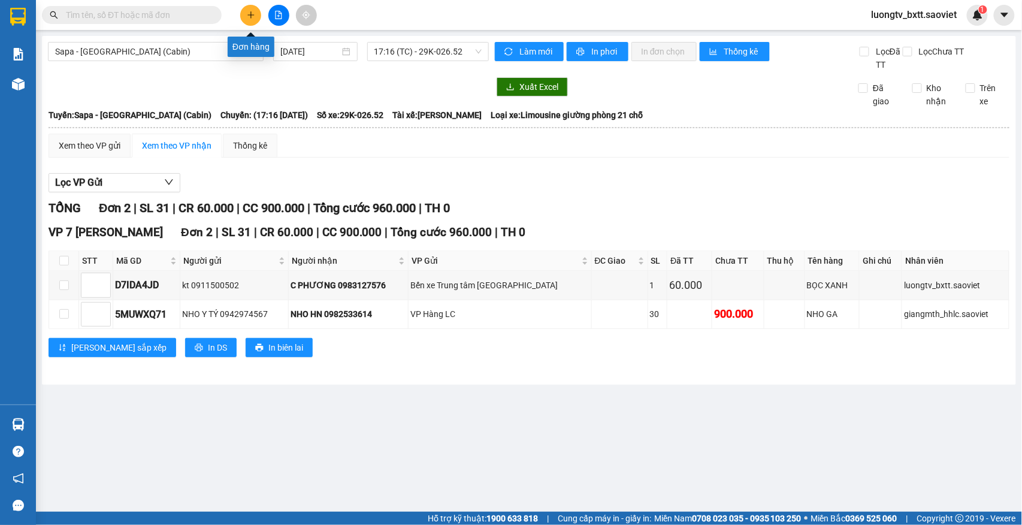
click at [249, 16] on icon "plus" at bounding box center [251, 15] width 8 height 8
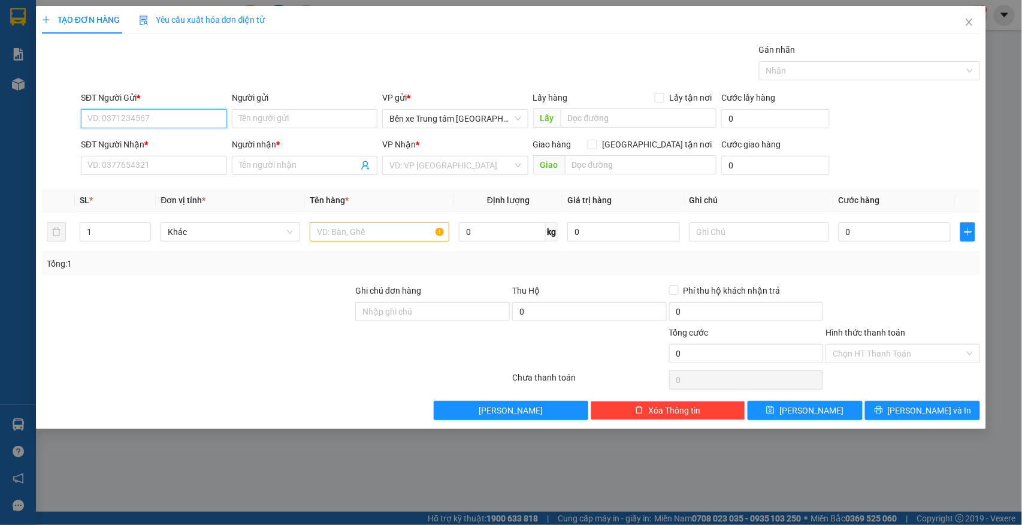
click at [200, 116] on input "SĐT Người Gửi *" at bounding box center [154, 118] width 146 height 19
type input "0383609206"
click at [293, 113] on input "Người gửi" at bounding box center [305, 118] width 146 height 19
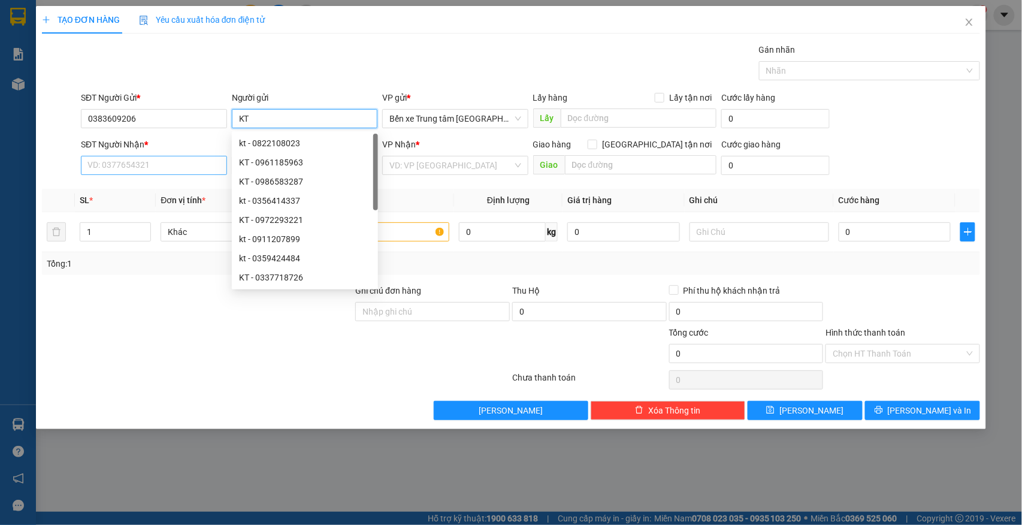
type input "KT"
click at [128, 166] on input "SĐT Người Nhận *" at bounding box center [154, 165] width 146 height 19
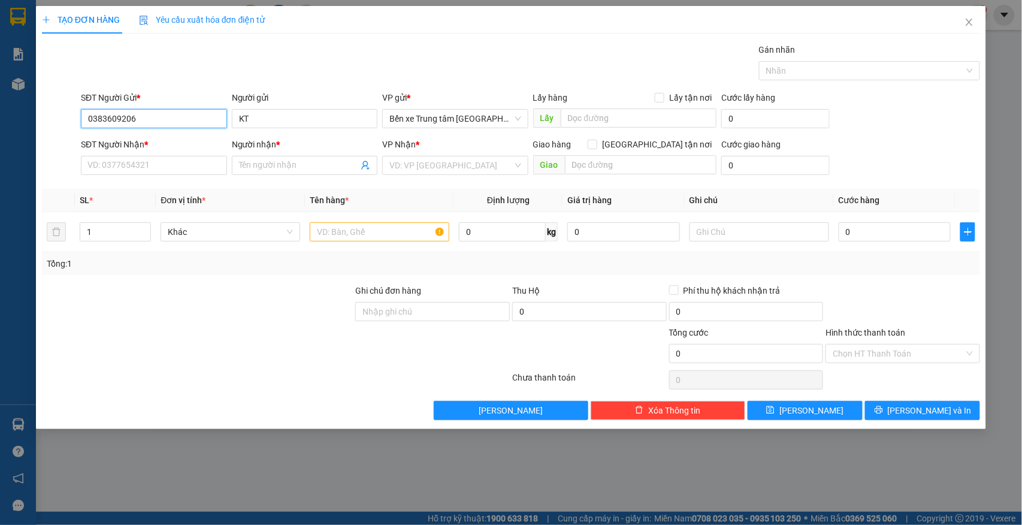
drag, startPoint x: 142, startPoint y: 121, endPoint x: 56, endPoint y: 109, distance: 87.1
click at [48, 116] on div "SĐT Người Gửi * 0383609206 0383609206 Người gửi KT VP gửi * Bến xe Trung tâm Là…" at bounding box center [511, 112] width 941 height 42
type input "0383609206"
click at [116, 189] on th "SL *" at bounding box center [115, 200] width 81 height 23
click at [266, 171] on input "Người nhận *" at bounding box center [299, 165] width 120 height 13
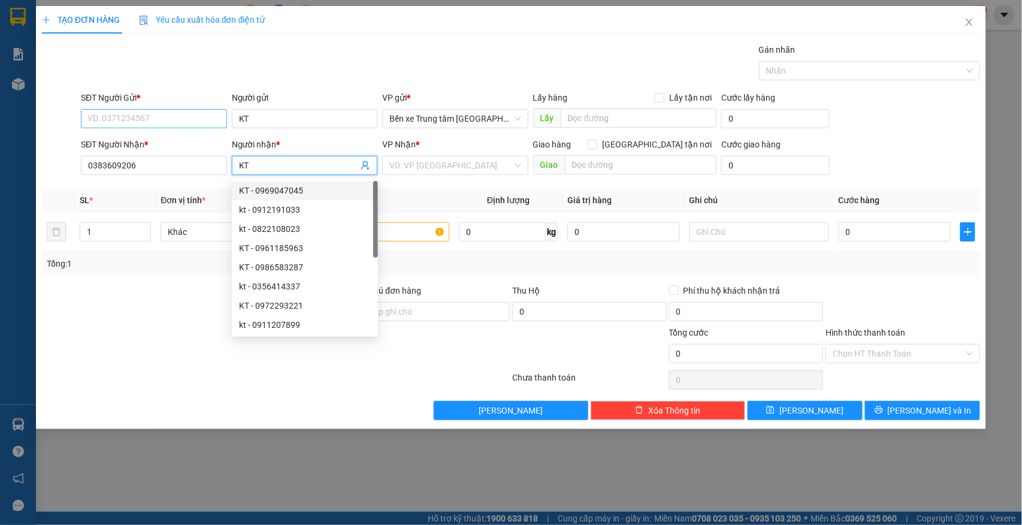
type input "KT"
click at [192, 120] on input "SĐT Người Gửi *" at bounding box center [154, 118] width 146 height 19
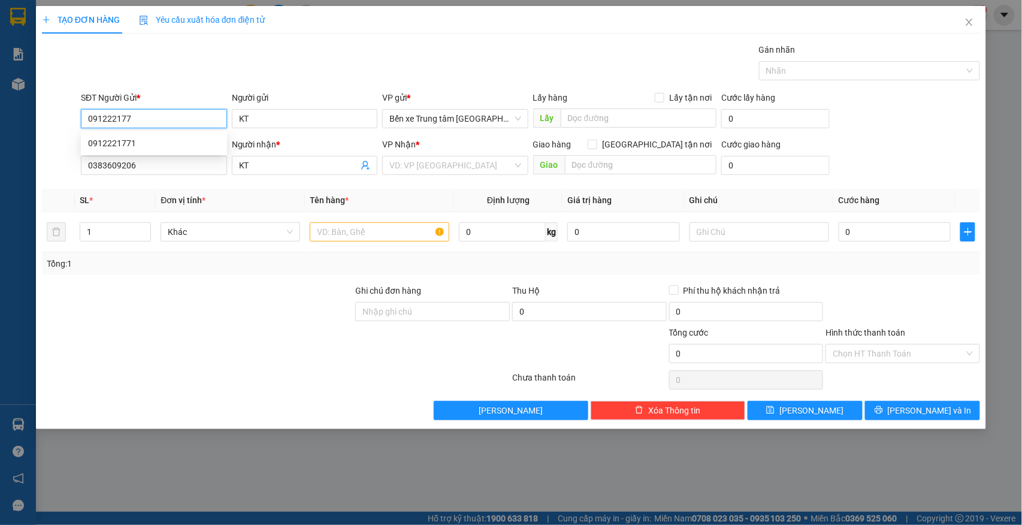
type input "0912221771"
click at [154, 145] on div "0912221771" at bounding box center [154, 143] width 132 height 13
type input "0912221771"
type input "2"
click at [138, 230] on span "Increase Value" at bounding box center [143, 228] width 13 height 11
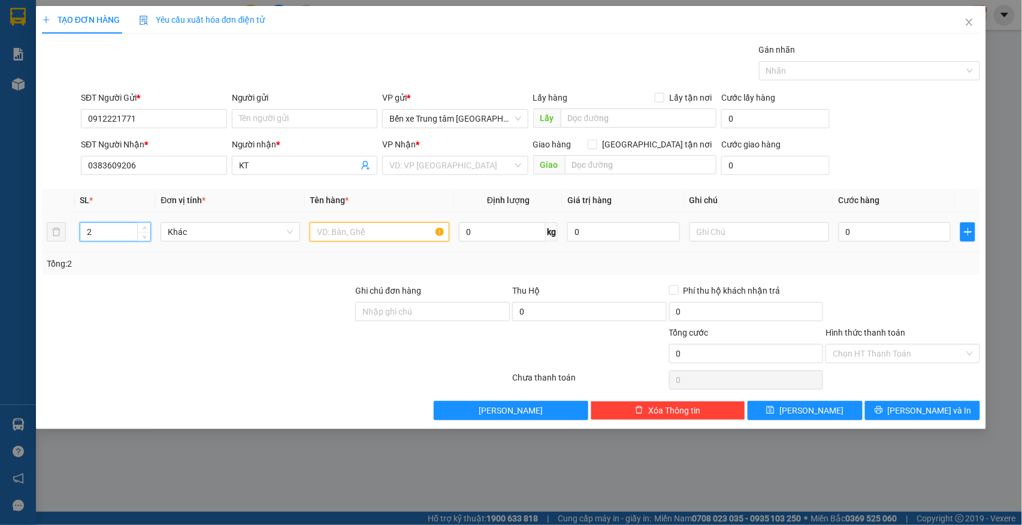
click at [357, 233] on input "text" at bounding box center [380, 231] width 140 height 19
type input "2 HOP"
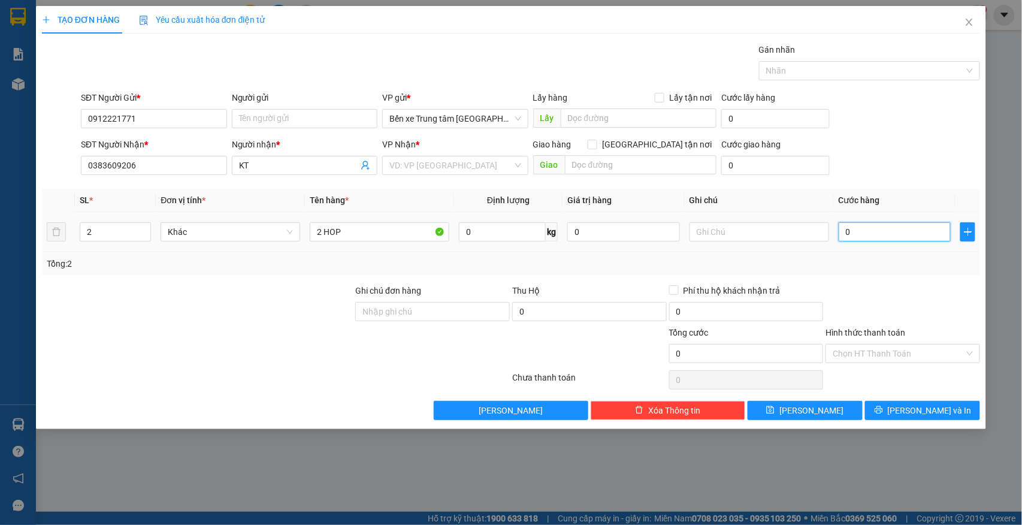
click at [872, 241] on input "0" at bounding box center [894, 231] width 113 height 19
type input "8"
type input "80"
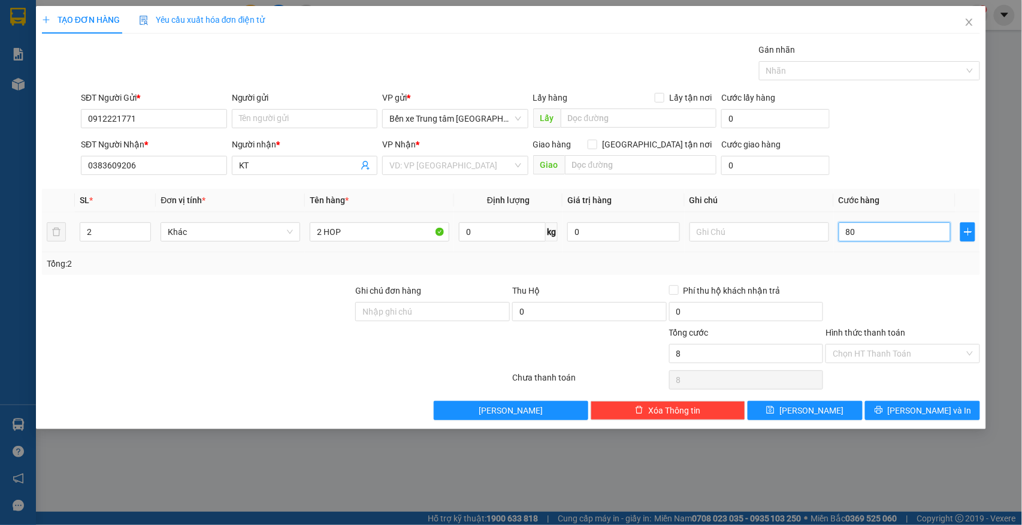
type input "80"
click at [898, 354] on input "Hình thức thanh toán" at bounding box center [898, 353] width 132 height 18
type input "80.000"
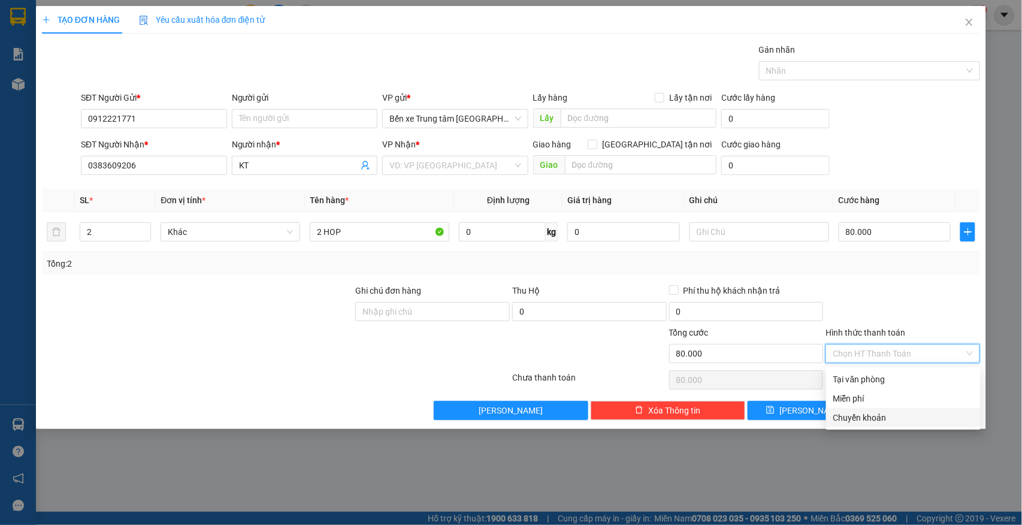
click at [863, 420] on div "Chuyển khoản" at bounding box center [903, 417] width 140 height 13
type input "0"
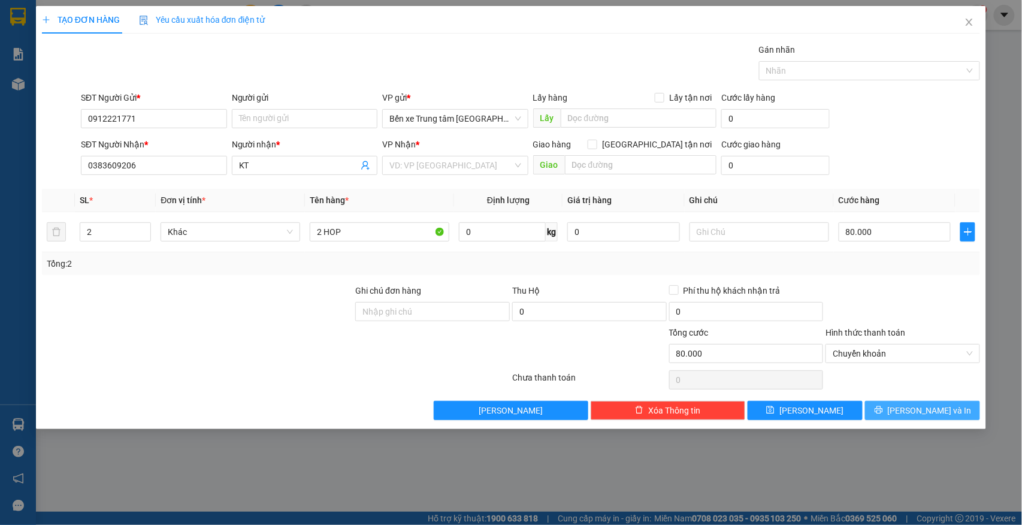
click at [883, 412] on icon "printer" at bounding box center [878, 409] width 8 height 8
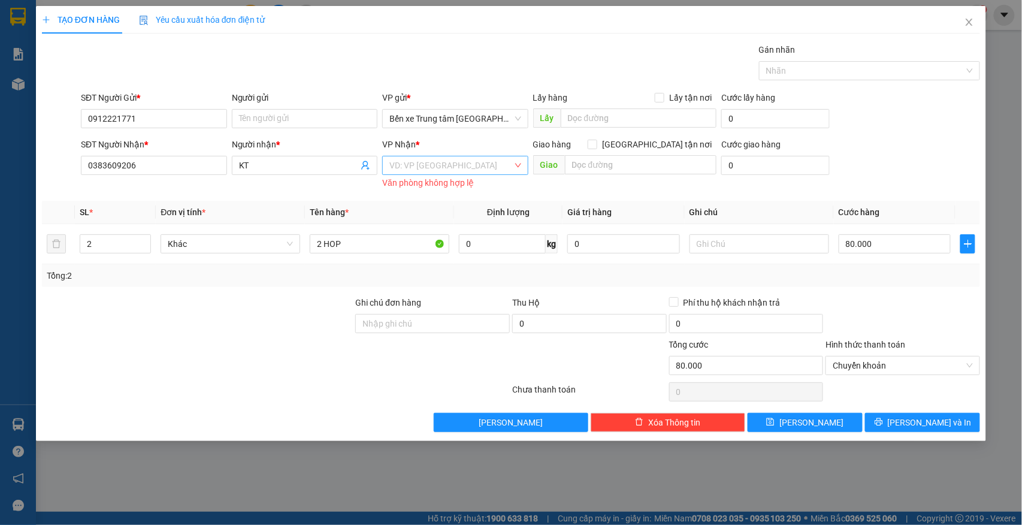
click at [470, 161] on input "search" at bounding box center [450, 165] width 123 height 18
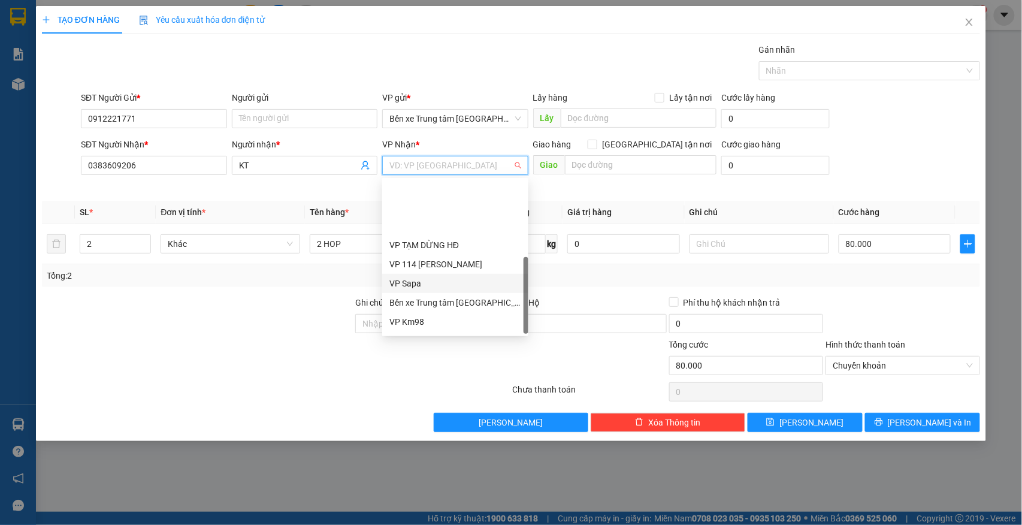
scroll to position [134, 0]
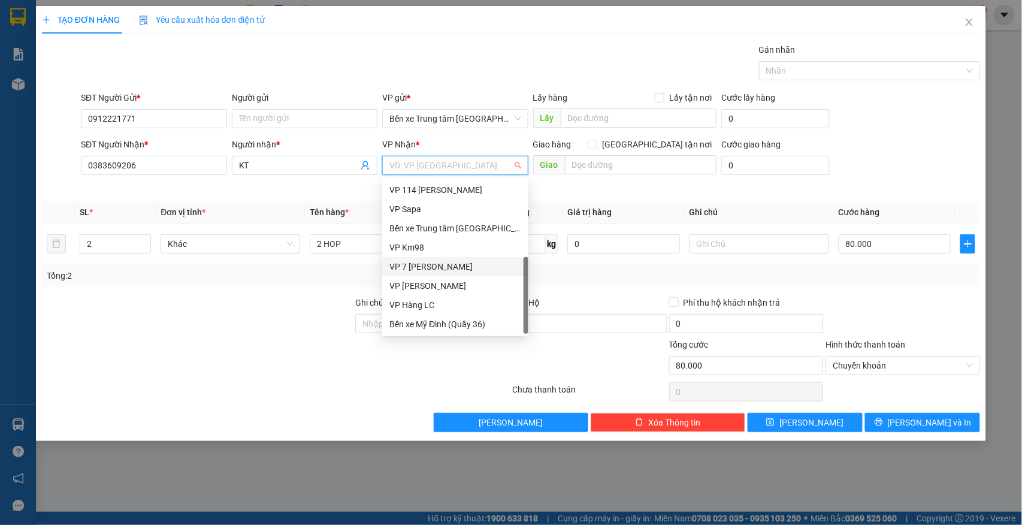
click at [459, 266] on div "VP 7 [PERSON_NAME]" at bounding box center [455, 266] width 132 height 13
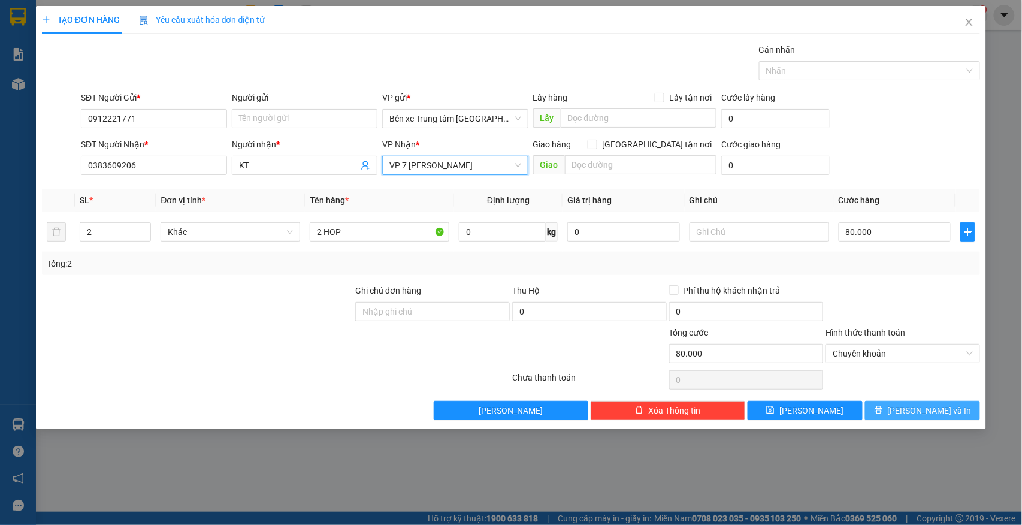
click at [944, 413] on span "[PERSON_NAME] và In" at bounding box center [929, 410] width 84 height 13
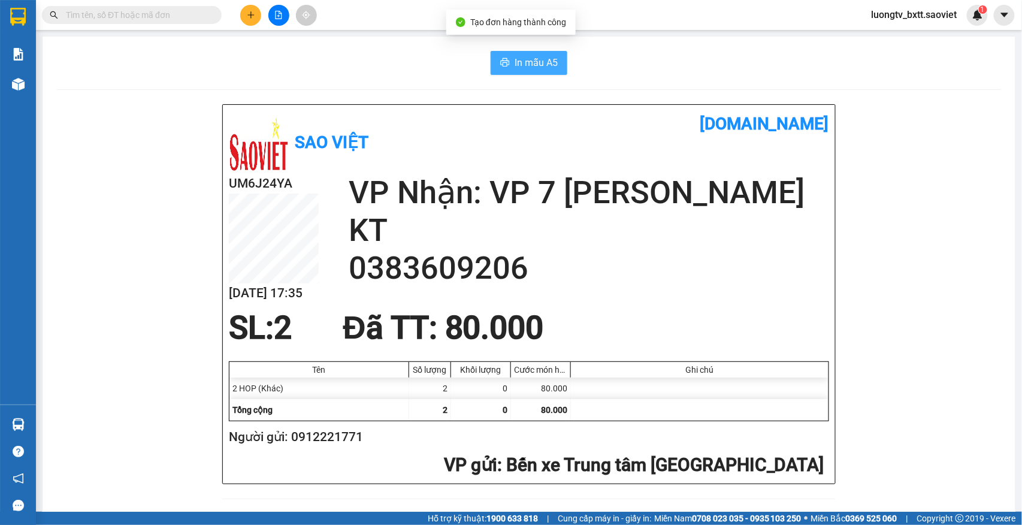
click at [505, 56] on button "In mẫu A5" at bounding box center [528, 63] width 77 height 24
drag, startPoint x: 925, startPoint y: 252, endPoint x: 928, endPoint y: 246, distance: 7.2
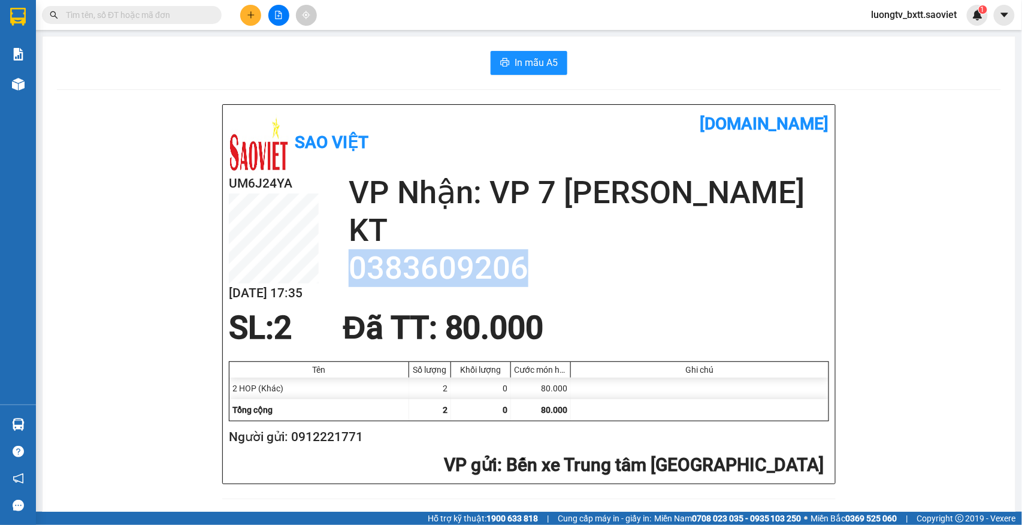
click at [250, 14] on icon "plus" at bounding box center [251, 15] width 8 height 8
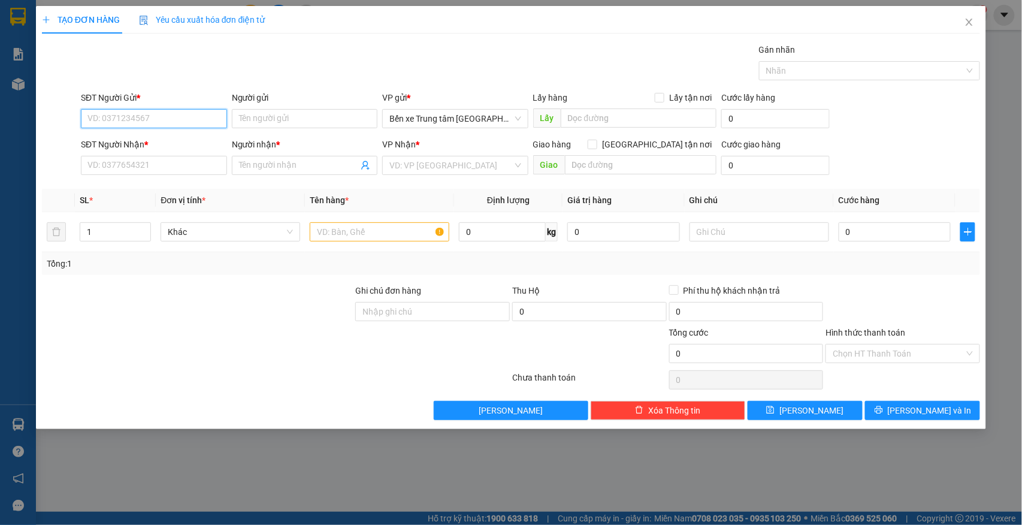
click at [187, 123] on input "SĐT Người Gửi *" at bounding box center [154, 118] width 146 height 19
type input "0912838224"
click at [132, 147] on div "0912838224 - Tuấn" at bounding box center [154, 143] width 132 height 13
type input "Tuấn"
type input "0968129917"
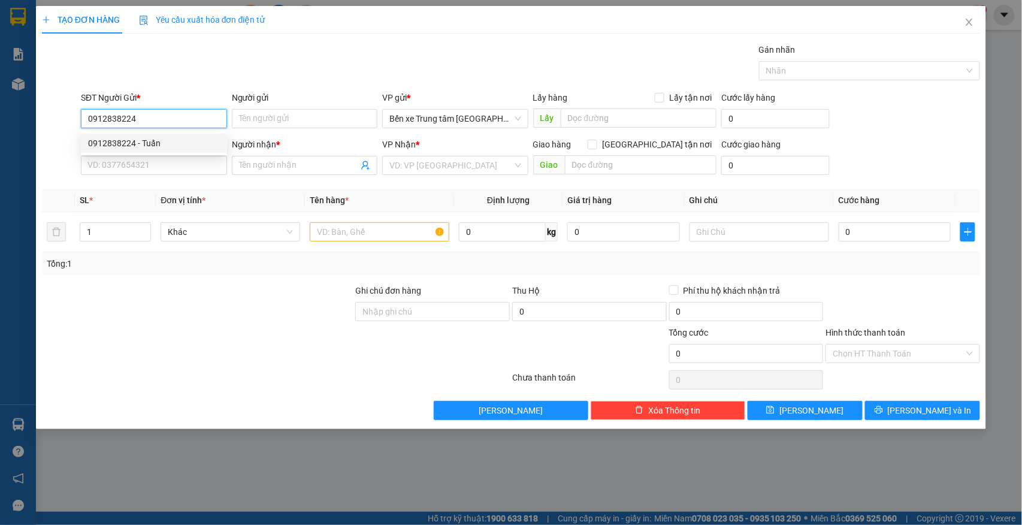
type input "[PERSON_NAME]"
type input "0912838224"
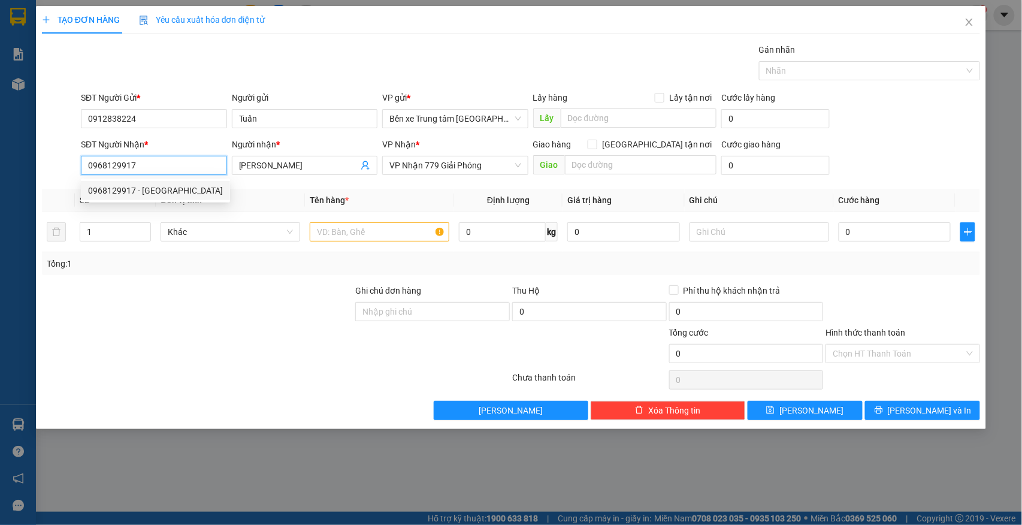
drag, startPoint x: 135, startPoint y: 158, endPoint x: 70, endPoint y: 163, distance: 65.5
click at [70, 163] on div "SĐT Người Nhận * 0968129917 Người nhận * Anh Phong VP Nhận * VP Nhận 779 Giải P…" at bounding box center [511, 159] width 941 height 42
click at [182, 195] on div "0968129917 - Anh Phong" at bounding box center [155, 190] width 135 height 13
click at [278, 187] on div "Transit Pickup Surcharge Ids Transit Deliver Surcharge Ids Transit Deliver Surc…" at bounding box center [511, 231] width 938 height 377
click at [365, 237] on input "text" at bounding box center [380, 231] width 140 height 19
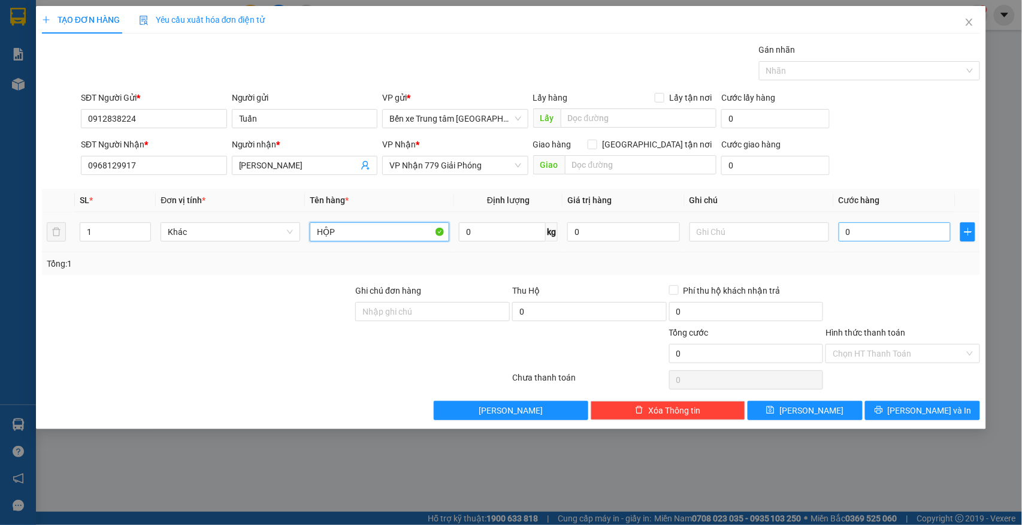
type input "HỘP"
click at [890, 236] on input "0" at bounding box center [894, 231] width 113 height 19
type input "6"
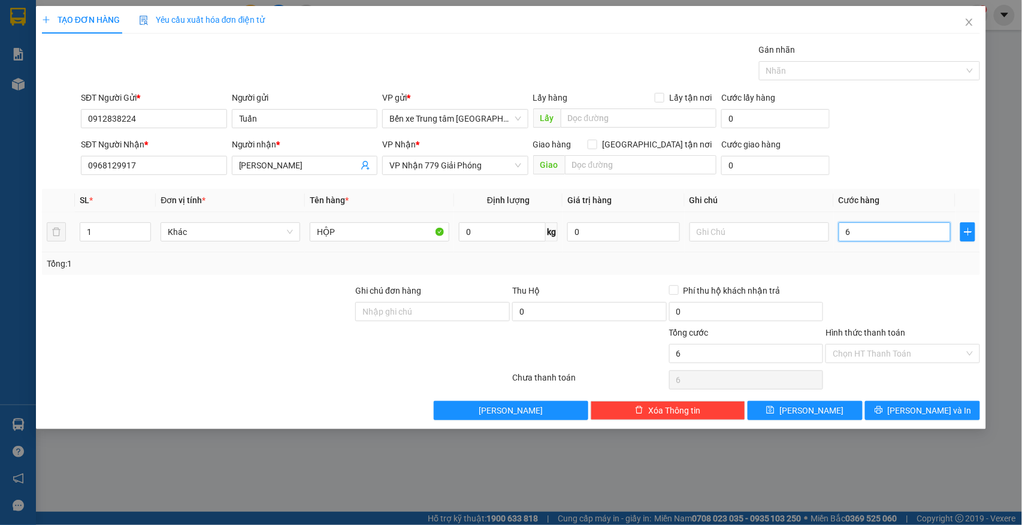
type input "60"
type input "60.000"
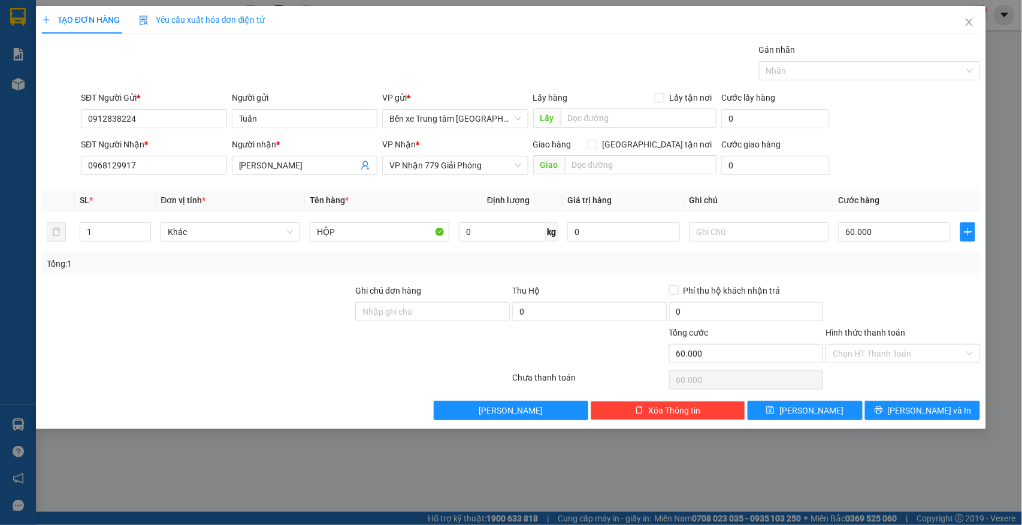
click at [901, 130] on div "SĐT Người Gửi * 0912838224 Người gửi Tuấn VP gửi * Bến xe Trung tâm Lào Cai Lấy…" at bounding box center [530, 112] width 904 height 42
click at [891, 356] on input "Hình thức thanh toán" at bounding box center [898, 353] width 132 height 18
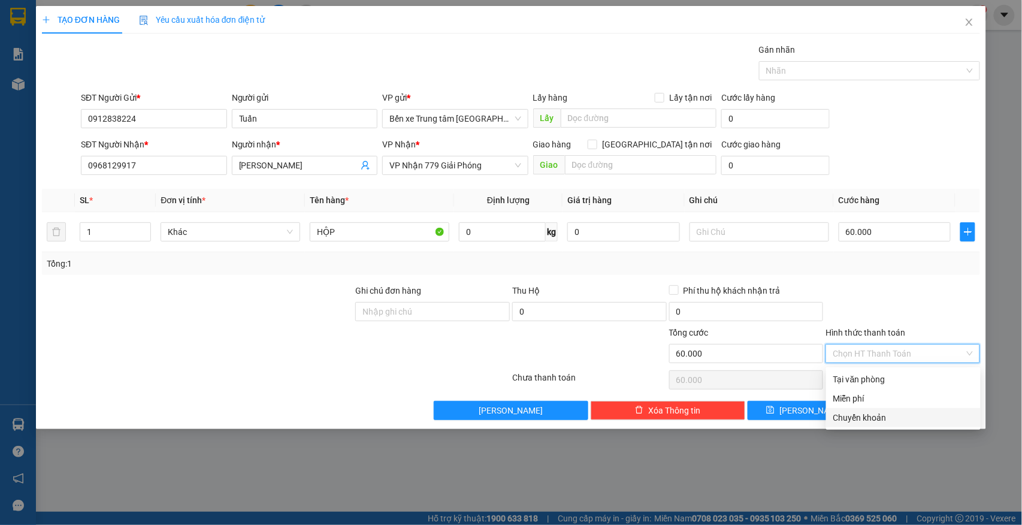
click at [868, 411] on div "Chuyển khoản" at bounding box center [903, 417] width 140 height 13
type input "0"
click at [887, 416] on button "[PERSON_NAME] và In" at bounding box center [922, 410] width 115 height 19
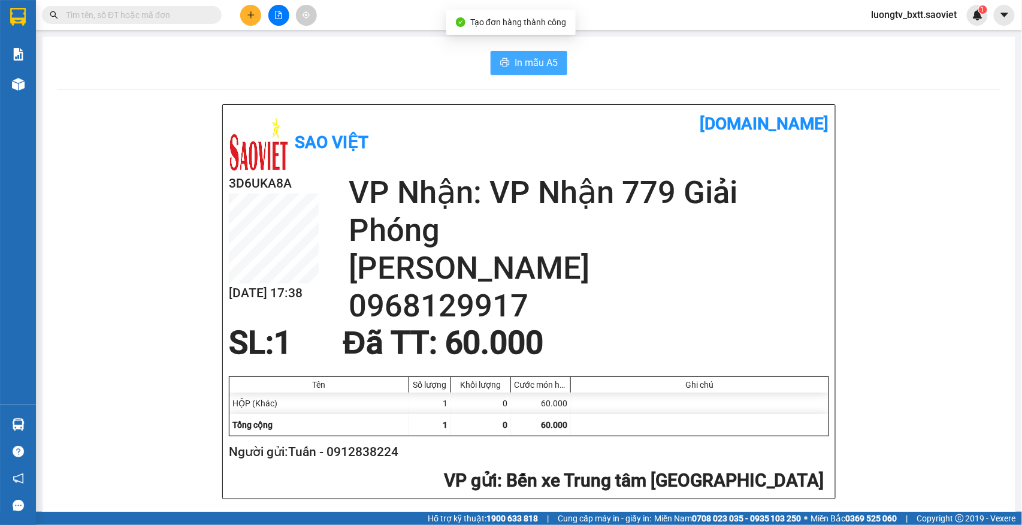
click at [535, 56] on span "In mẫu A5" at bounding box center [535, 62] width 43 height 15
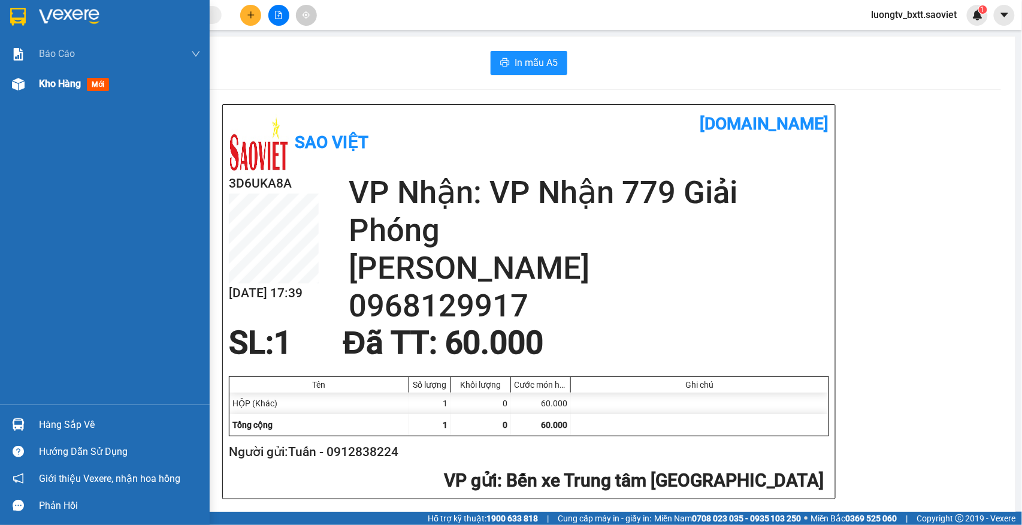
click at [48, 78] on span "Kho hàng" at bounding box center [60, 83] width 42 height 11
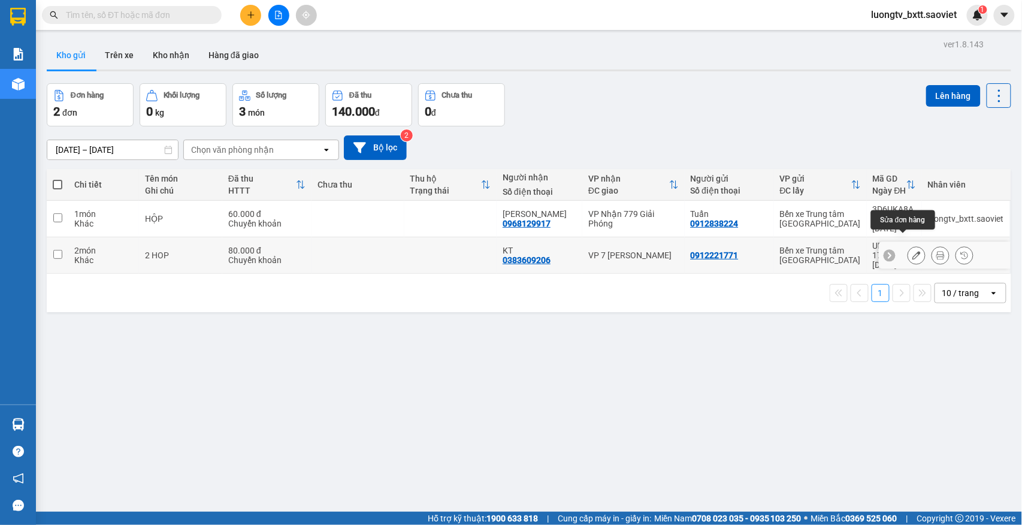
click at [912, 251] on icon at bounding box center [916, 255] width 8 height 8
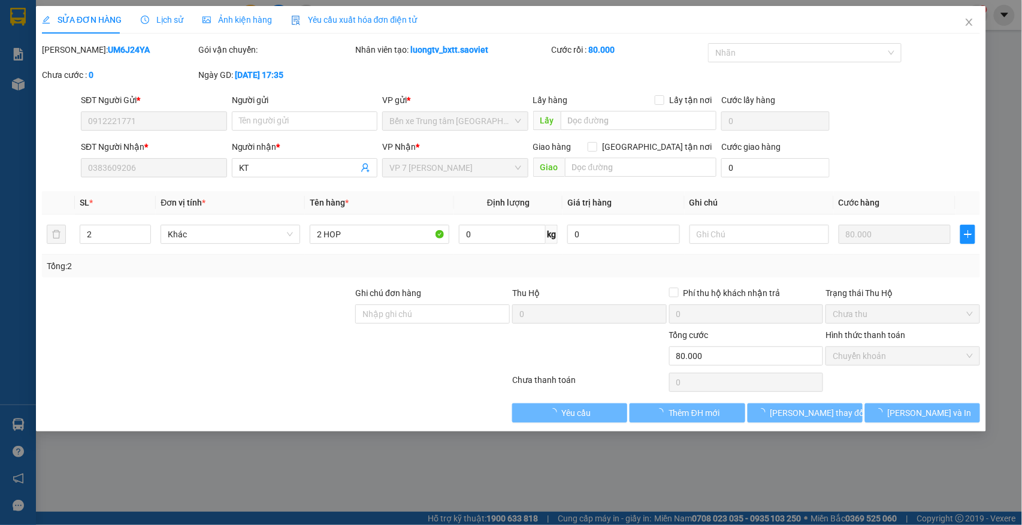
type input "0912221771"
type input "0383609206"
type input "KT"
type input "80.000"
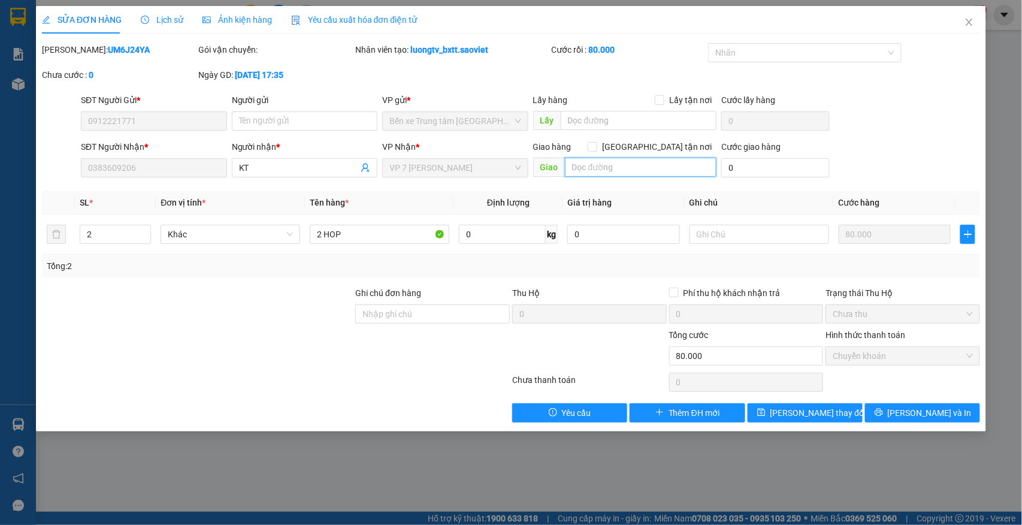
click at [616, 171] on input "text" at bounding box center [640, 166] width 151 height 19
click at [971, 18] on icon "close" at bounding box center [969, 22] width 10 height 10
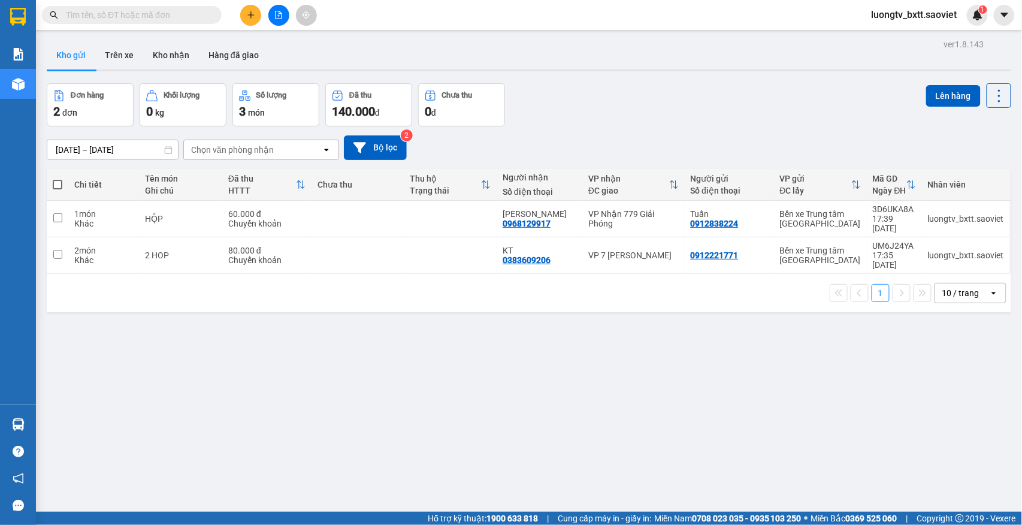
click at [252, 17] on icon "plus" at bounding box center [251, 15] width 8 height 8
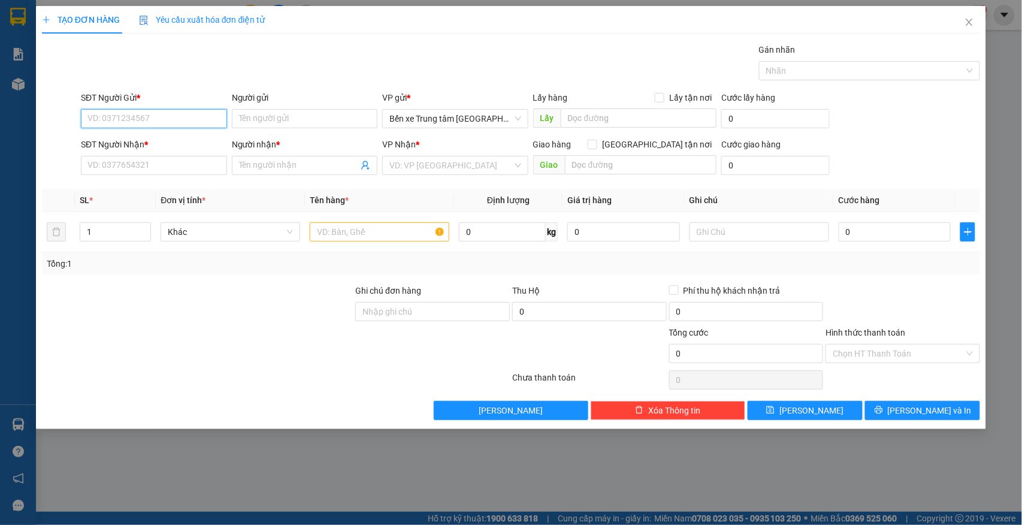
click at [194, 114] on input "SĐT Người Gửi *" at bounding box center [154, 118] width 146 height 19
click at [128, 141] on div "0912221771" at bounding box center [154, 143] width 132 height 13
type input "0912221771"
type input "0383609206"
type input "KT"
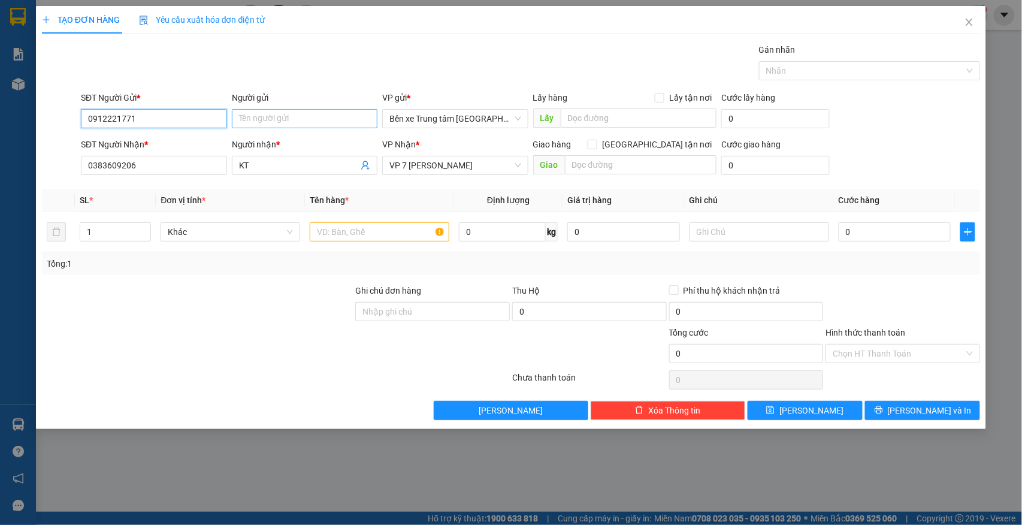
type input "0912221771"
click at [263, 119] on input "Người gửi" at bounding box center [305, 118] width 146 height 19
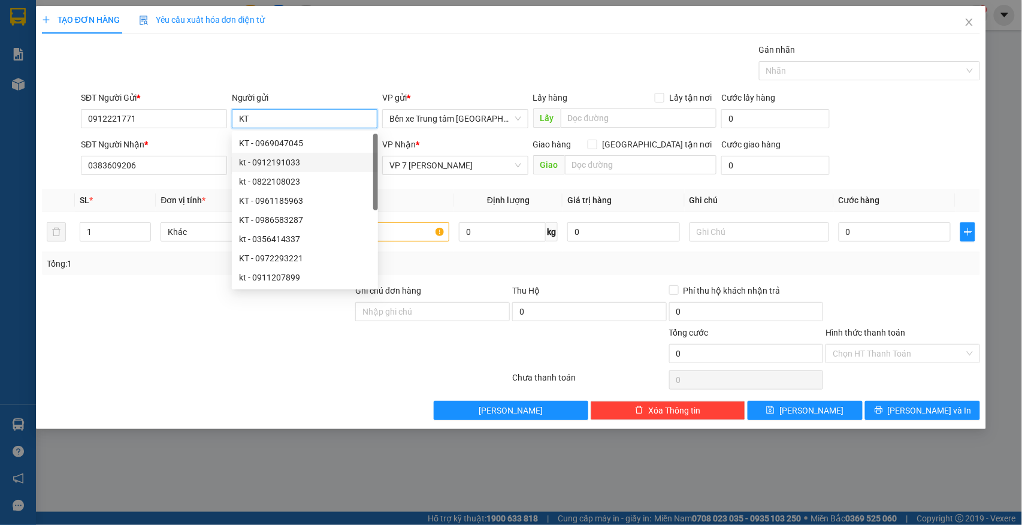
type input "KT"
click at [141, 185] on div "Transit Pickup Surcharge Ids Transit Deliver Surcharge Ids Transit Deliver Surc…" at bounding box center [511, 231] width 938 height 377
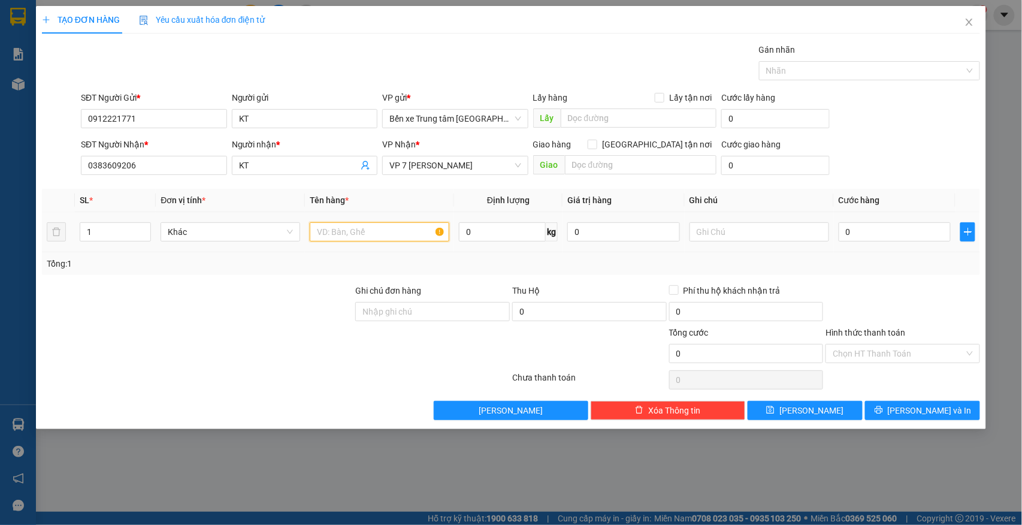
click at [317, 235] on input "text" at bounding box center [380, 231] width 140 height 19
type input "HỘP"
click at [884, 240] on input "0" at bounding box center [894, 231] width 113 height 19
type input "5"
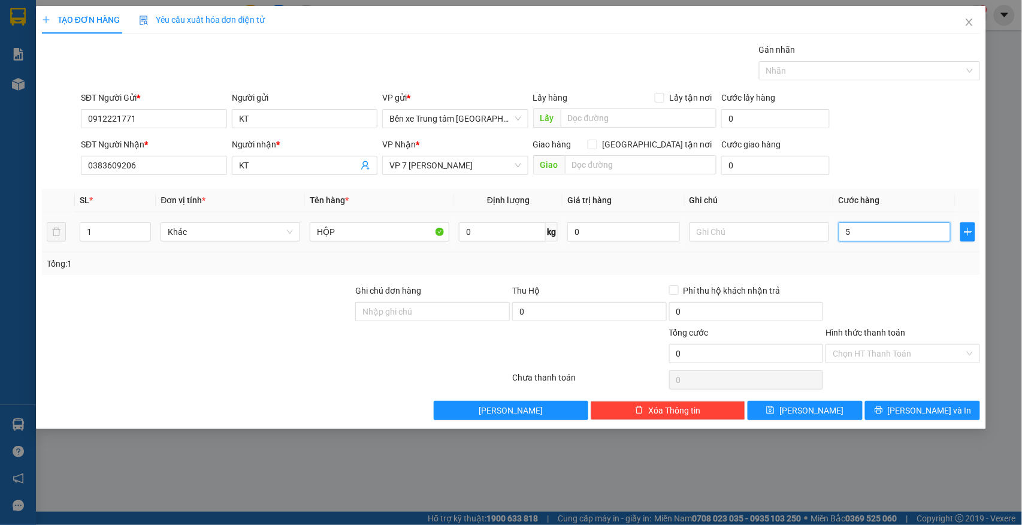
type input "5"
type input "50"
type input "50.000"
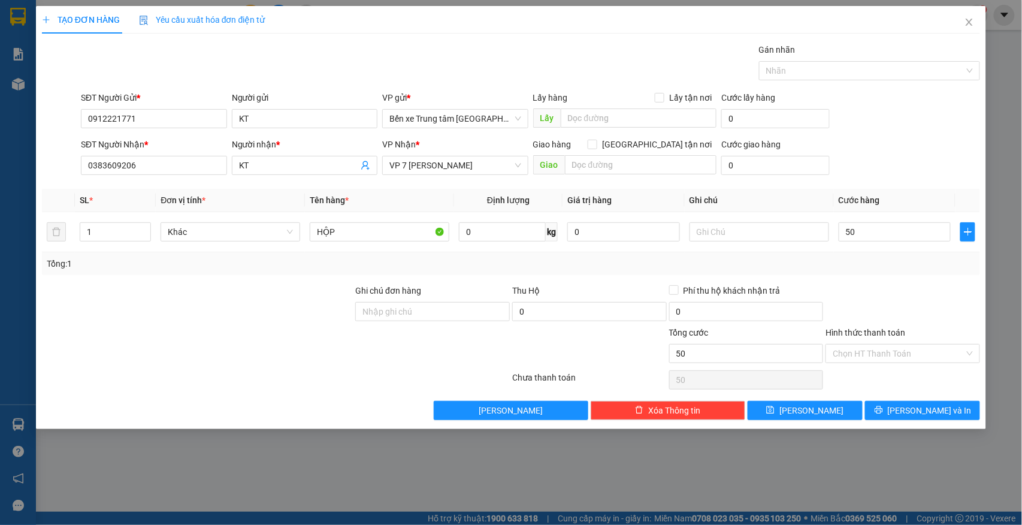
type input "50.000"
click at [923, 159] on div "SĐT Người Nhận * 0383609206 Người nhận * KT VP Nhận * VP 7 Phạm Văn Đồng Giao h…" at bounding box center [530, 159] width 904 height 42
click at [865, 232] on input "50.000" at bounding box center [894, 231] width 113 height 19
type input "4"
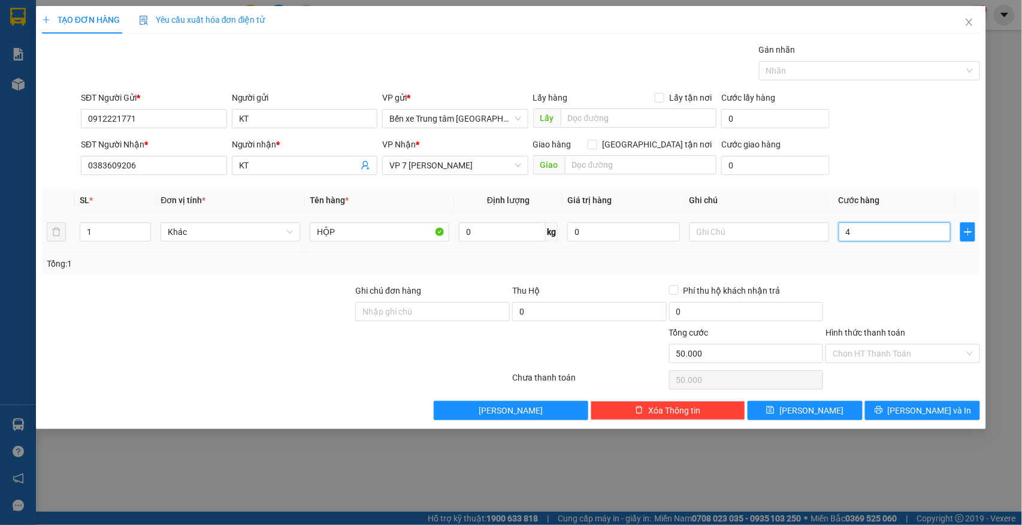
type input "4"
type input "40"
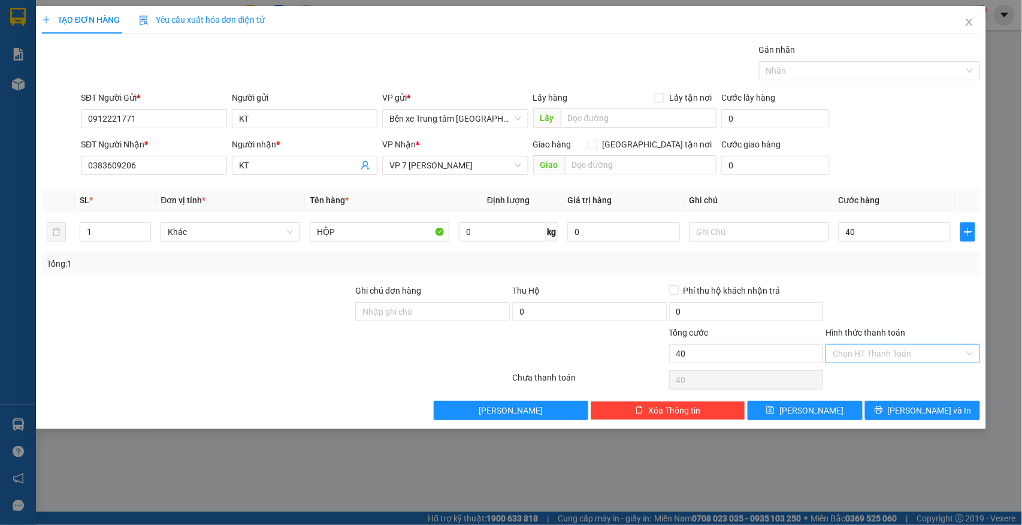
type input "40.000"
click at [906, 352] on input "Hình thức thanh toán" at bounding box center [898, 353] width 132 height 18
click at [866, 418] on div "Chuyển khoản" at bounding box center [903, 417] width 140 height 13
type input "0"
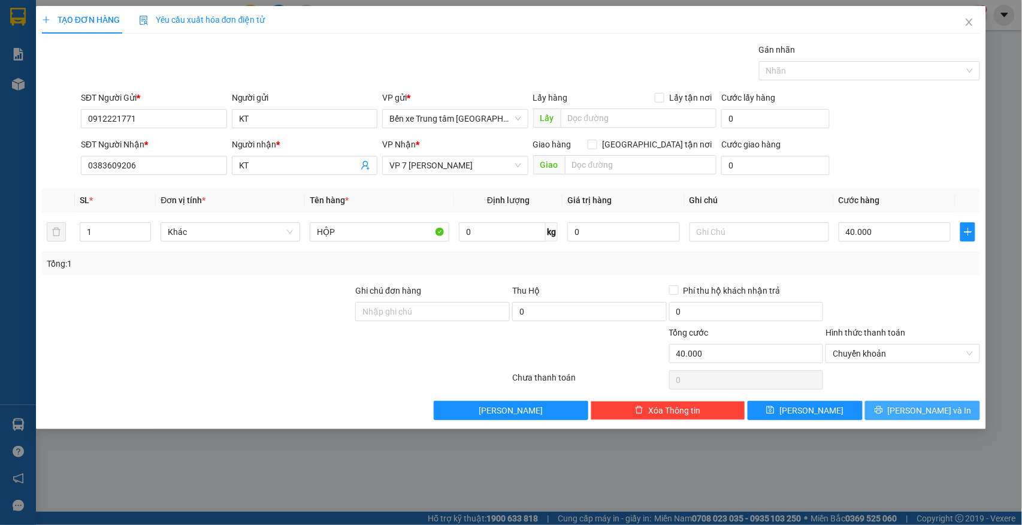
click at [896, 413] on button "[PERSON_NAME] và In" at bounding box center [922, 410] width 115 height 19
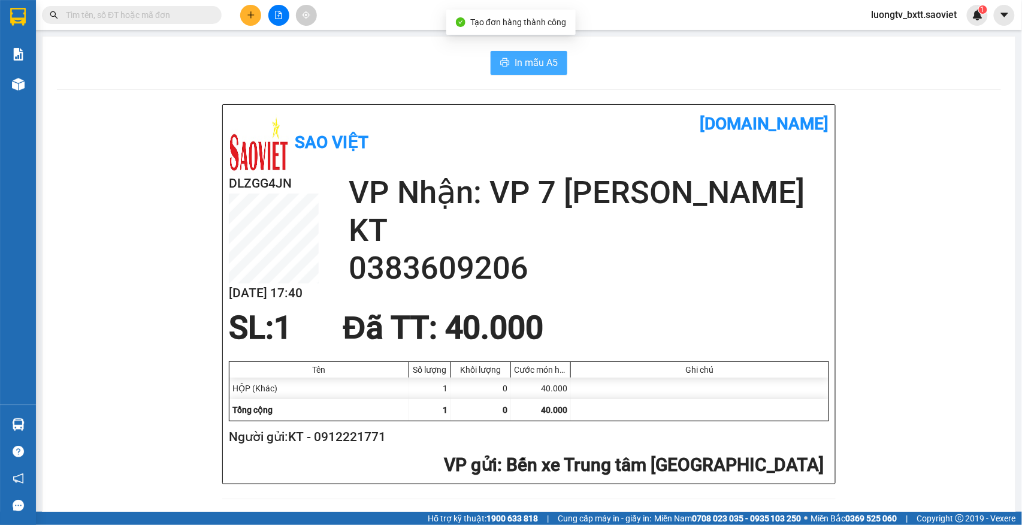
click at [550, 67] on span "In mẫu A5" at bounding box center [535, 62] width 43 height 15
click at [248, 16] on icon "plus" at bounding box center [251, 15] width 8 height 8
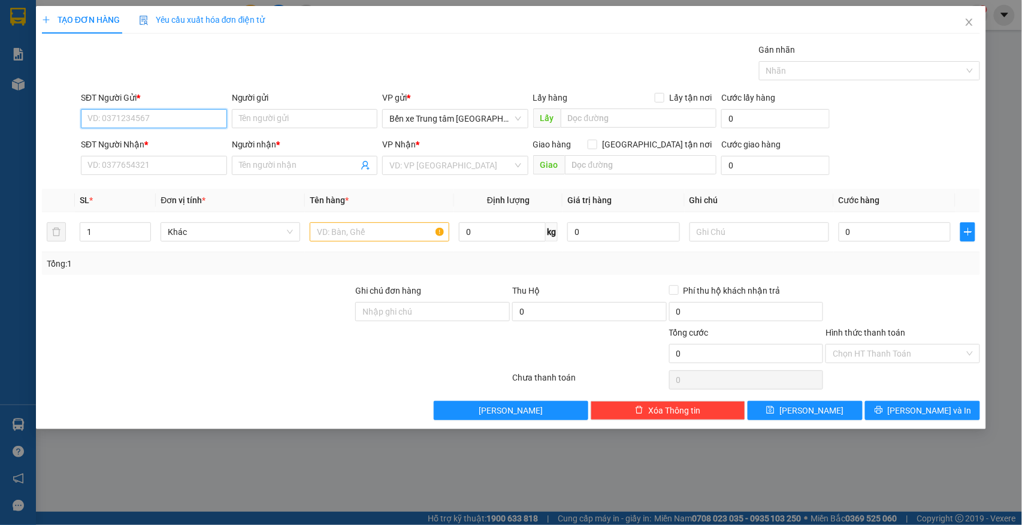
click at [178, 122] on input "SĐT Người Gửi *" at bounding box center [154, 118] width 146 height 19
click at [156, 127] on input "0912" at bounding box center [154, 118] width 146 height 19
click at [144, 147] on div "0912221771 - KT" at bounding box center [154, 143] width 132 height 13
type input "0912221771"
type input "KT"
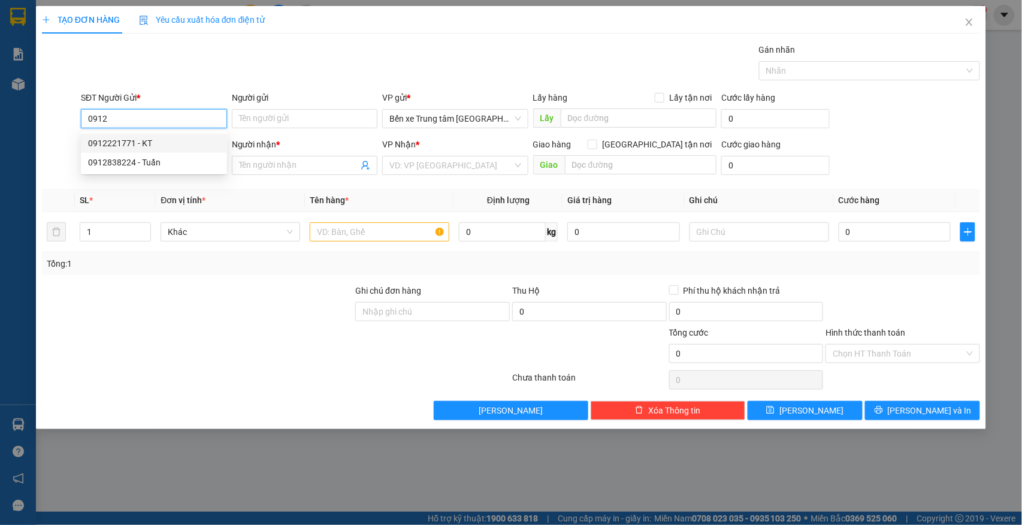
type input "0383609206"
type input "KT"
type input "0912221771"
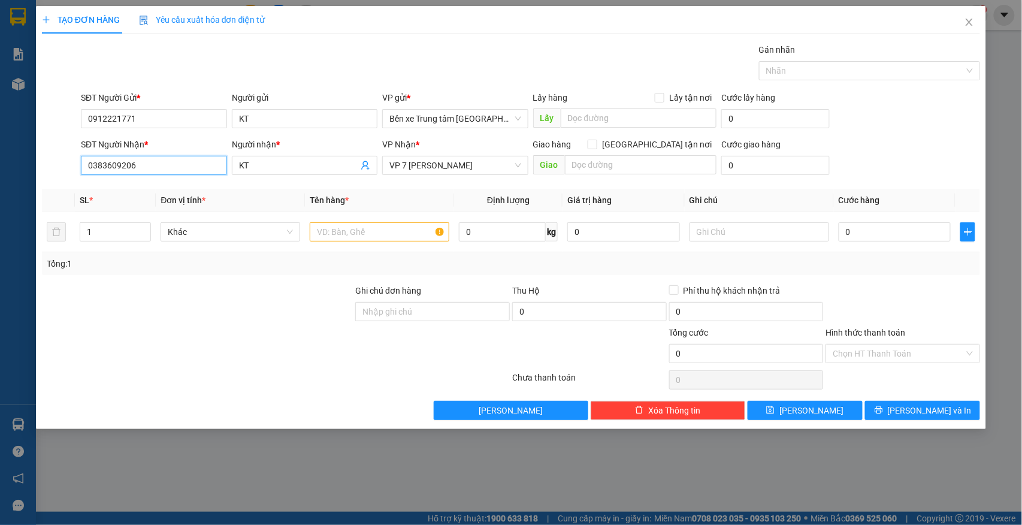
drag, startPoint x: 146, startPoint y: 166, endPoint x: 25, endPoint y: 144, distance: 123.0
click at [25, 144] on div "TẠO ĐƠN HÀNG Yêu cầu xuất hóa đơn điện tử Transit Pickup Surcharge Ids Transit …" at bounding box center [511, 262] width 1022 height 525
type input "0364258869"
click at [140, 193] on div "0364258869 - Yến" at bounding box center [154, 190] width 132 height 13
type input "Yến"
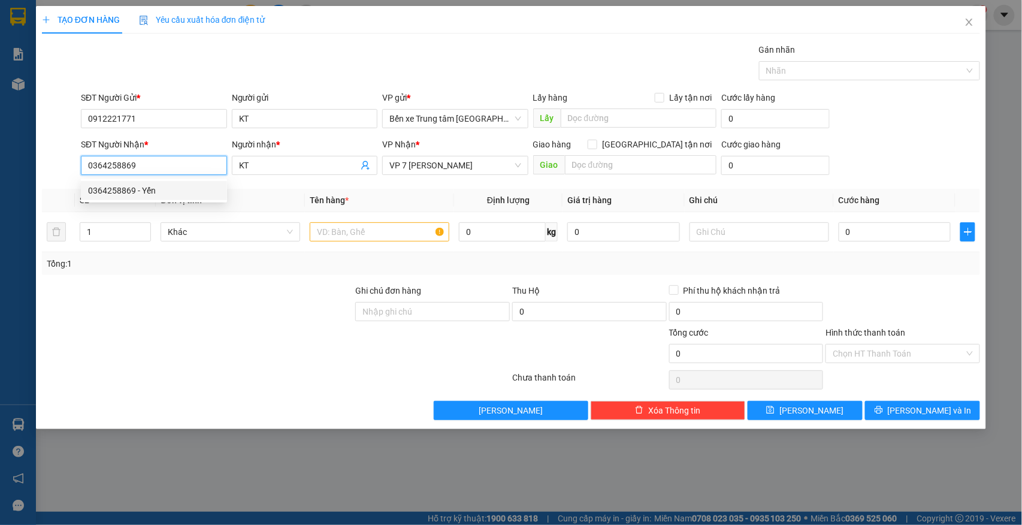
type input "KO NGHE MÁY 15/7"
type input "0364258869"
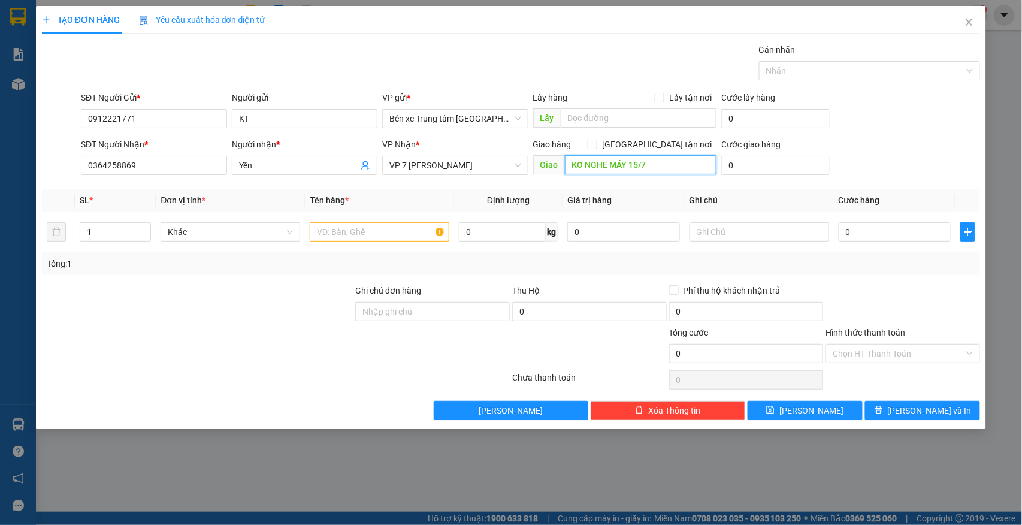
click at [580, 163] on input "KO NGHE MÁY 15/7" at bounding box center [640, 164] width 151 height 19
click at [406, 228] on input "text" at bounding box center [380, 231] width 140 height 19
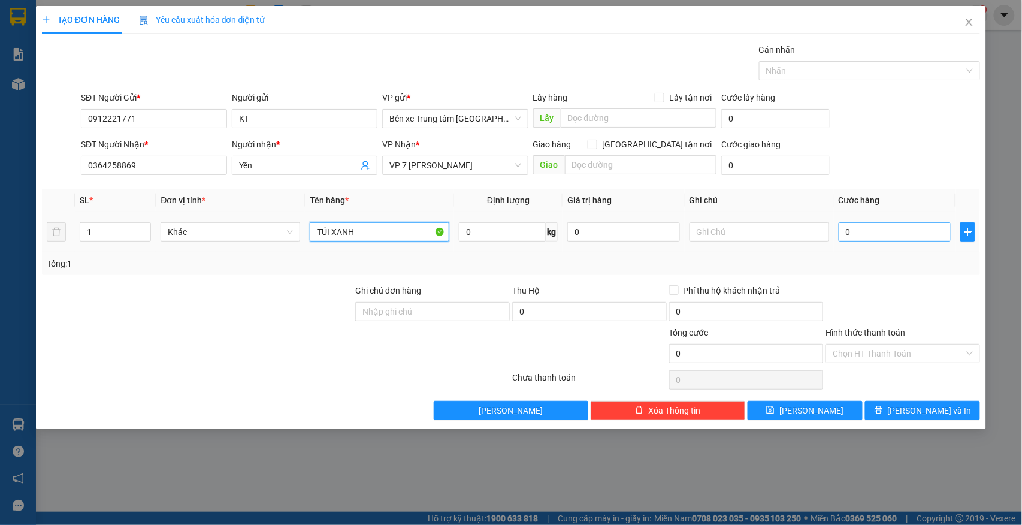
type input "TÚI XANH"
click at [844, 228] on input "0" at bounding box center [894, 231] width 113 height 19
type input "4"
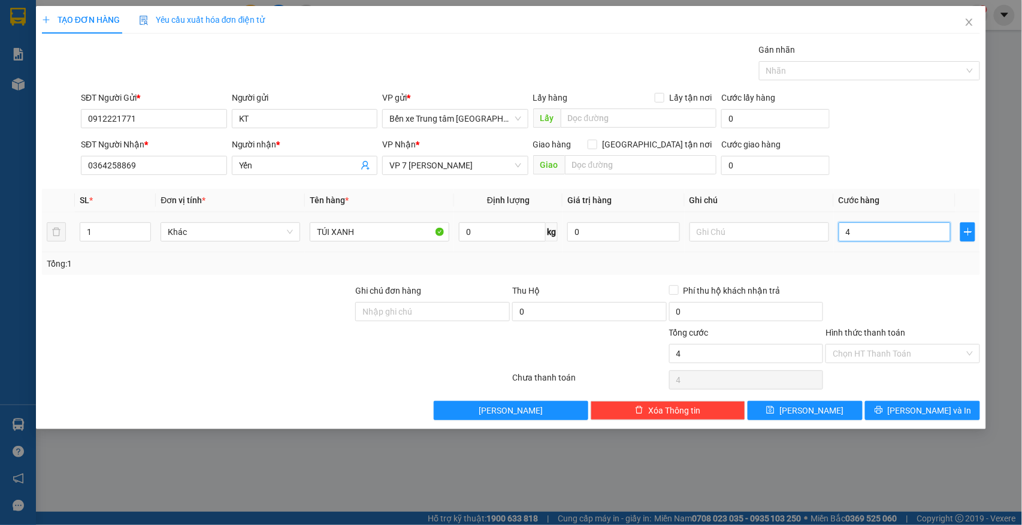
type input "40"
type input "40.000"
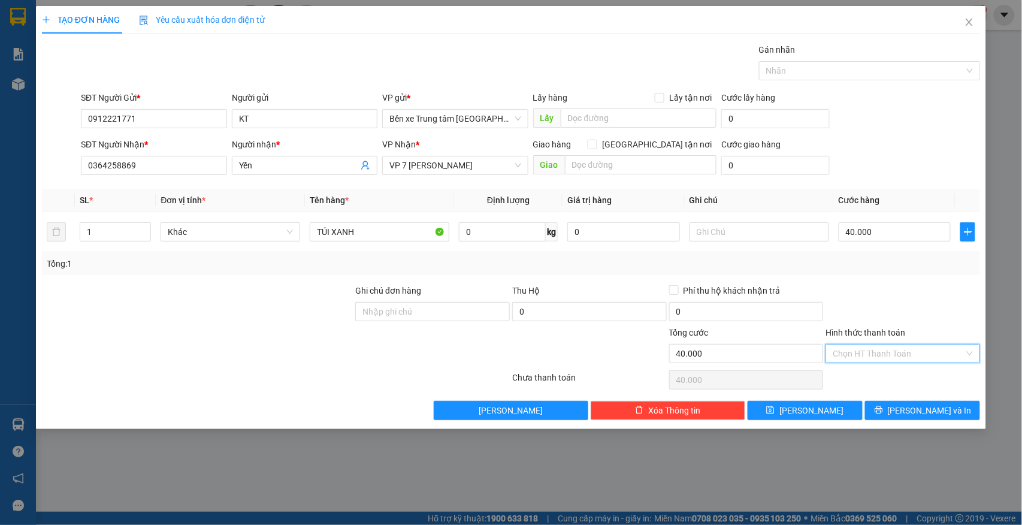
click at [913, 350] on input "Hình thức thanh toán" at bounding box center [898, 353] width 132 height 18
click at [886, 412] on div "Chuyển khoản" at bounding box center [903, 417] width 140 height 13
type input "0"
click at [894, 413] on button "[PERSON_NAME] và In" at bounding box center [922, 410] width 115 height 19
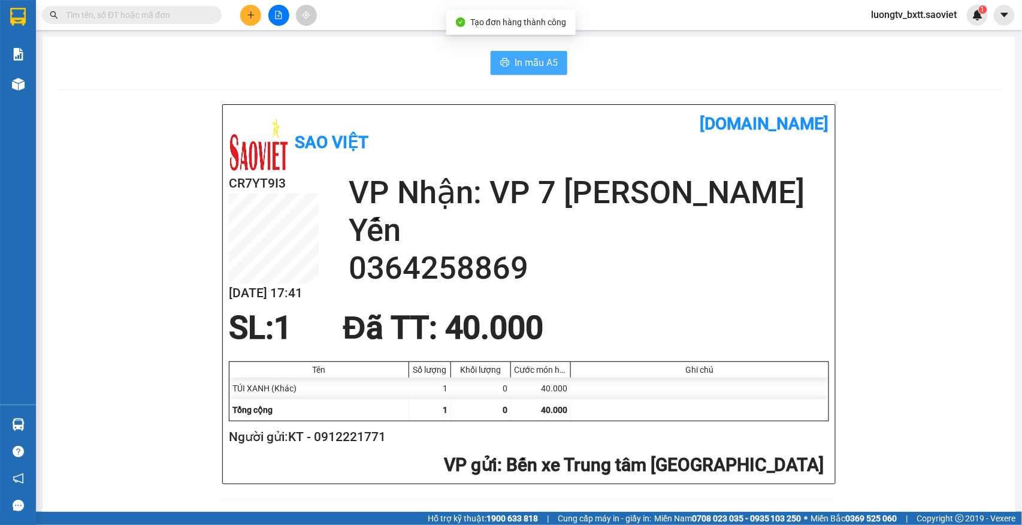
click at [540, 51] on button "In mẫu A5" at bounding box center [528, 63] width 77 height 24
drag, startPoint x: 882, startPoint y: 381, endPoint x: 571, endPoint y: 253, distance: 336.4
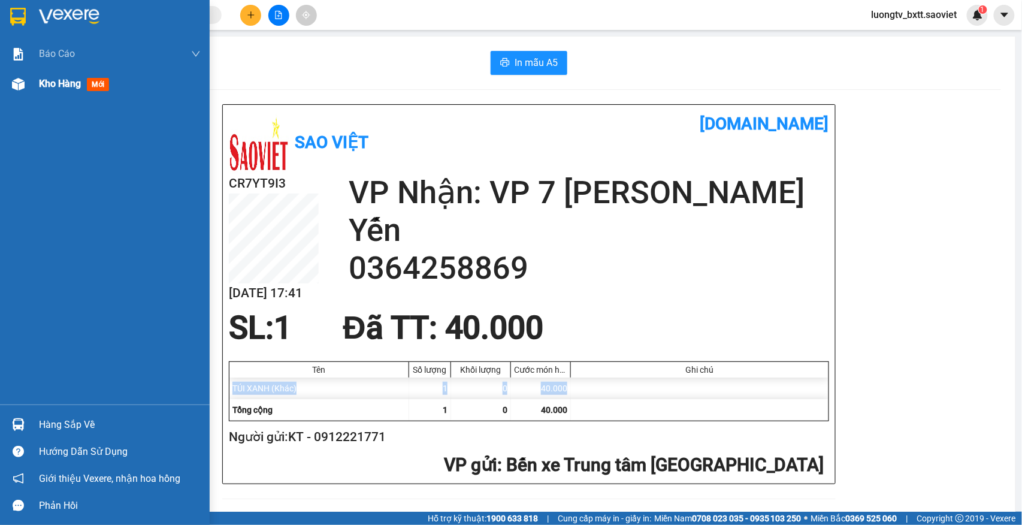
click at [59, 85] on span "Kho hàng" at bounding box center [60, 83] width 42 height 11
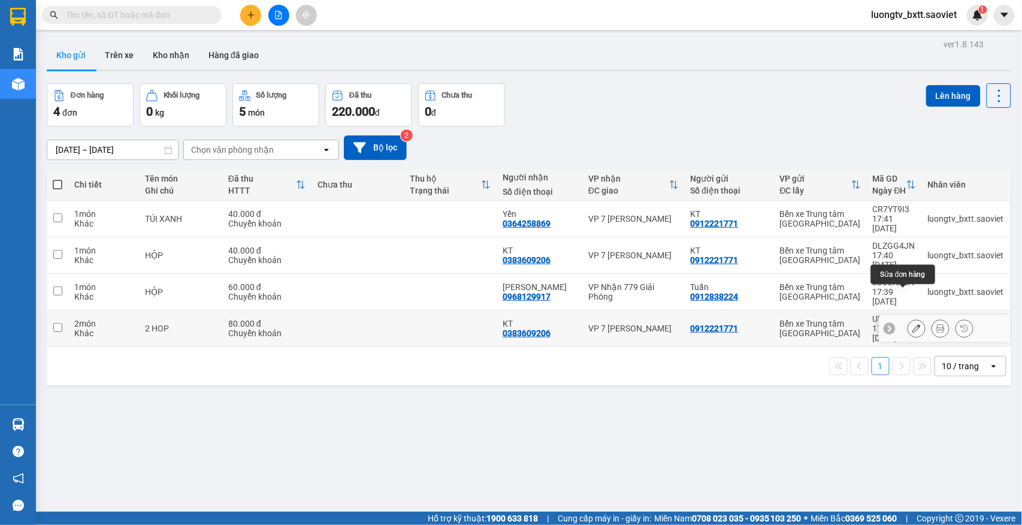
click at [908, 318] on button at bounding box center [916, 328] width 17 height 21
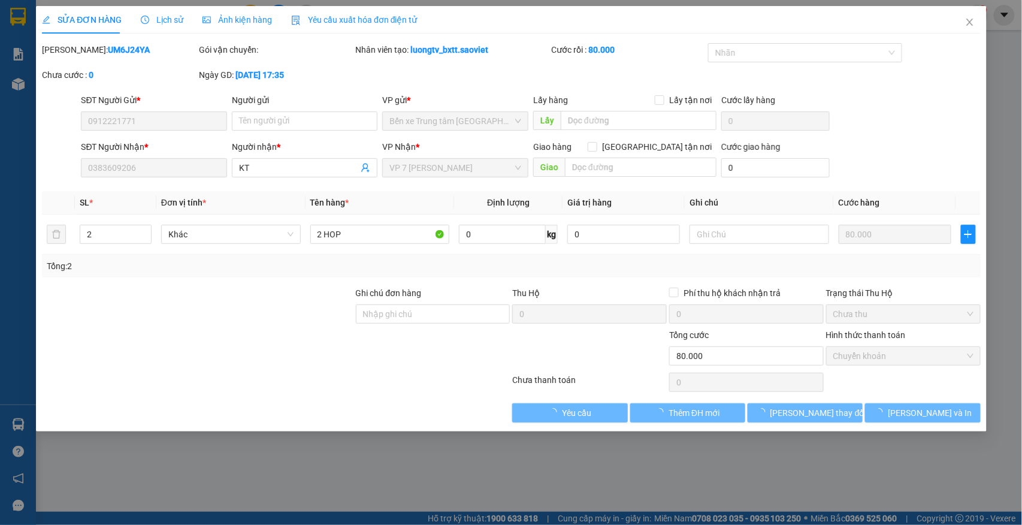
type input "0912221771"
type input "0383609206"
type input "KT"
type input "80.000"
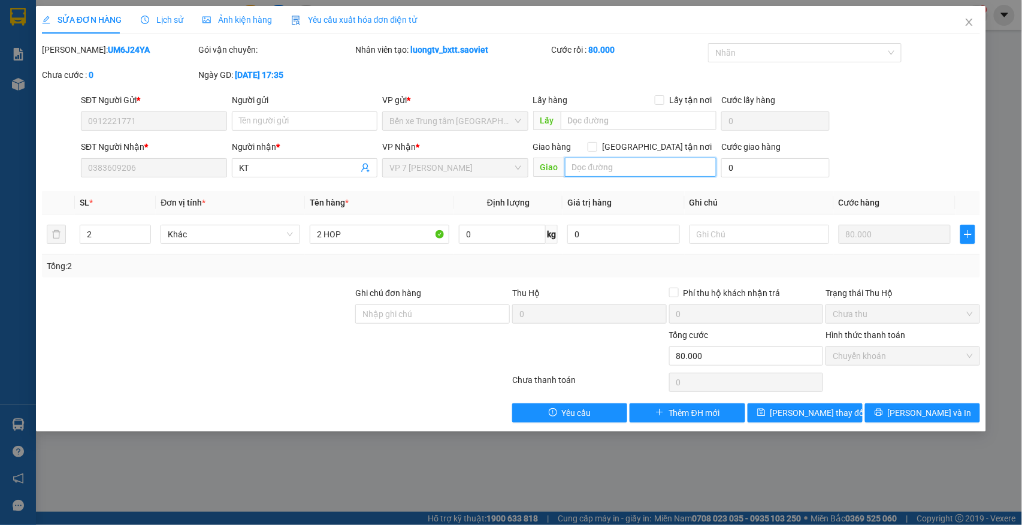
click at [617, 168] on input "text" at bounding box center [640, 166] width 151 height 19
click at [966, 20] on icon "close" at bounding box center [969, 22] width 7 height 7
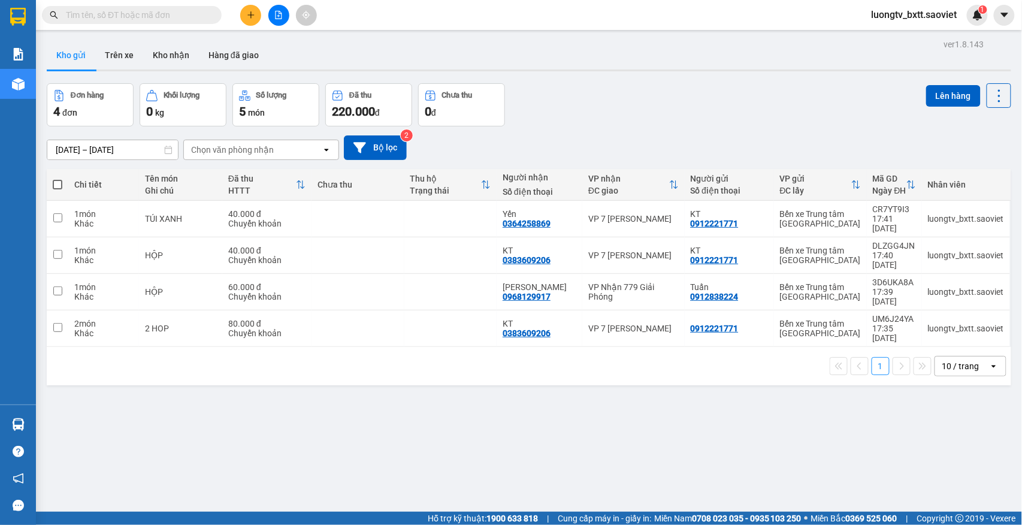
click at [194, 14] on input "text" at bounding box center [136, 14] width 141 height 13
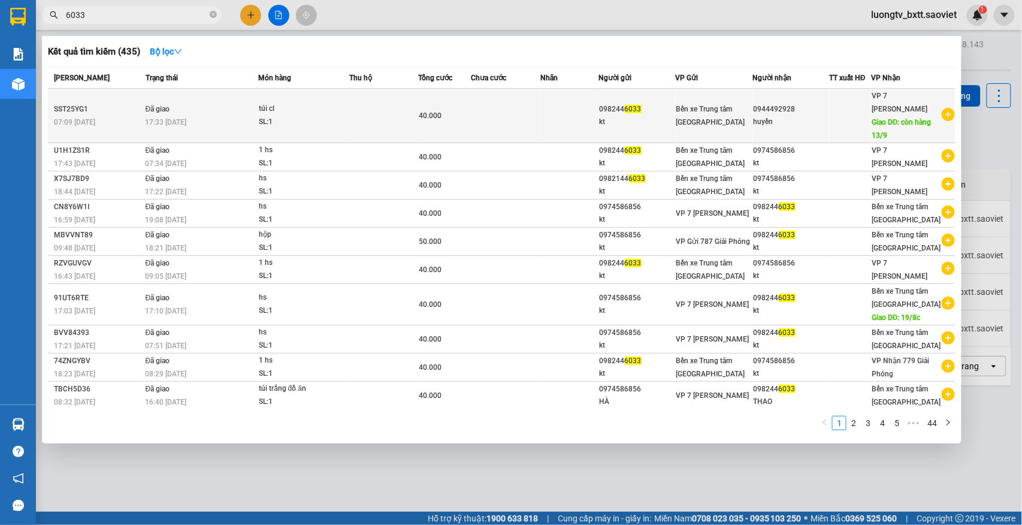
type input "6033"
click at [351, 125] on tr "SST25YG1 07:09 - 13/09 Đã giao 17:33 - 13/09 túi cl SL: 1 40.000 098244 6033 kt…" at bounding box center [501, 116] width 907 height 54
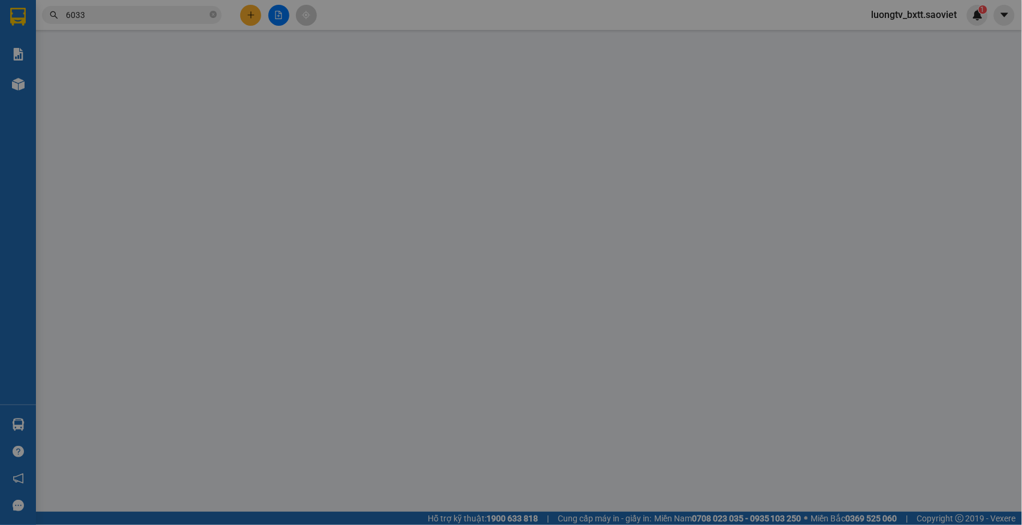
type input "0982446033"
type input "kt"
type input "0944492928"
type input "huyền"
type input "còn hàng 13/9"
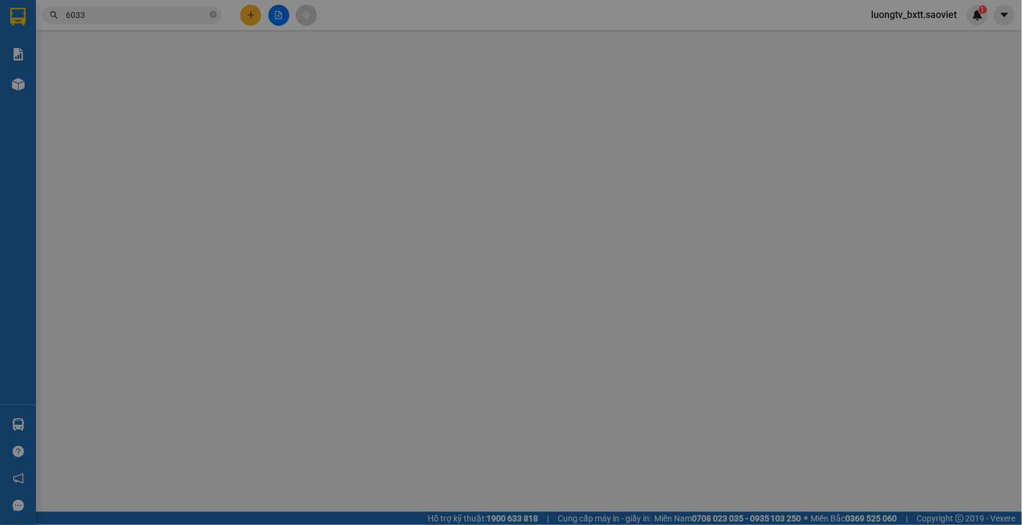
type input "40.000"
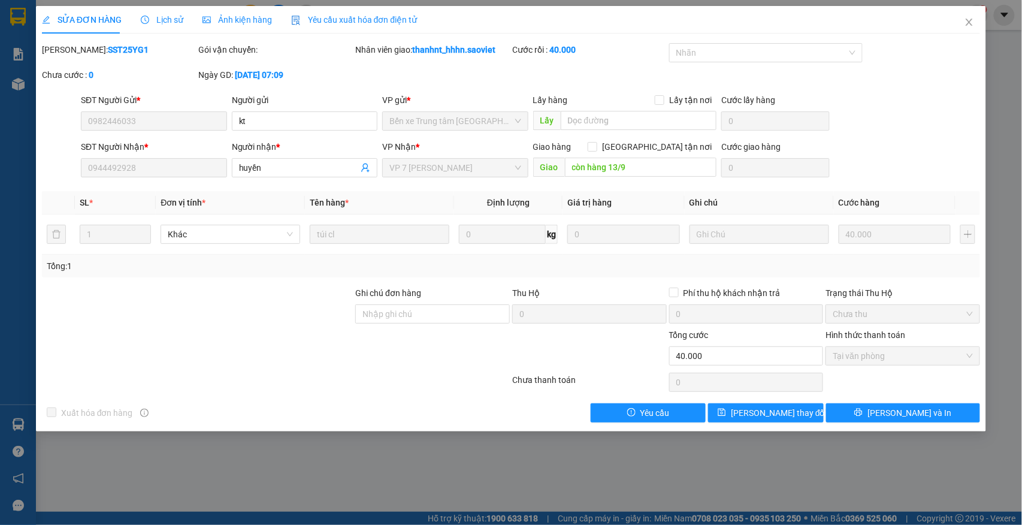
click at [160, 20] on span "Lịch sử" at bounding box center [162, 20] width 43 height 10
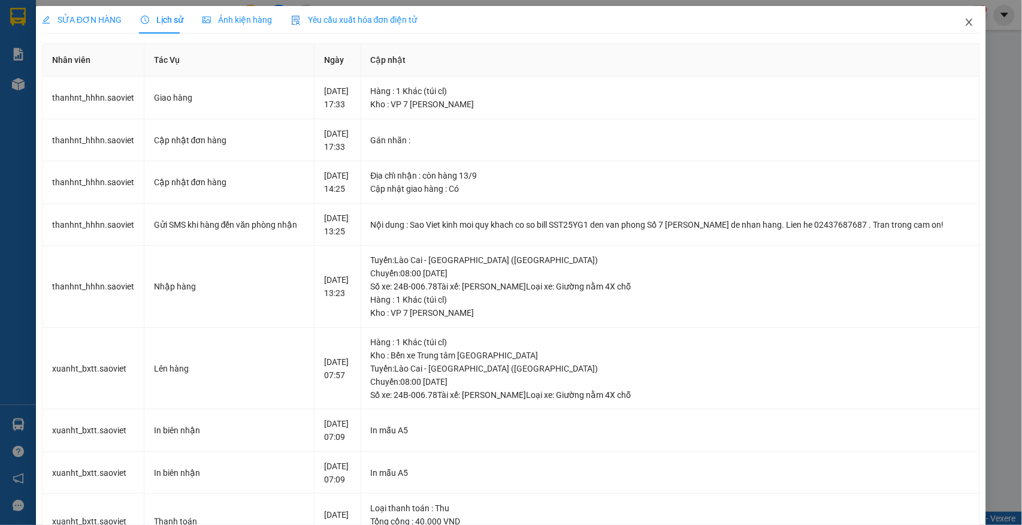
click at [964, 20] on icon "close" at bounding box center [969, 22] width 10 height 10
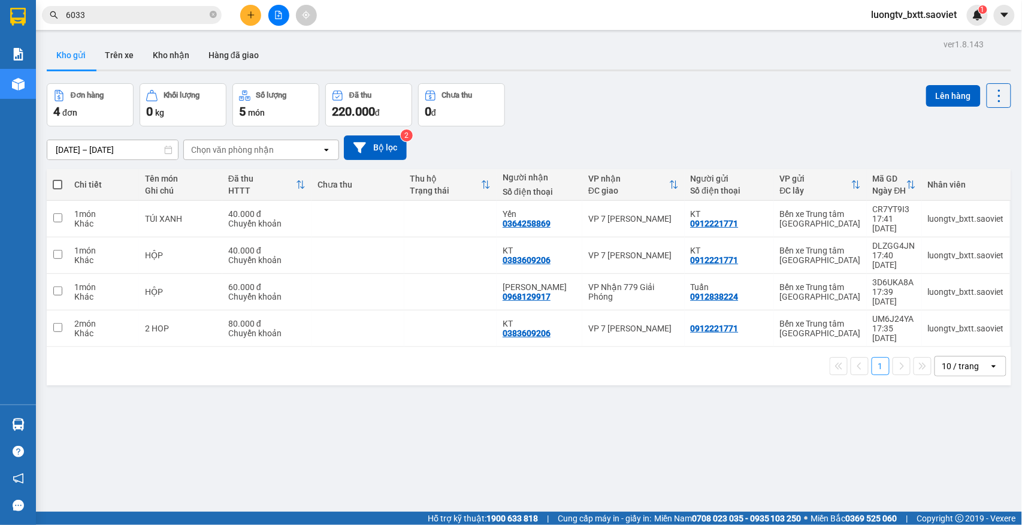
click at [599, 115] on div "Đơn hàng 4 đơn Khối lượng 0 kg Số lượng 5 món Đã thu 220.000 đ Chưa thu 0 đ Lên…" at bounding box center [529, 104] width 964 height 43
click at [211, 13] on icon "close-circle" at bounding box center [213, 14] width 7 height 7
click at [123, 56] on button "Trên xe" at bounding box center [119, 55] width 48 height 29
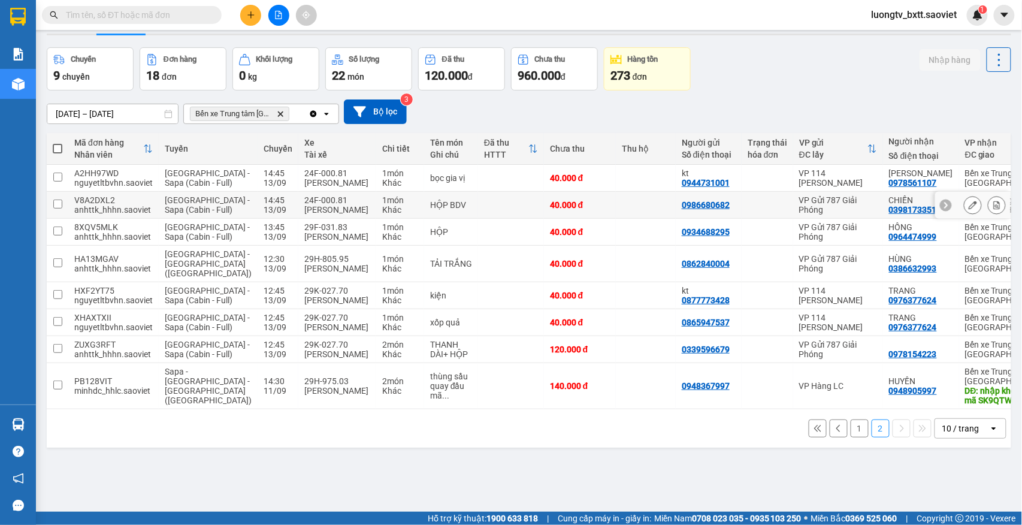
scroll to position [55, 0]
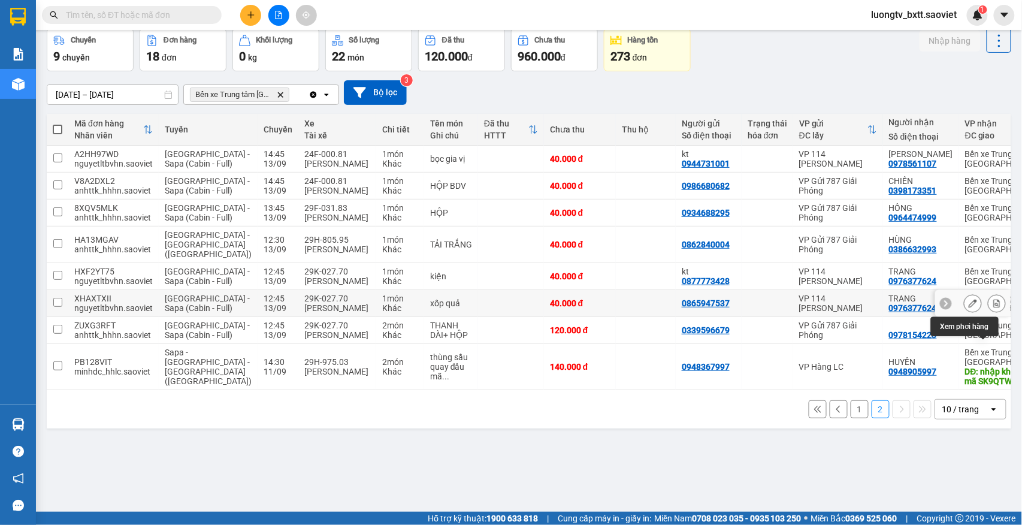
click at [988, 314] on button at bounding box center [996, 303] width 17 height 21
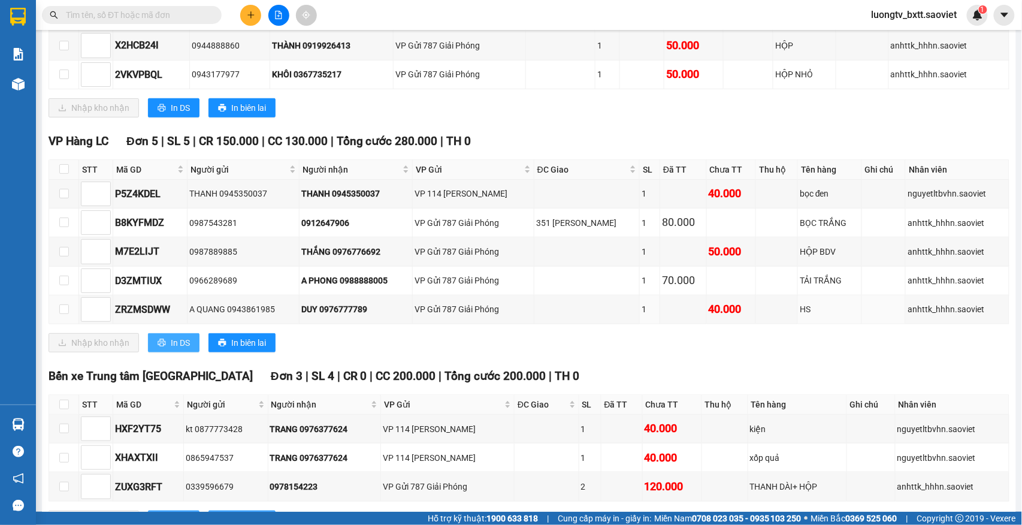
scroll to position [298, 0]
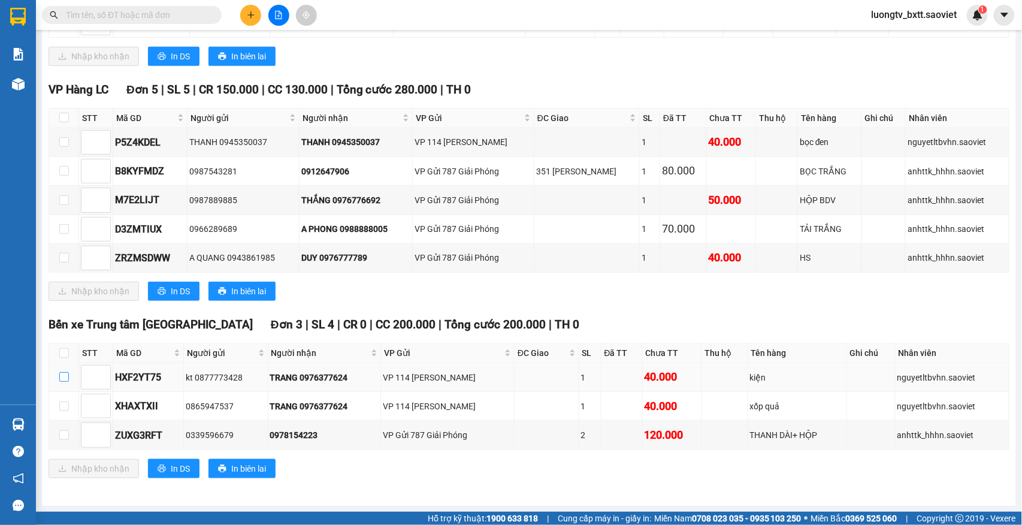
click at [63, 372] on input "checkbox" at bounding box center [64, 377] width 10 height 10
checkbox input "true"
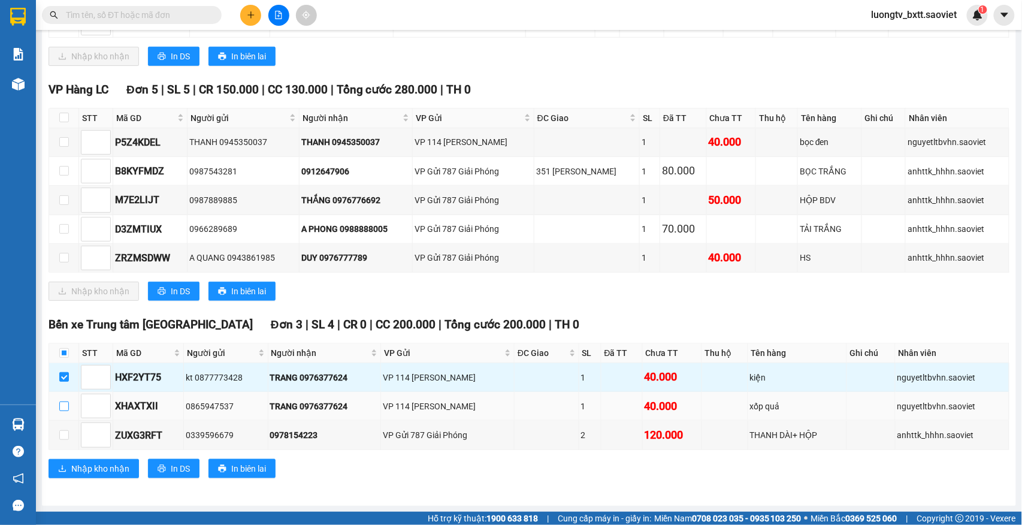
click at [60, 401] on input "checkbox" at bounding box center [64, 406] width 10 height 10
checkbox input "true"
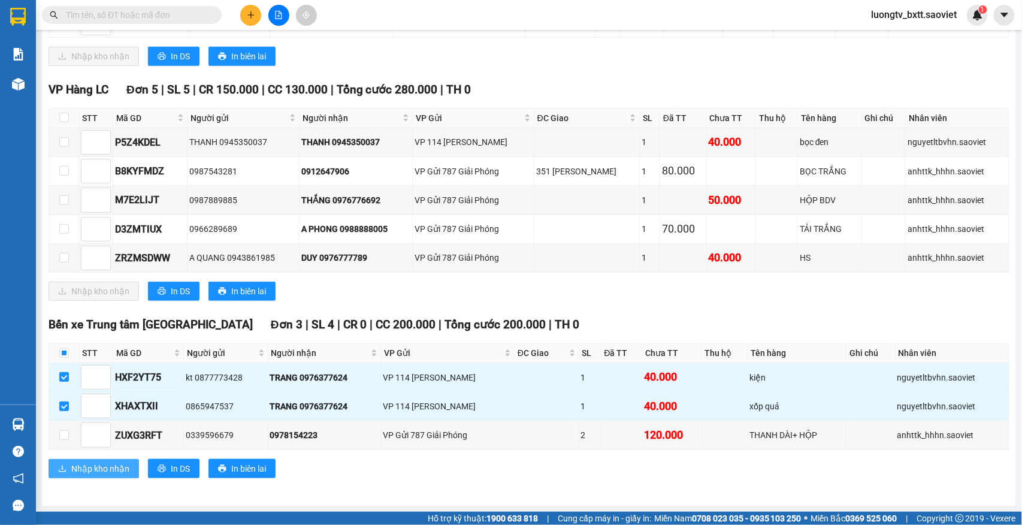
click at [84, 472] on span "Nhập kho nhận" at bounding box center [100, 468] width 58 height 13
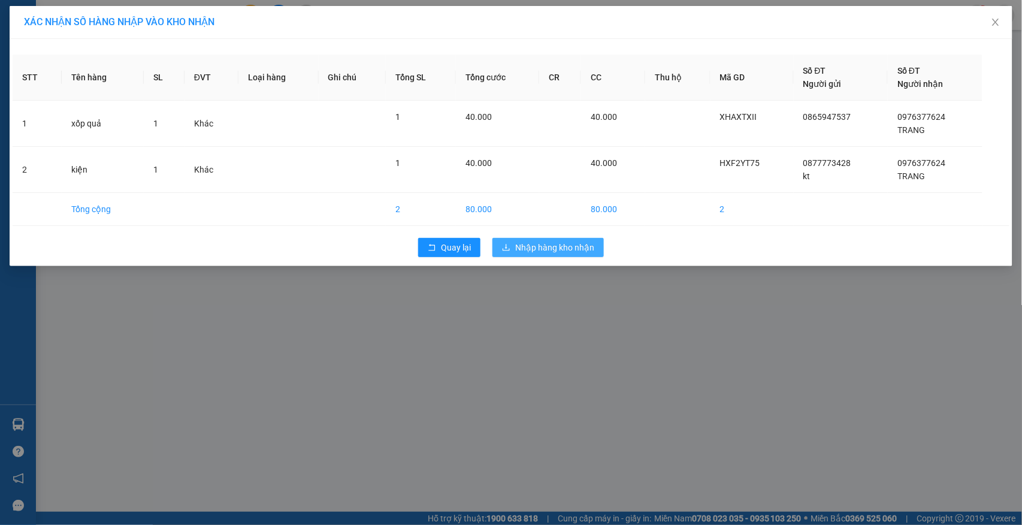
click at [547, 249] on span "Nhập hàng kho nhận" at bounding box center [554, 247] width 79 height 13
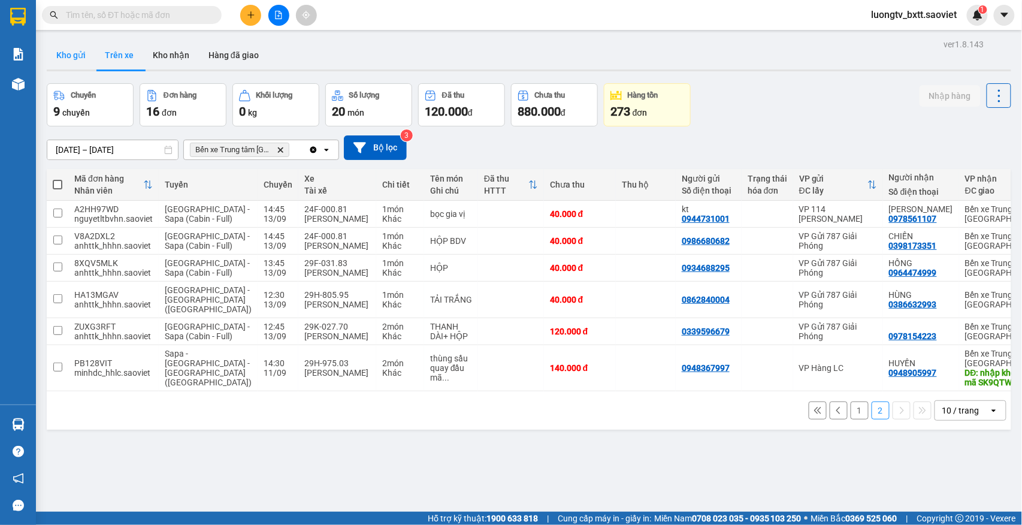
click at [72, 51] on button "Kho gửi" at bounding box center [71, 55] width 49 height 29
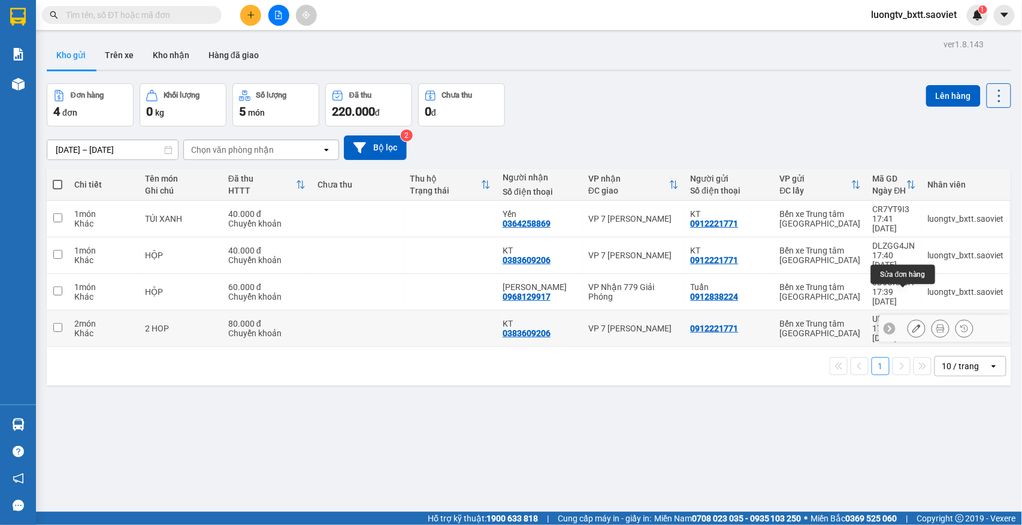
click at [912, 324] on icon at bounding box center [916, 328] width 8 height 8
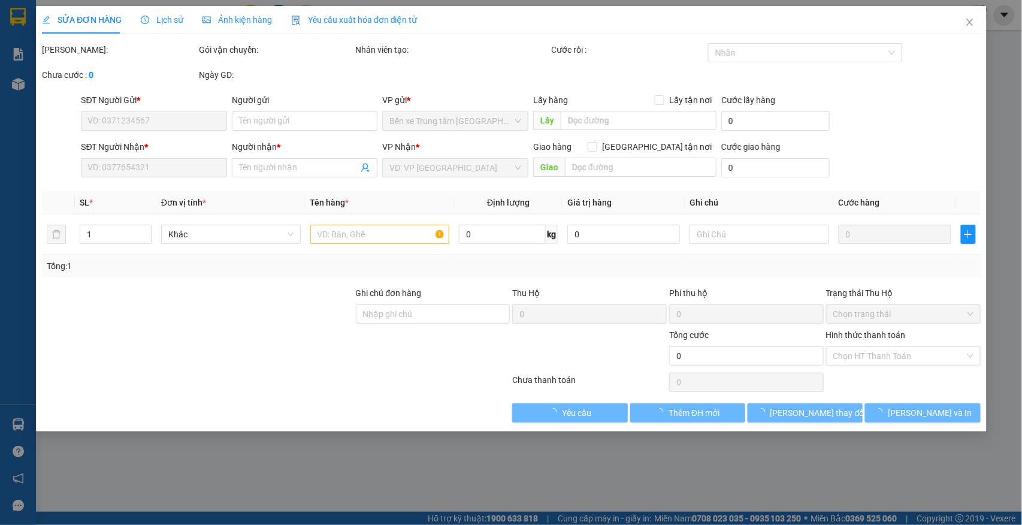
type input "0912221771"
type input "0383609206"
type input "KT"
type input "80.000"
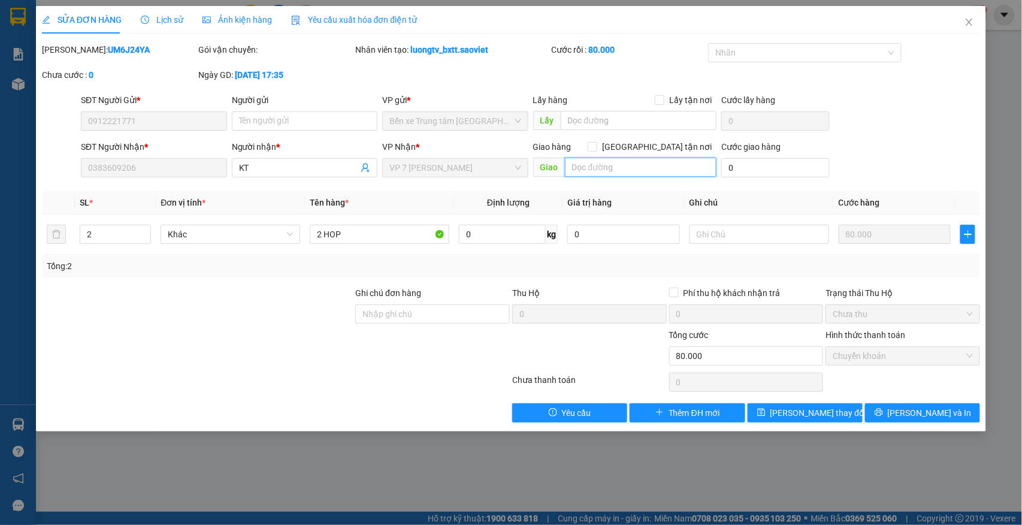
click at [628, 170] on input "text" at bounding box center [640, 166] width 151 height 19
type input "HỦY KHÁCH TÁCH LÀM ĐƠN"
click at [824, 410] on span "[PERSON_NAME] thay đổi" at bounding box center [818, 412] width 96 height 13
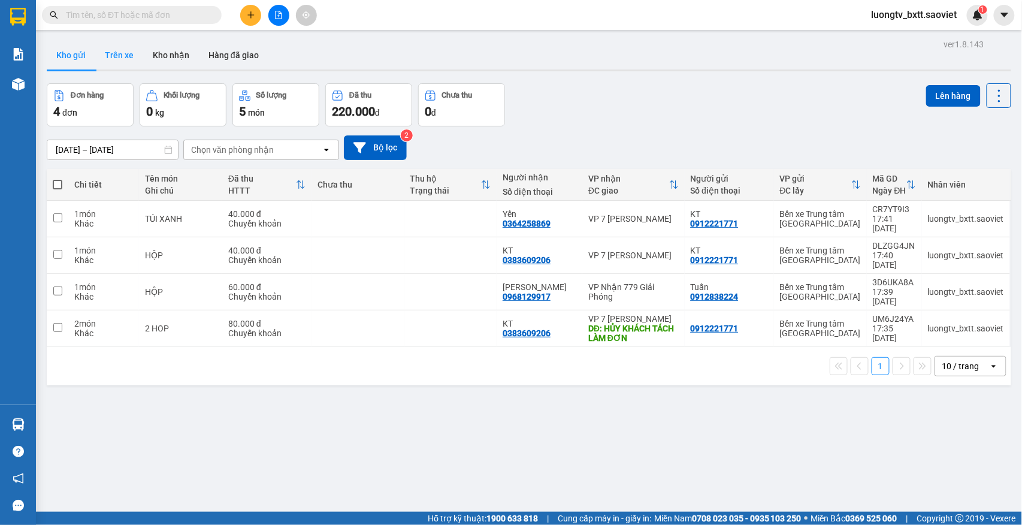
click at [123, 56] on button "Trên xe" at bounding box center [119, 55] width 48 height 29
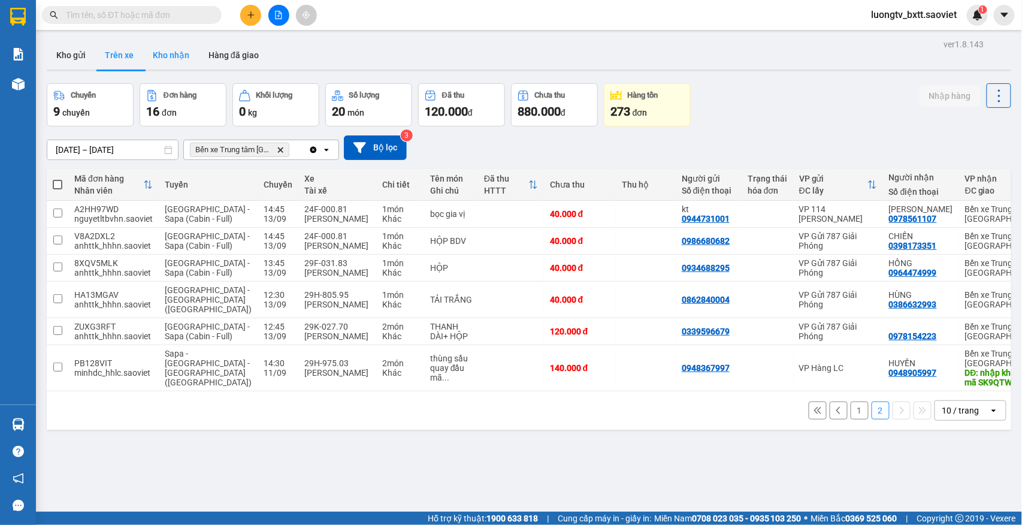
click at [183, 54] on button "Kho nhận" at bounding box center [171, 55] width 56 height 29
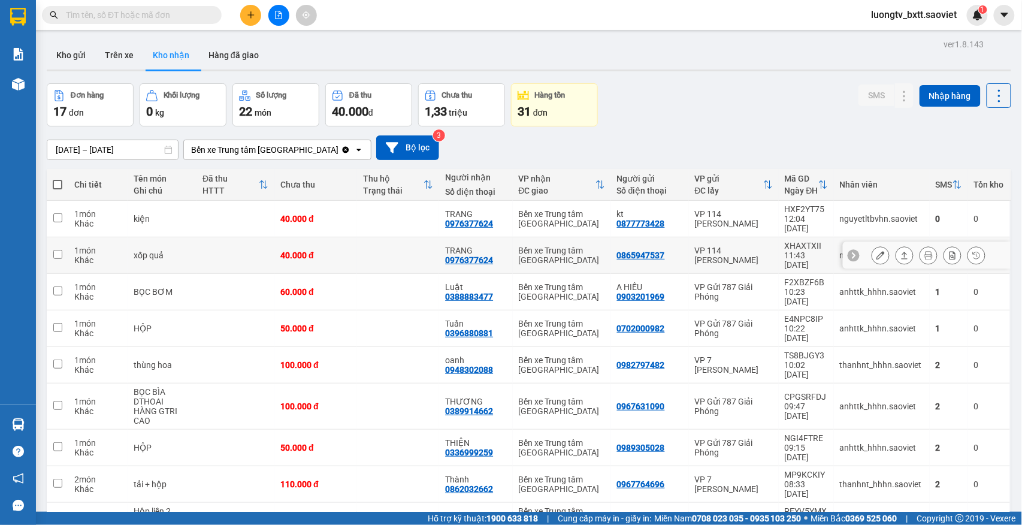
click at [405, 240] on td at bounding box center [398, 255] width 83 height 37
checkbox input "true"
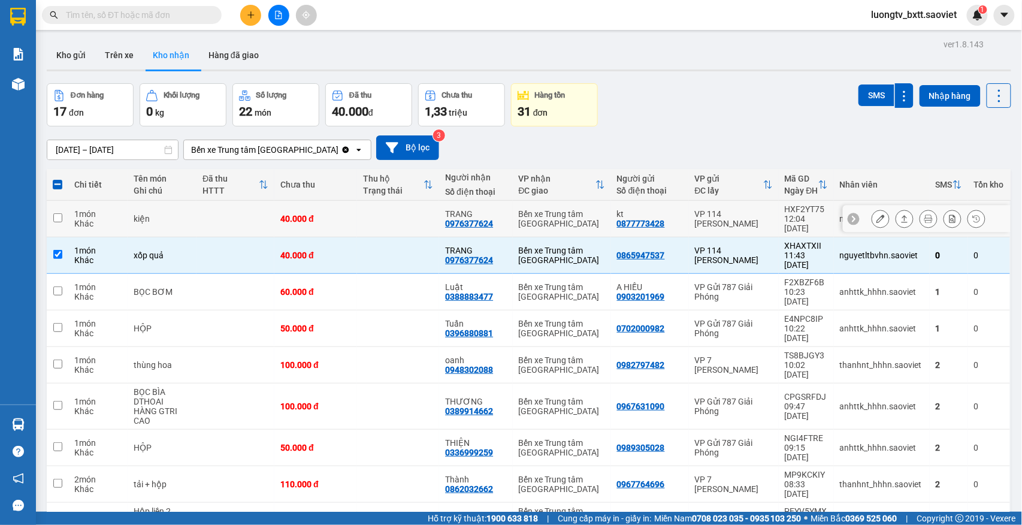
click at [406, 212] on td at bounding box center [398, 219] width 83 height 37
checkbox input "true"
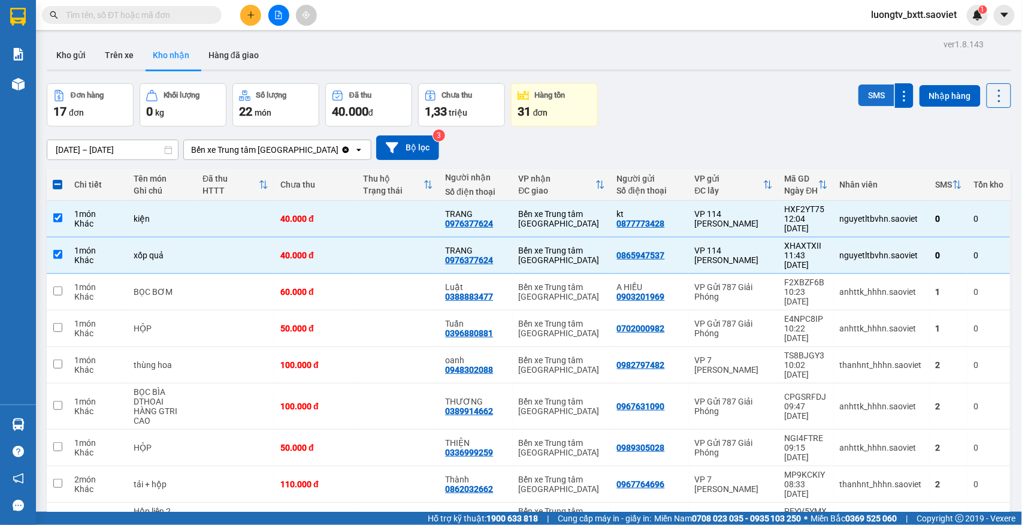
click at [858, 98] on button "SMS" at bounding box center [876, 95] width 36 height 22
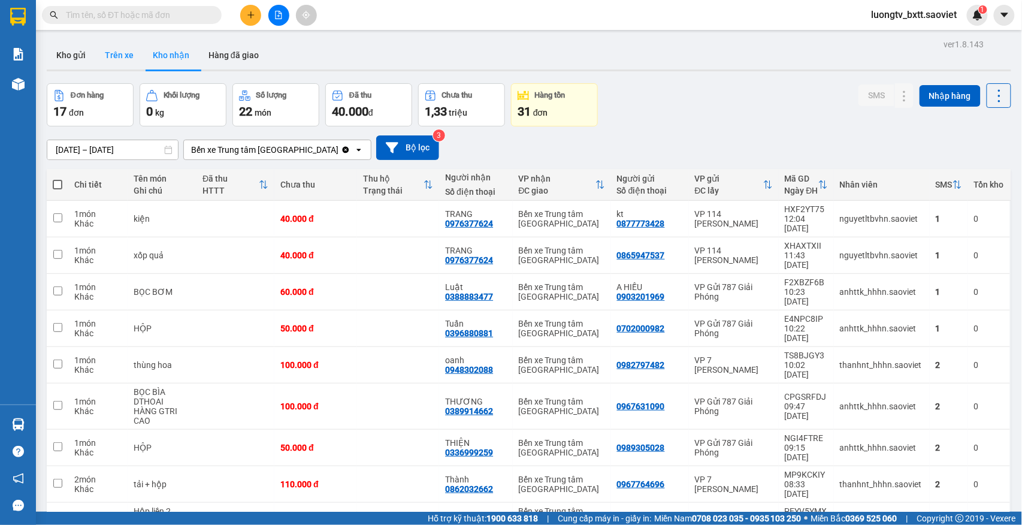
click at [125, 56] on button "Trên xe" at bounding box center [119, 55] width 48 height 29
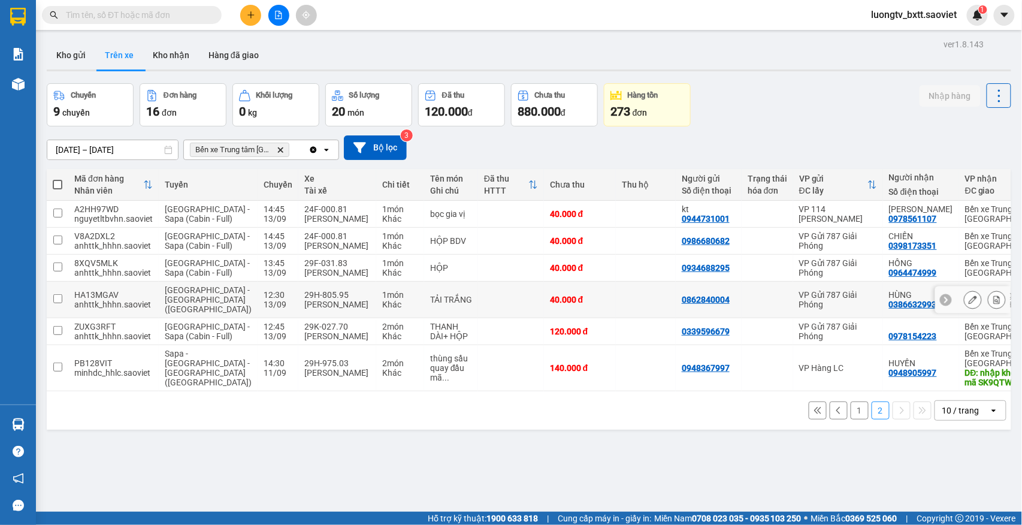
click at [616, 318] on td at bounding box center [646, 299] width 60 height 37
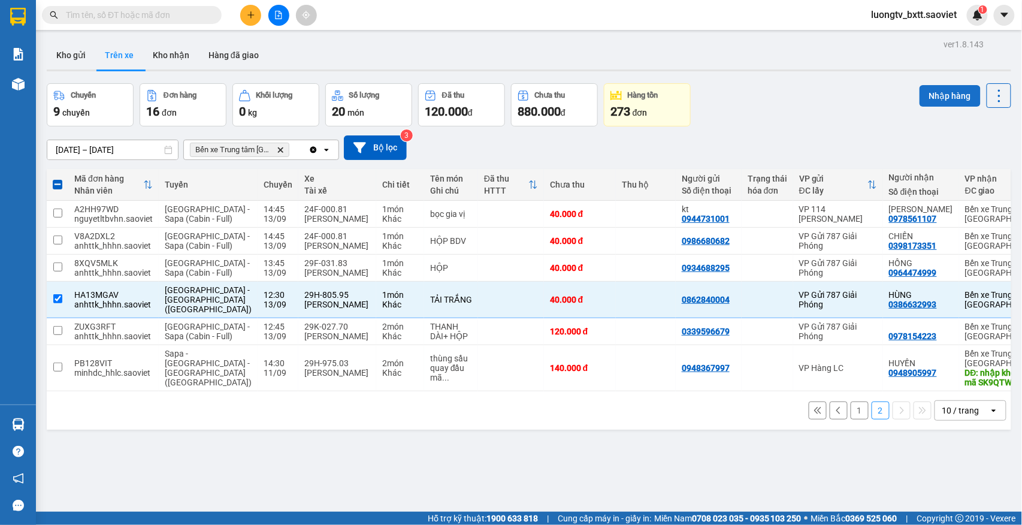
click at [919, 92] on button "Nhập hàng" at bounding box center [949, 96] width 61 height 22
checkbox input "false"
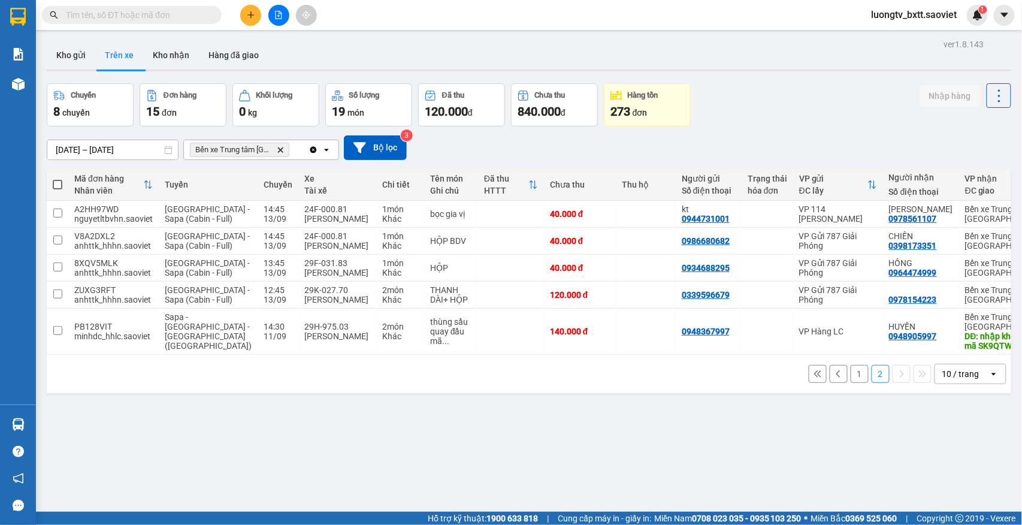
click at [757, 119] on div "Chuyến 8 chuyến Đơn hàng 15 đơn Khối lượng 0 kg Số lượng 19 món Đã thu 120.000 …" at bounding box center [529, 104] width 964 height 43
click at [247, 16] on icon "plus" at bounding box center [251, 15] width 8 height 8
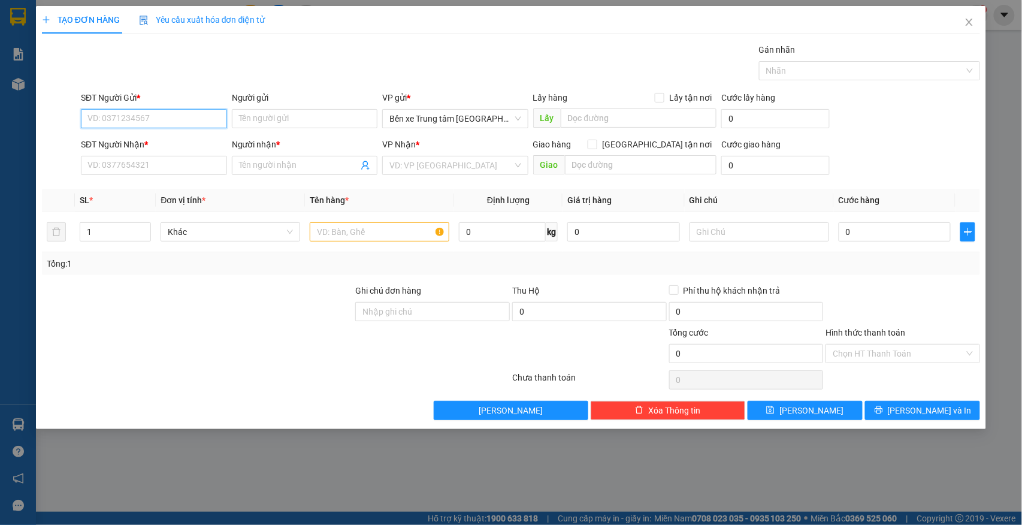
click at [137, 120] on input "SĐT Người Gửi *" at bounding box center [154, 118] width 146 height 19
click at [127, 145] on div "0386126758 - trinh" at bounding box center [154, 143] width 132 height 13
type input "0386126758"
type input "trinh"
type input "0867702368"
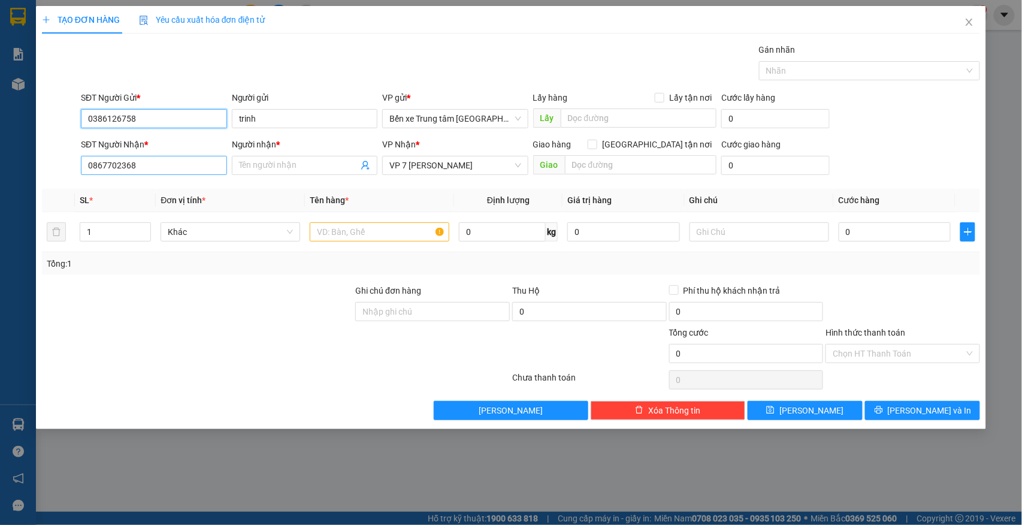
type input "0386126758"
drag, startPoint x: 156, startPoint y: 165, endPoint x: 32, endPoint y: 164, distance: 124.0
click at [32, 164] on div "TẠO ĐƠN HÀNG Yêu cầu xuất hóa đơn điện tử Transit Pickup Surcharge Ids Transit …" at bounding box center [511, 262] width 1022 height 525
click at [137, 192] on div "0867702368" at bounding box center [154, 190] width 132 height 13
click at [266, 168] on input "Người nhận *" at bounding box center [299, 165] width 120 height 13
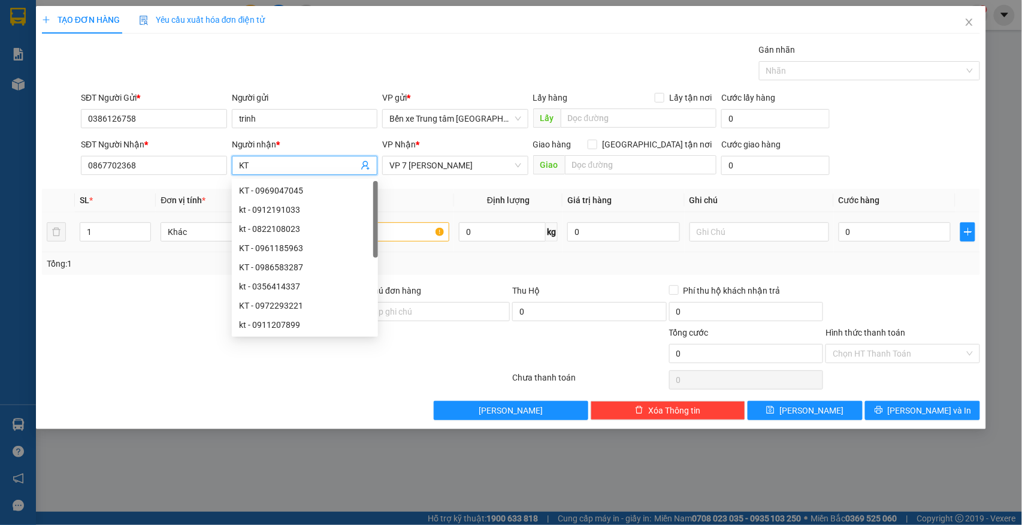
type input "KT"
click at [411, 236] on input "text" at bounding box center [380, 231] width 140 height 19
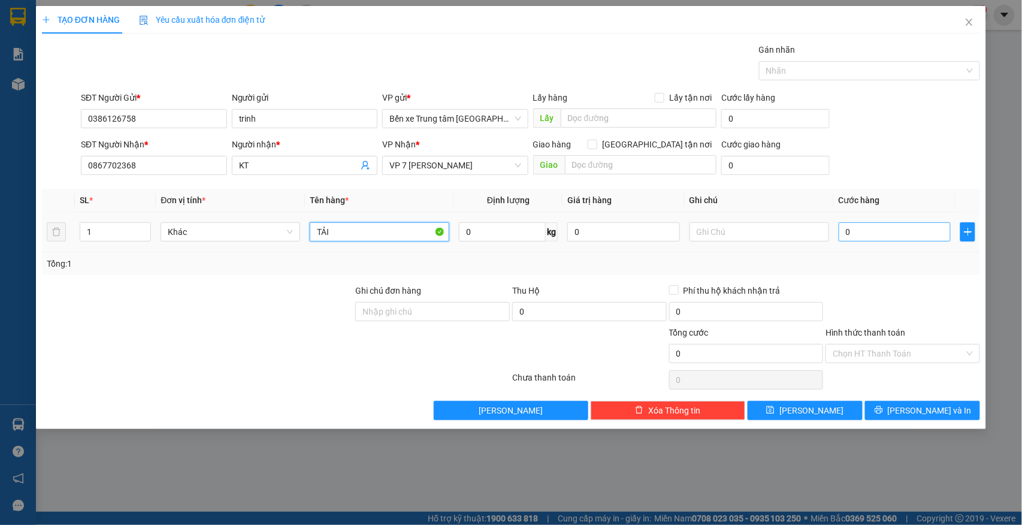
type input "TẢI"
click at [868, 233] on input "0" at bounding box center [894, 231] width 113 height 19
type input "6"
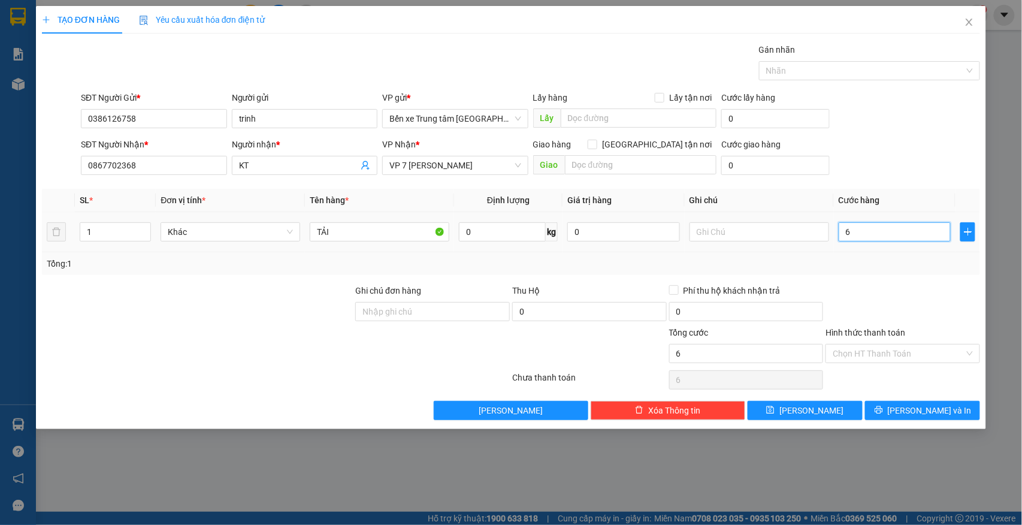
type input "60"
type input "60.000"
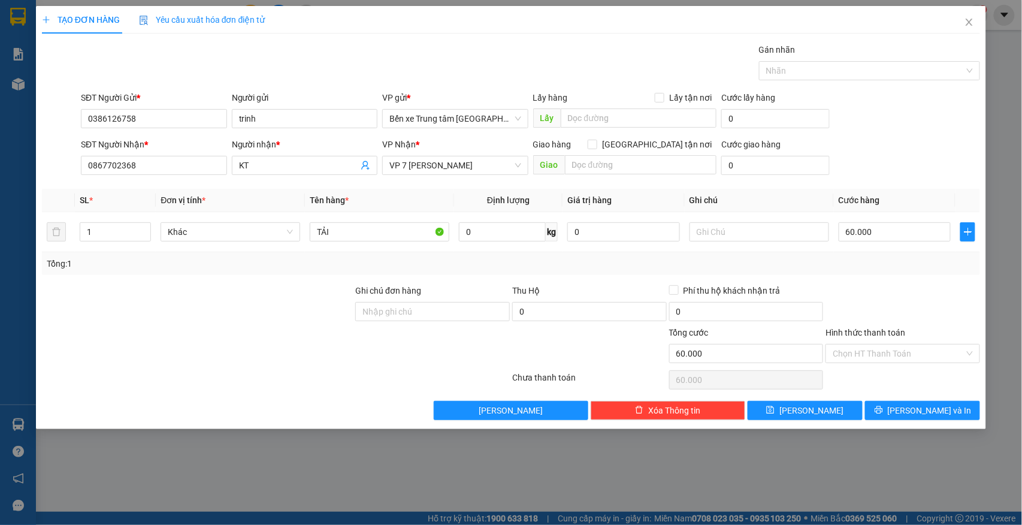
click at [877, 158] on div "SĐT Người Nhận * 0867702368 Người nhận * KT VP Nhận * VP 7 [PERSON_NAME] Giao h…" at bounding box center [530, 159] width 904 height 42
click at [895, 359] on input "Hình thức thanh toán" at bounding box center [898, 353] width 132 height 18
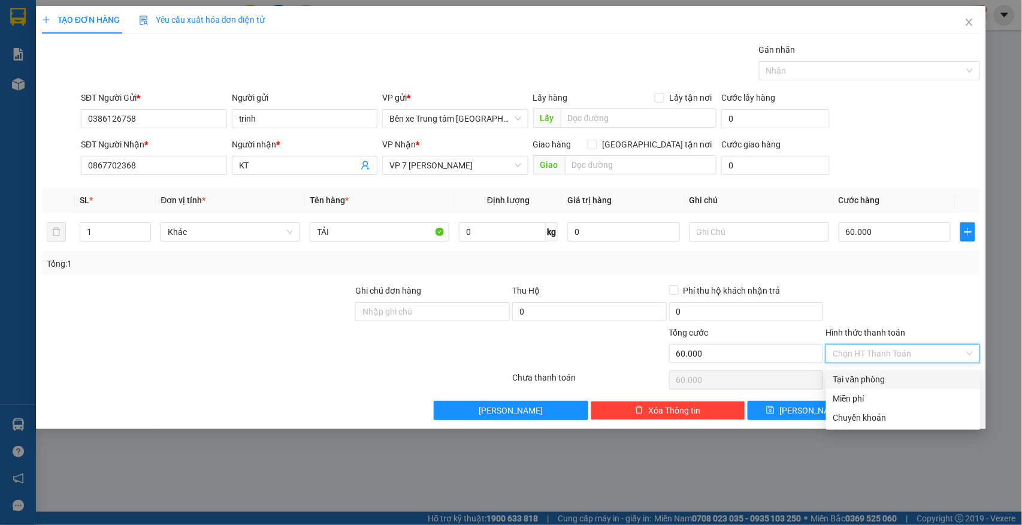
click at [875, 379] on div "Tại văn phòng" at bounding box center [903, 378] width 140 height 13
type input "0"
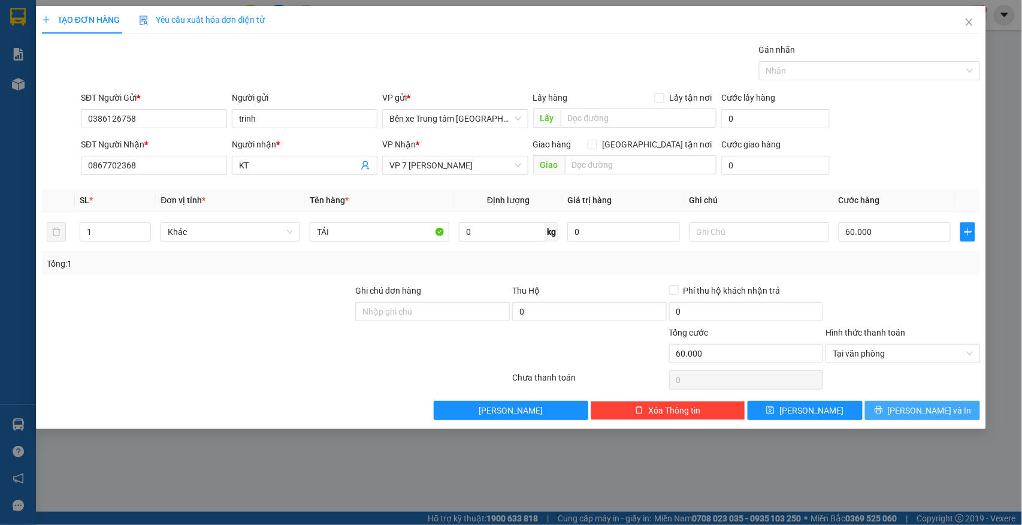
click at [896, 411] on button "[PERSON_NAME] và In" at bounding box center [922, 410] width 115 height 19
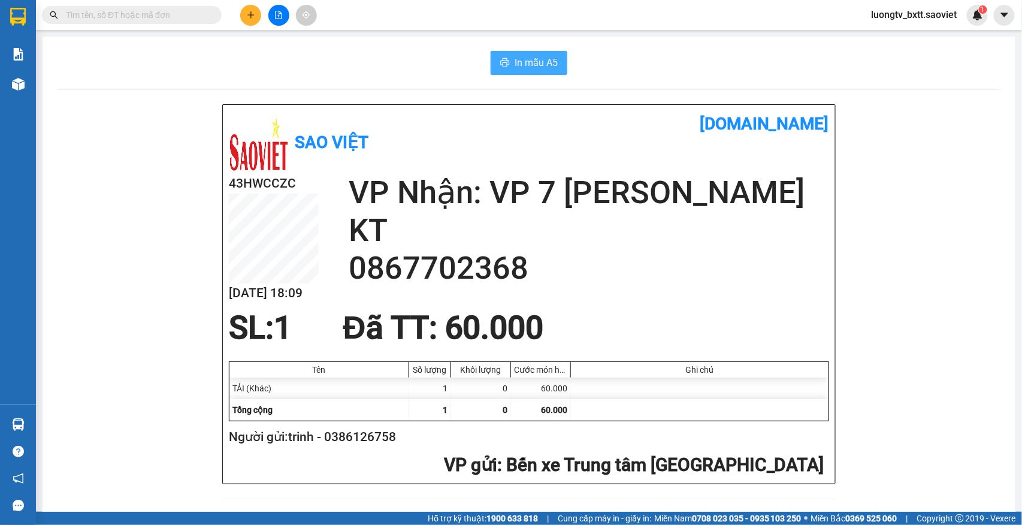
click at [514, 60] on span "In mẫu A5" at bounding box center [535, 62] width 43 height 15
click at [359, 80] on div "In mẫu A5 Sao Việt [DOMAIN_NAME] 43HWCCZC [DATE] 18:09 VP Nhận: VP 7 [PERSON_NA…" at bounding box center [529, 510] width 972 height 946
click at [242, 12] on button at bounding box center [250, 15] width 21 height 21
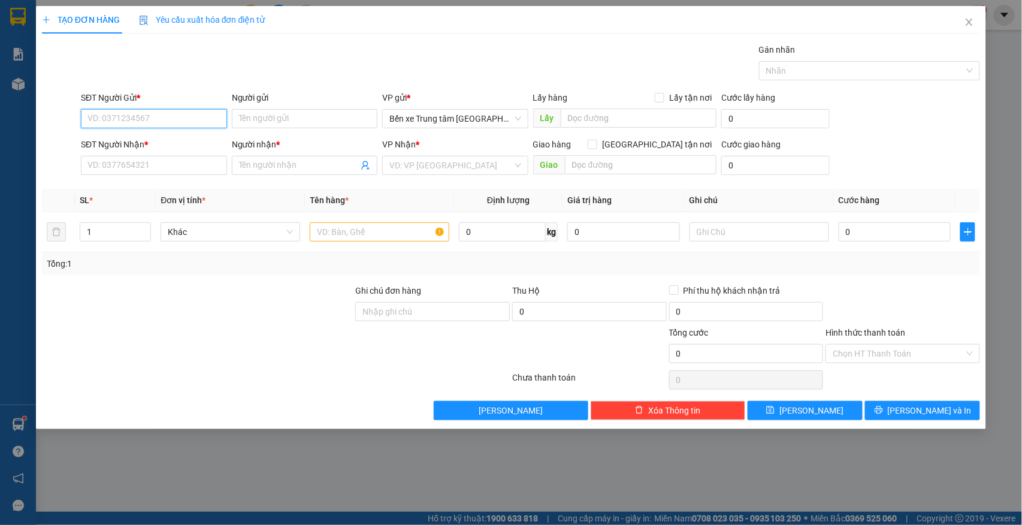
click at [173, 126] on input "SĐT Người Gửi *" at bounding box center [154, 118] width 146 height 19
click at [121, 147] on div "0395646888 - KT" at bounding box center [154, 143] width 132 height 13
type input "0395646888"
type input "KT"
type input "0972269598"
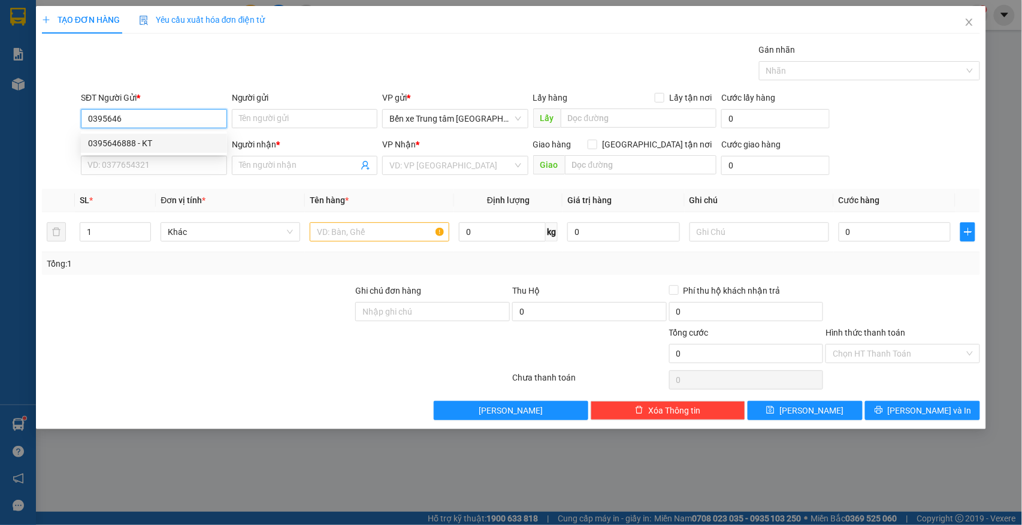
type input "kt"
type input "0395646888"
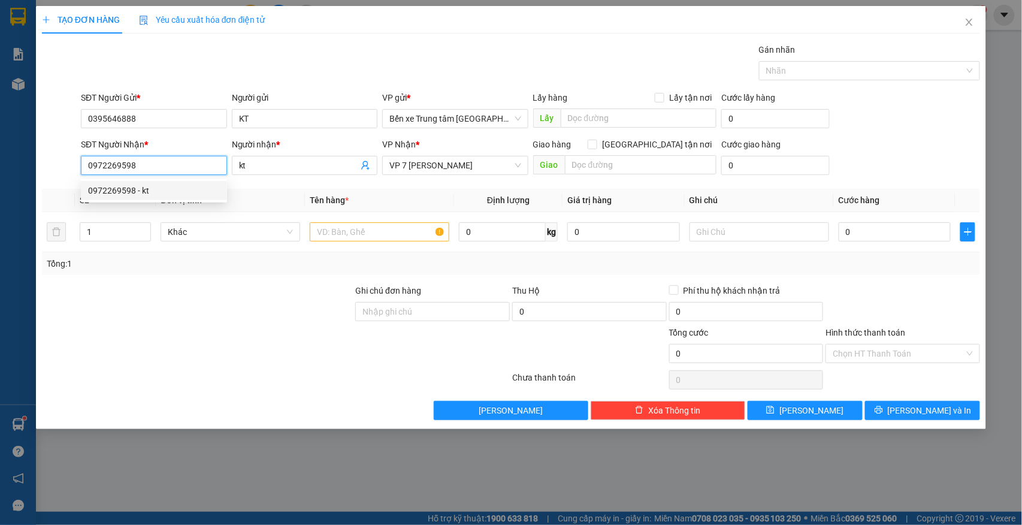
drag, startPoint x: 150, startPoint y: 166, endPoint x: 56, endPoint y: 169, distance: 93.5
click at [56, 169] on div "SĐT Người Nhận * 0972269598 Người nhận * kt VP Nhận * VP 7 [PERSON_NAME] Giao h…" at bounding box center [511, 159] width 941 height 42
type input "0985854613"
click at [130, 187] on div "0985854613 - Đạt" at bounding box center [154, 190] width 132 height 13
type input "Đạt"
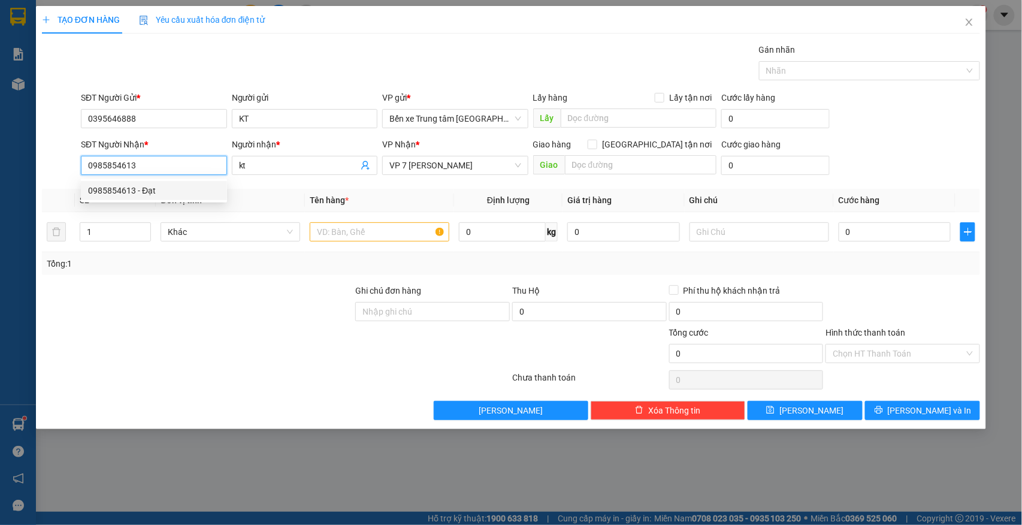
type input "đã gọi ng gửi báo ng nhận ra lấy ok 8/9"
type input "0985854613"
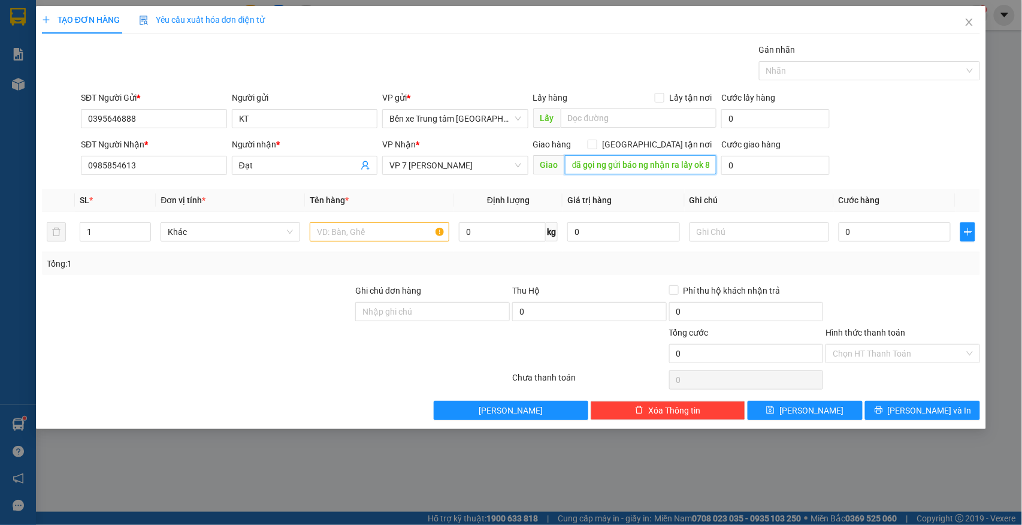
click at [618, 169] on input "đã gọi ng gửi báo ng nhận ra lấy ok 8/9" at bounding box center [640, 164] width 151 height 19
click at [358, 235] on input "text" at bounding box center [380, 231] width 140 height 19
type input "2"
click at [140, 228] on span "Increase Value" at bounding box center [143, 228] width 13 height 11
click at [356, 237] on input "text" at bounding box center [380, 231] width 140 height 19
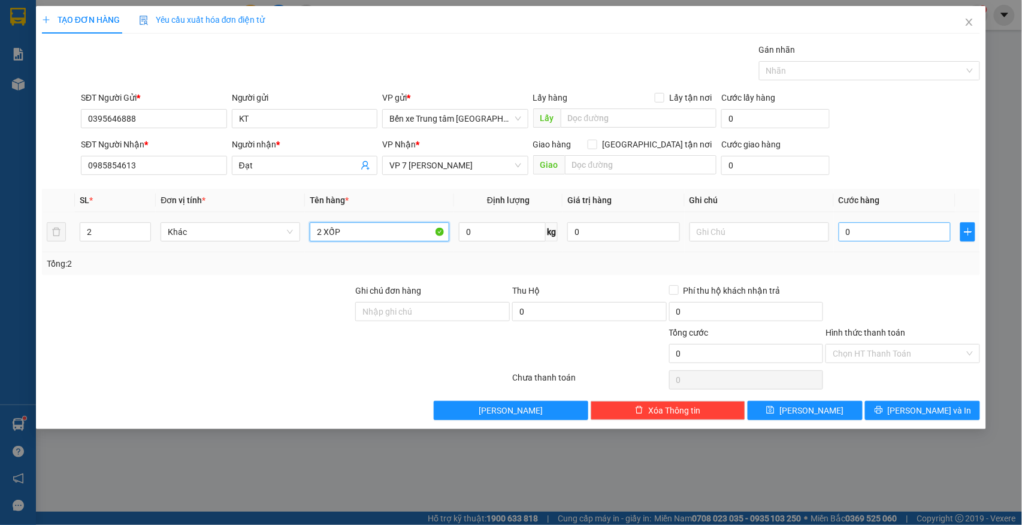
type input "2 XỐP"
click at [886, 238] on input "0" at bounding box center [894, 231] width 113 height 19
type input "1"
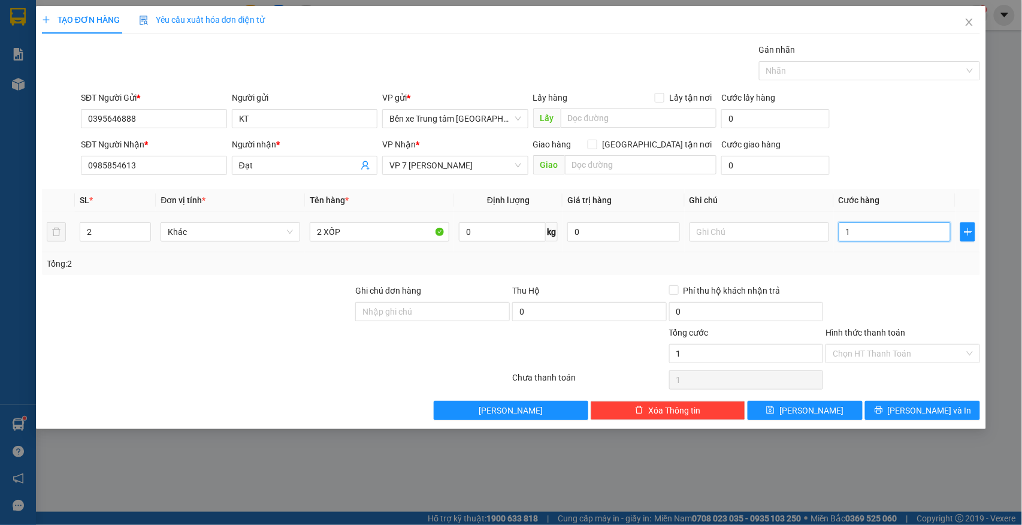
type input "14"
type input "140"
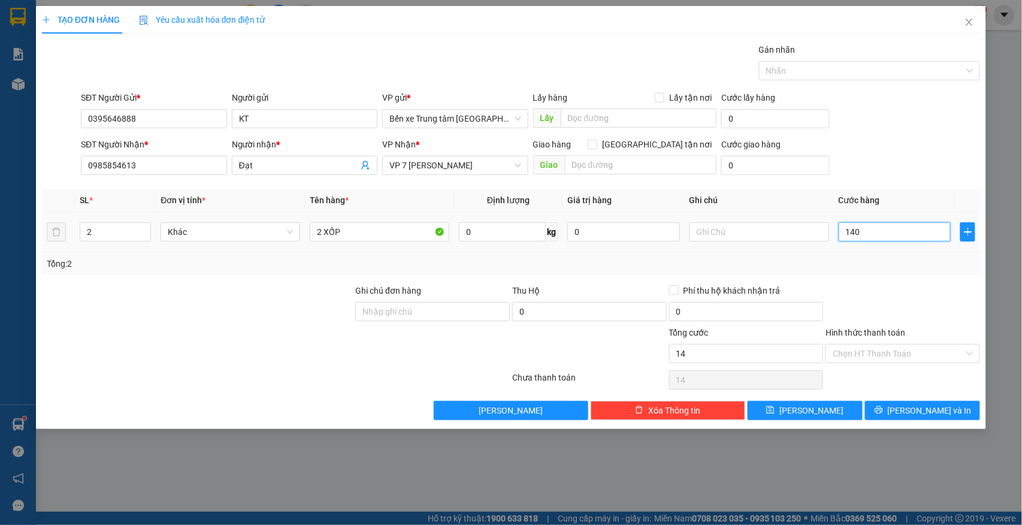
type input "140"
type input "140.000"
click at [883, 414] on icon "printer" at bounding box center [878, 409] width 8 height 8
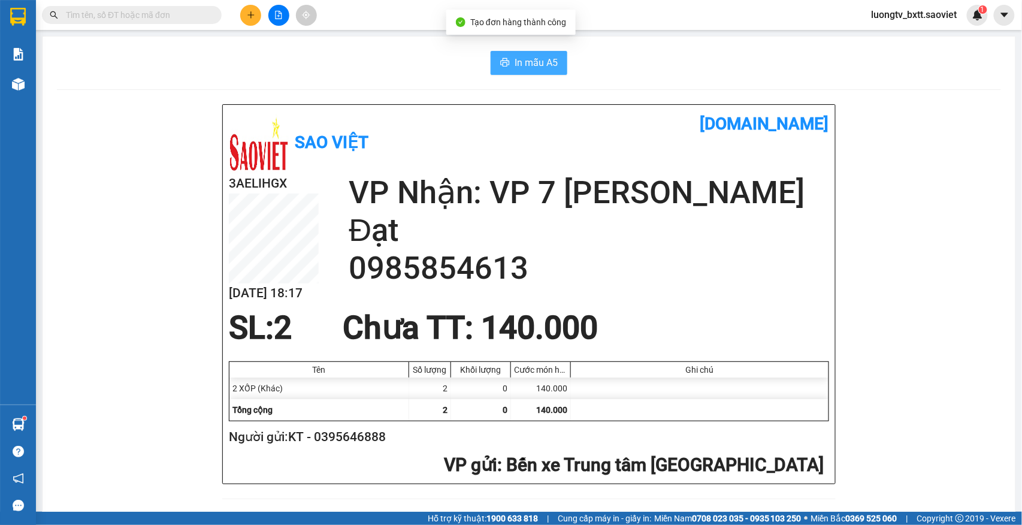
click at [544, 59] on span "In mẫu A5" at bounding box center [535, 62] width 43 height 15
click at [531, 53] on button "In mẫu A5" at bounding box center [528, 63] width 77 height 24
click at [281, 13] on icon "file-add" at bounding box center [278, 15] width 8 height 8
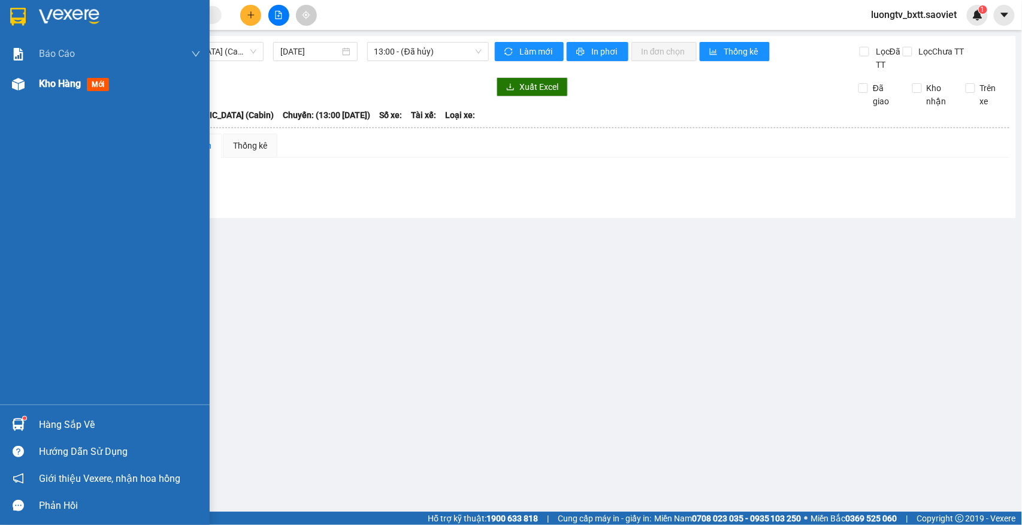
click at [51, 78] on span "Kho hàng" at bounding box center [60, 83] width 42 height 11
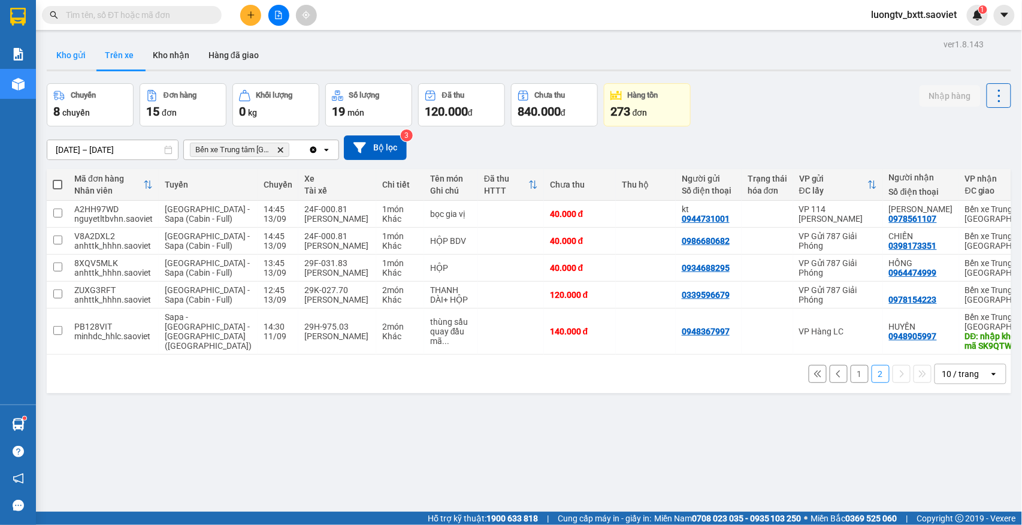
click at [81, 56] on button "Kho gửi" at bounding box center [71, 55] width 49 height 29
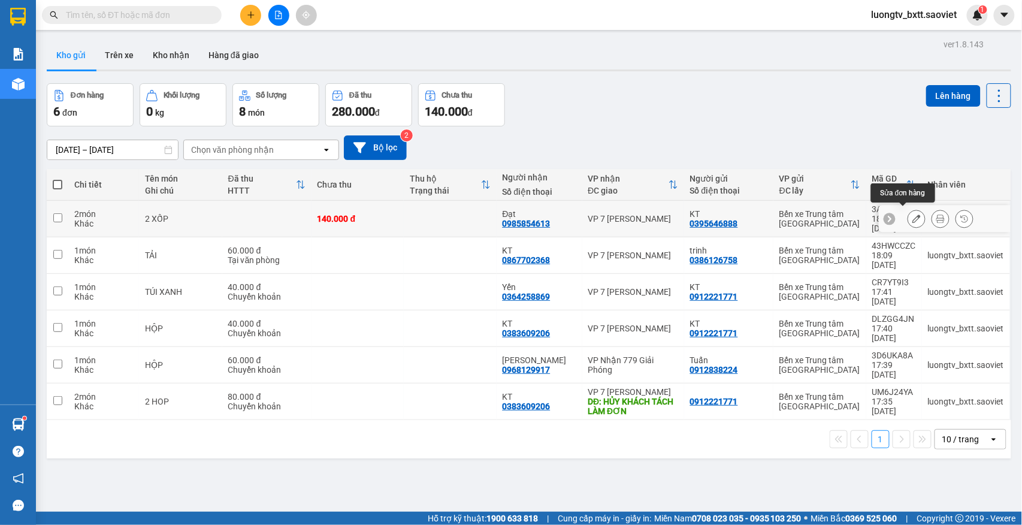
click at [912, 217] on icon at bounding box center [916, 218] width 8 height 8
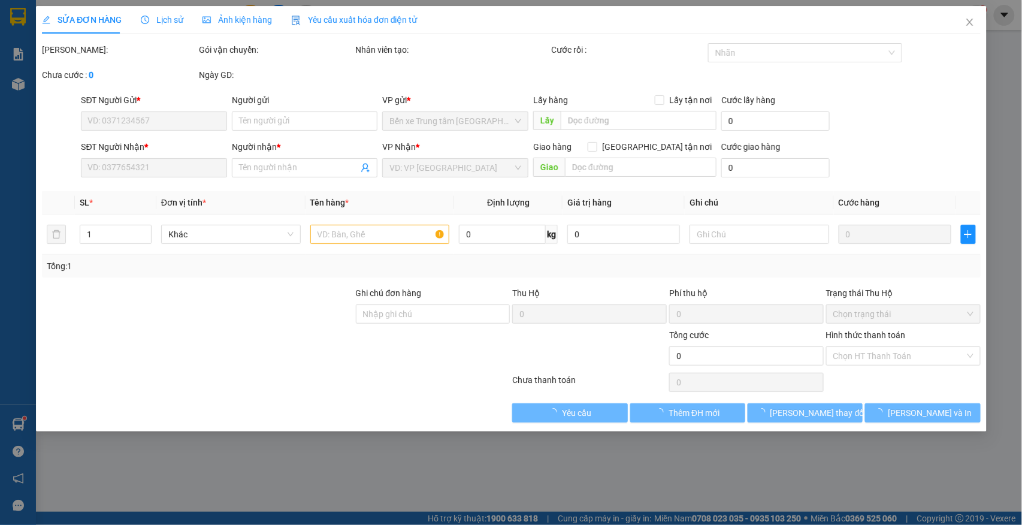
type input "0395646888"
type input "KT"
type input "0985854613"
type input "Đạt"
type input "140.000"
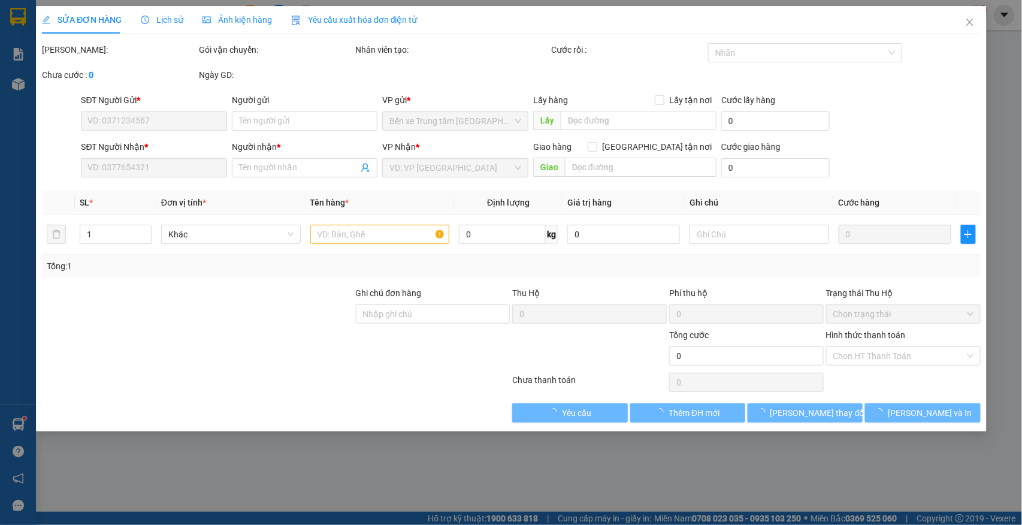
type input "140.000"
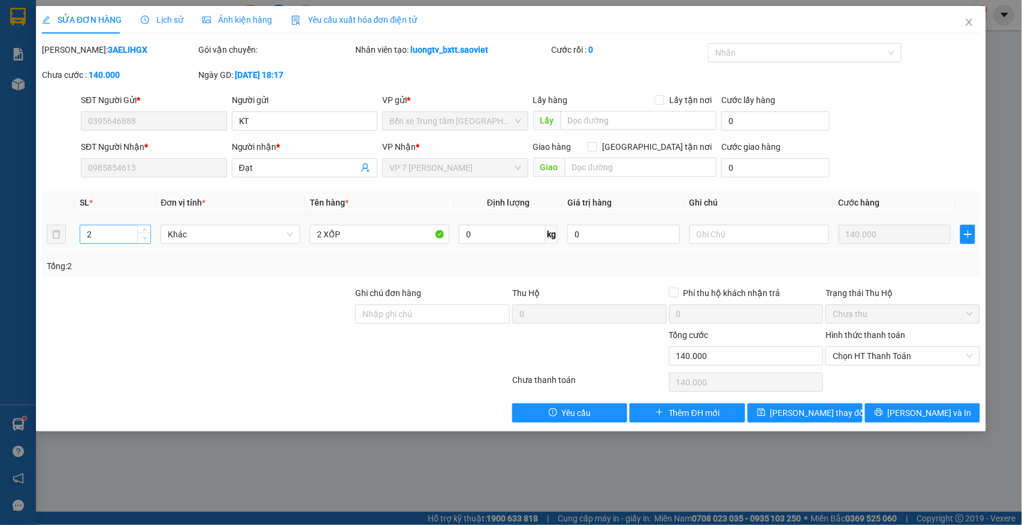
type input "1"
click at [143, 240] on icon "down" at bounding box center [145, 238] width 4 height 4
click at [313, 238] on input "2 XỐP" at bounding box center [380, 234] width 140 height 19
type input "LIỀN2 XỐP"
click at [296, 275] on div "Tổng: 1" at bounding box center [511, 265] width 938 height 23
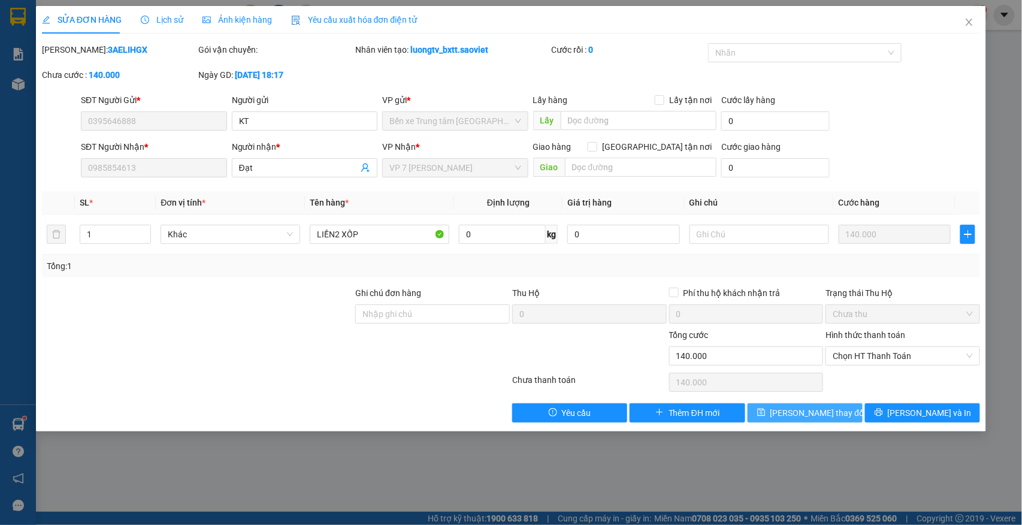
click at [798, 419] on span "[PERSON_NAME] thay đổi" at bounding box center [818, 412] width 96 height 13
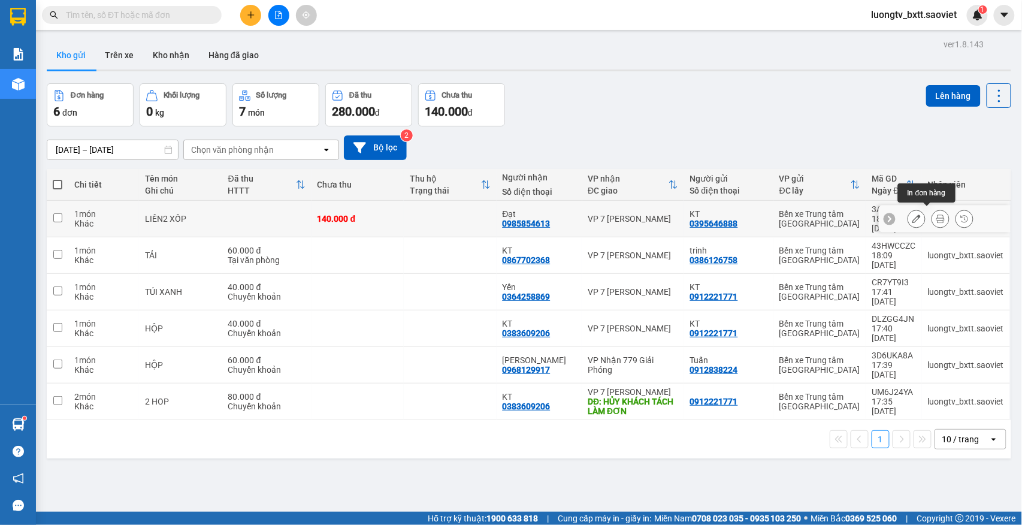
click at [932, 218] on button at bounding box center [940, 218] width 17 height 21
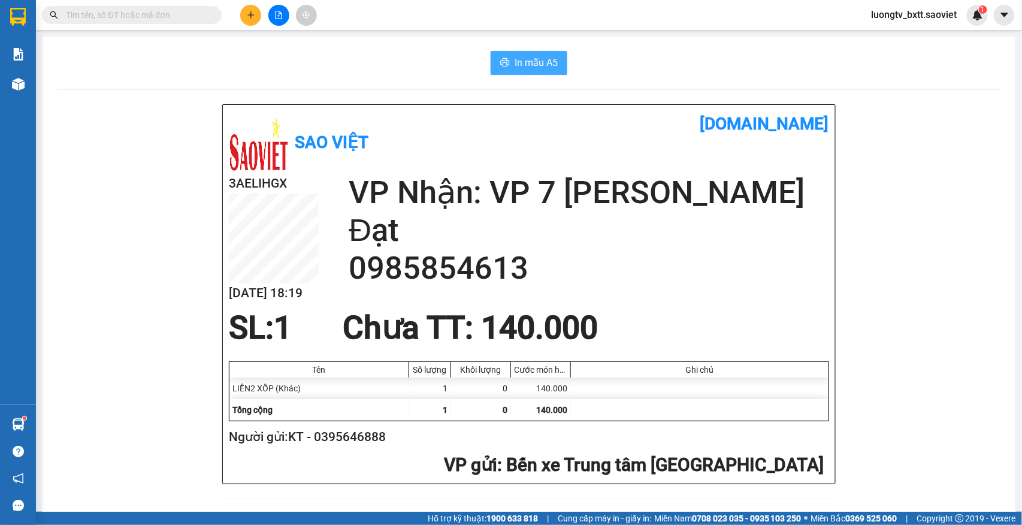
click at [528, 56] on span "In mẫu A5" at bounding box center [535, 62] width 43 height 15
drag, startPoint x: 902, startPoint y: 396, endPoint x: 891, endPoint y: 329, distance: 67.9
click at [422, 55] on div "In mẫu A5" at bounding box center [529, 63] width 944 height 24
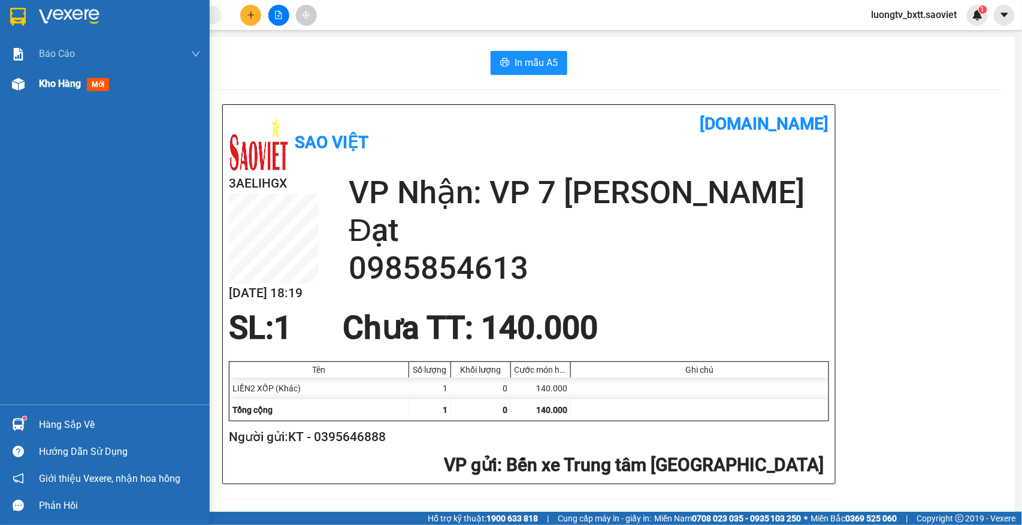
click at [47, 82] on span "Kho hàng" at bounding box center [60, 83] width 42 height 11
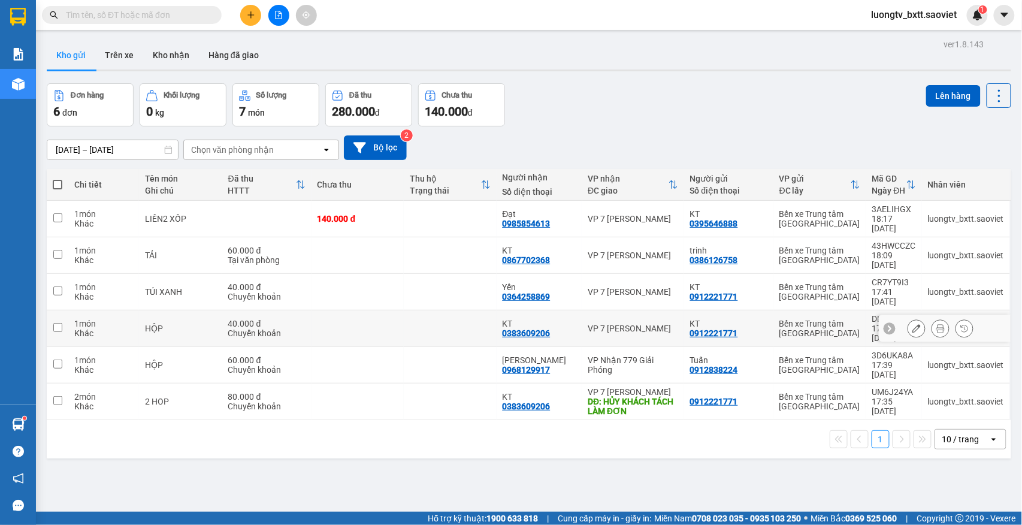
click at [437, 310] on td at bounding box center [450, 328] width 92 height 37
checkbox input "true"
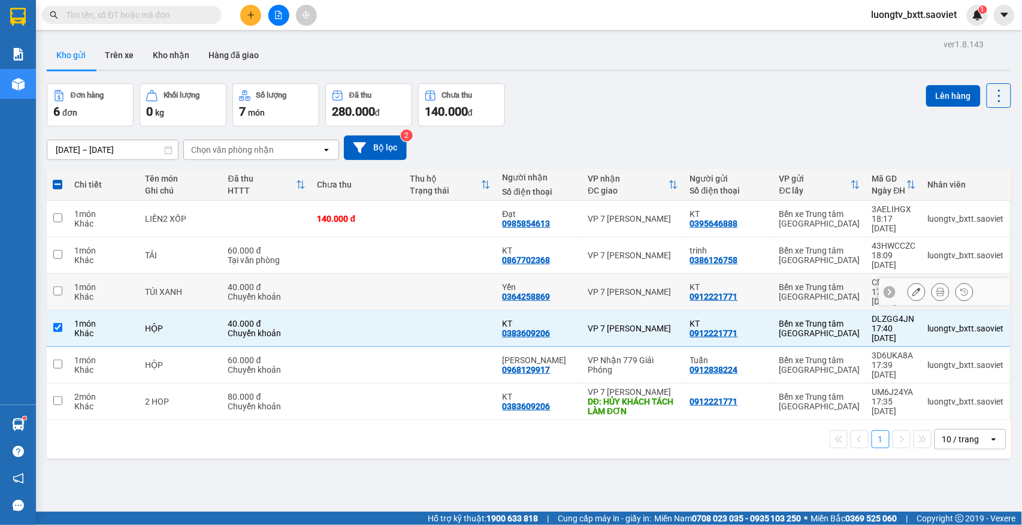
click at [435, 274] on td at bounding box center [450, 292] width 92 height 37
checkbox input "true"
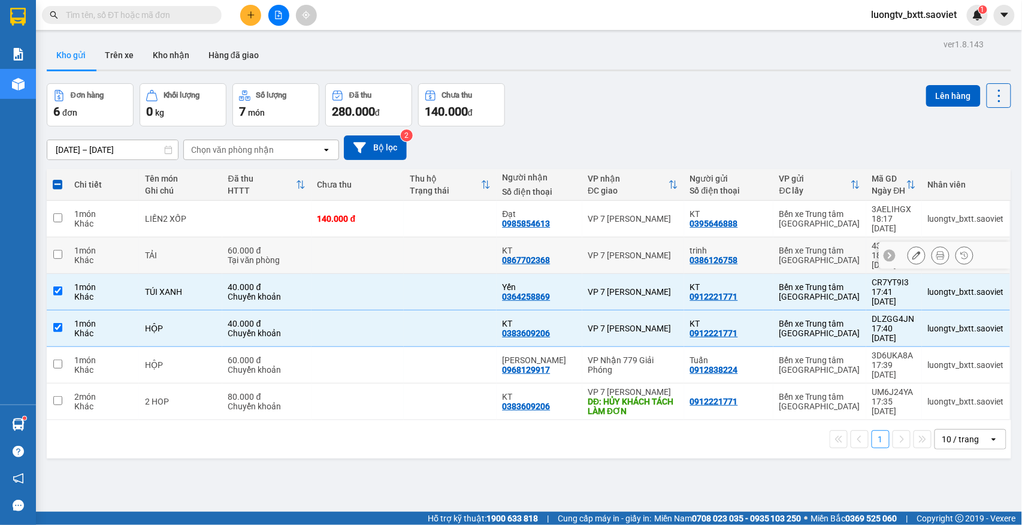
click at [430, 237] on td at bounding box center [450, 255] width 92 height 37
checkbox input "true"
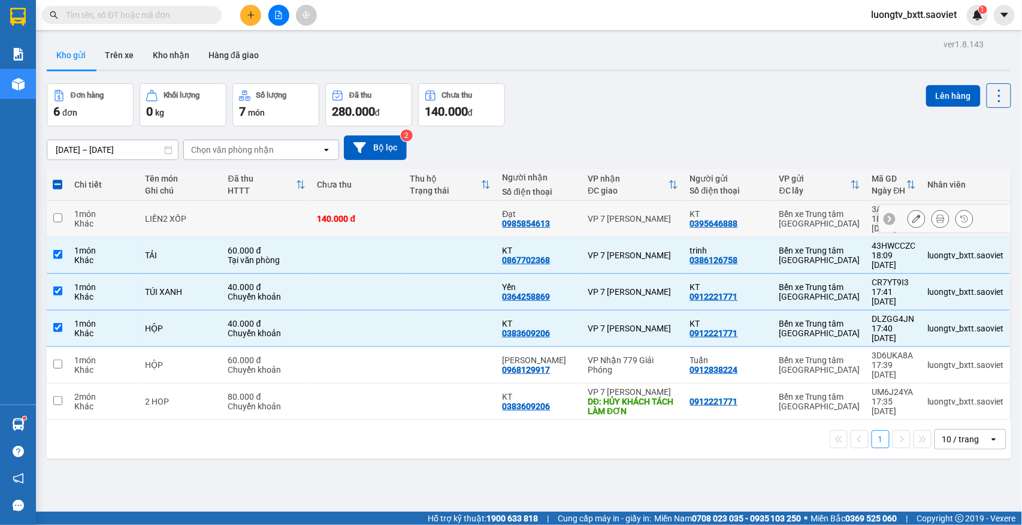
click at [443, 214] on td at bounding box center [450, 219] width 92 height 37
checkbox input "true"
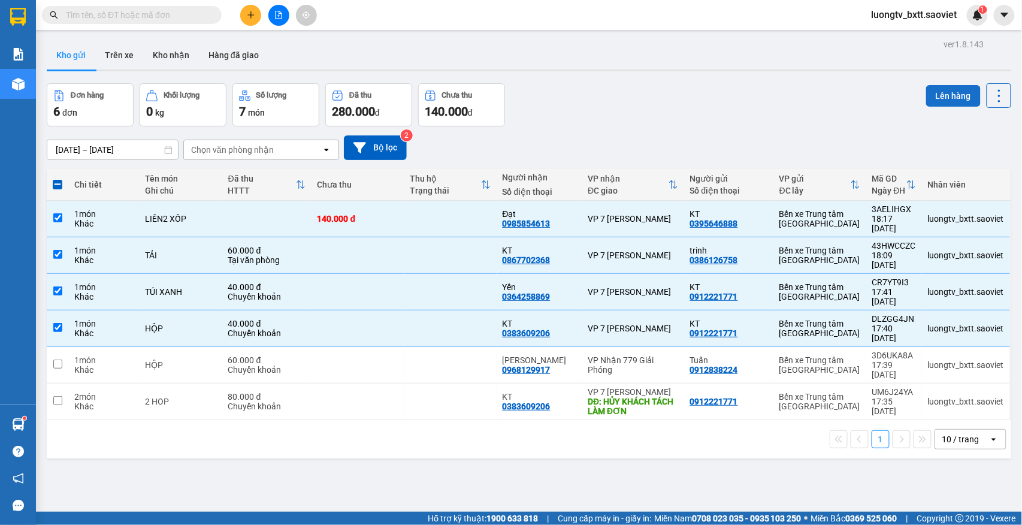
click at [926, 92] on button "Lên hàng" at bounding box center [953, 96] width 54 height 22
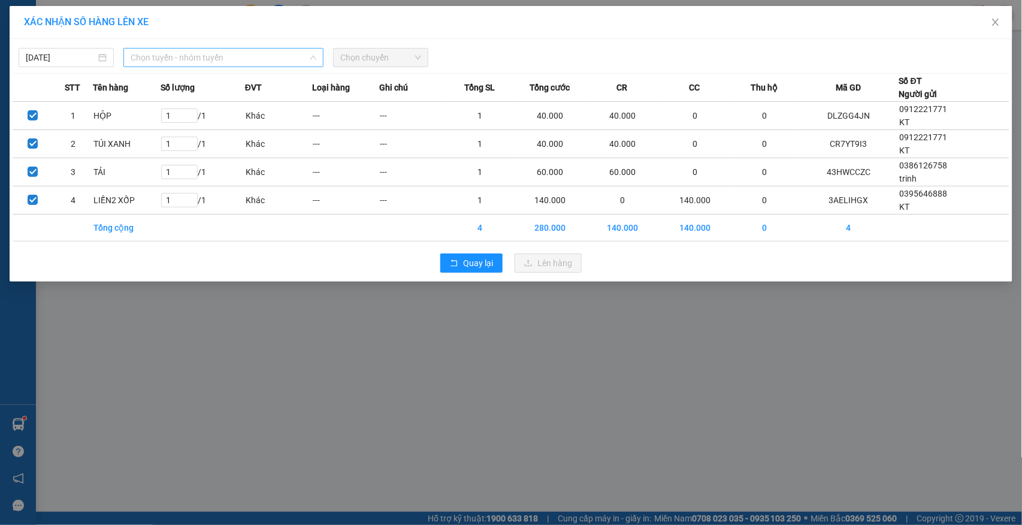
click at [177, 61] on span "Chọn tuyến - nhóm tuyến" at bounding box center [224, 58] width 186 height 18
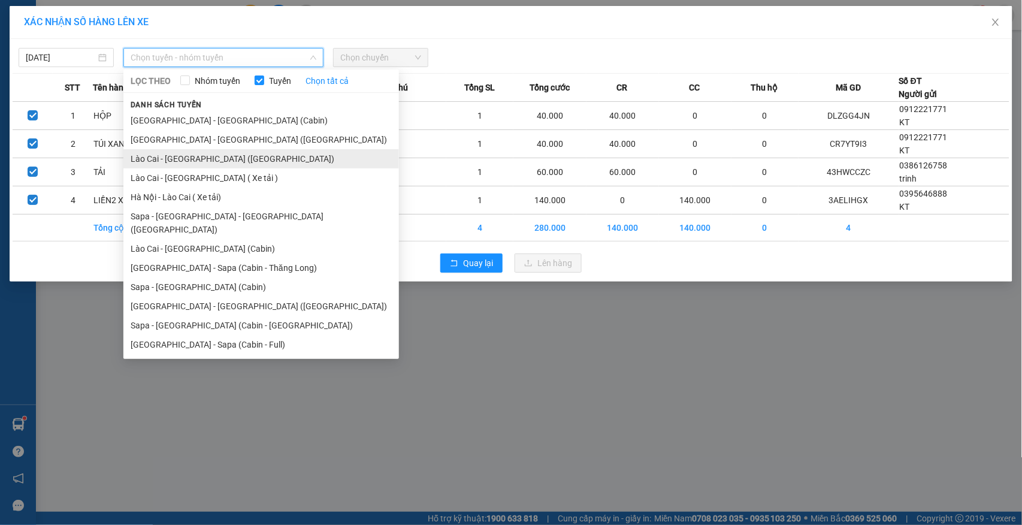
click at [176, 159] on li "Lào Cai - [GEOGRAPHIC_DATA] ([GEOGRAPHIC_DATA])" at bounding box center [260, 158] width 275 height 19
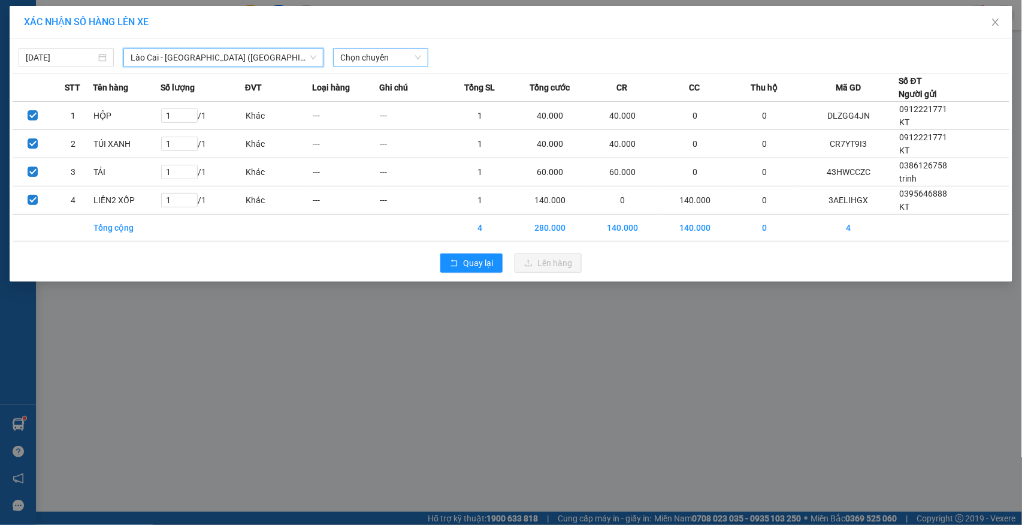
click at [372, 56] on span "Chọn chuyến" at bounding box center [380, 58] width 81 height 18
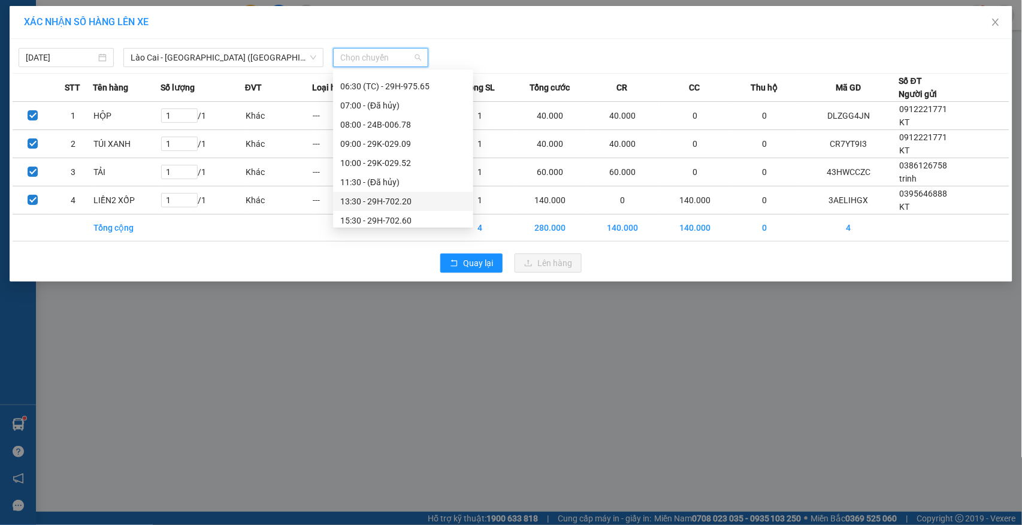
scroll to position [134, 0]
click at [387, 187] on div "18:30 - 29H-972.24" at bounding box center [403, 196] width 140 height 19
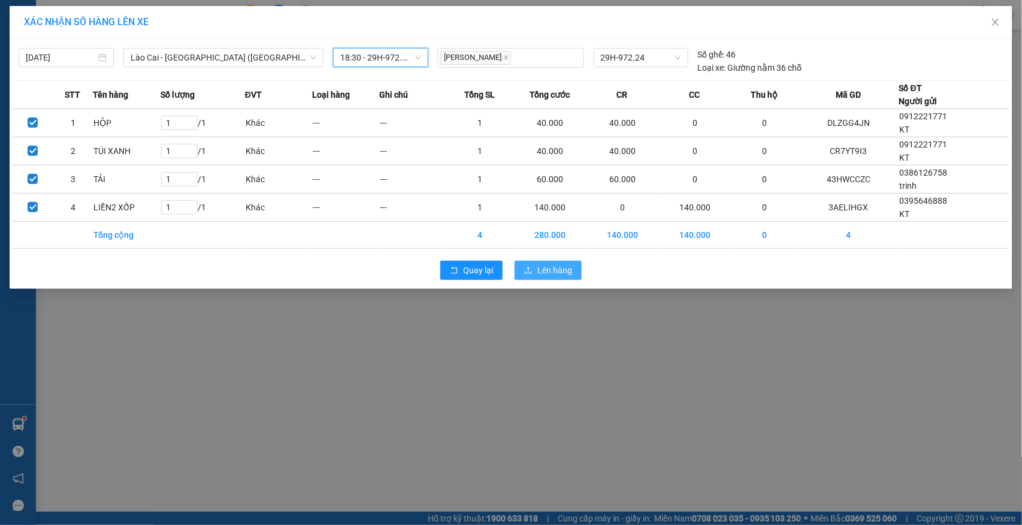
click at [529, 269] on icon "upload" at bounding box center [528, 269] width 7 height 7
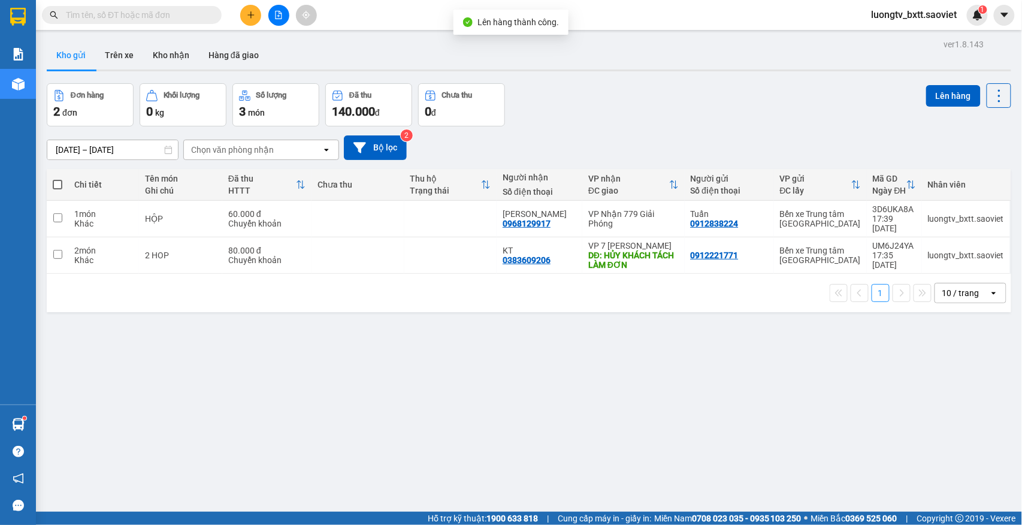
drag, startPoint x: 631, startPoint y: 116, endPoint x: 620, endPoint y: 92, distance: 26.3
click at [631, 115] on div "Đơn hàng 2 đơn Khối lượng 0 kg Số lượng 3 món Đã thu 140.000 đ Chưa thu 0 đ Lên…" at bounding box center [529, 104] width 964 height 43
click at [281, 6] on button at bounding box center [278, 15] width 21 height 21
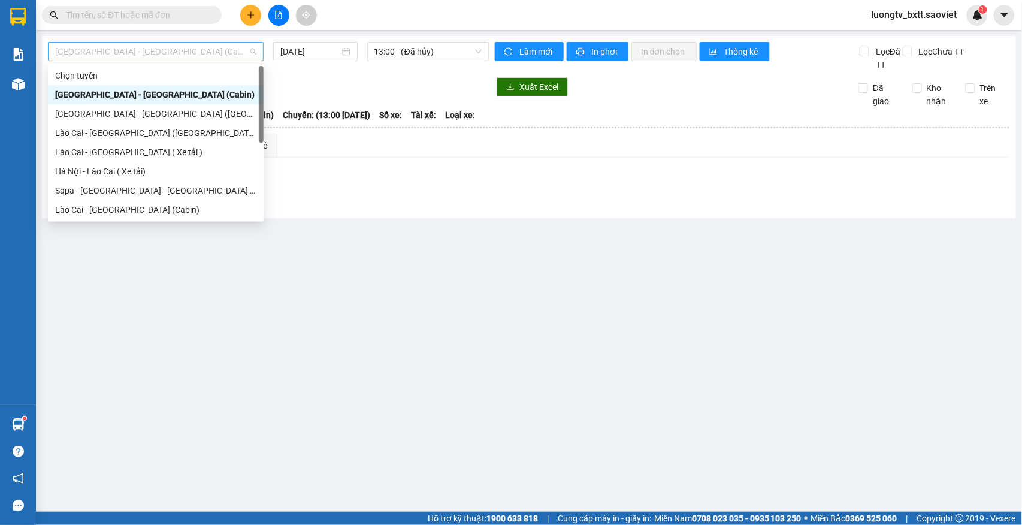
click at [178, 49] on span "[GEOGRAPHIC_DATA] - [GEOGRAPHIC_DATA] (Cabin)" at bounding box center [155, 52] width 201 height 18
click at [147, 131] on div "Lào Cai - [GEOGRAPHIC_DATA] ([GEOGRAPHIC_DATA])" at bounding box center [155, 132] width 201 height 13
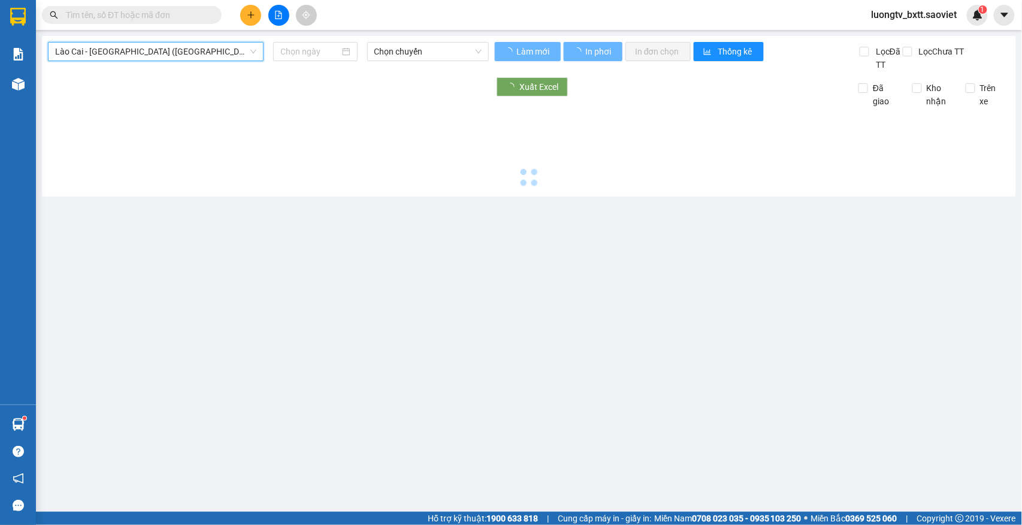
type input "[DATE]"
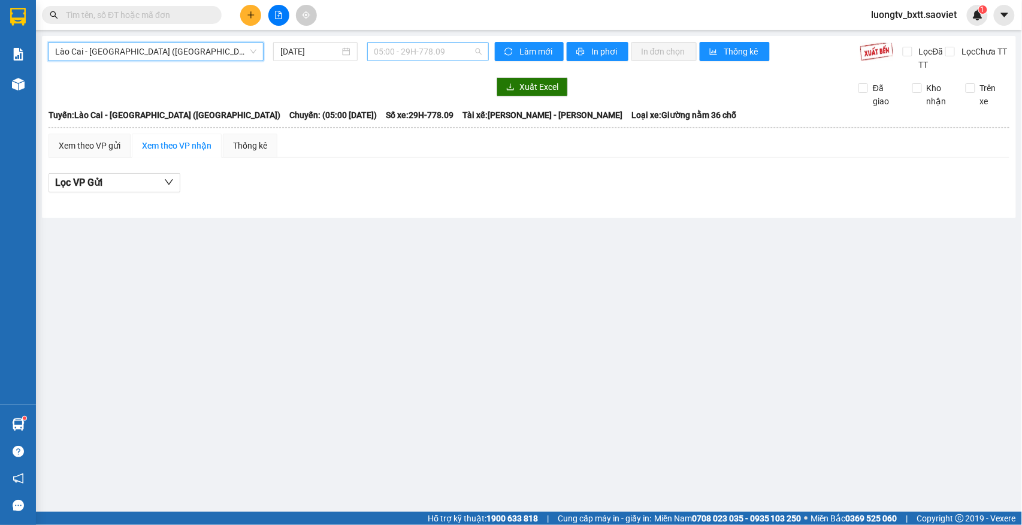
click at [439, 60] on div "05:00 - 29H-778.09" at bounding box center [428, 51] width 122 height 19
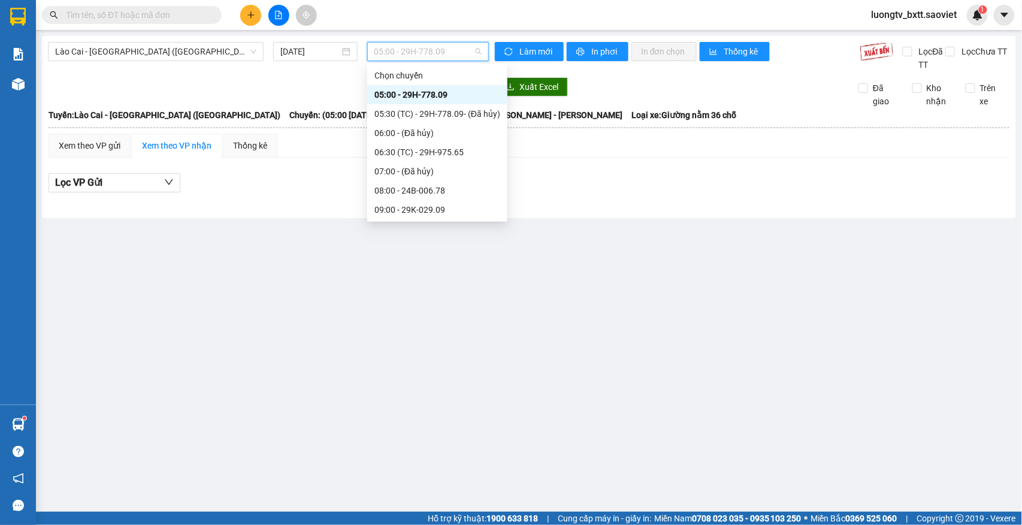
scroll to position [134, 0]
click at [423, 187] on div "18:30 - 29H-972.24" at bounding box center [437, 190] width 126 height 13
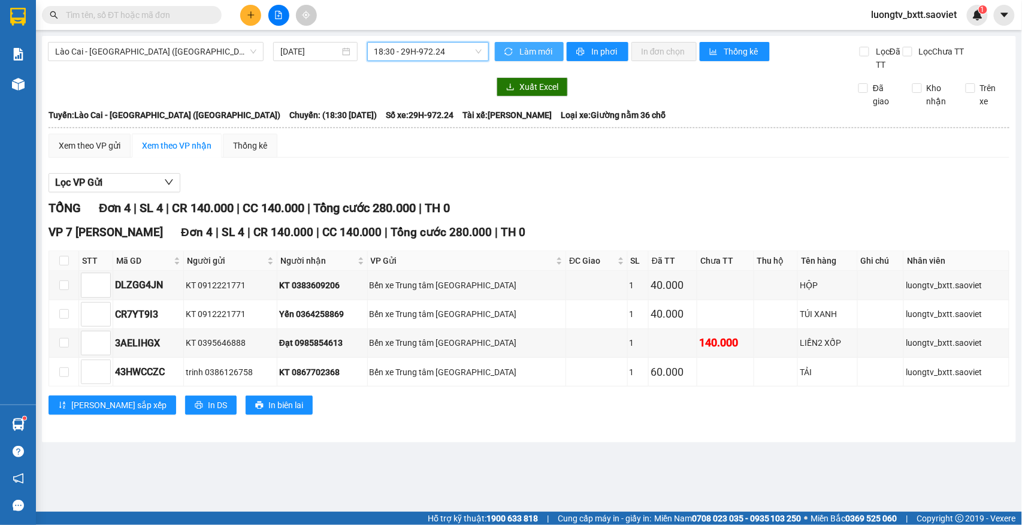
click at [530, 49] on span "Làm mới" at bounding box center [536, 51] width 35 height 13
click at [596, 48] on span "In phơi" at bounding box center [605, 51] width 28 height 13
click at [775, 154] on div "Xem theo VP gửi Xem theo VP nhận Thống kê" at bounding box center [529, 146] width 960 height 24
click at [162, 51] on span "Lào Cai - [GEOGRAPHIC_DATA] ([GEOGRAPHIC_DATA])" at bounding box center [155, 52] width 201 height 18
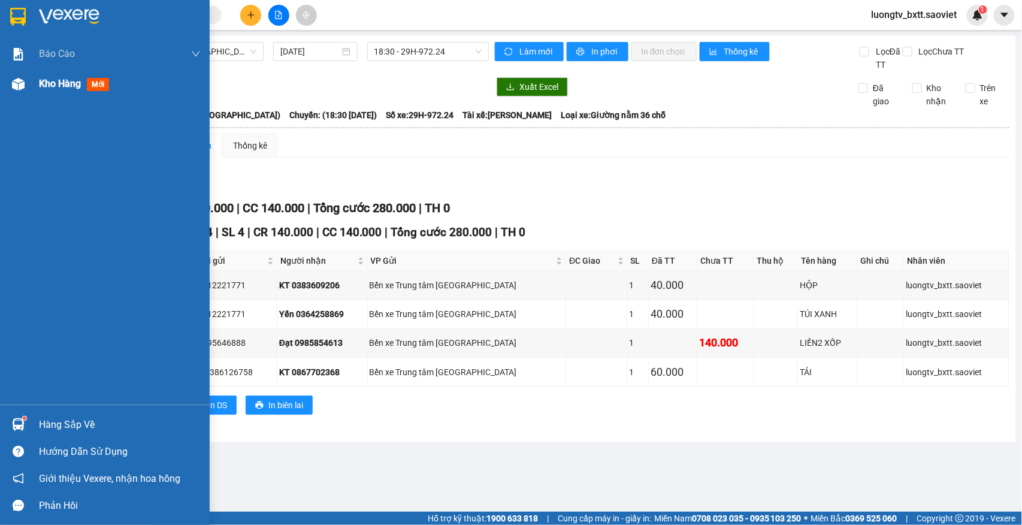
click at [44, 84] on span "Kho hàng" at bounding box center [60, 83] width 42 height 11
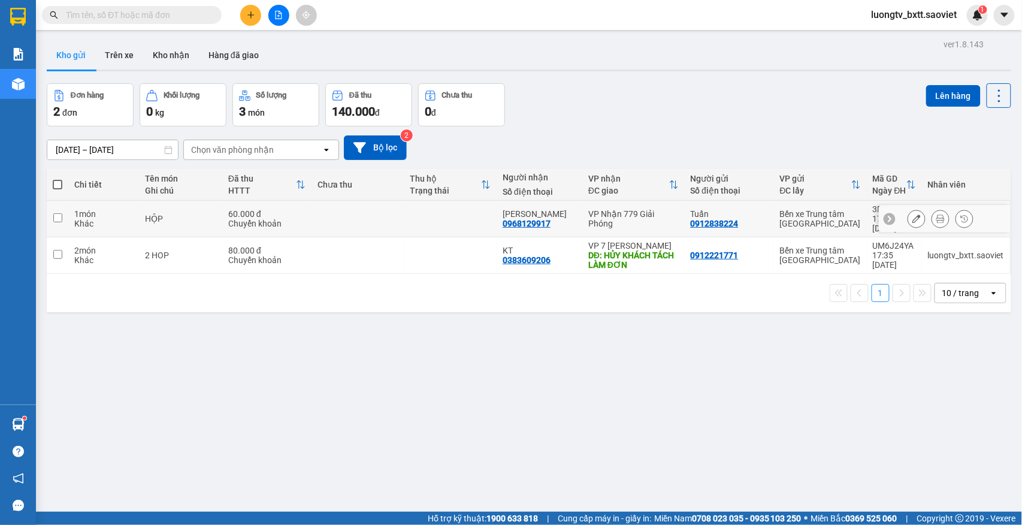
click at [371, 211] on td at bounding box center [357, 219] width 93 height 37
checkbox input "true"
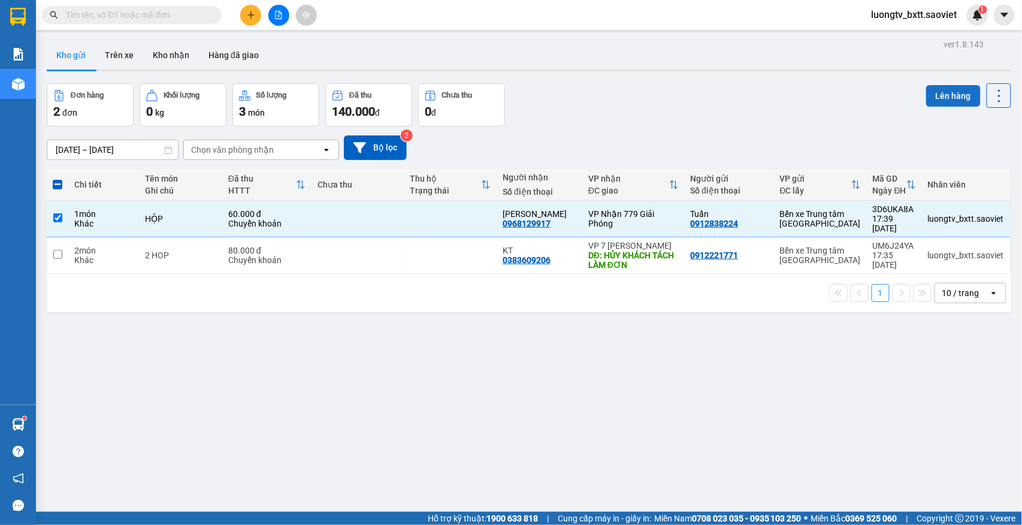
click at [926, 98] on button "Lên hàng" at bounding box center [953, 96] width 54 height 22
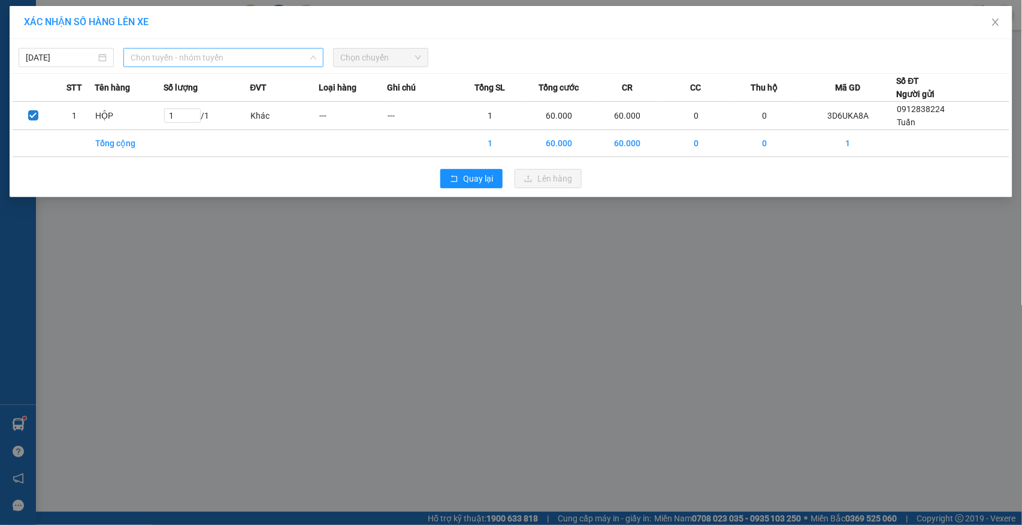
click at [192, 50] on span "Chọn tuyến - nhóm tuyến" at bounding box center [224, 58] width 186 height 18
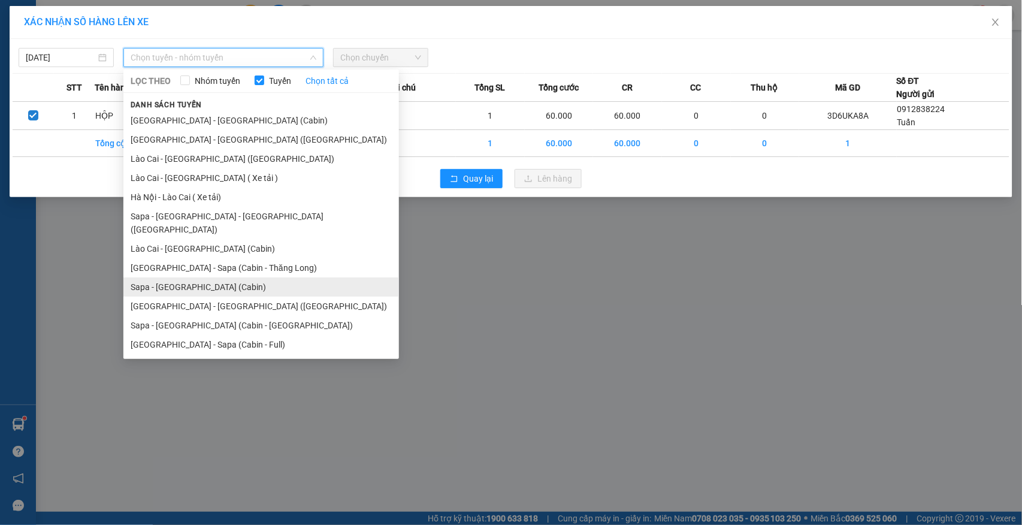
click at [182, 277] on li "Sapa - [GEOGRAPHIC_DATA] (Cabin)" at bounding box center [260, 286] width 275 height 19
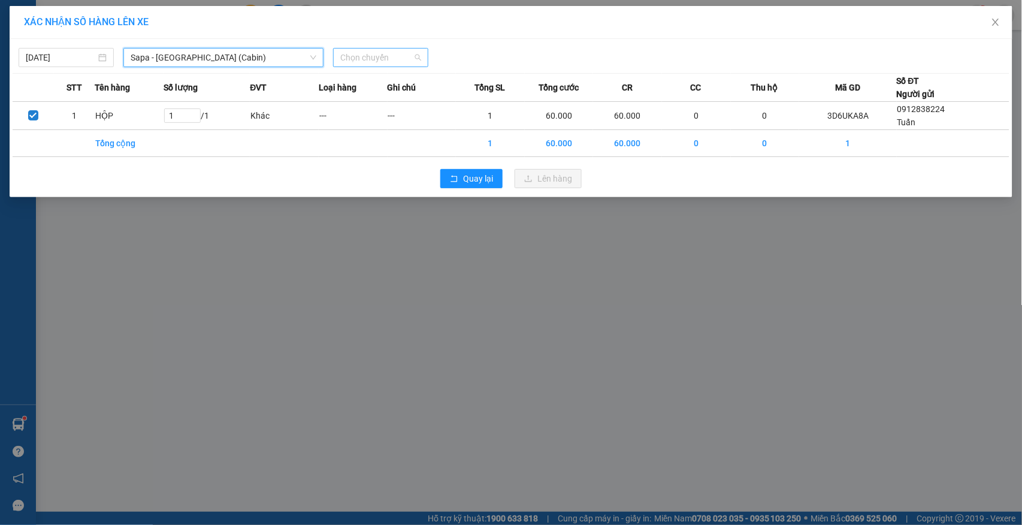
click at [377, 58] on span "Chọn chuyến" at bounding box center [380, 58] width 81 height 18
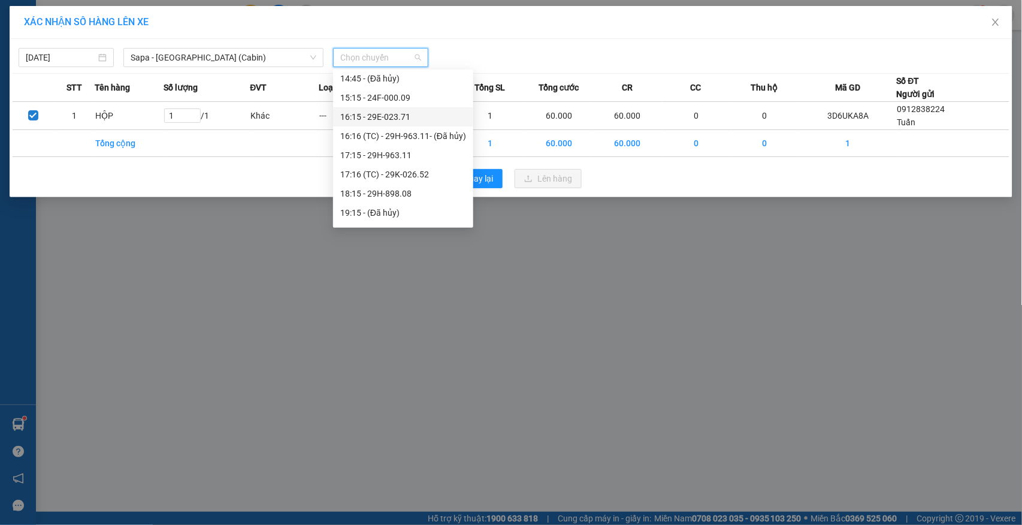
scroll to position [399, 0]
click at [391, 140] on div "18:15 - 29H-898.08" at bounding box center [403, 142] width 126 height 13
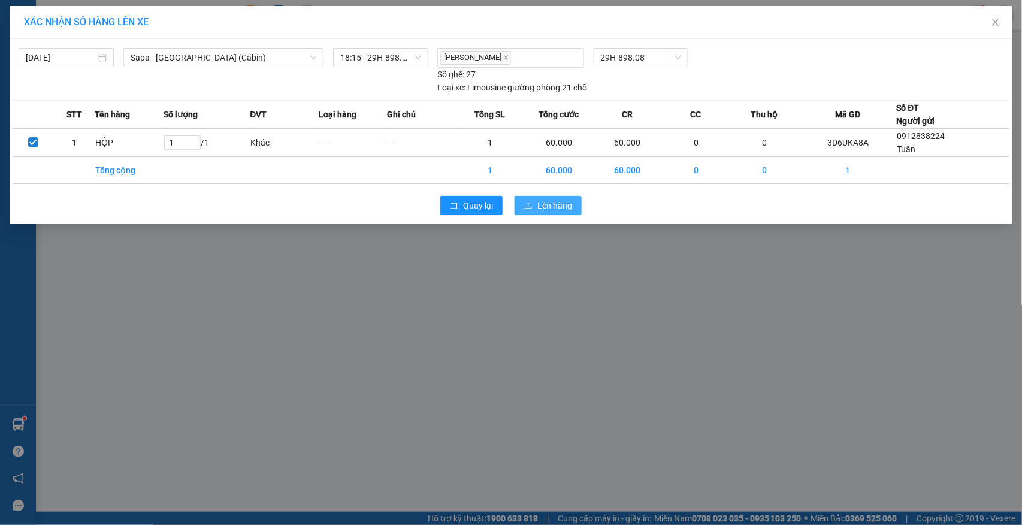
click at [520, 207] on button "Lên hàng" at bounding box center [547, 205] width 67 height 19
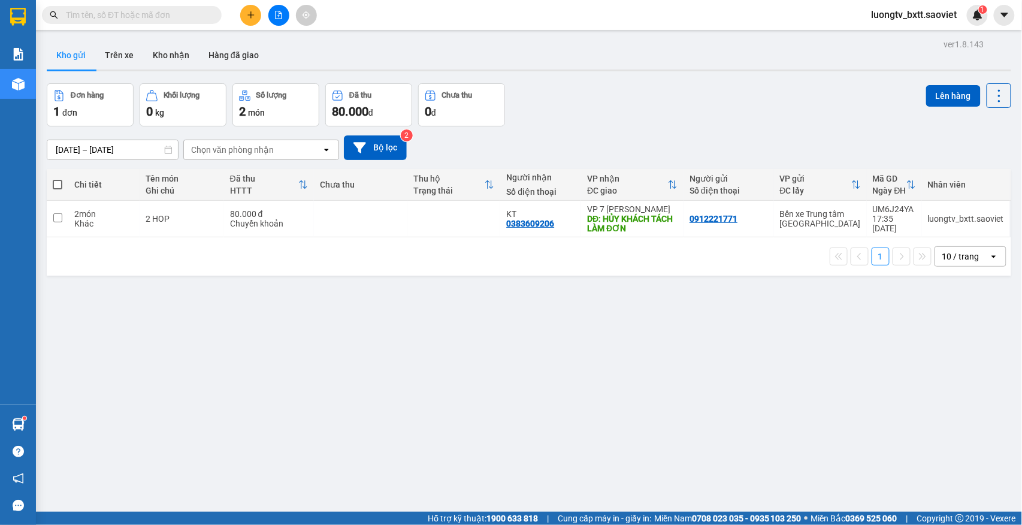
click at [278, 11] on icon "file-add" at bounding box center [278, 15] width 8 height 8
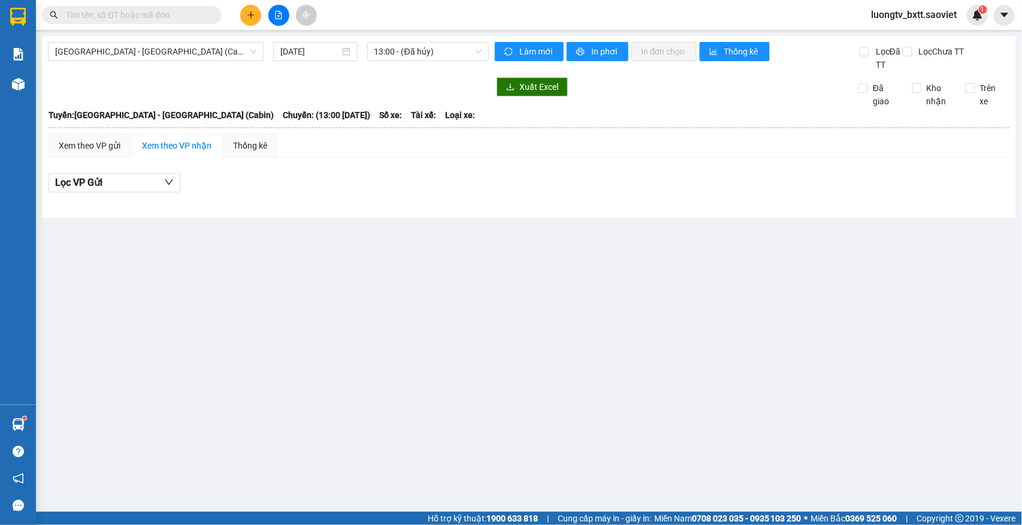
click at [149, 62] on div "Hà Nội - [GEOGRAPHIC_DATA] (Cabin) [DATE] 13:00 - (Đã hủy)" at bounding box center [268, 56] width 441 height 29
click at [149, 55] on span "[GEOGRAPHIC_DATA] - [GEOGRAPHIC_DATA] (Cabin)" at bounding box center [155, 52] width 201 height 18
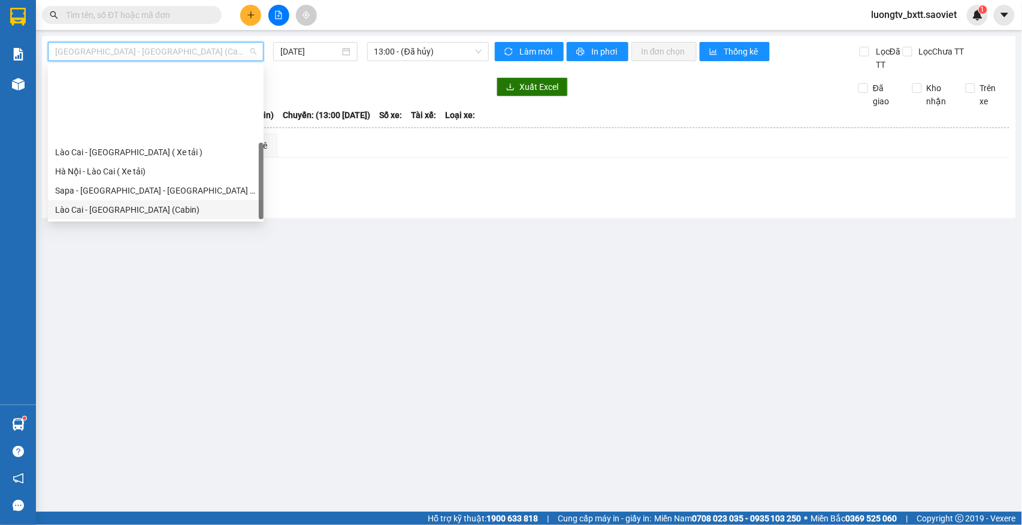
scroll to position [96, 0]
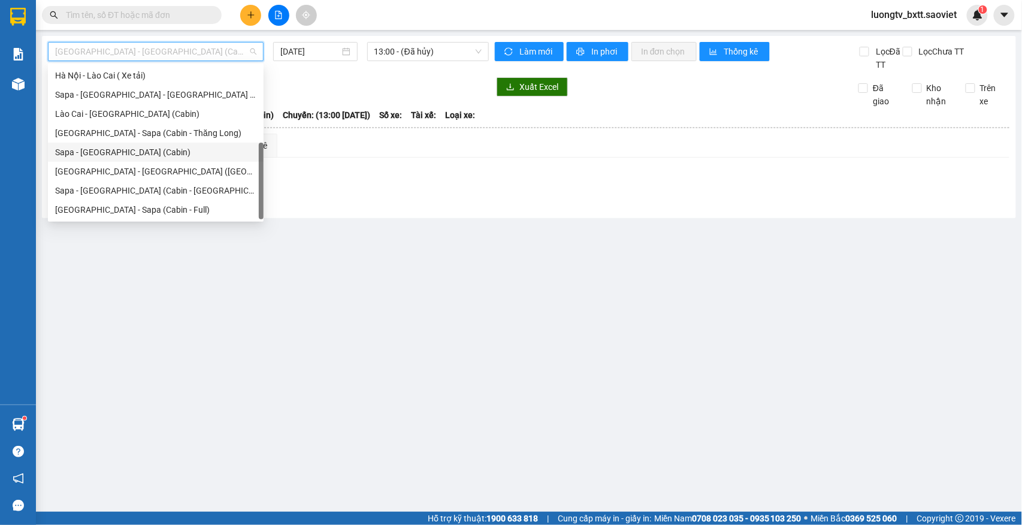
click at [132, 154] on div "Sapa - [GEOGRAPHIC_DATA] (Cabin)" at bounding box center [155, 152] width 201 height 13
type input "[DATE]"
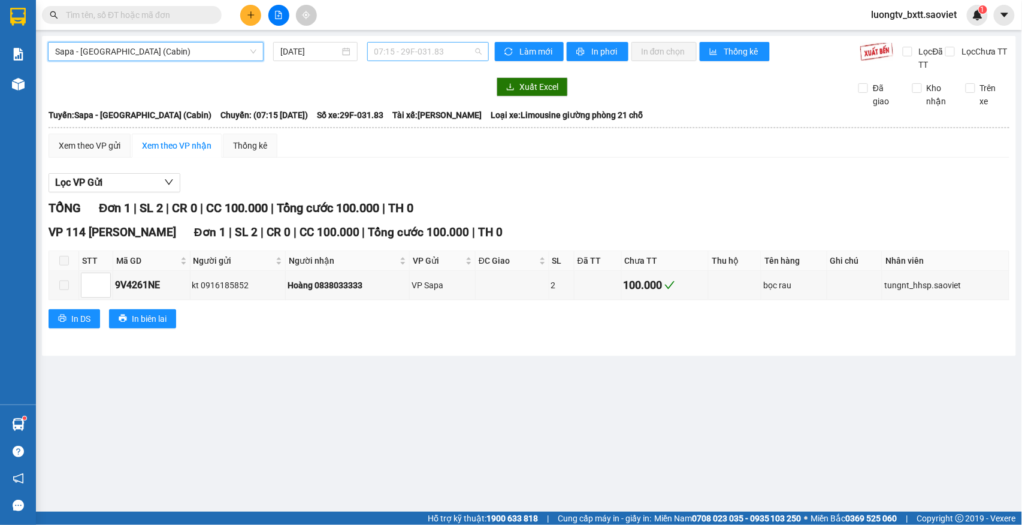
click at [436, 53] on span "07:15 - 29F-031.83" at bounding box center [427, 52] width 107 height 18
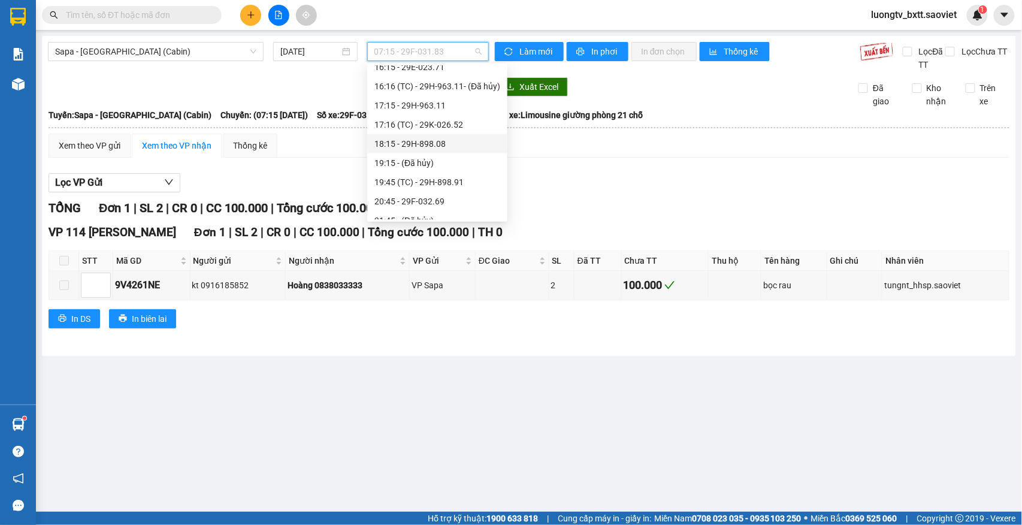
scroll to position [399, 0]
click at [434, 140] on div "18:15 - 29H-898.08" at bounding box center [437, 136] width 126 height 13
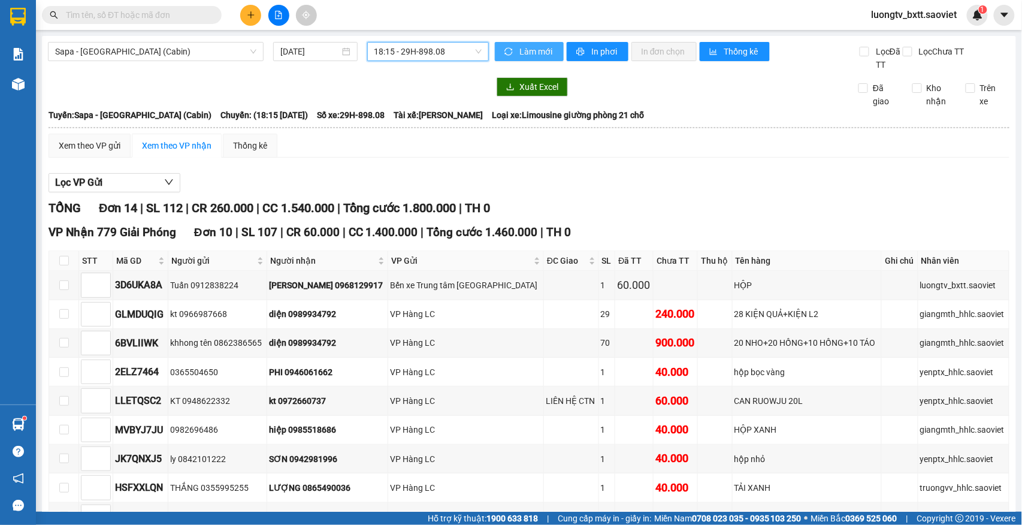
click at [525, 47] on span "Làm mới" at bounding box center [536, 51] width 35 height 13
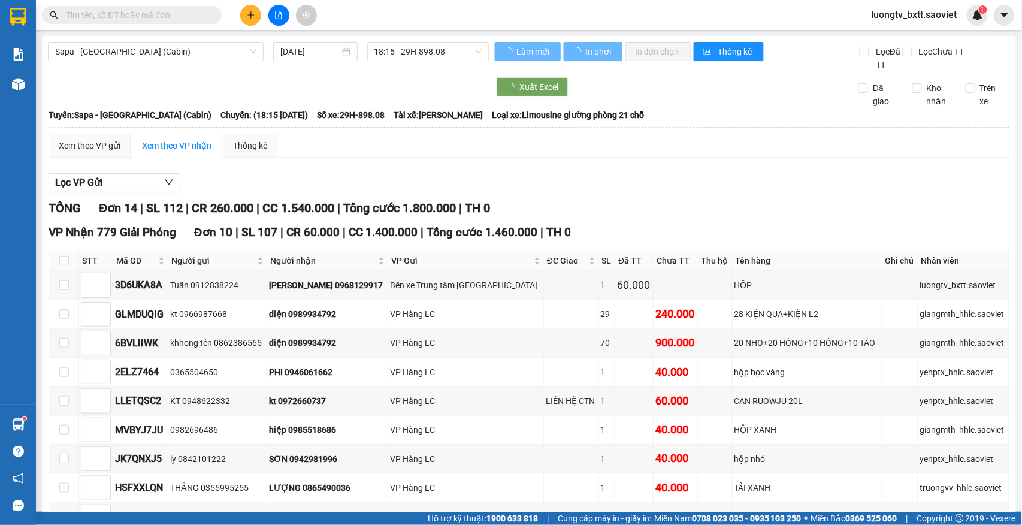
click at [437, 96] on div "Xuất Excel Đã giao Kho nhận Trên xe" at bounding box center [529, 92] width 962 height 31
click at [591, 56] on span "In phơi" at bounding box center [605, 51] width 28 height 13
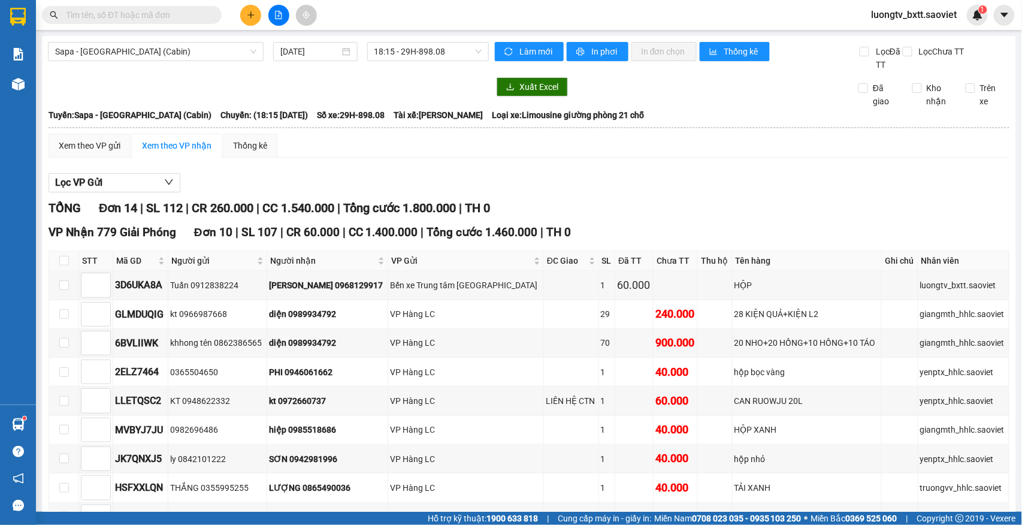
click at [772, 163] on div "Xem theo VP gửi Xem theo VP nhận Thống kê Lọc VP Gửi TỔNG Đơn 14 | SL 112 | CR…" at bounding box center [529, 517] width 960 height 766
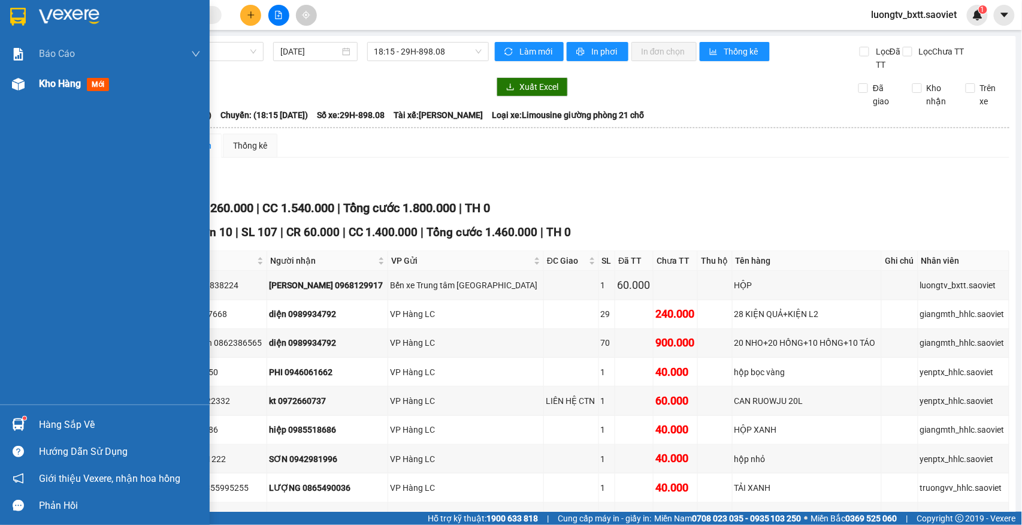
click at [49, 82] on span "Kho hàng" at bounding box center [60, 83] width 42 height 11
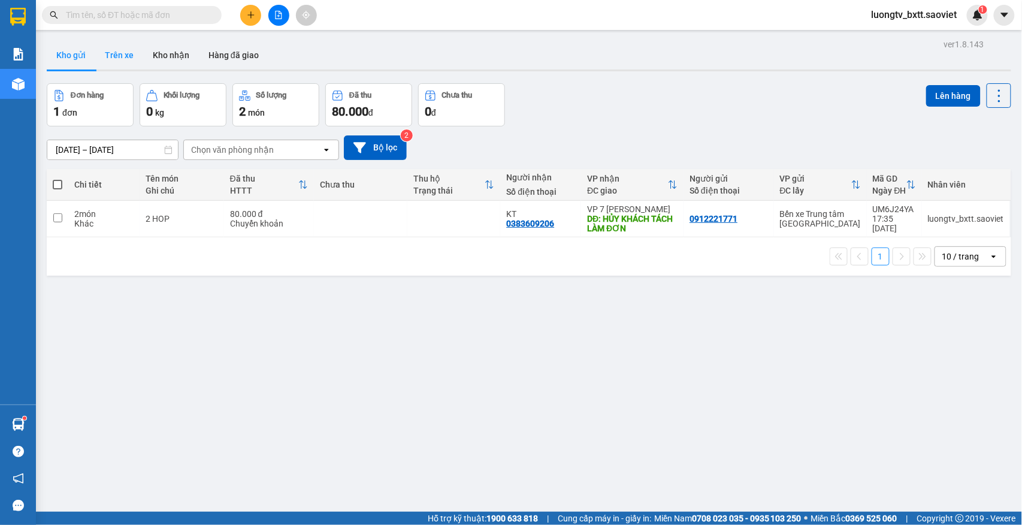
click at [125, 49] on button "Trên xe" at bounding box center [119, 55] width 48 height 29
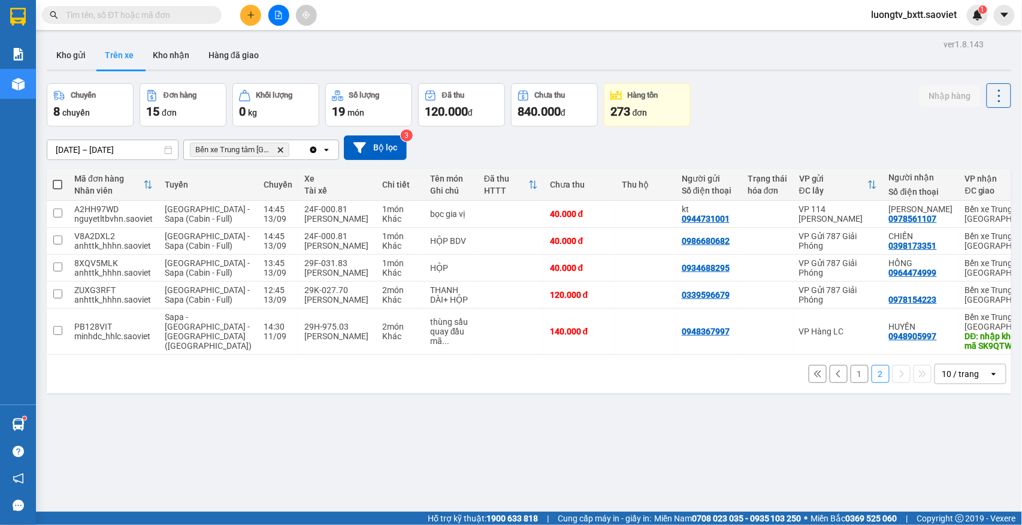
click at [824, 121] on div "Chuyến 8 chuyến Đơn hàng 15 đơn Khối lượng 0 kg Số lượng 19 món Đã thu 120.000 …" at bounding box center [529, 104] width 964 height 43
click at [743, 120] on div "Chuyến 8 chuyến Đơn hàng 15 đơn Khối lượng 0 kg Số lượng 19 món Đã thu 120.000 …" at bounding box center [529, 104] width 964 height 43
